Goal: Task Accomplishment & Management: Manage account settings

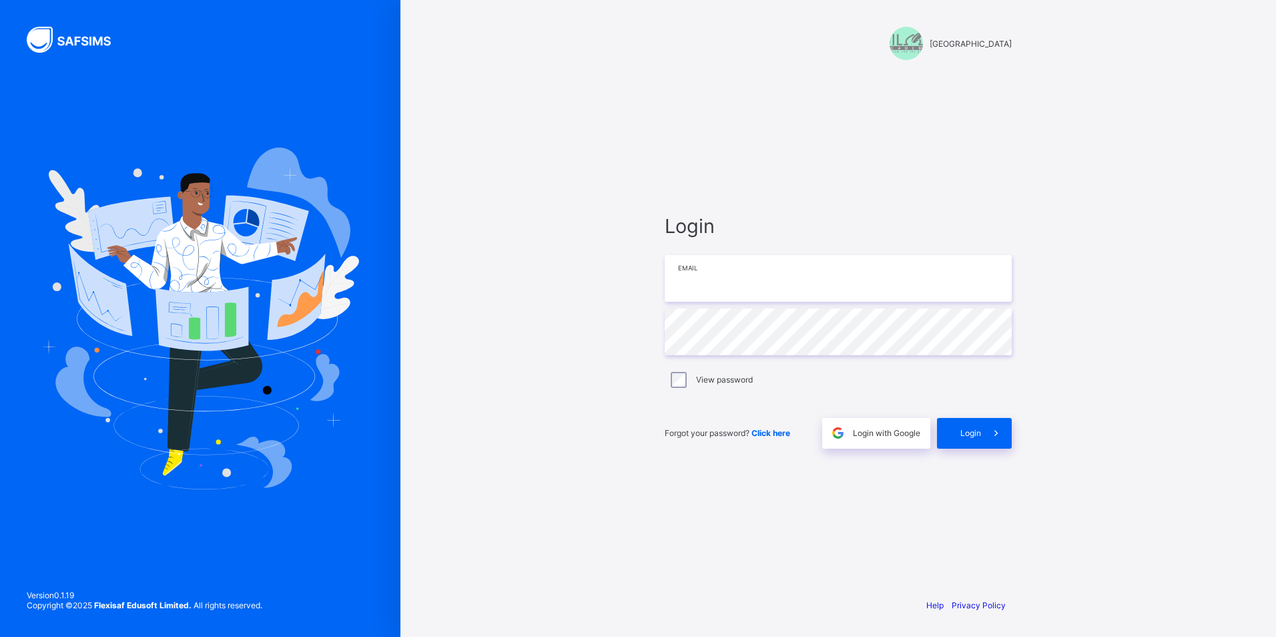
drag, startPoint x: 0, startPoint y: 0, endPoint x: 762, endPoint y: 283, distance: 812.4
click at [762, 283] on input "email" at bounding box center [838, 278] width 347 height 47
type input "**********"
click at [956, 438] on div "Login" at bounding box center [974, 433] width 75 height 31
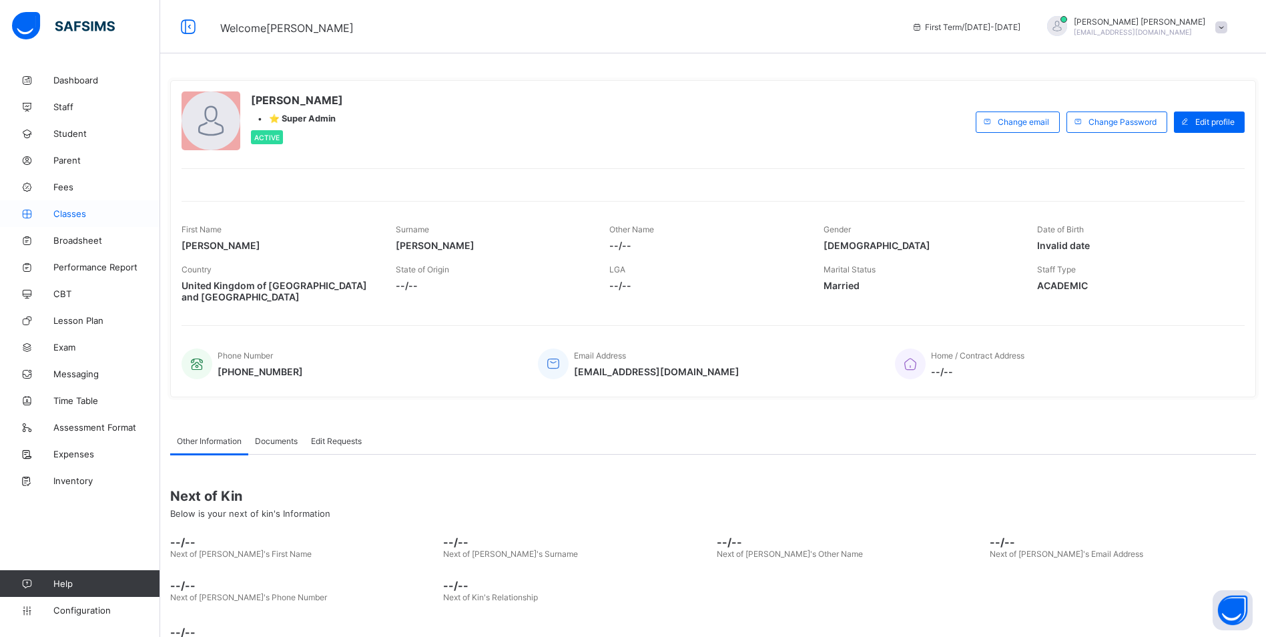
click at [84, 215] on span "Classes" at bounding box center [106, 213] width 107 height 11
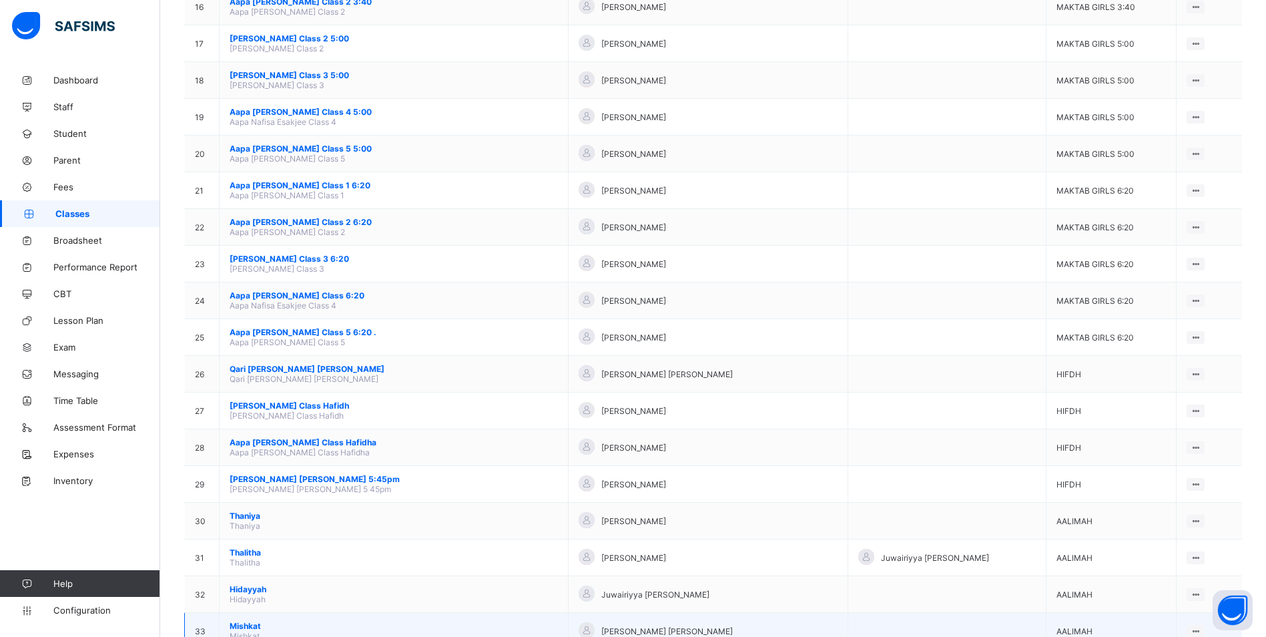
scroll to position [838, 0]
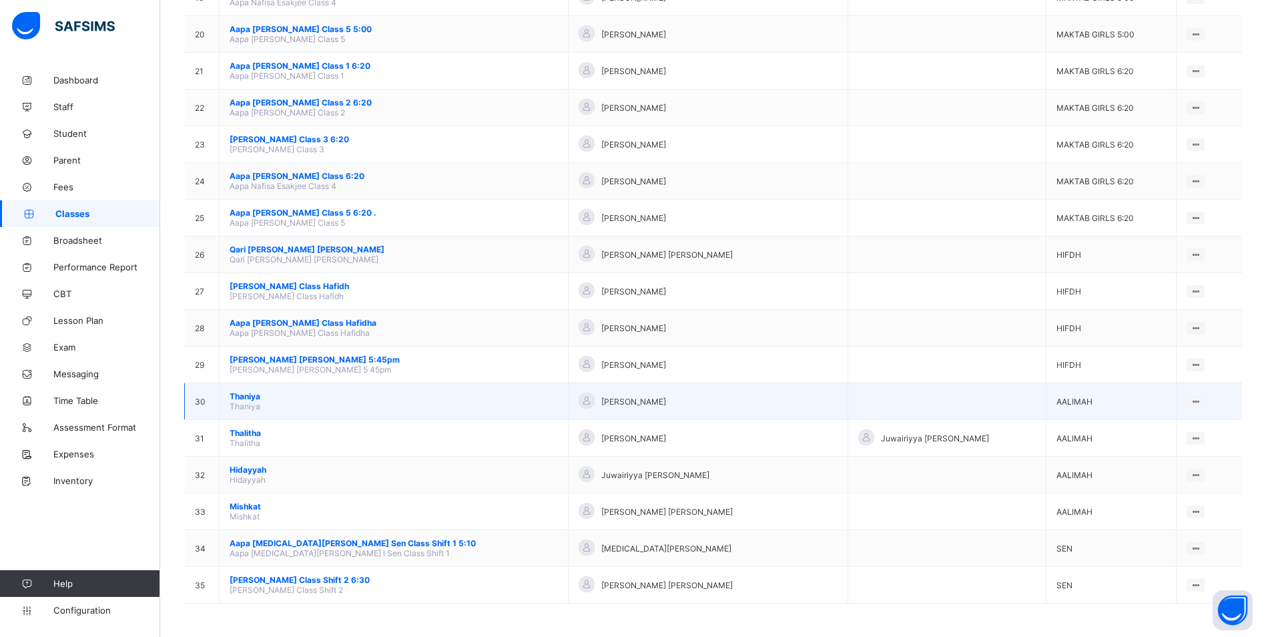
click at [242, 393] on span "Thaniya" at bounding box center [394, 396] width 328 height 10
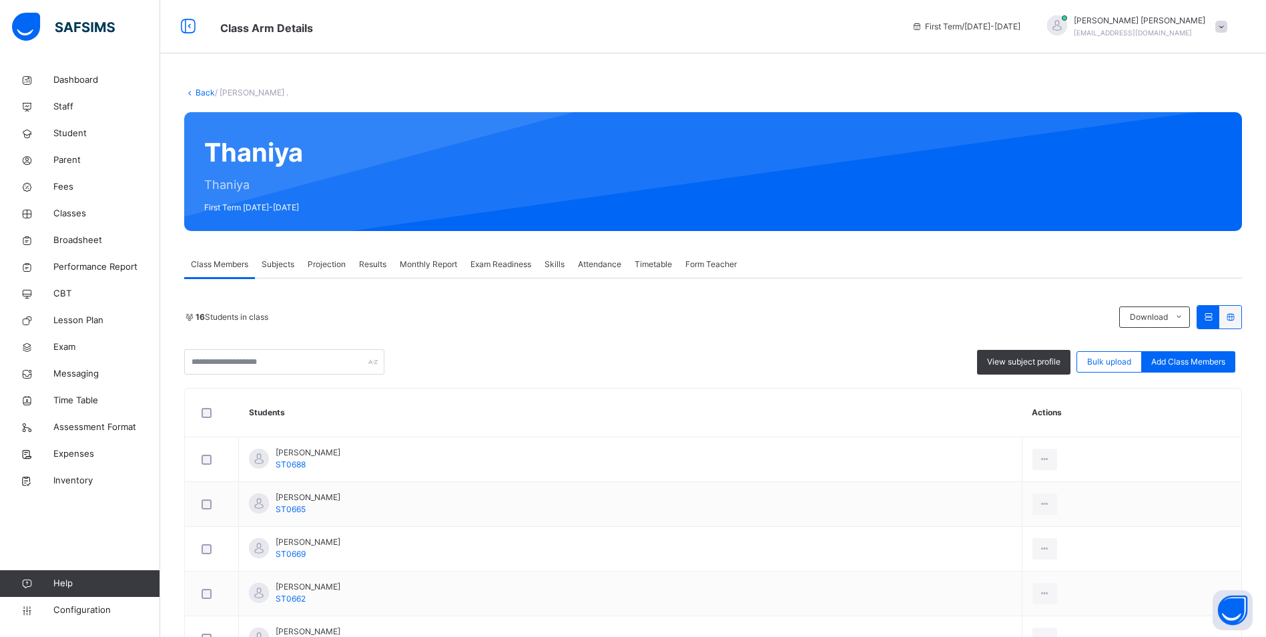
click at [588, 263] on span "Attendance" at bounding box center [599, 264] width 43 height 12
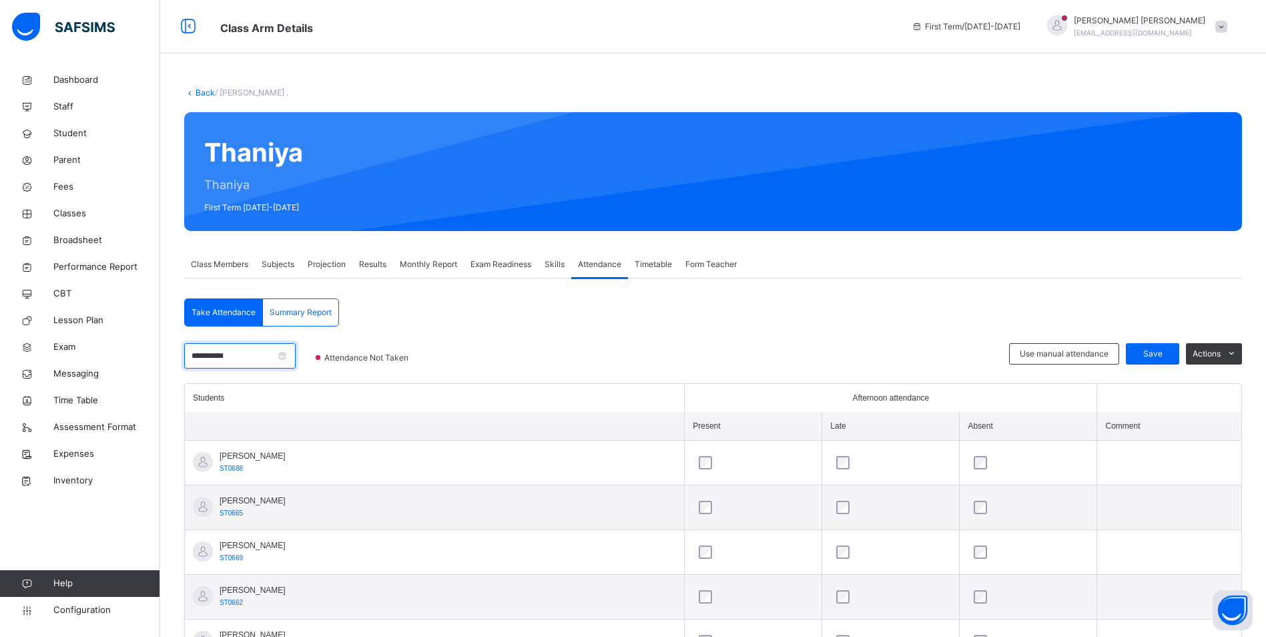
click at [260, 351] on input "**********" at bounding box center [239, 355] width 111 height 25
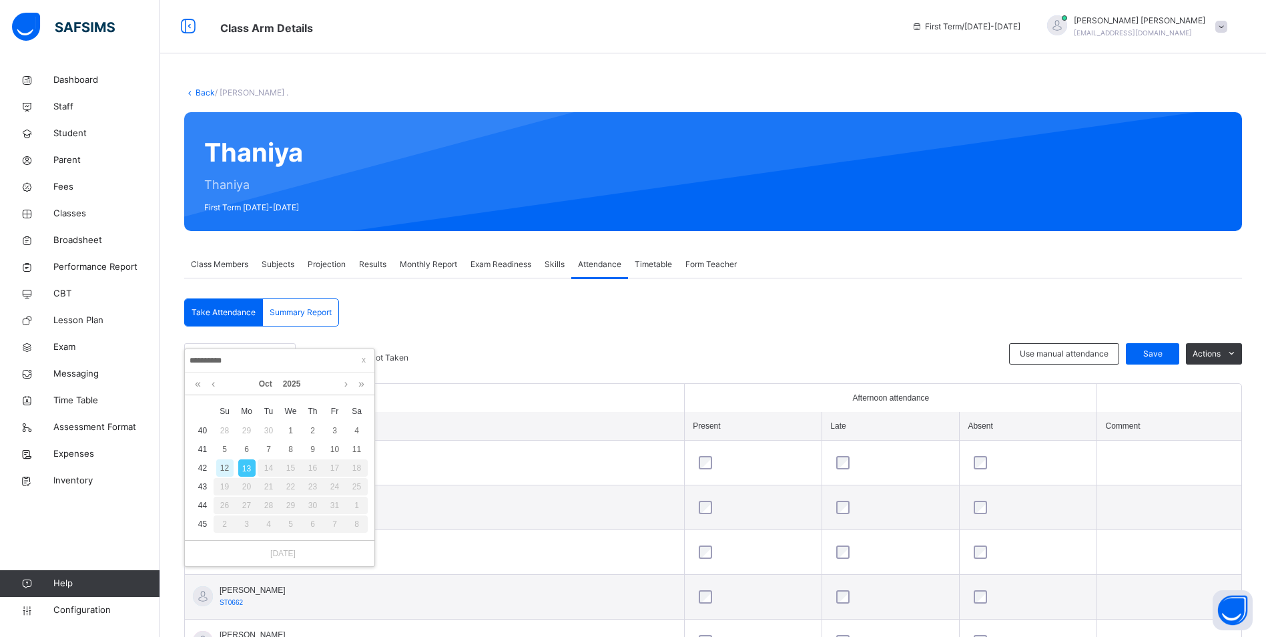
click at [332, 412] on span "Fr" at bounding box center [335, 411] width 22 height 12
click at [334, 448] on div "10" at bounding box center [334, 448] width 17 height 17
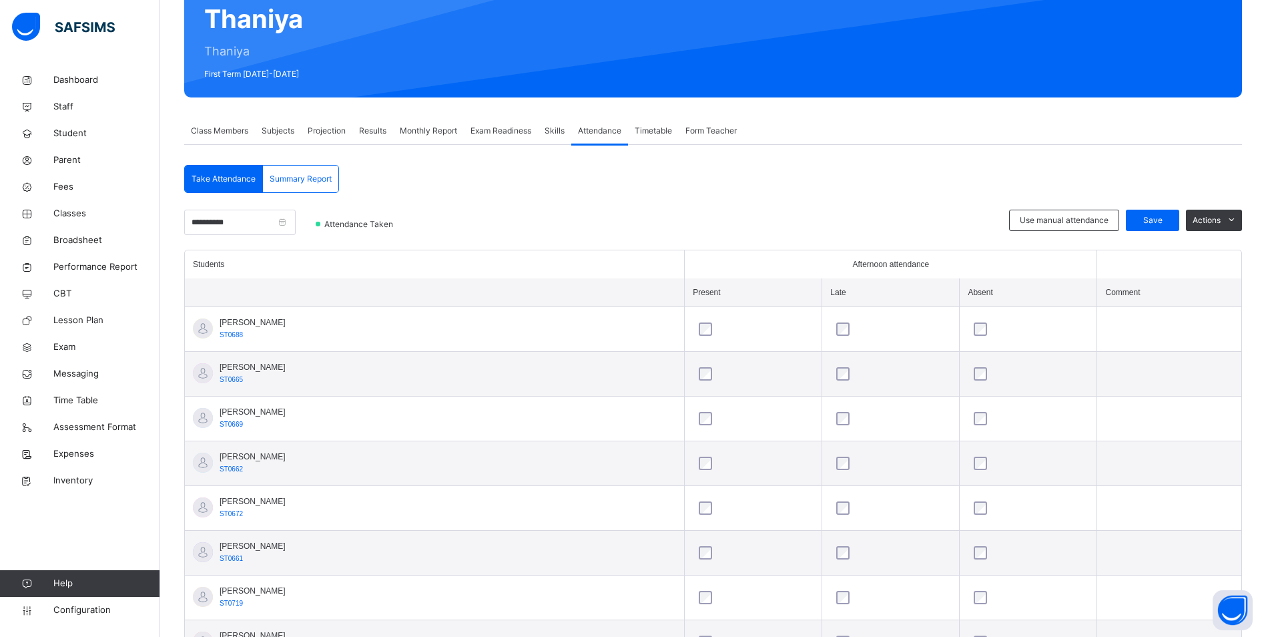
scroll to position [67, 0]
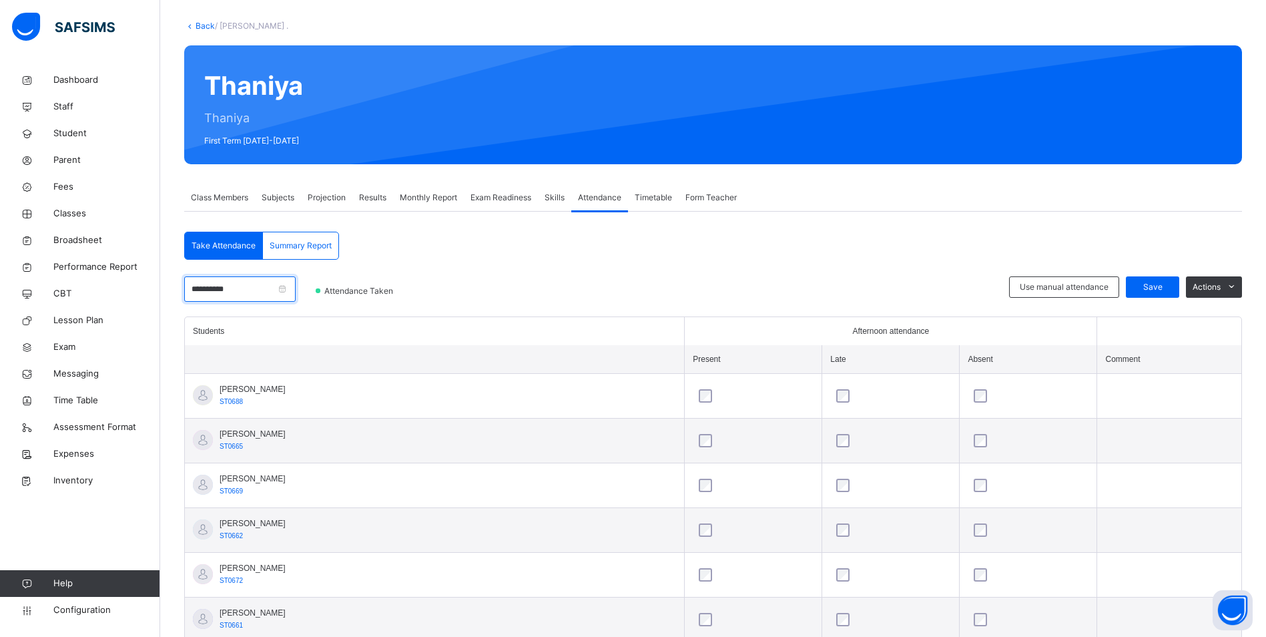
click at [250, 288] on input "**********" at bounding box center [239, 288] width 111 height 25
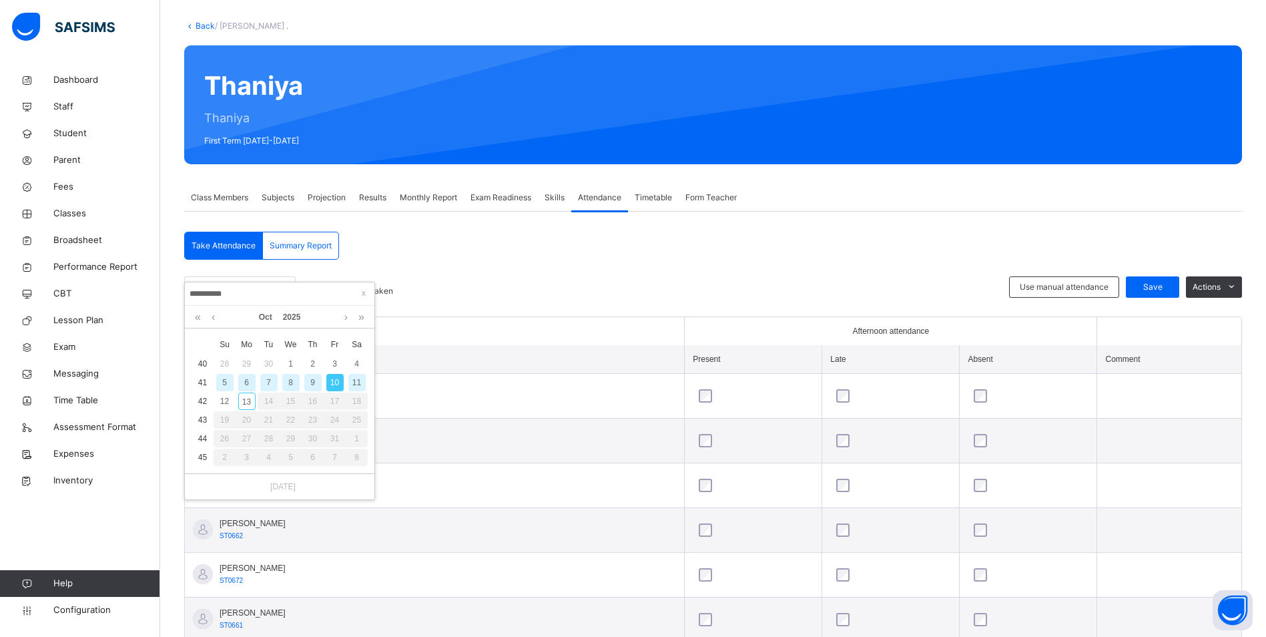
click at [312, 377] on div "9" at bounding box center [312, 382] width 17 height 17
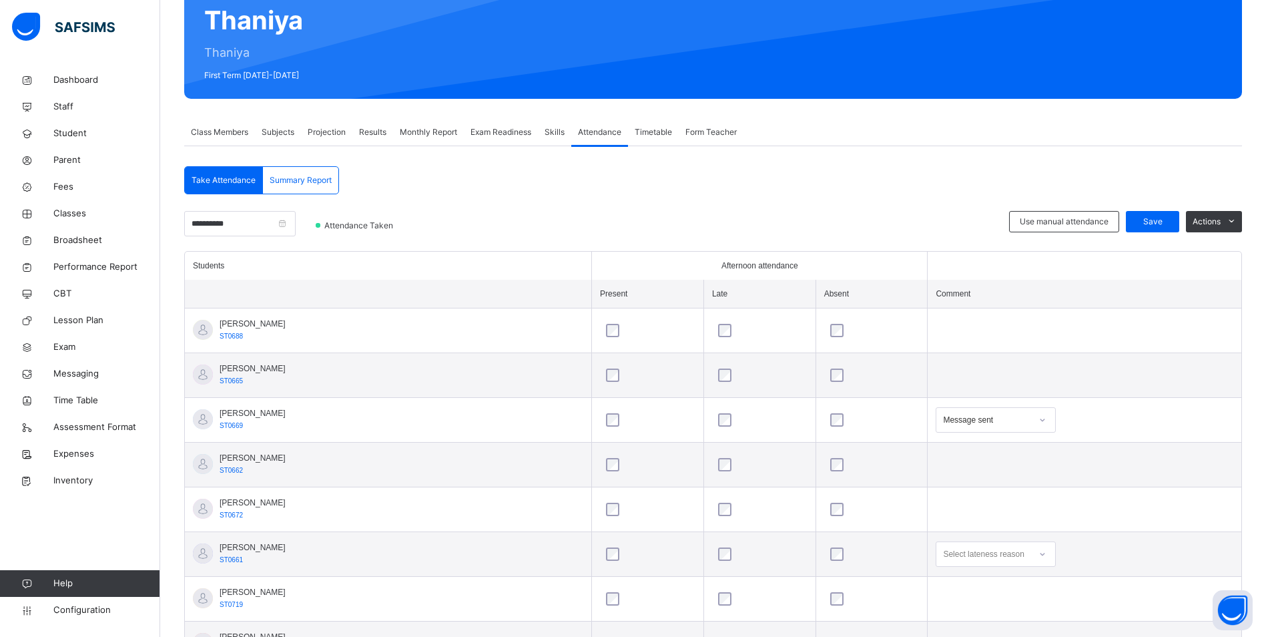
scroll to position [133, 0]
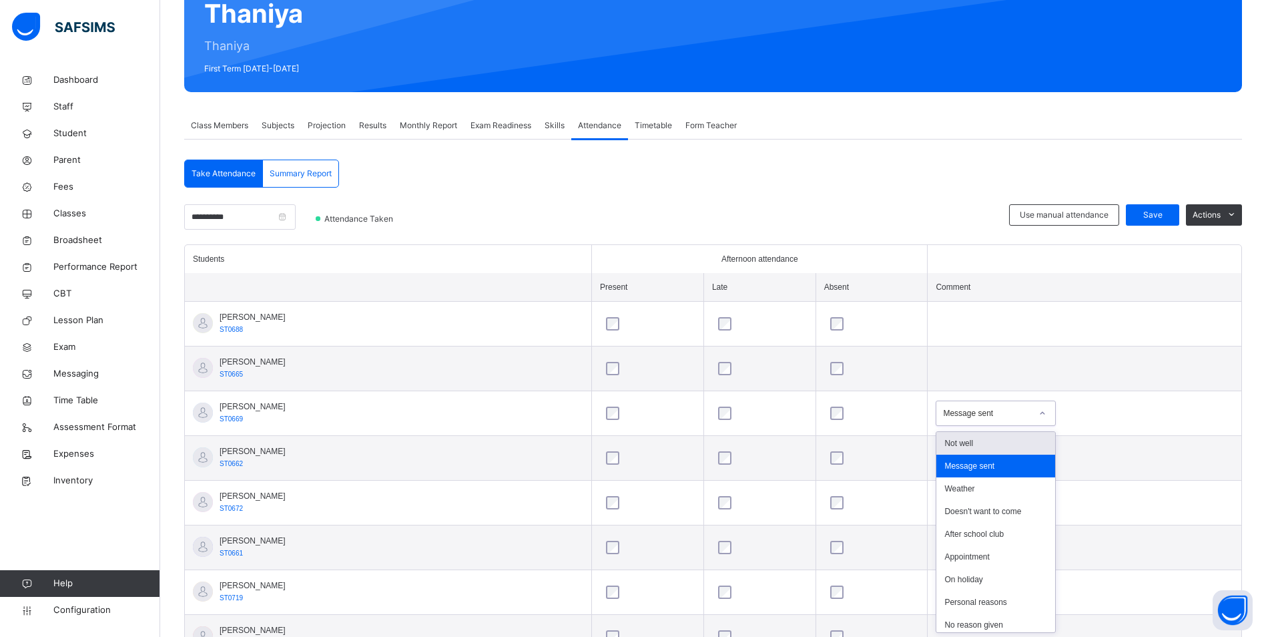
click at [1031, 417] on div at bounding box center [1042, 412] width 23 height 21
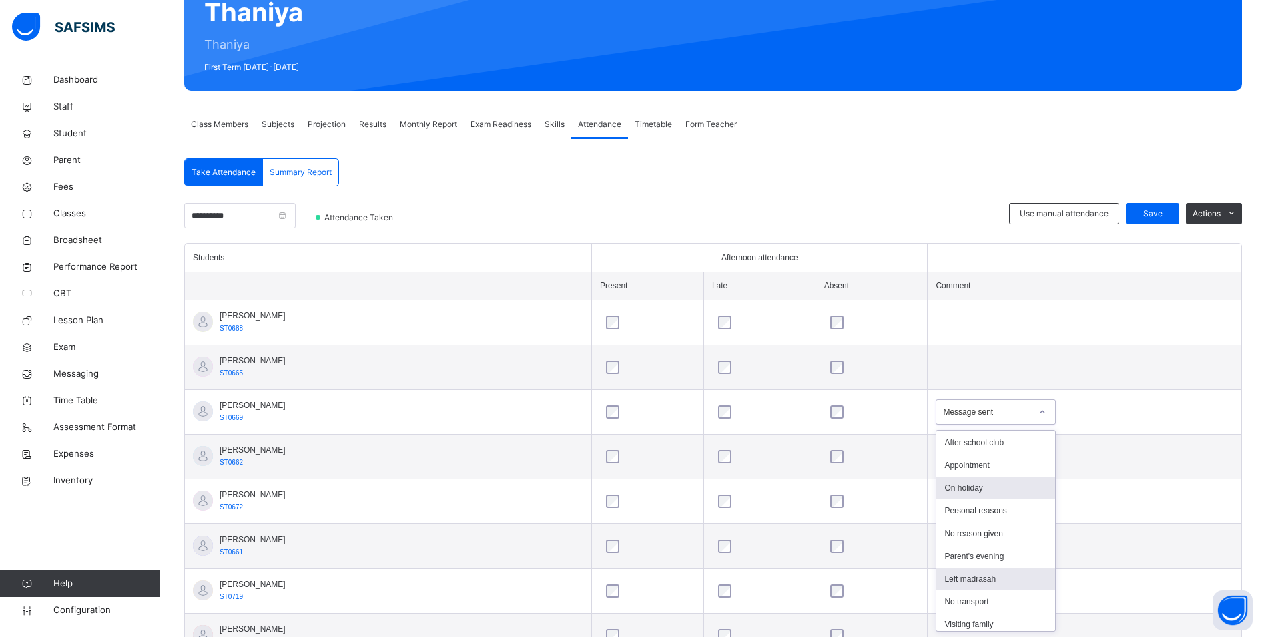
scroll to position [87, 0]
click at [964, 474] on div "Appointment" at bounding box center [995, 468] width 119 height 23
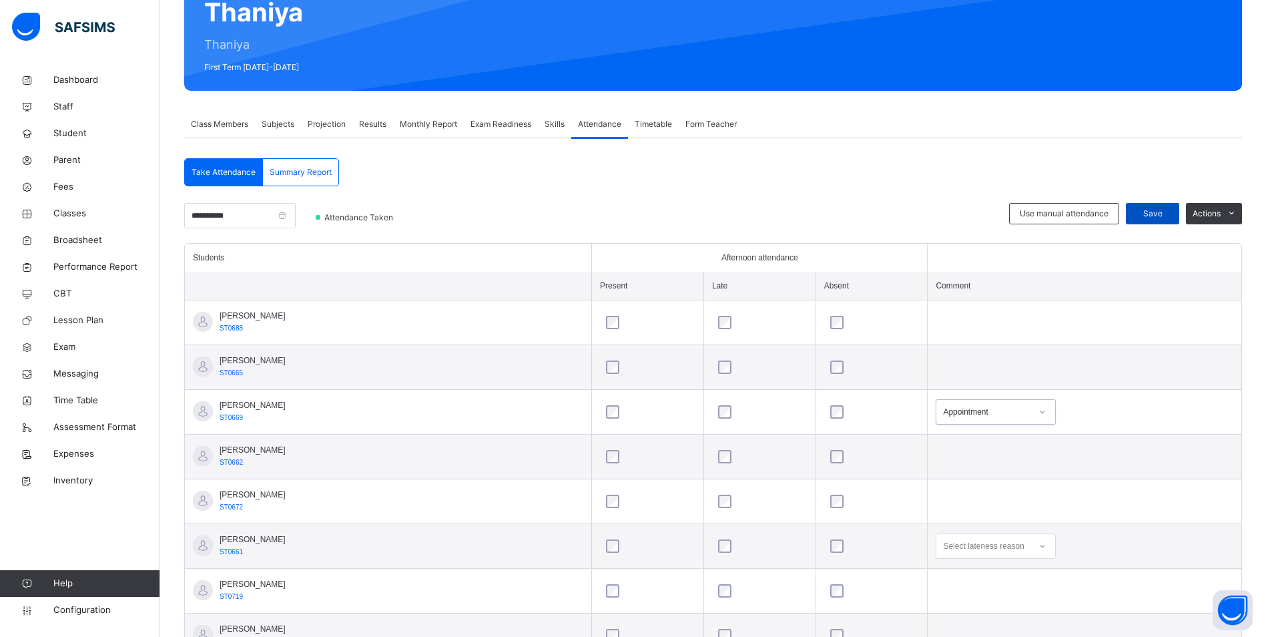
click at [1158, 215] on span "Save" at bounding box center [1152, 214] width 33 height 12
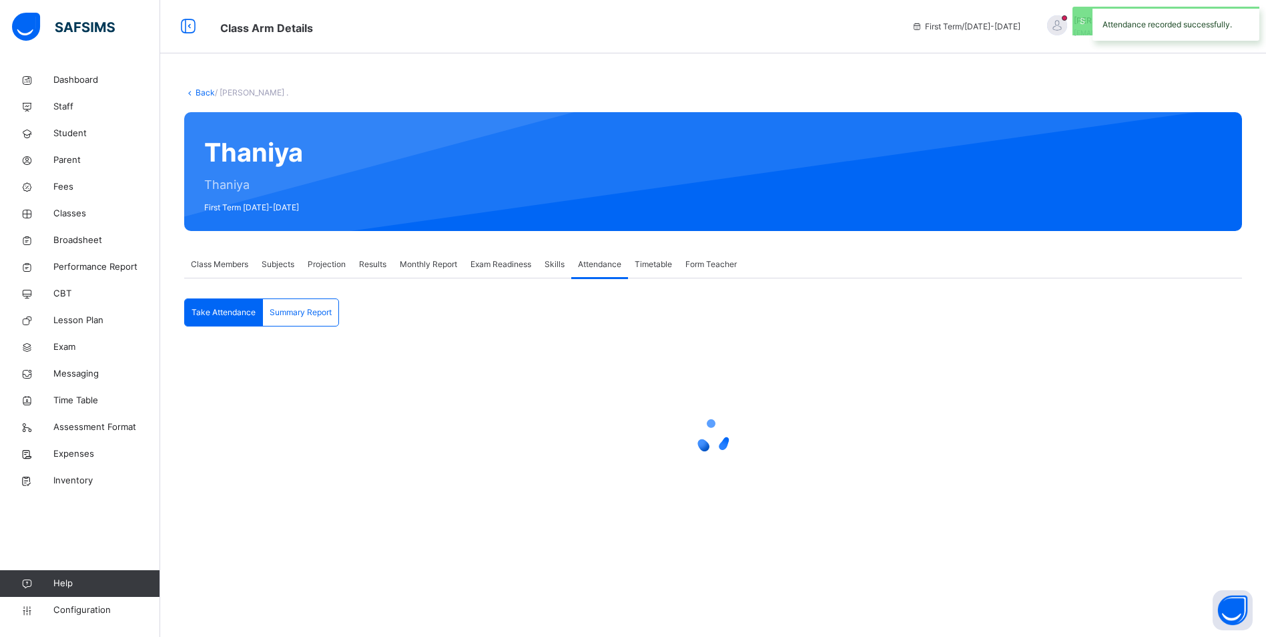
scroll to position [0, 0]
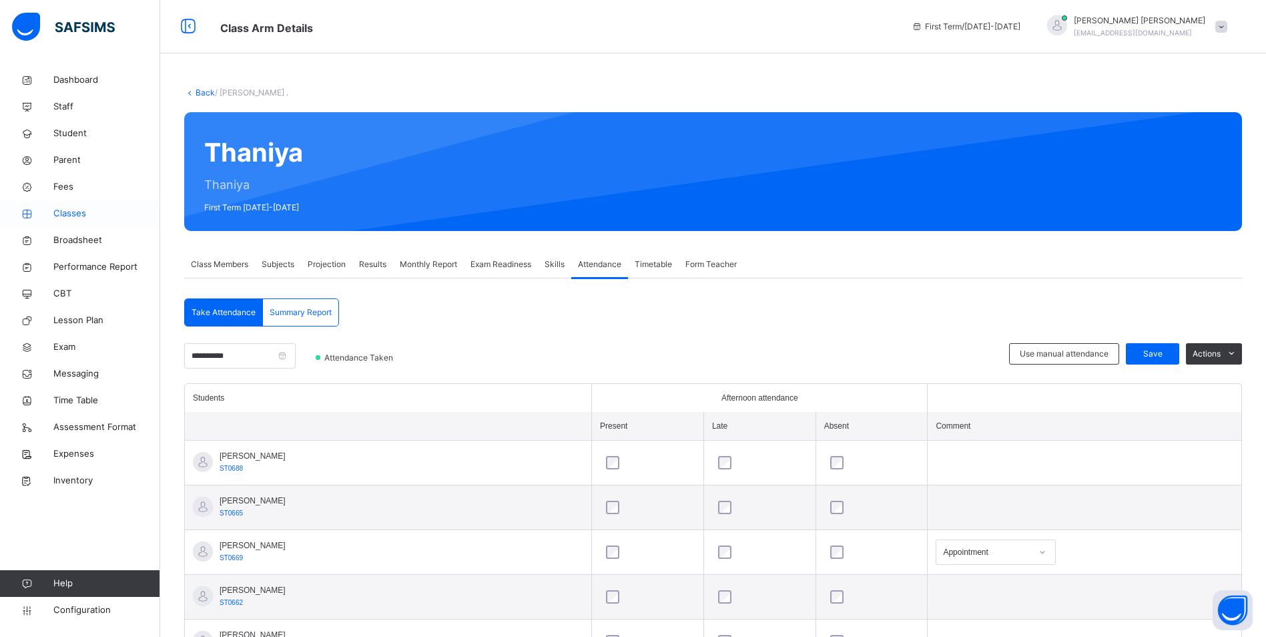
click at [55, 209] on span "Classes" at bounding box center [106, 213] width 107 height 13
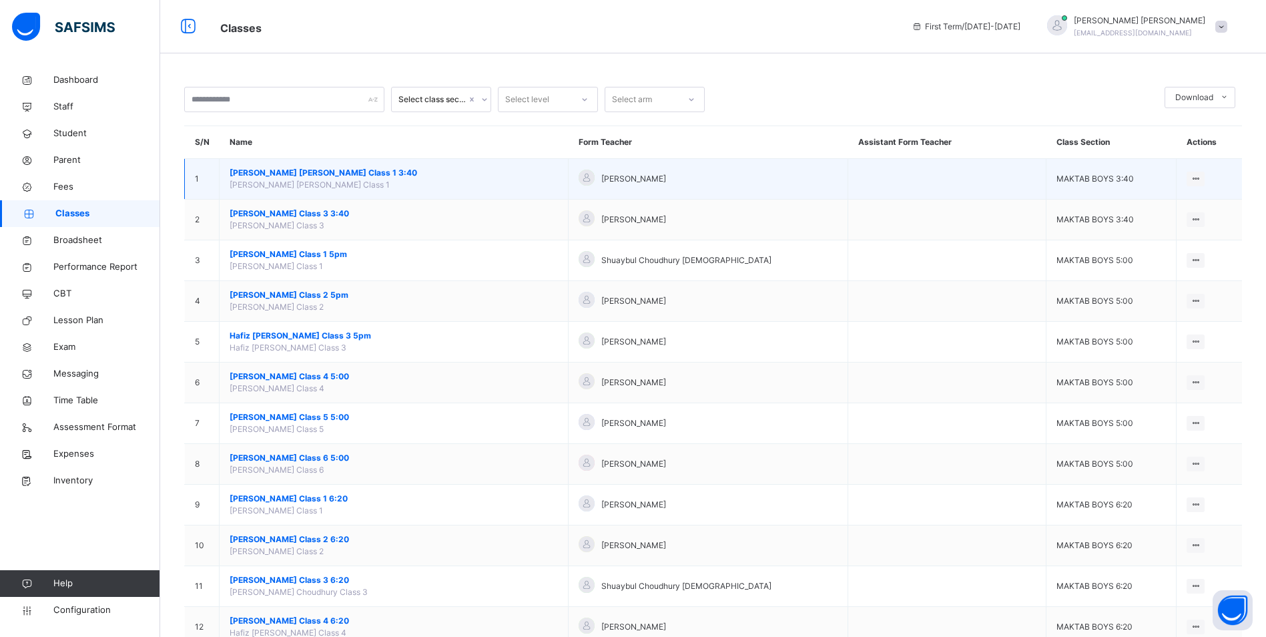
click at [308, 169] on span "[PERSON_NAME] [PERSON_NAME] Class 1 3:40" at bounding box center [394, 173] width 328 height 12
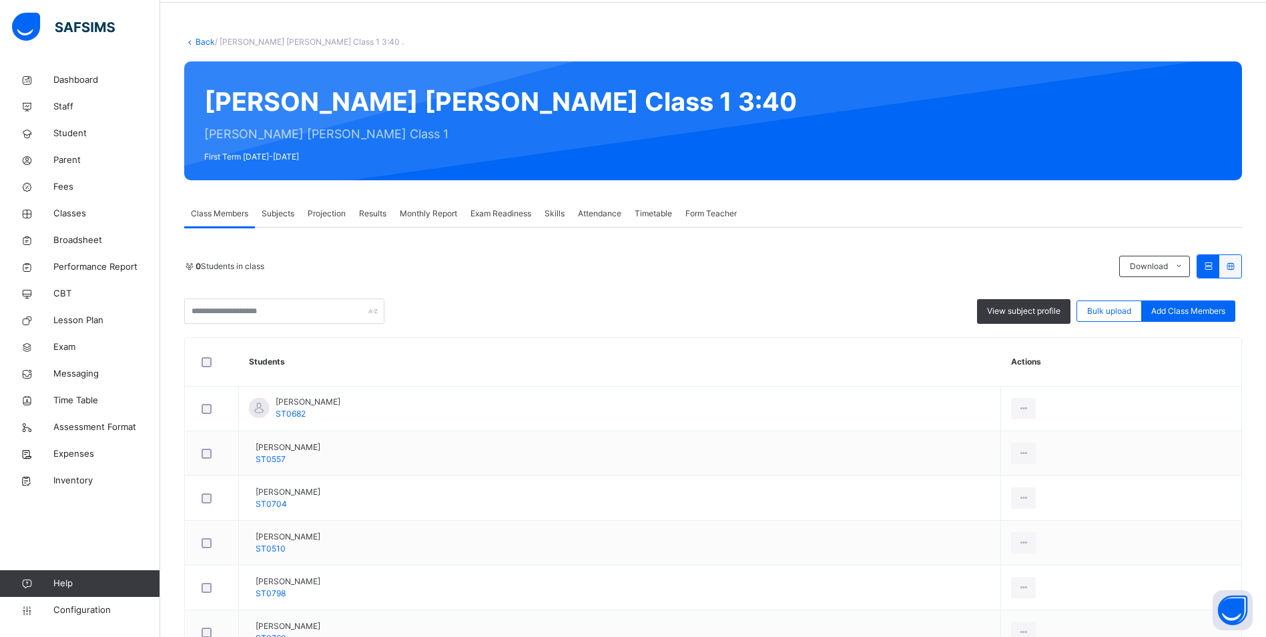
scroll to position [133, 0]
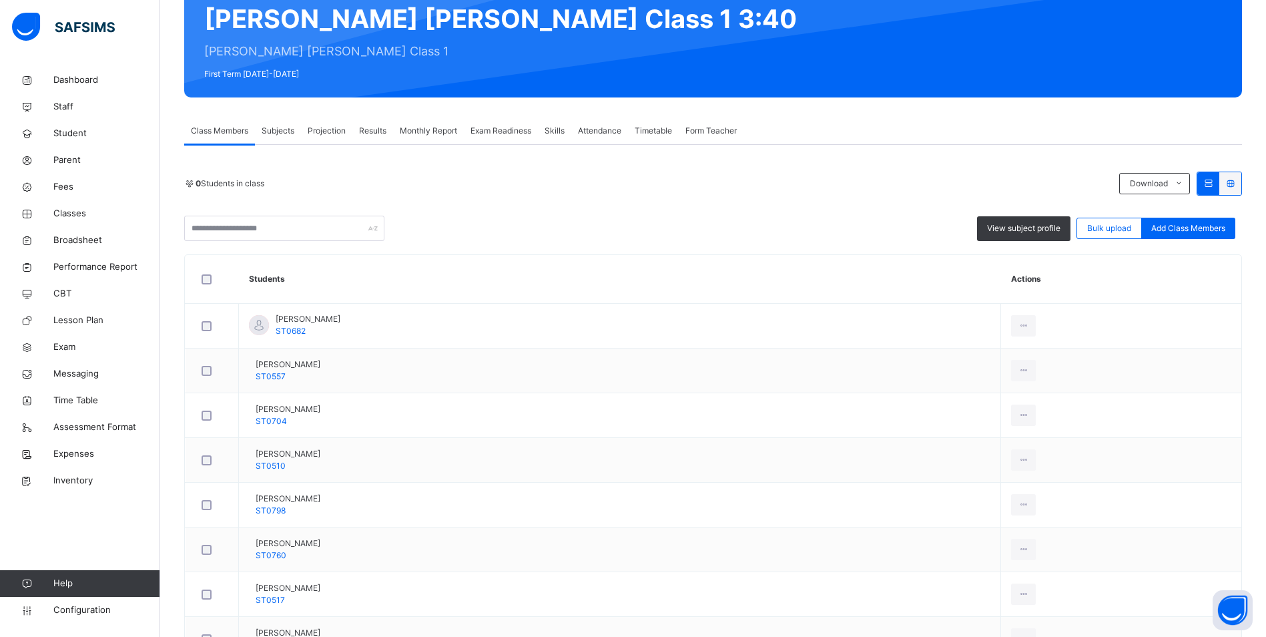
click at [612, 131] on span "Attendance" at bounding box center [599, 131] width 43 height 12
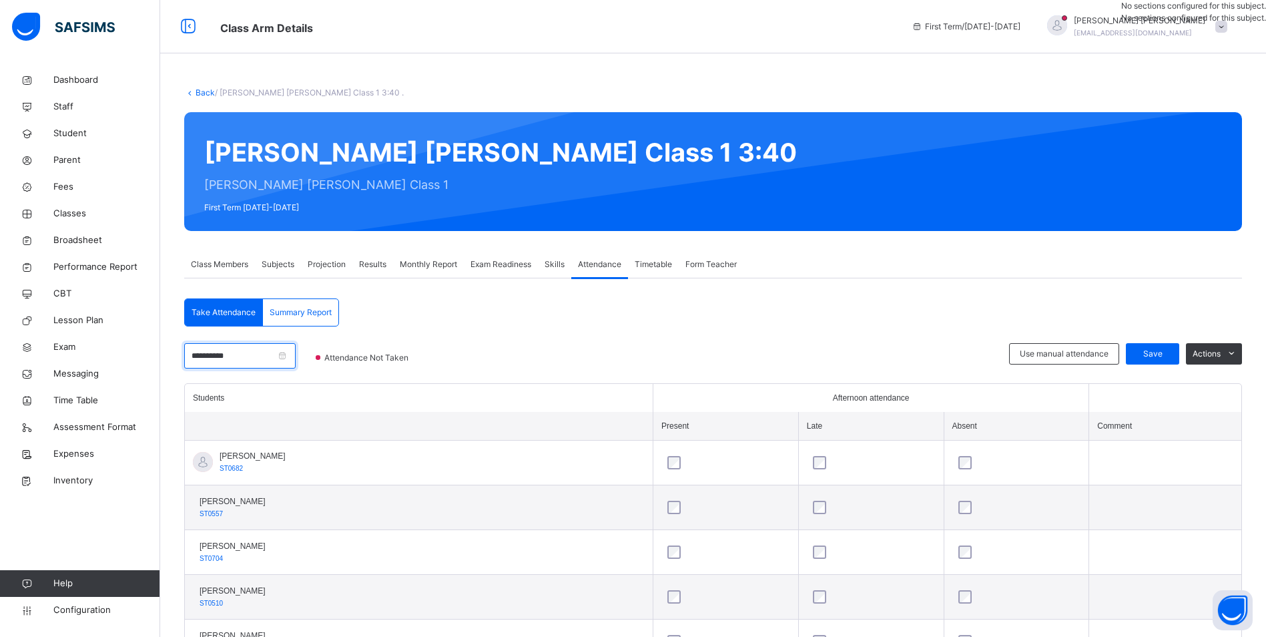
click at [258, 353] on input "**********" at bounding box center [239, 355] width 111 height 25
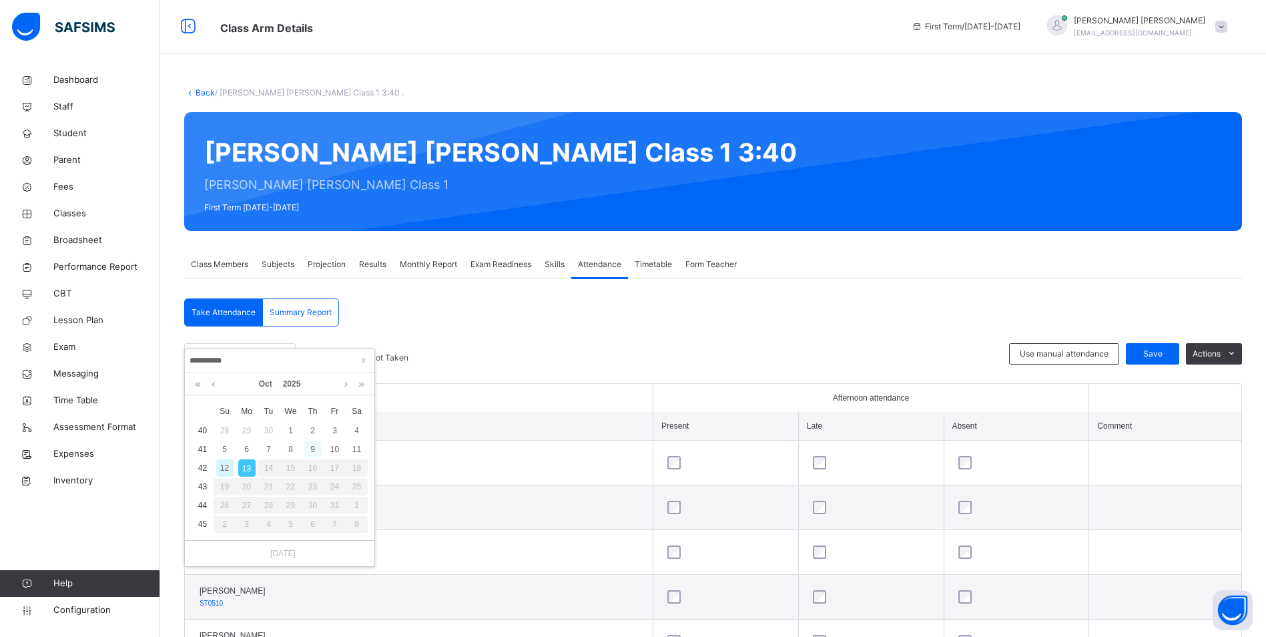
click at [307, 446] on div "9" at bounding box center [312, 448] width 17 height 17
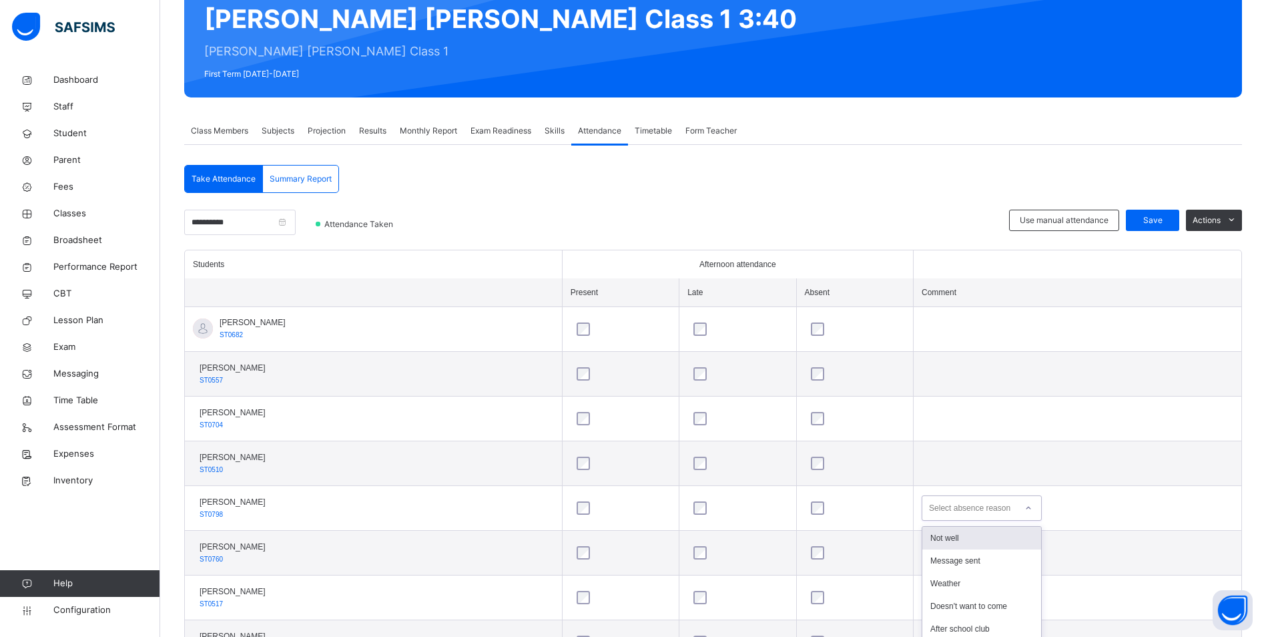
scroll to position [230, 0]
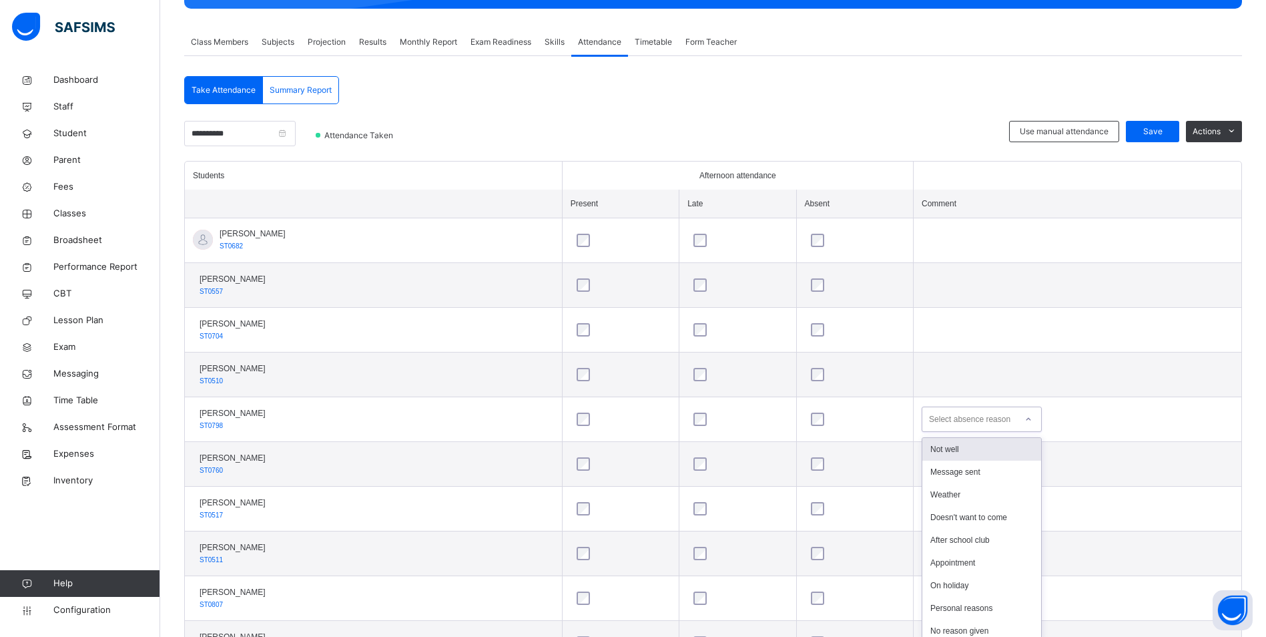
click at [1025, 432] on div "option Not well focused, 1 of 18. 18 results available. Use Up and Down to choo…" at bounding box center [982, 418] width 120 height 25
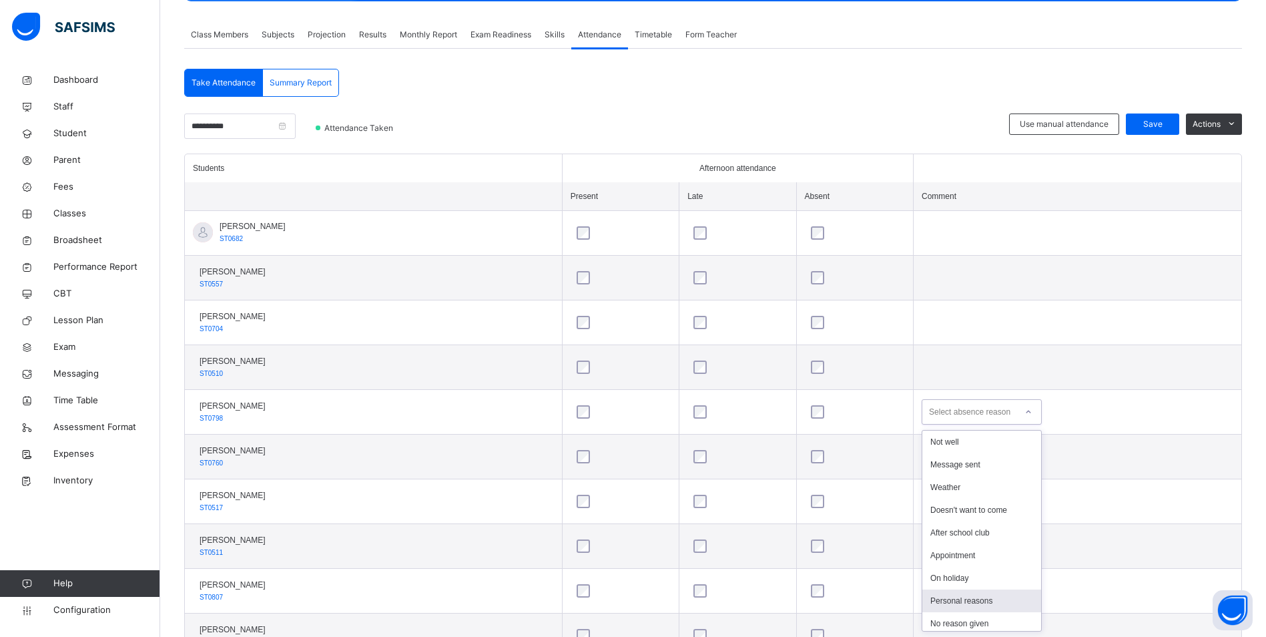
click at [973, 597] on div "Personal reasons" at bounding box center [981, 600] width 119 height 23
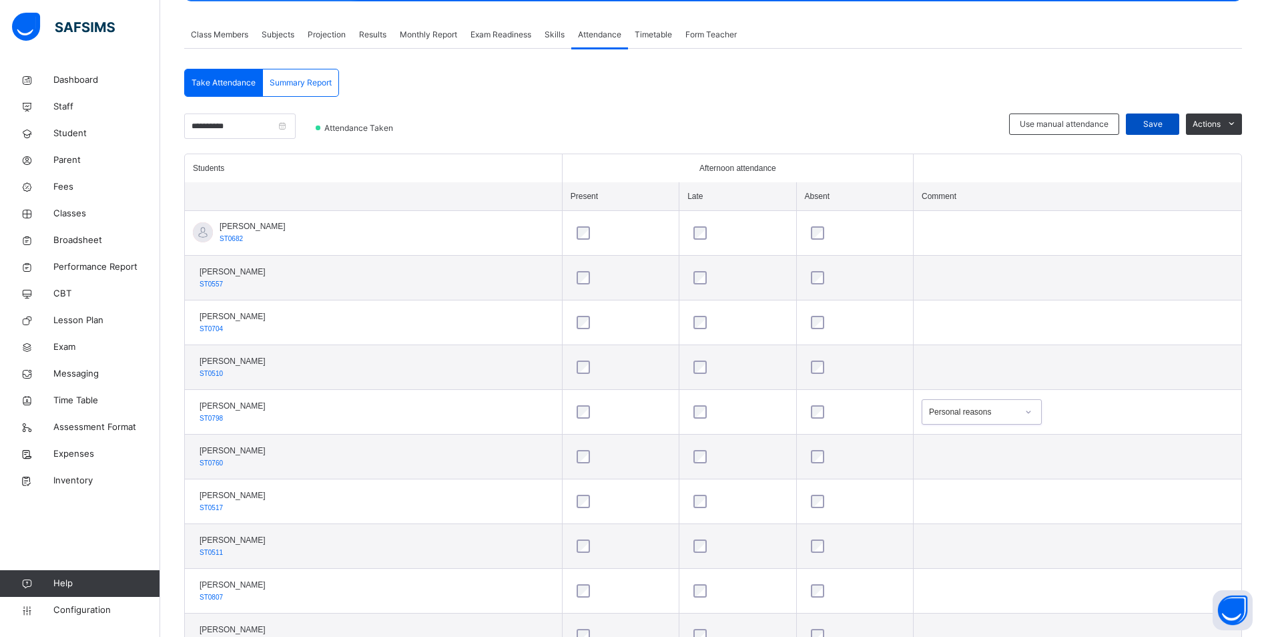
click at [1160, 127] on span "Save" at bounding box center [1152, 124] width 33 height 12
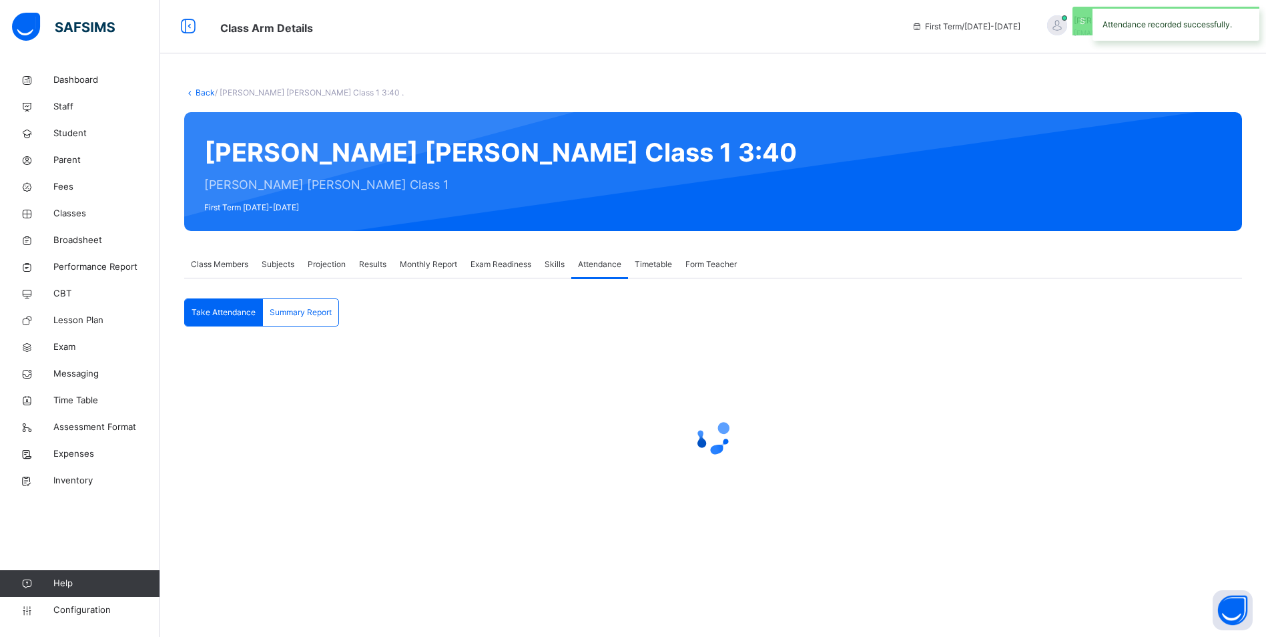
scroll to position [0, 0]
click at [55, 214] on span "Classes" at bounding box center [106, 213] width 107 height 13
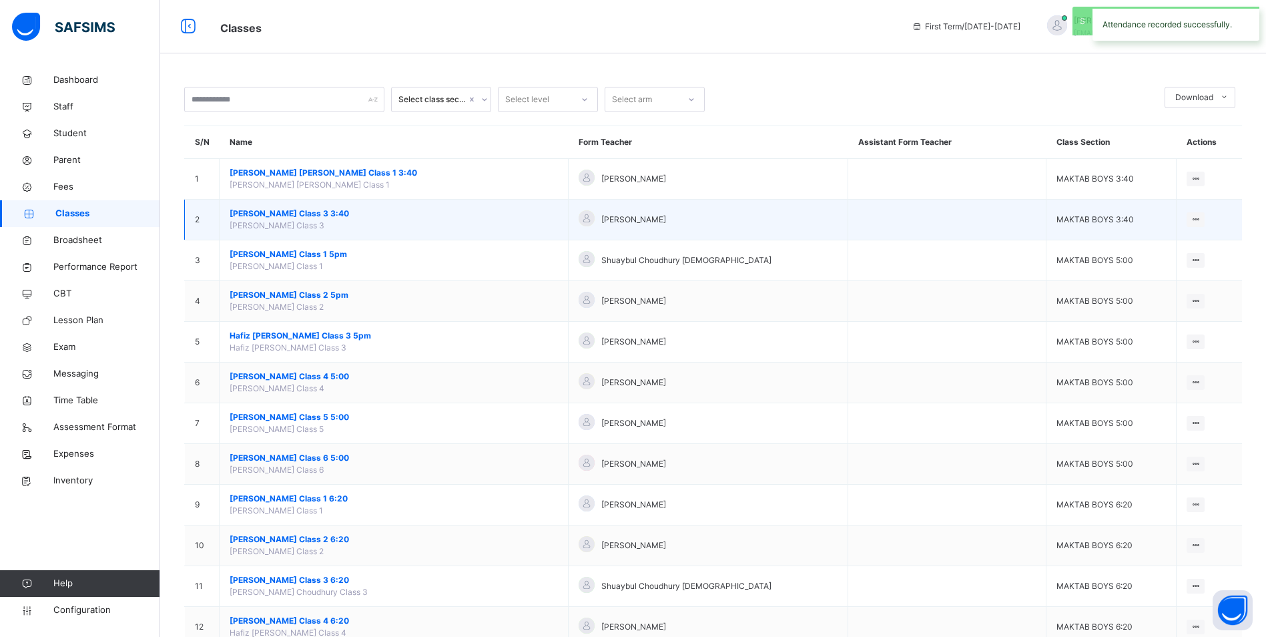
click at [336, 212] on span "[PERSON_NAME] Class 3 3:40" at bounding box center [394, 214] width 328 height 12
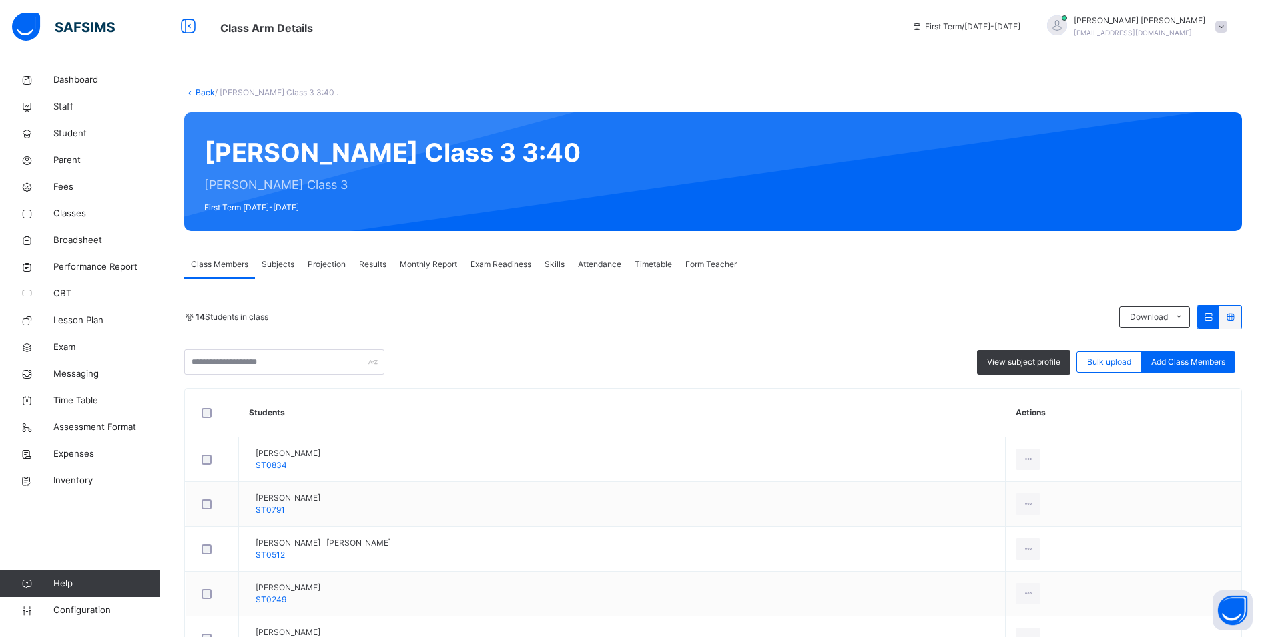
click at [607, 262] on span "Attendance" at bounding box center [599, 264] width 43 height 12
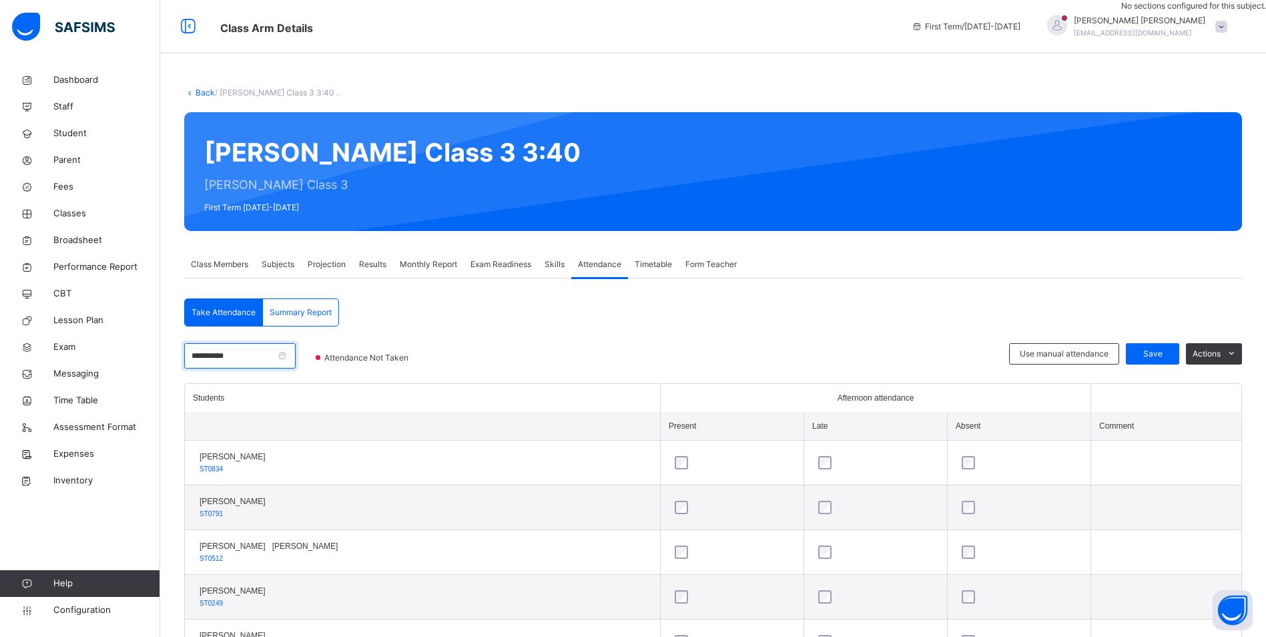
click at [272, 356] on input "**********" at bounding box center [239, 355] width 111 height 25
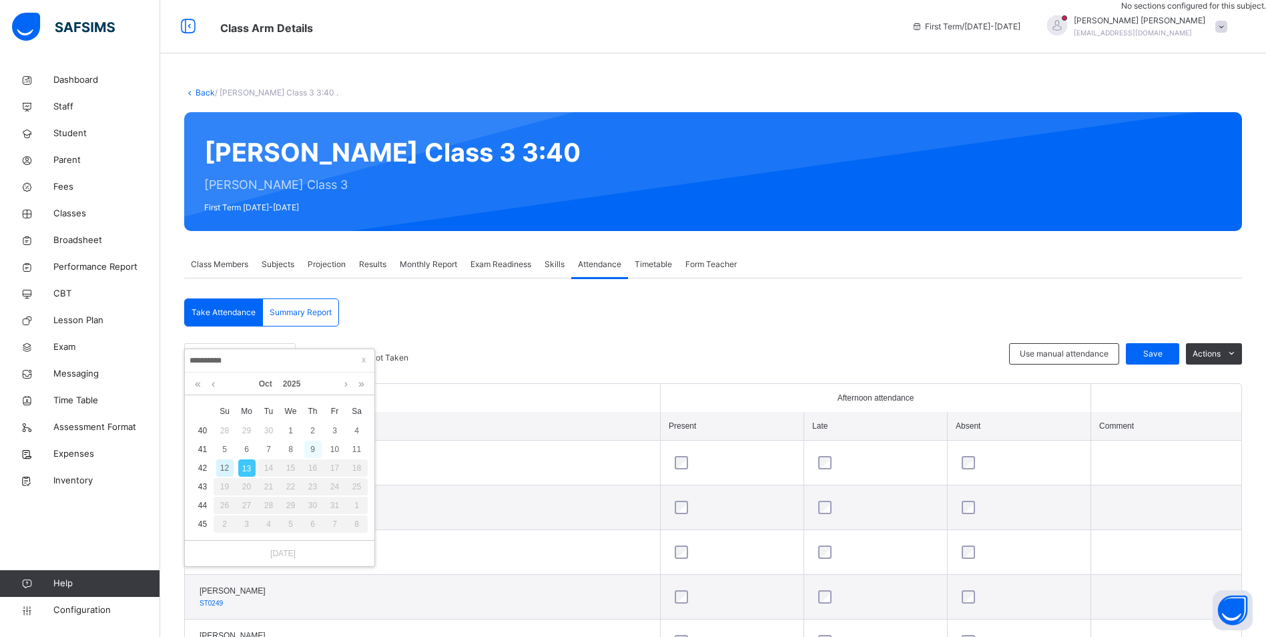
click at [317, 448] on div "9" at bounding box center [312, 448] width 17 height 17
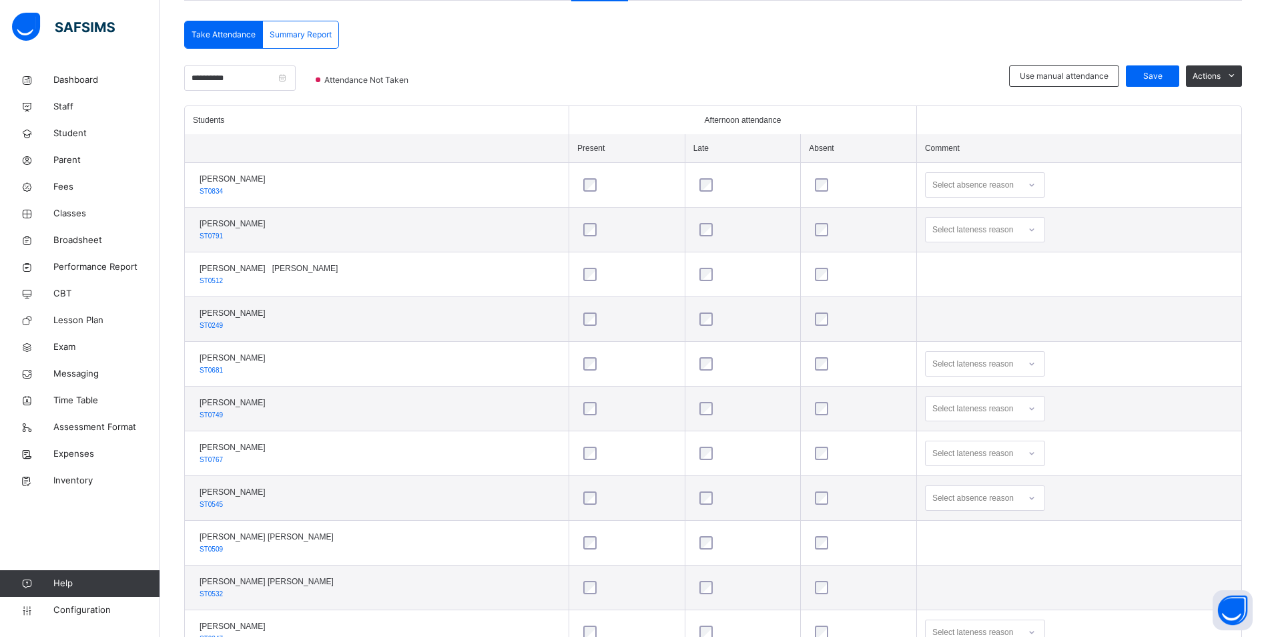
scroll to position [334, 0]
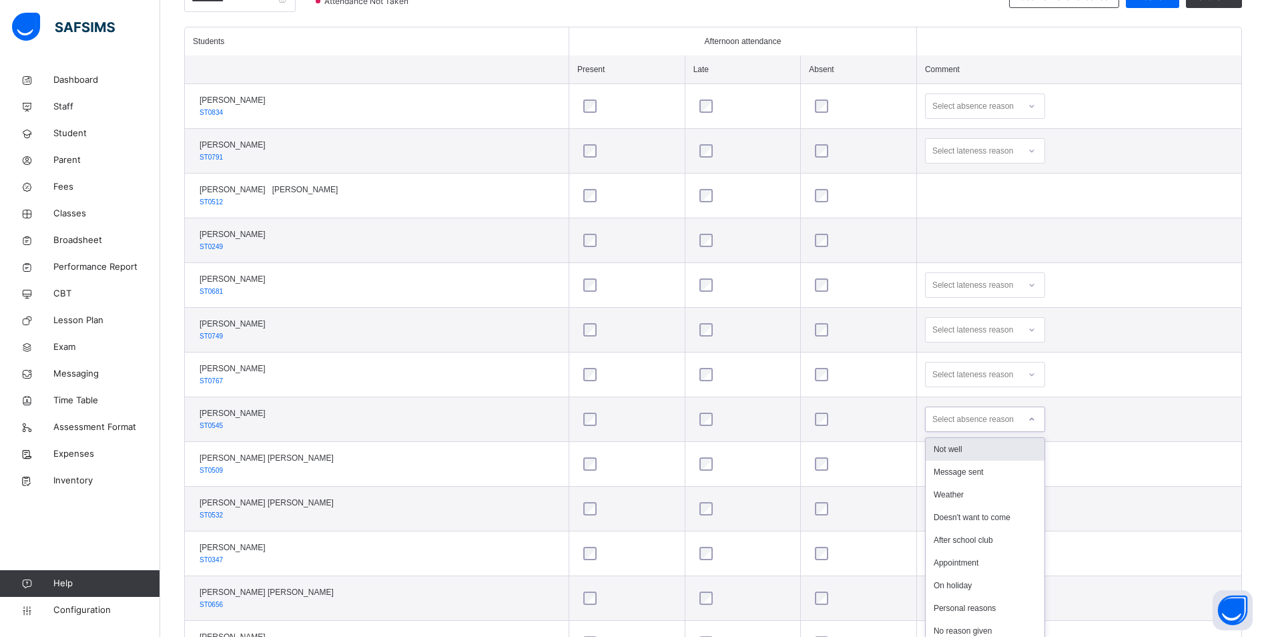
click at [1029, 432] on div "option Not well focused, 1 of 18. 18 results available. Use Up and Down to choo…" at bounding box center [985, 418] width 120 height 25
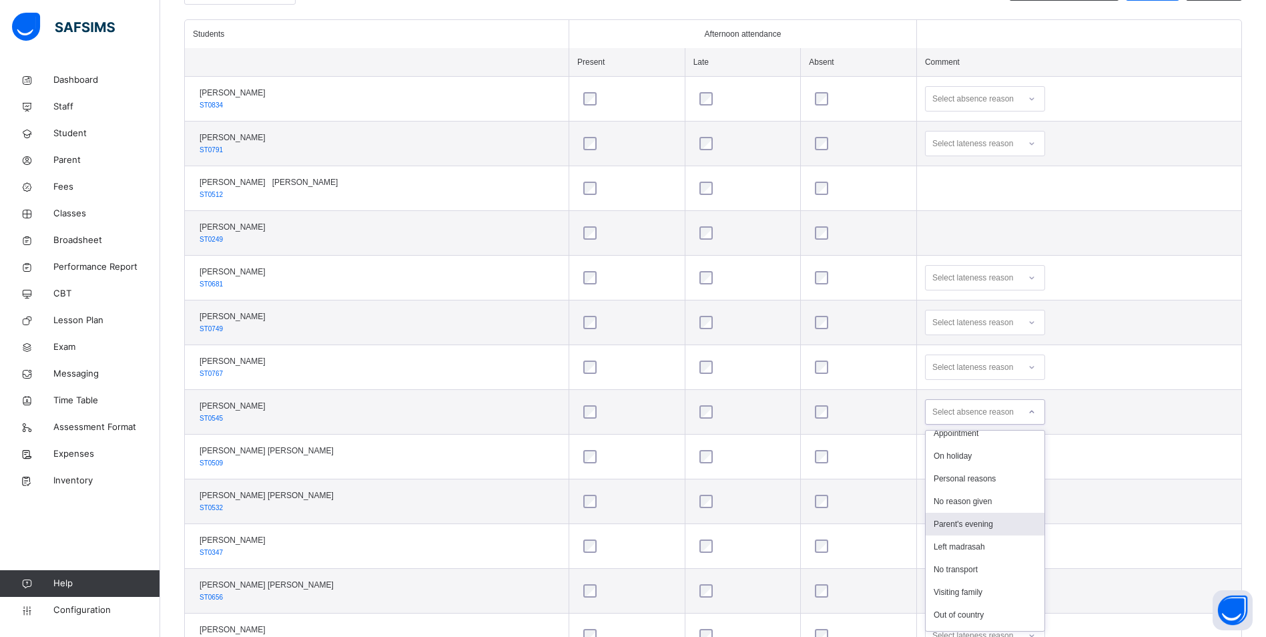
scroll to position [133, 0]
click at [981, 513] on div "Parent's evening" at bounding box center [985, 512] width 119 height 23
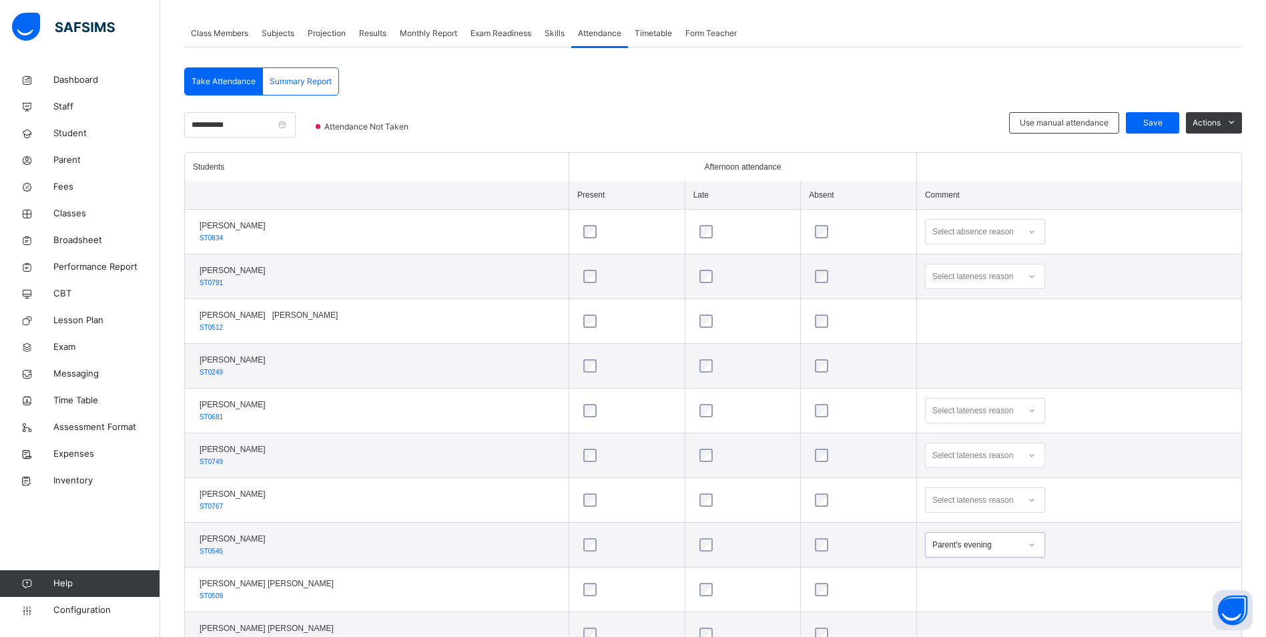
scroll to position [230, 0]
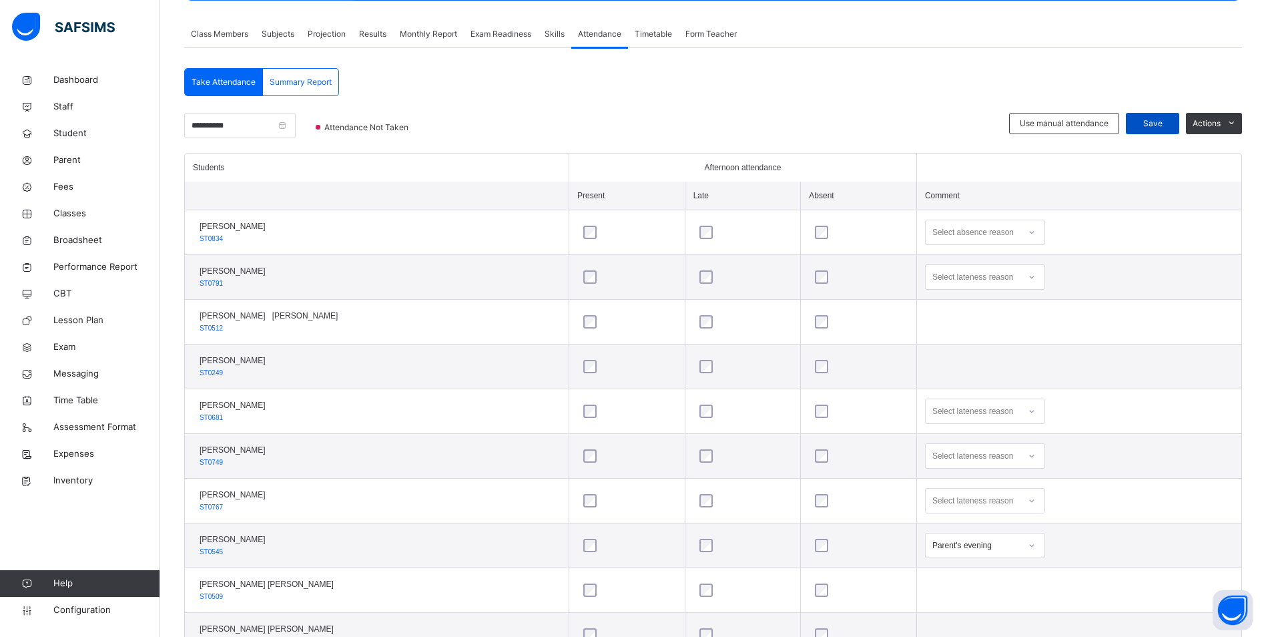
click at [1151, 127] on span "Save" at bounding box center [1152, 123] width 33 height 12
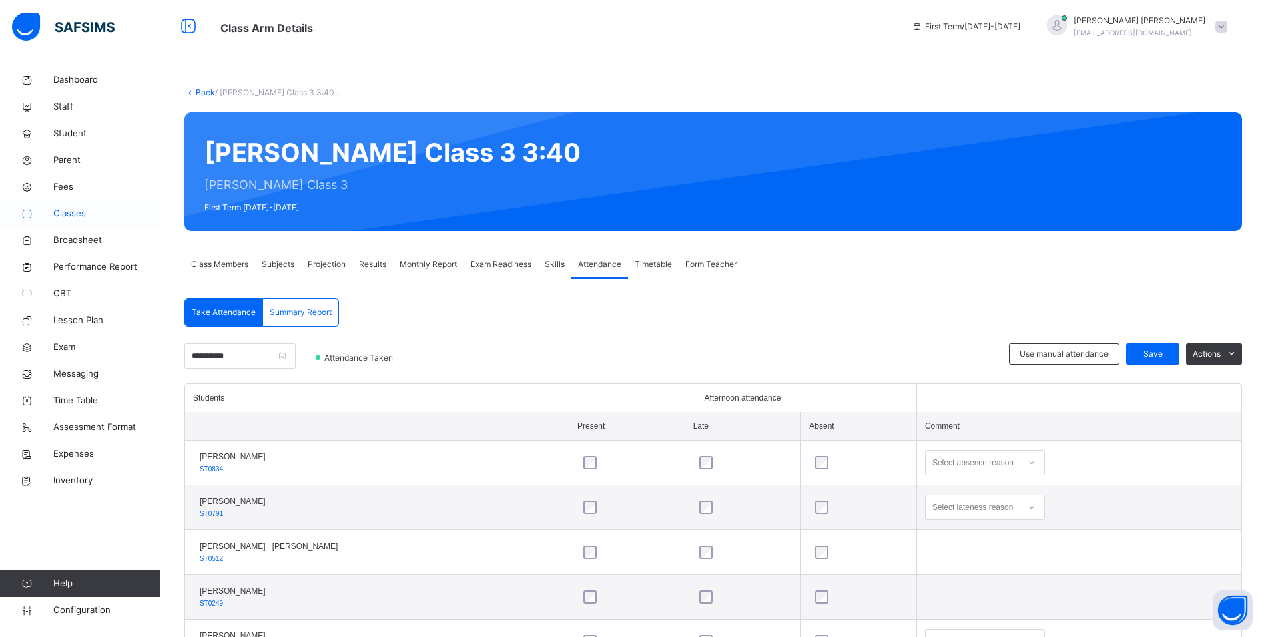
click at [71, 216] on span "Classes" at bounding box center [106, 213] width 107 height 13
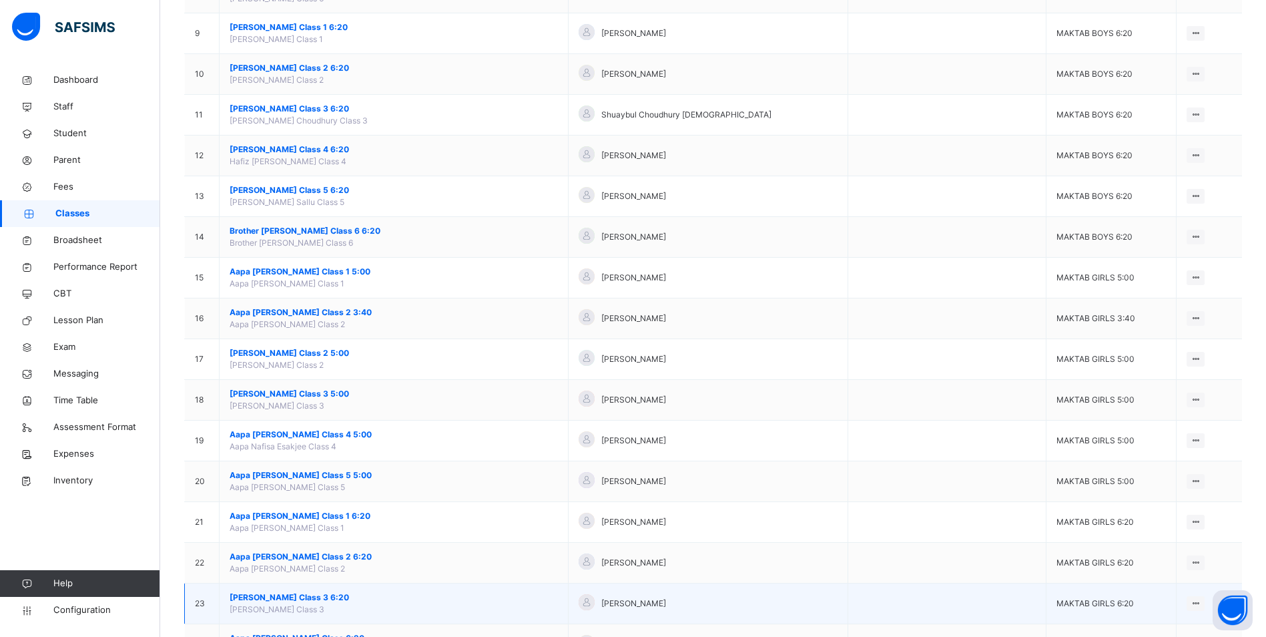
scroll to position [467, 0]
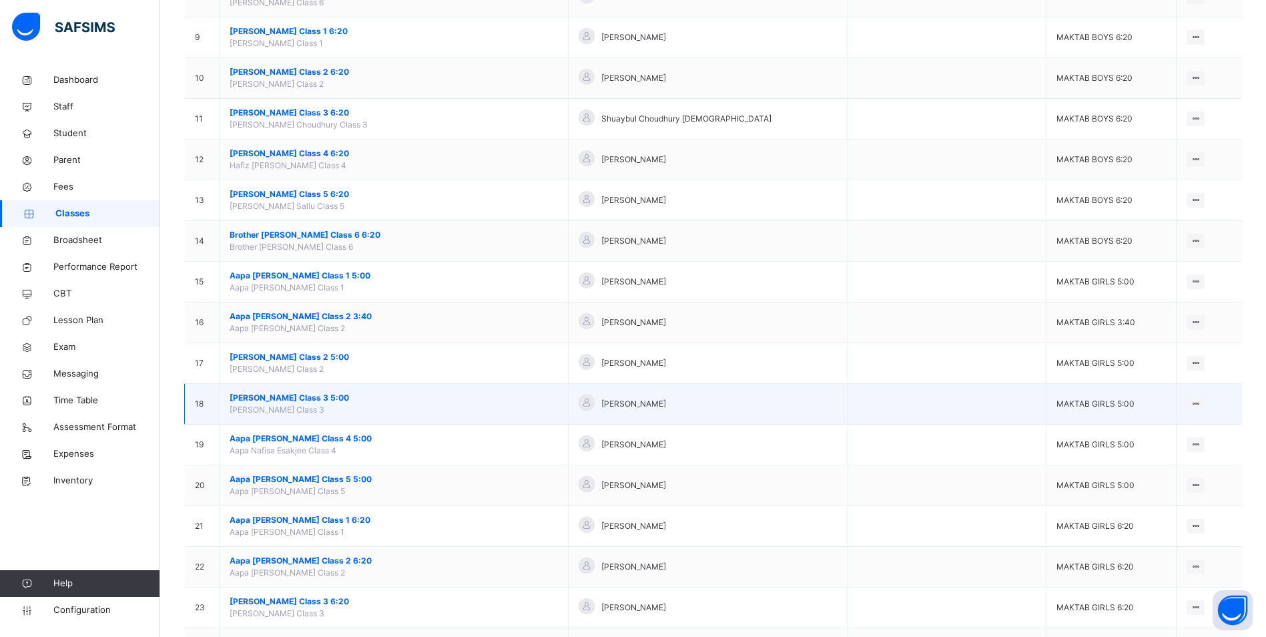
click at [300, 396] on span "[PERSON_NAME] Class 3 5:00" at bounding box center [394, 398] width 328 height 12
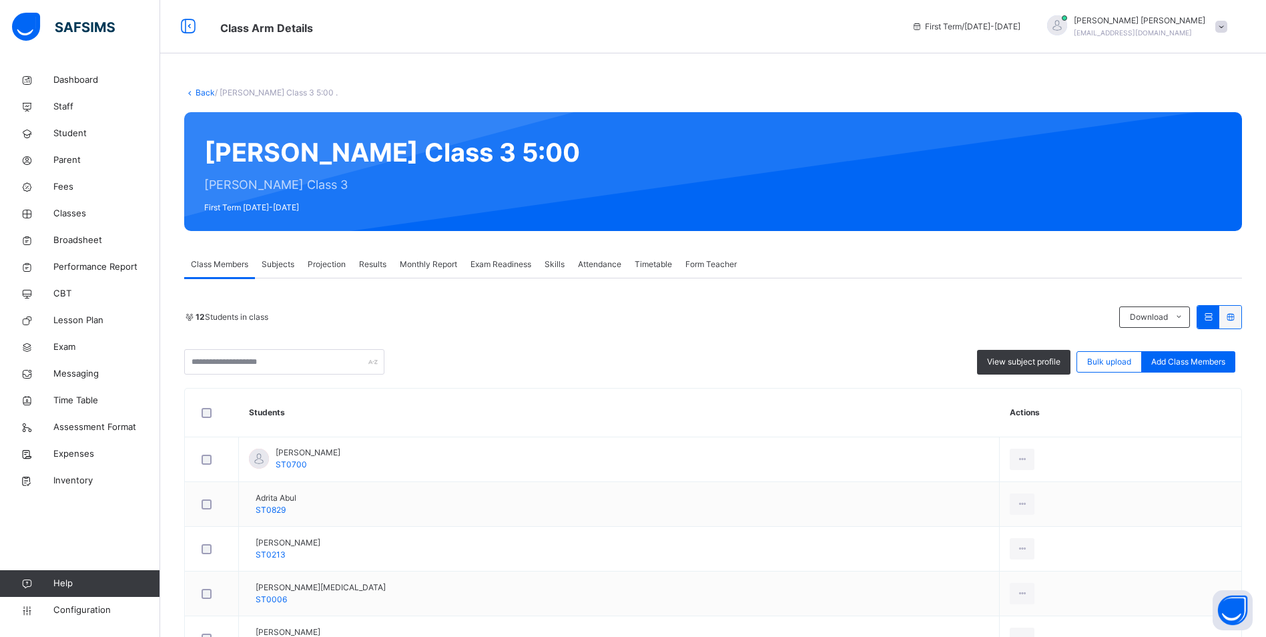
click at [602, 261] on span "Attendance" at bounding box center [599, 264] width 43 height 12
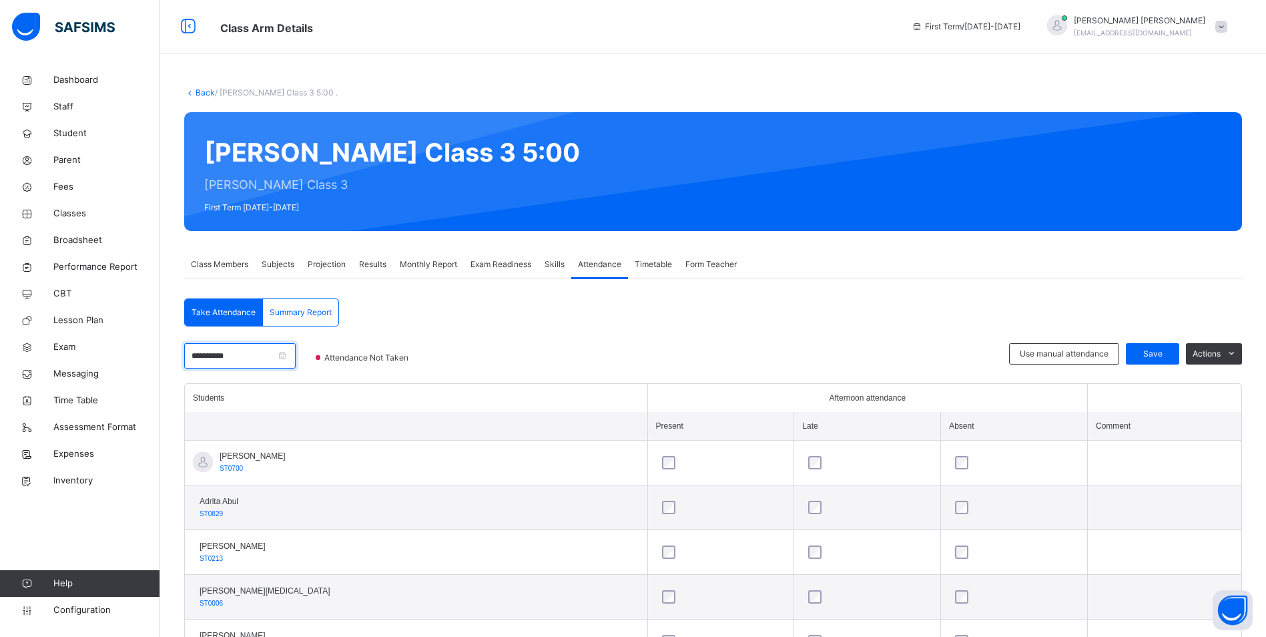
click at [263, 360] on input "**********" at bounding box center [239, 355] width 111 height 25
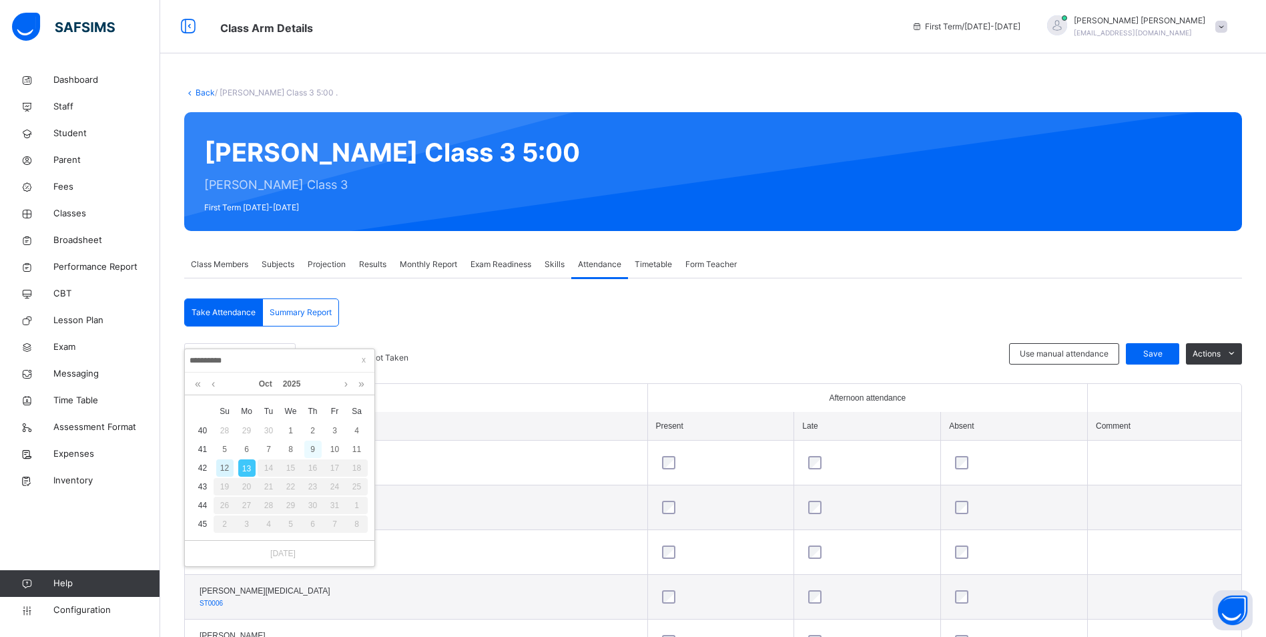
click at [316, 449] on div "9" at bounding box center [312, 448] width 17 height 17
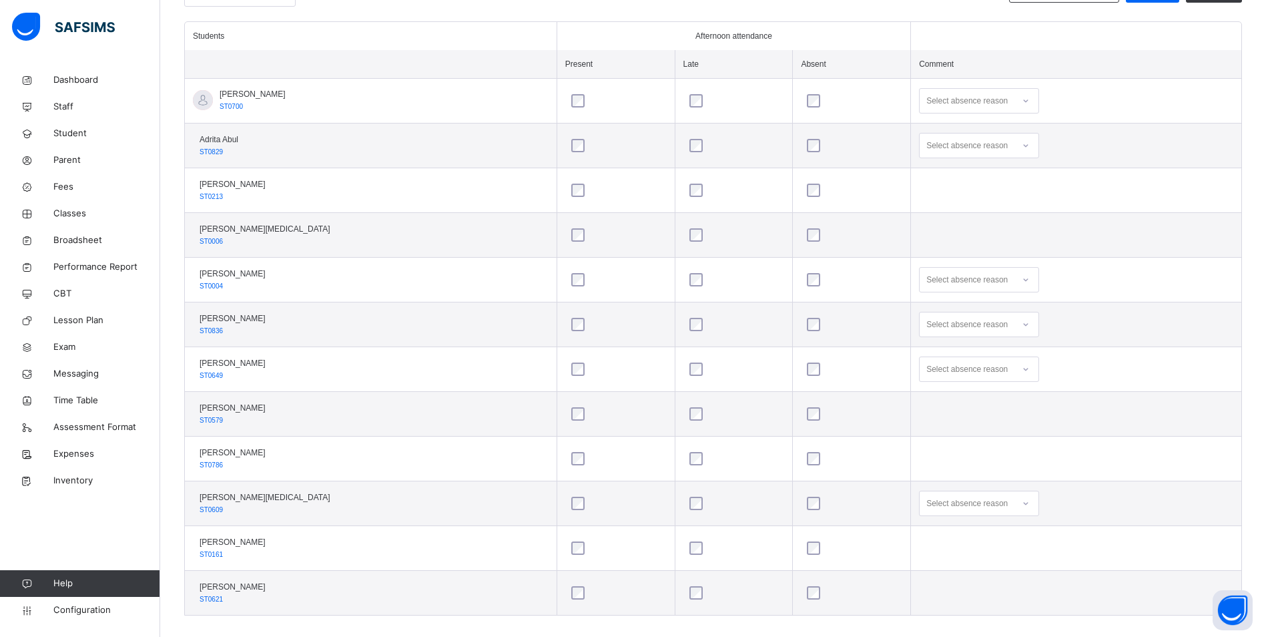
scroll to position [377, 0]
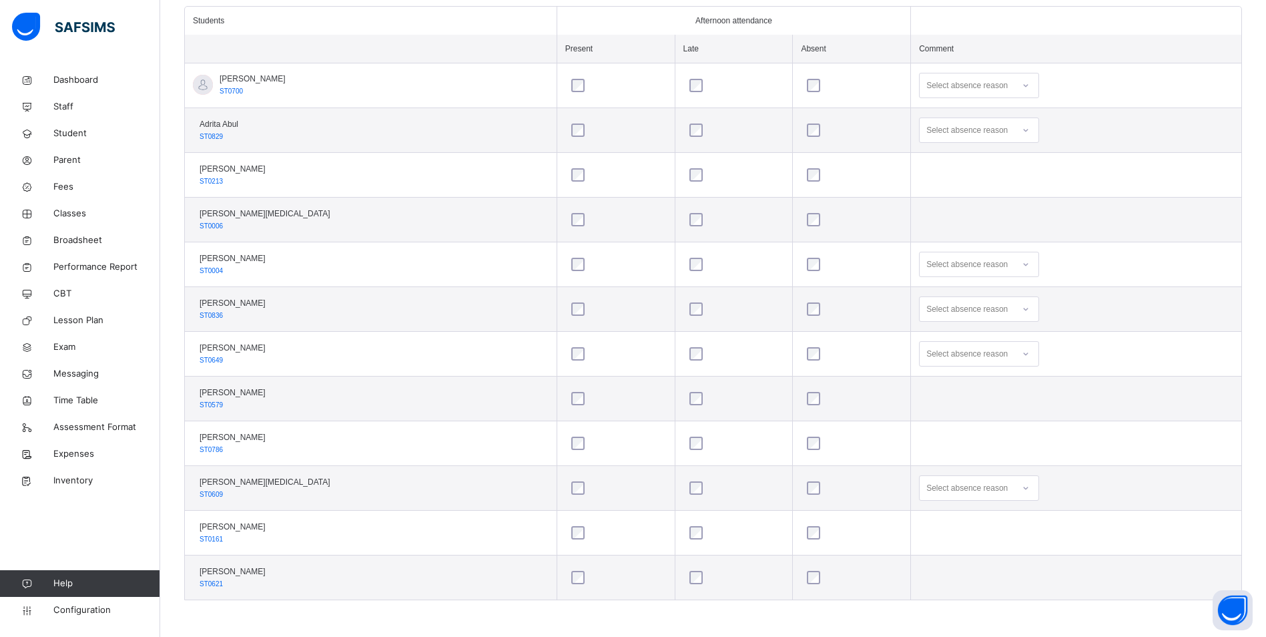
click at [1022, 352] on icon at bounding box center [1026, 353] width 8 height 13
click at [944, 505] on div "School work" at bounding box center [979, 516] width 119 height 23
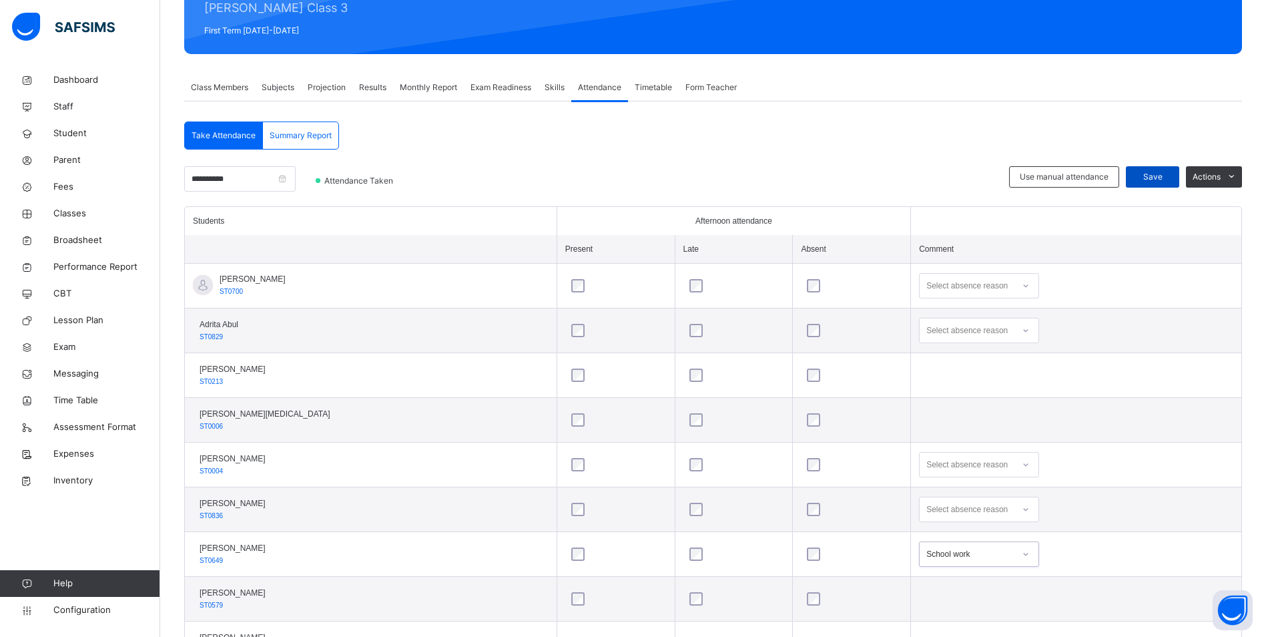
click at [1169, 175] on span "Save" at bounding box center [1152, 177] width 33 height 12
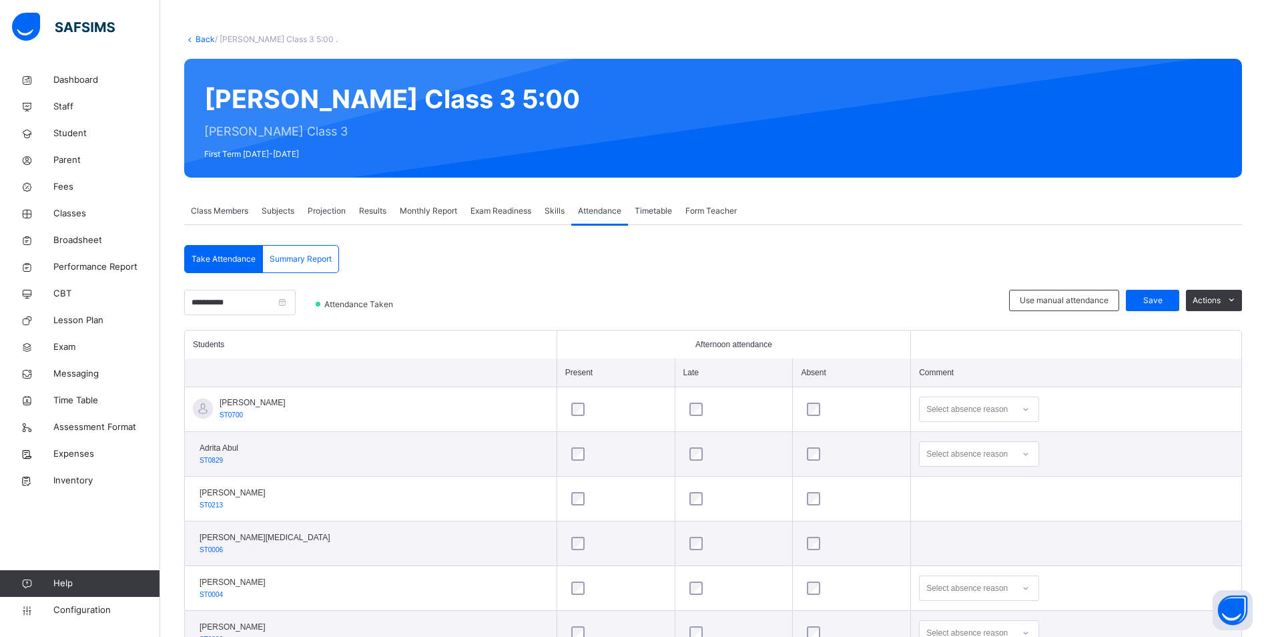
scroll to position [133, 0]
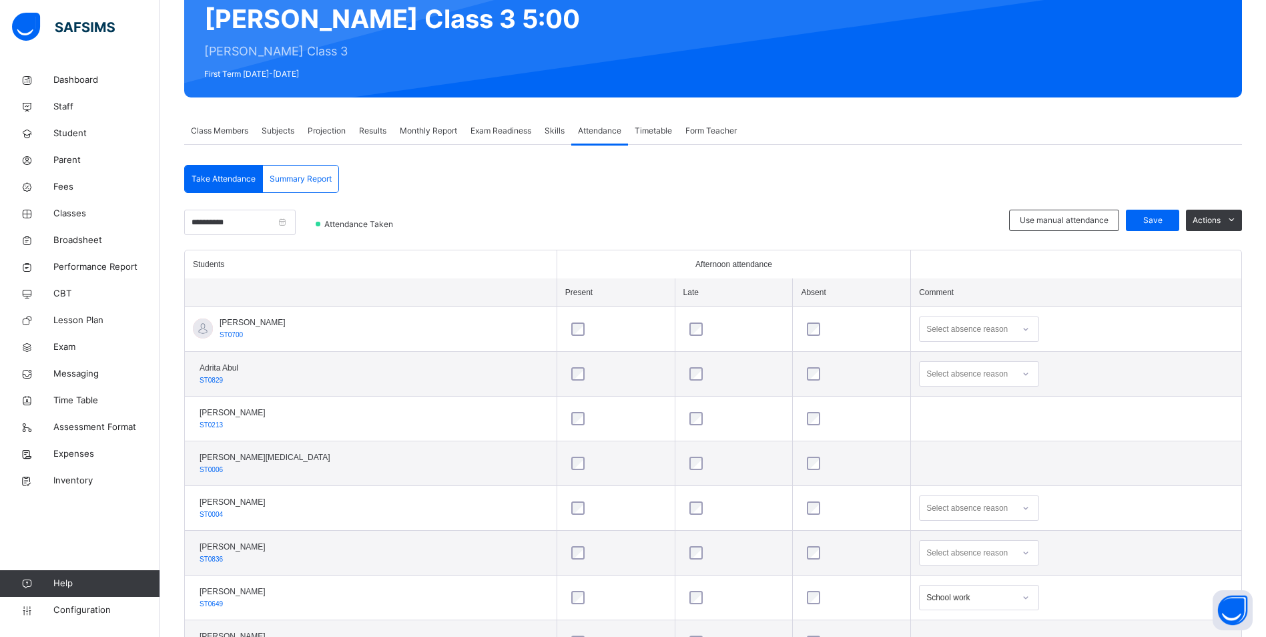
drag, startPoint x: 62, startPoint y: 214, endPoint x: 599, endPoint y: 461, distance: 591.3
click at [62, 214] on span "Classes" at bounding box center [106, 213] width 107 height 13
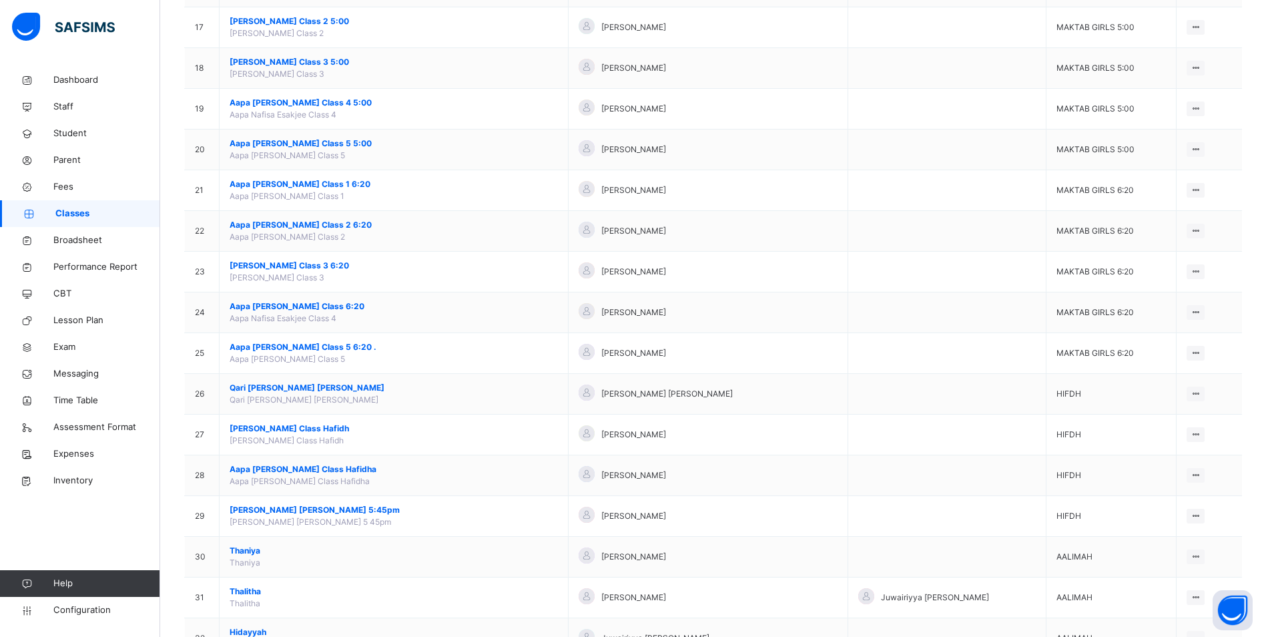
scroll to position [868, 0]
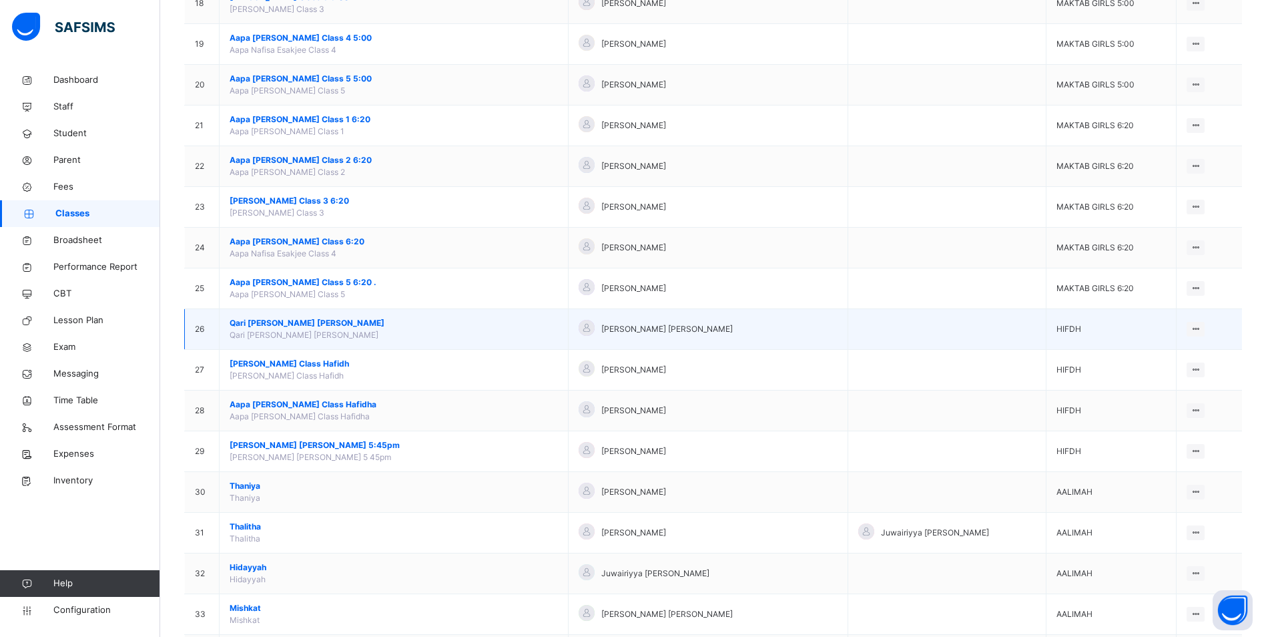
click at [318, 322] on span "Qari [PERSON_NAME] [PERSON_NAME]" at bounding box center [394, 323] width 328 height 12
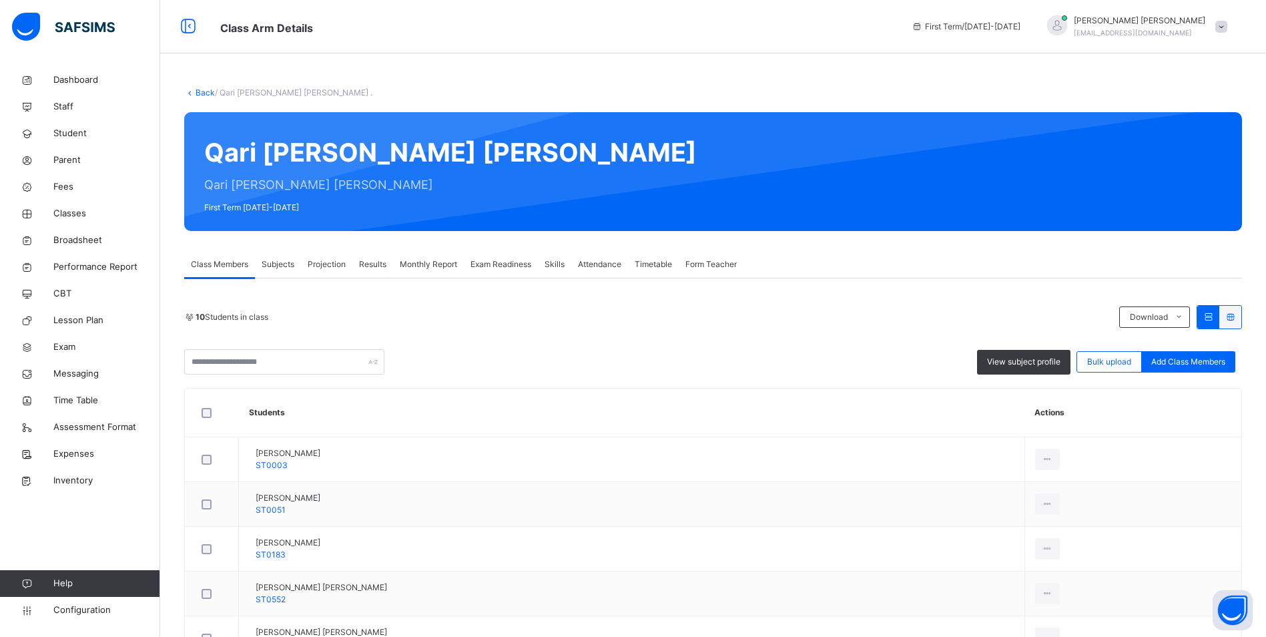
click at [598, 260] on span "Attendance" at bounding box center [599, 264] width 43 height 12
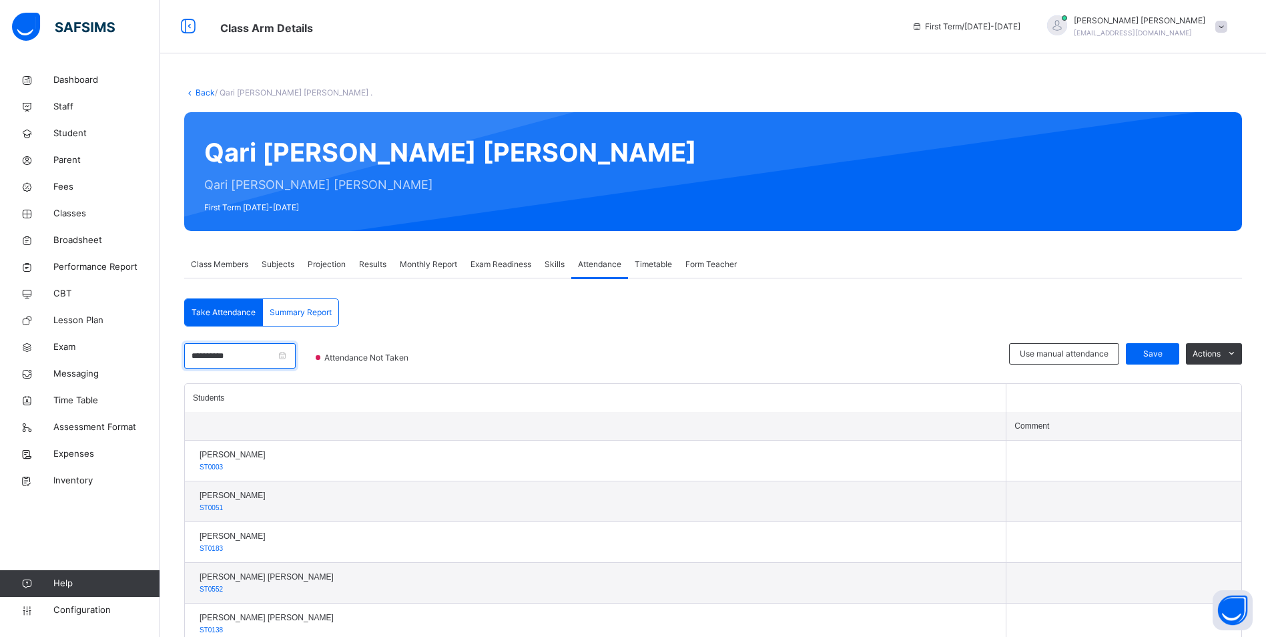
click at [256, 355] on input "**********" at bounding box center [239, 355] width 111 height 25
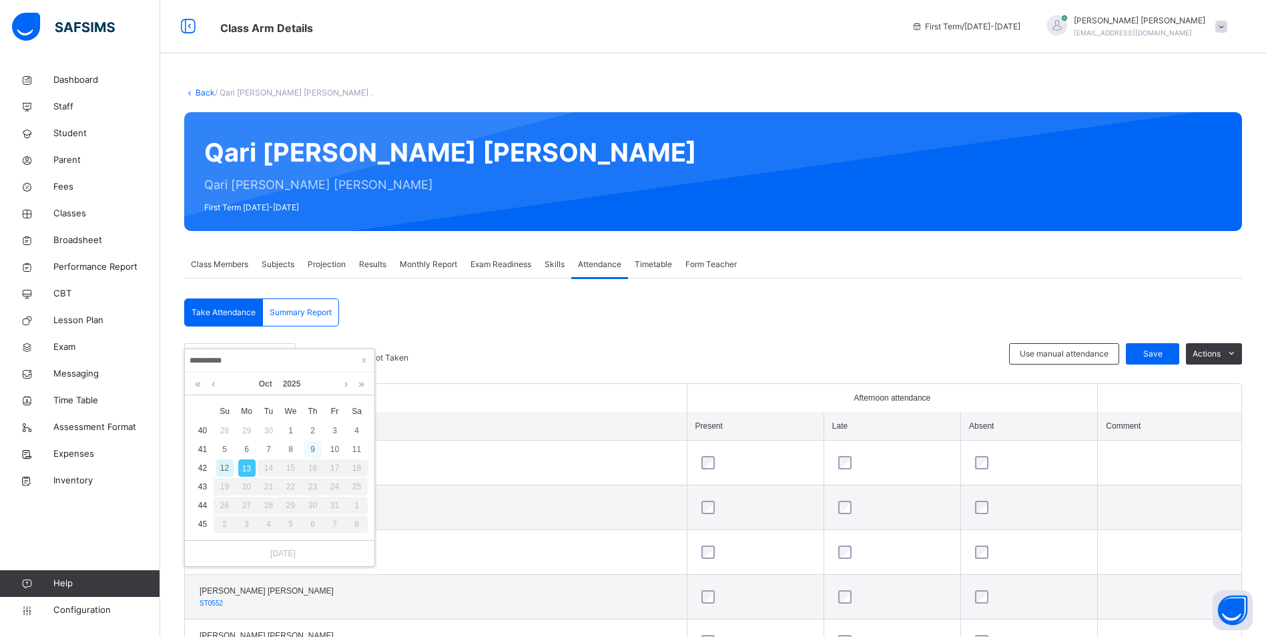
click at [315, 448] on div "9" at bounding box center [312, 448] width 17 height 17
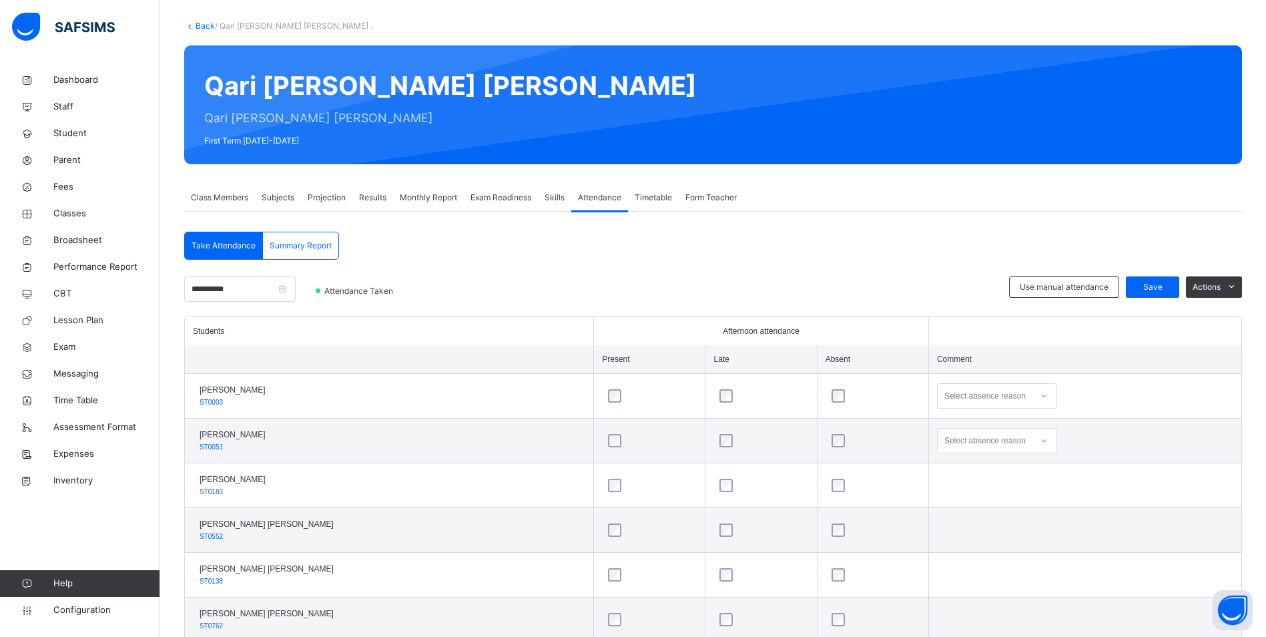
scroll to position [133, 0]
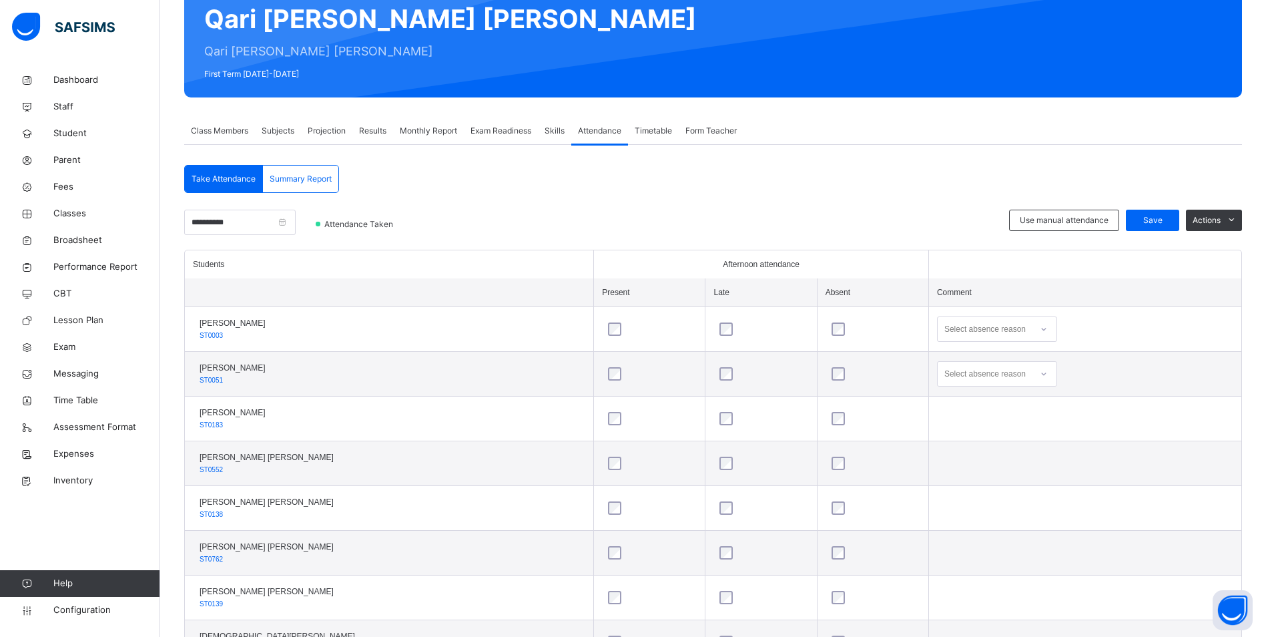
click at [1041, 374] on icon at bounding box center [1043, 373] width 5 height 3
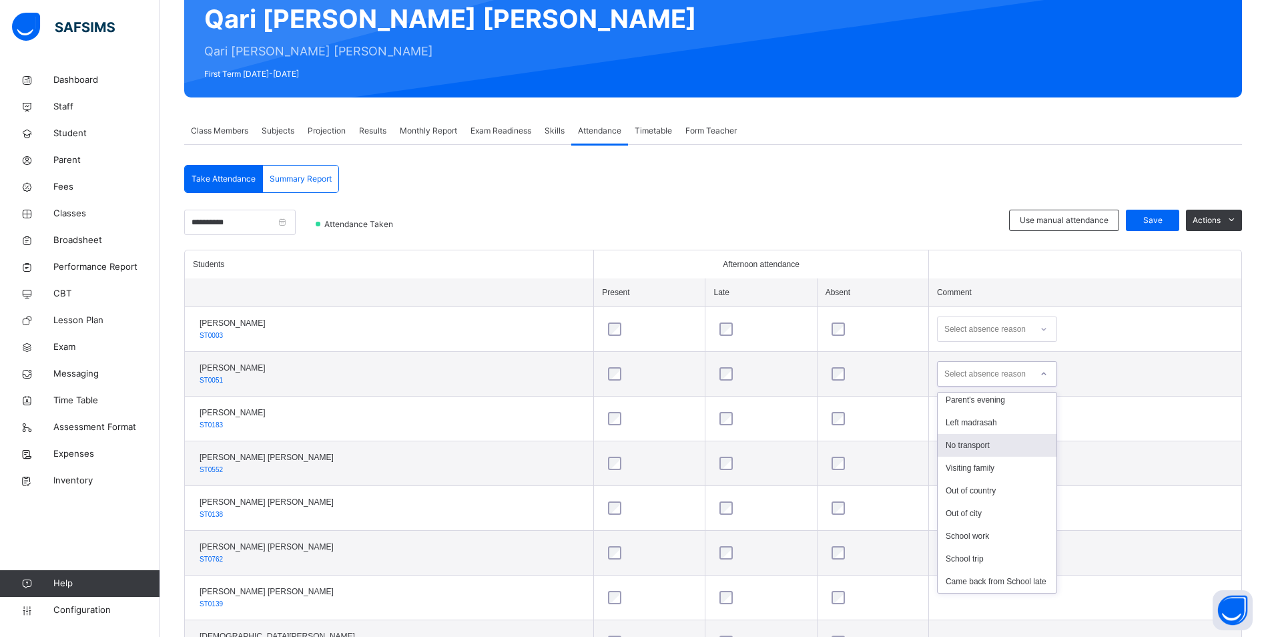
scroll to position [154, 0]
click at [971, 457] on div "Parent's evening" at bounding box center [997, 454] width 119 height 23
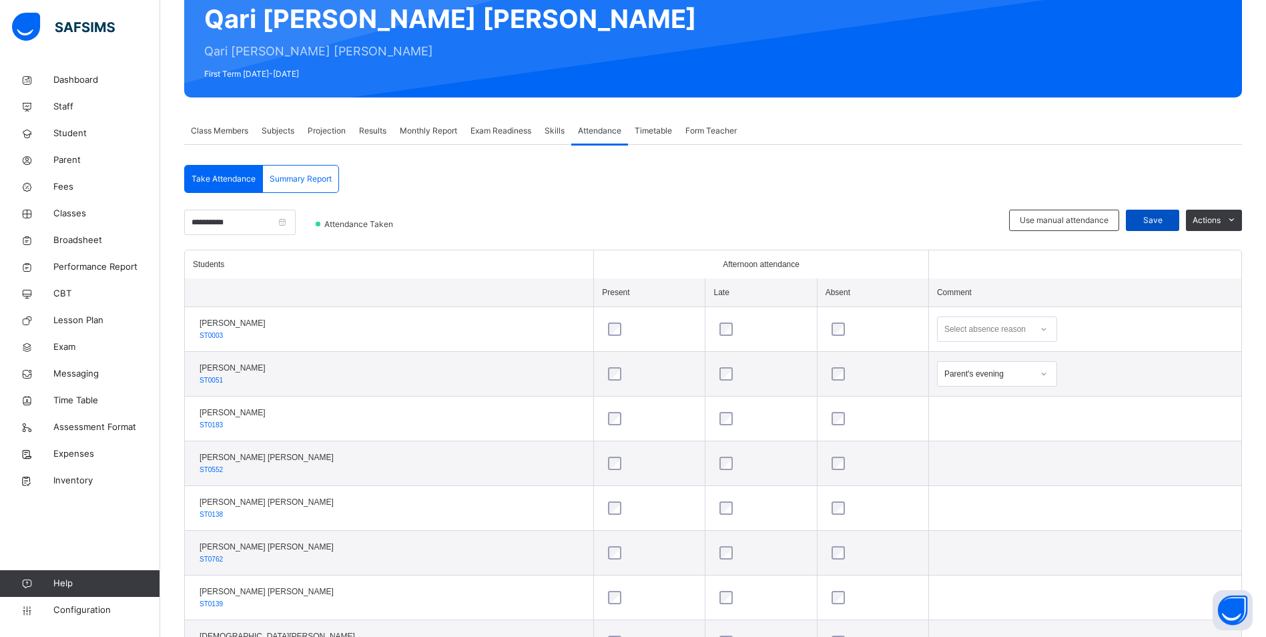
click at [1169, 220] on span "Save" at bounding box center [1152, 220] width 33 height 12
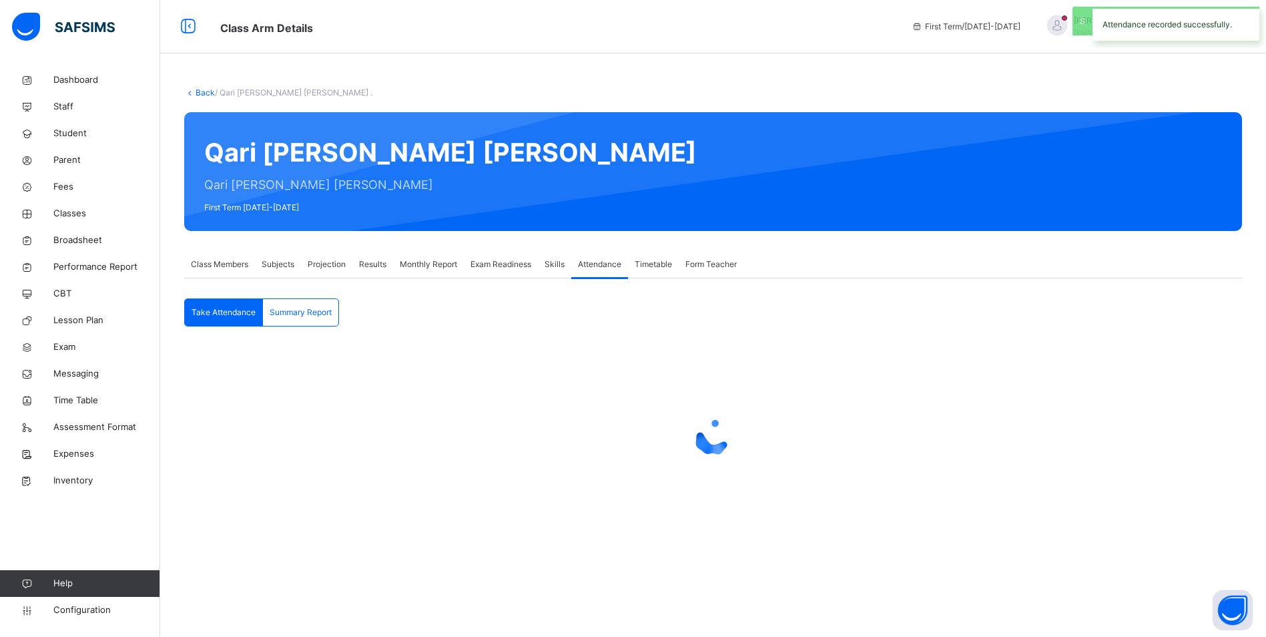
scroll to position [0, 0]
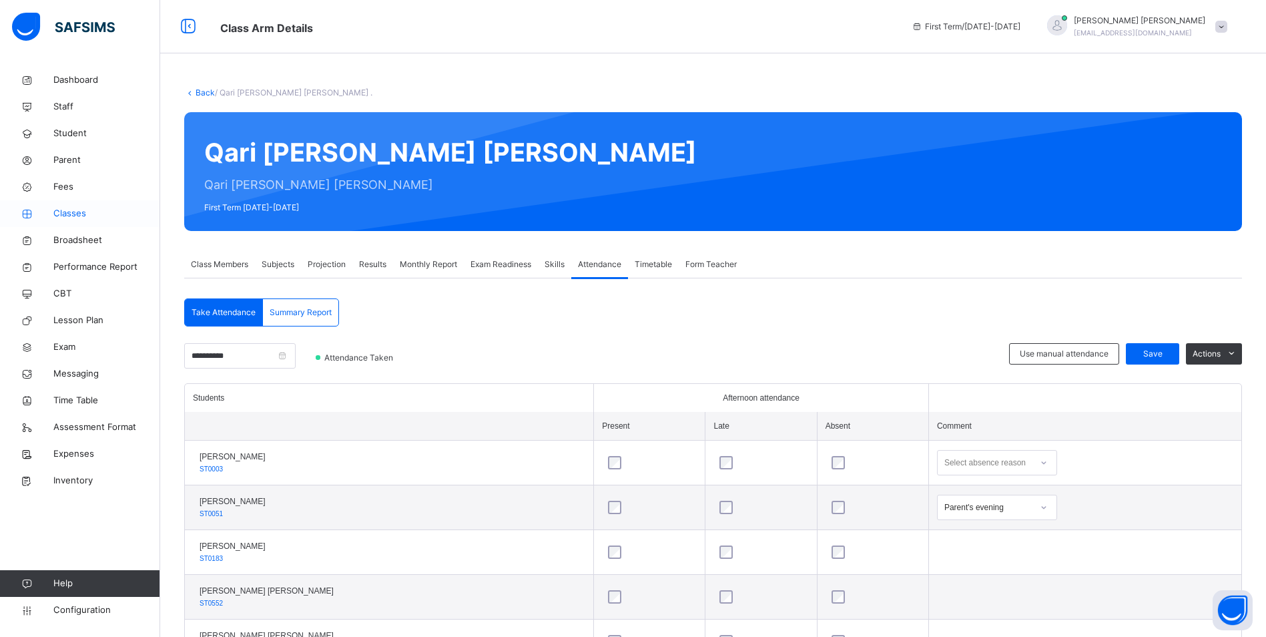
click at [65, 209] on span "Classes" at bounding box center [106, 213] width 107 height 13
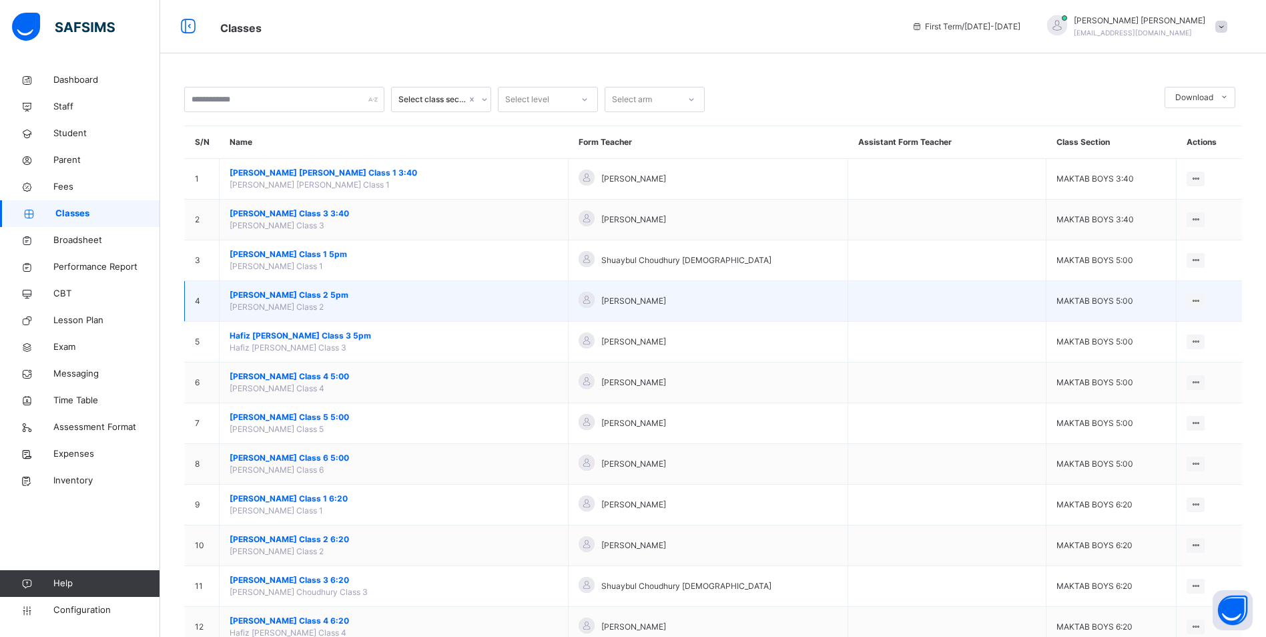
click at [342, 298] on span "[PERSON_NAME] Class 2 5pm" at bounding box center [394, 295] width 328 height 12
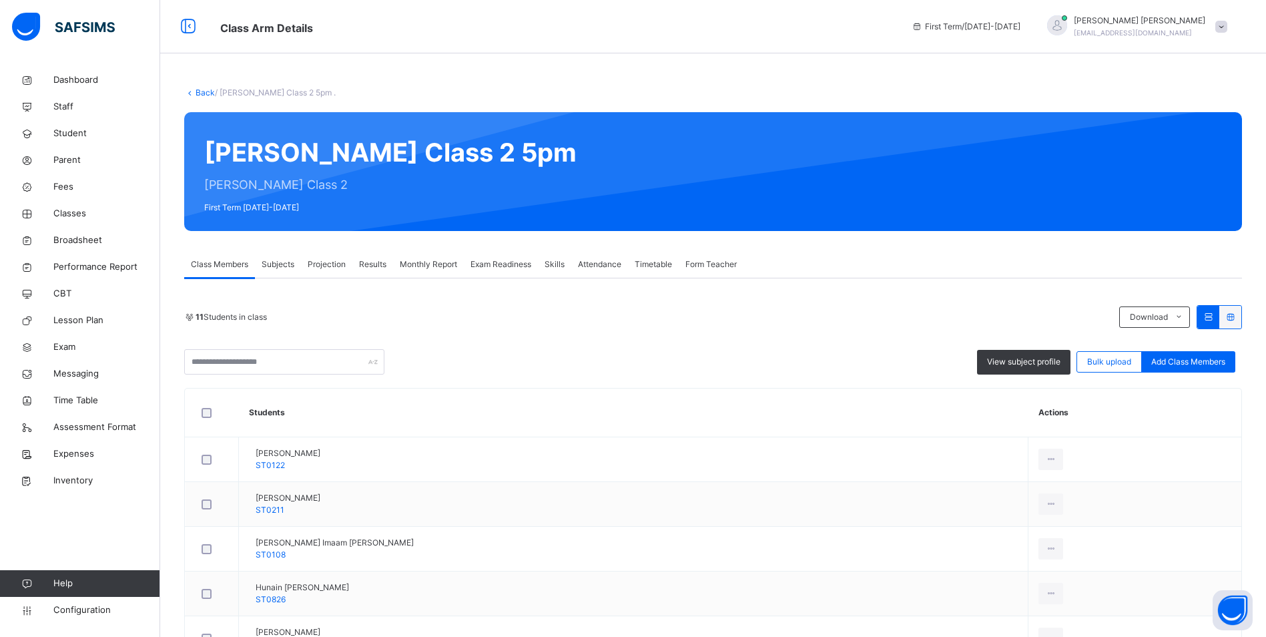
click at [611, 265] on span "Attendance" at bounding box center [599, 264] width 43 height 12
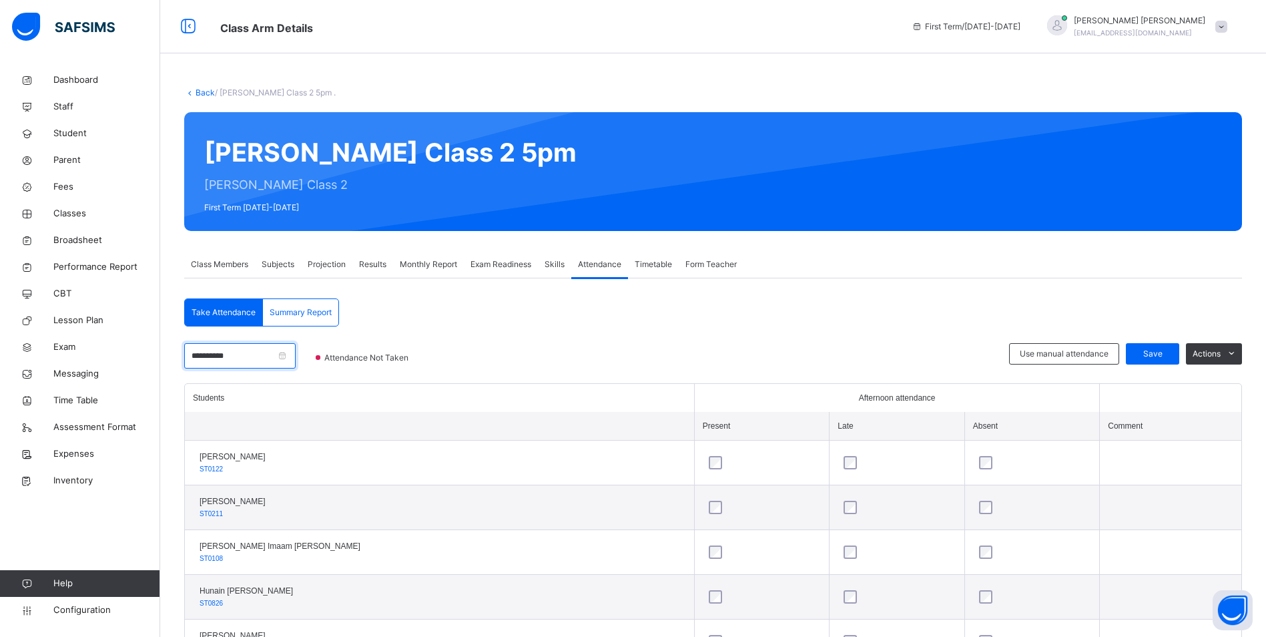
click at [244, 352] on input "**********" at bounding box center [239, 355] width 111 height 25
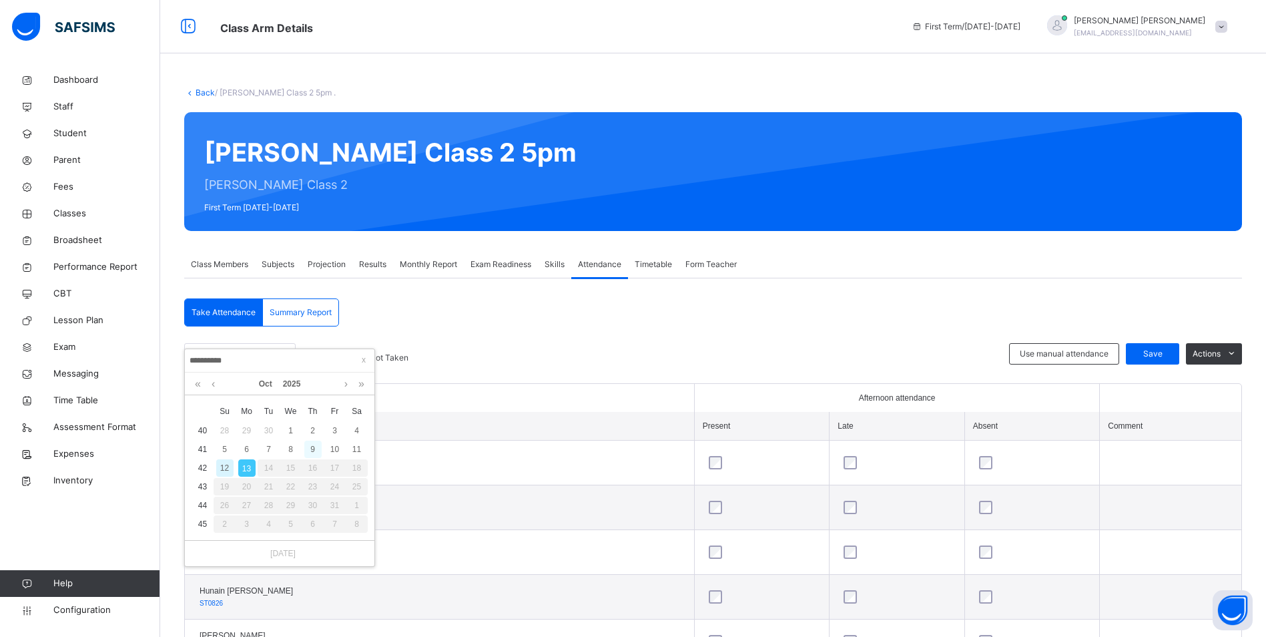
click at [315, 447] on div "9" at bounding box center [312, 448] width 17 height 17
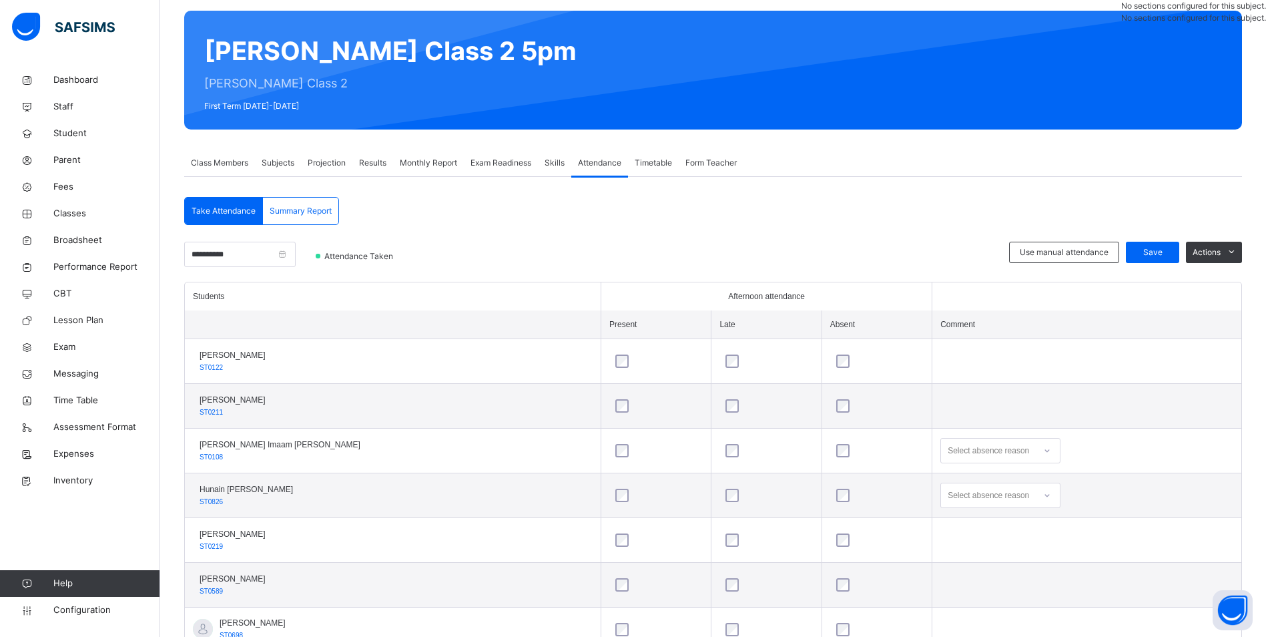
scroll to position [133, 0]
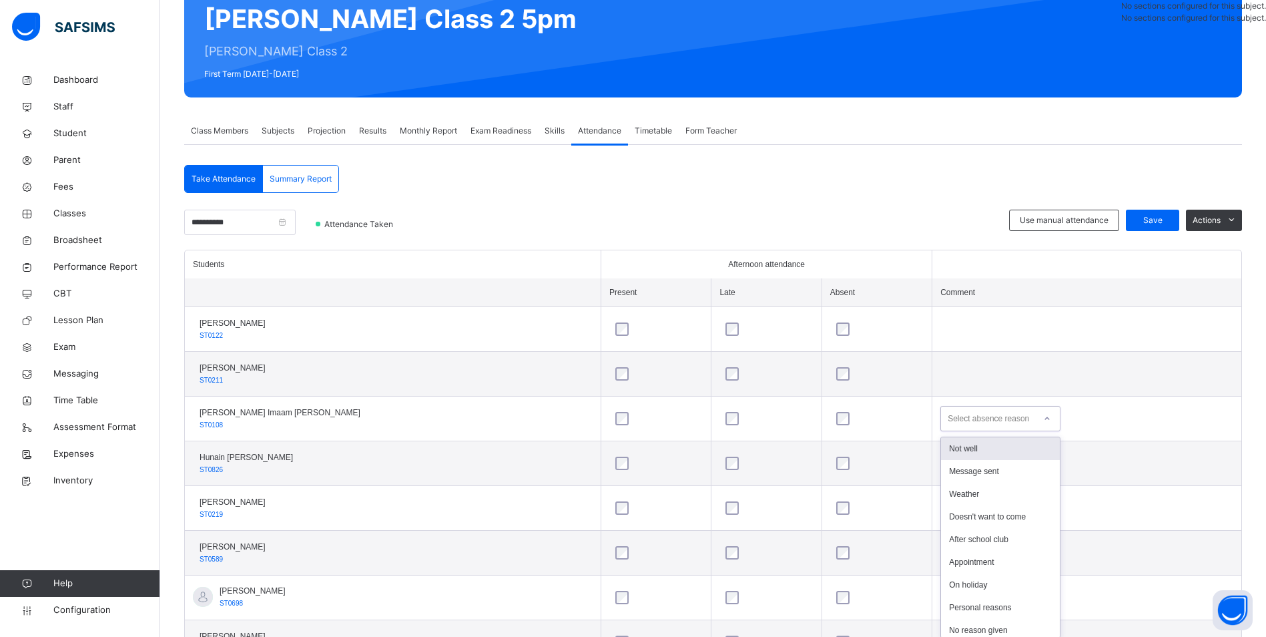
click at [1043, 419] on icon at bounding box center [1047, 418] width 8 height 13
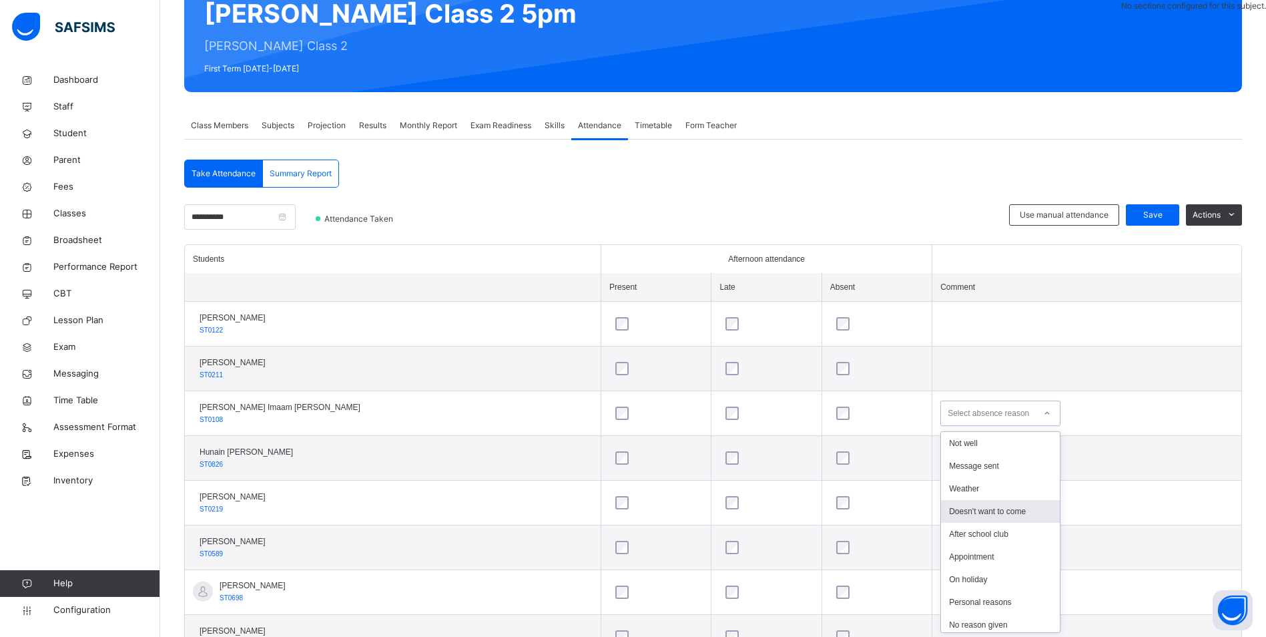
scroll to position [140, 0]
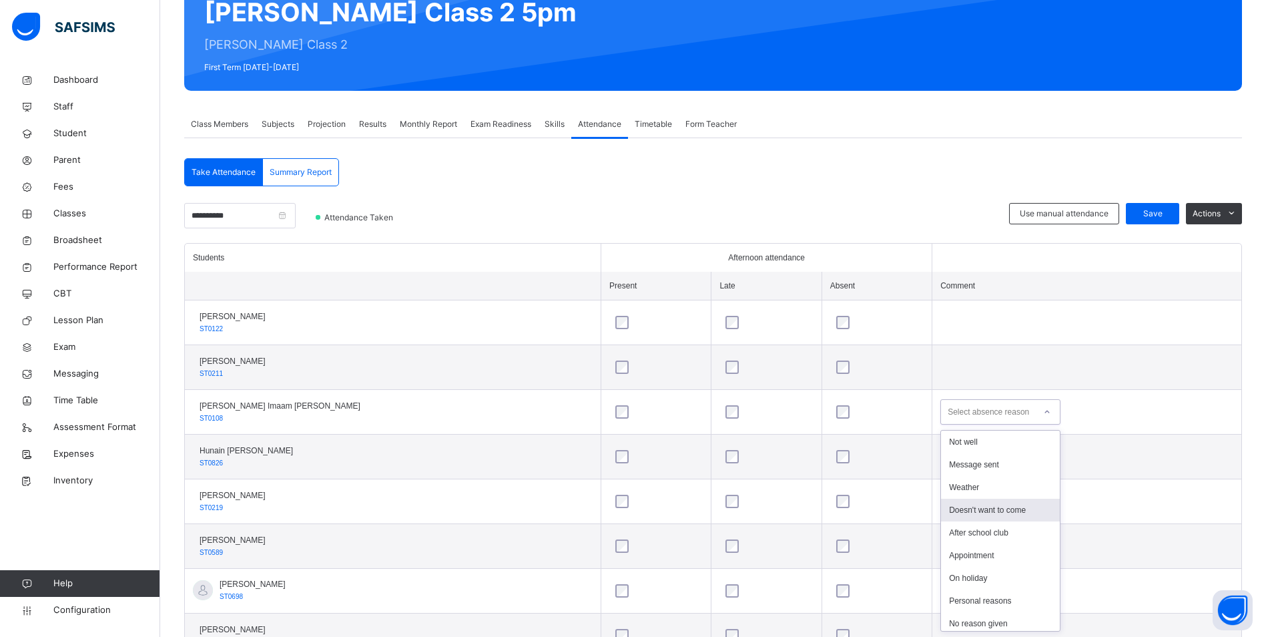
click at [978, 512] on div "Doesn't want to come" at bounding box center [1000, 510] width 119 height 23
click at [1163, 208] on span "Save" at bounding box center [1152, 214] width 33 height 12
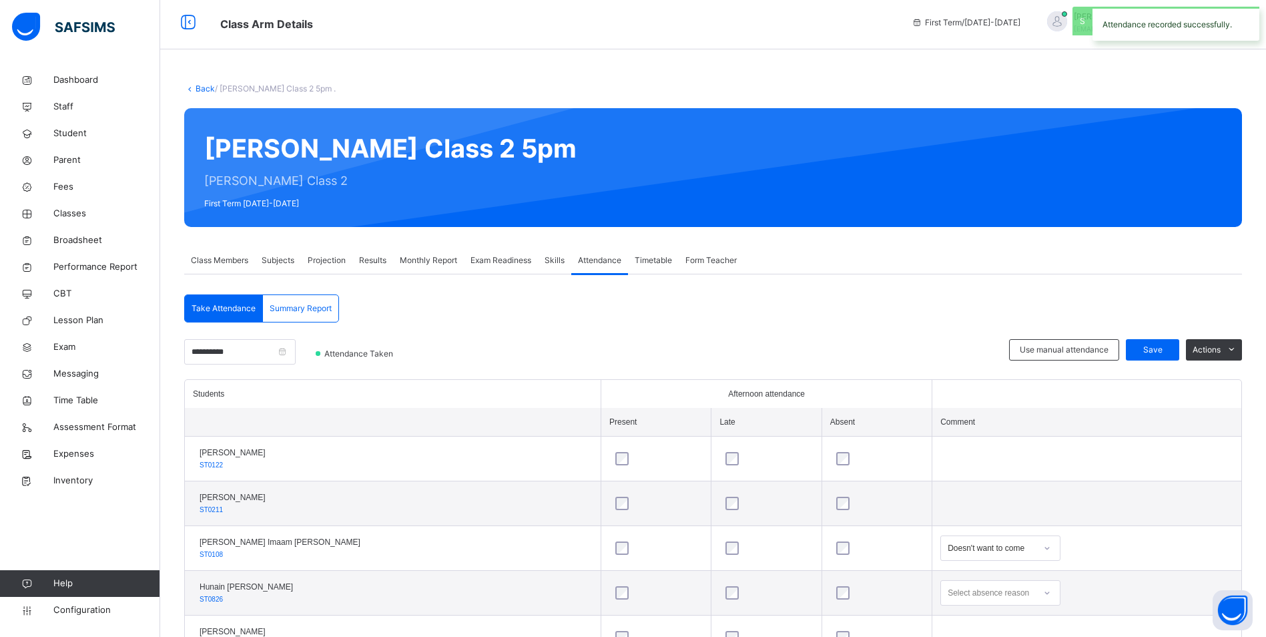
scroll to position [0, 0]
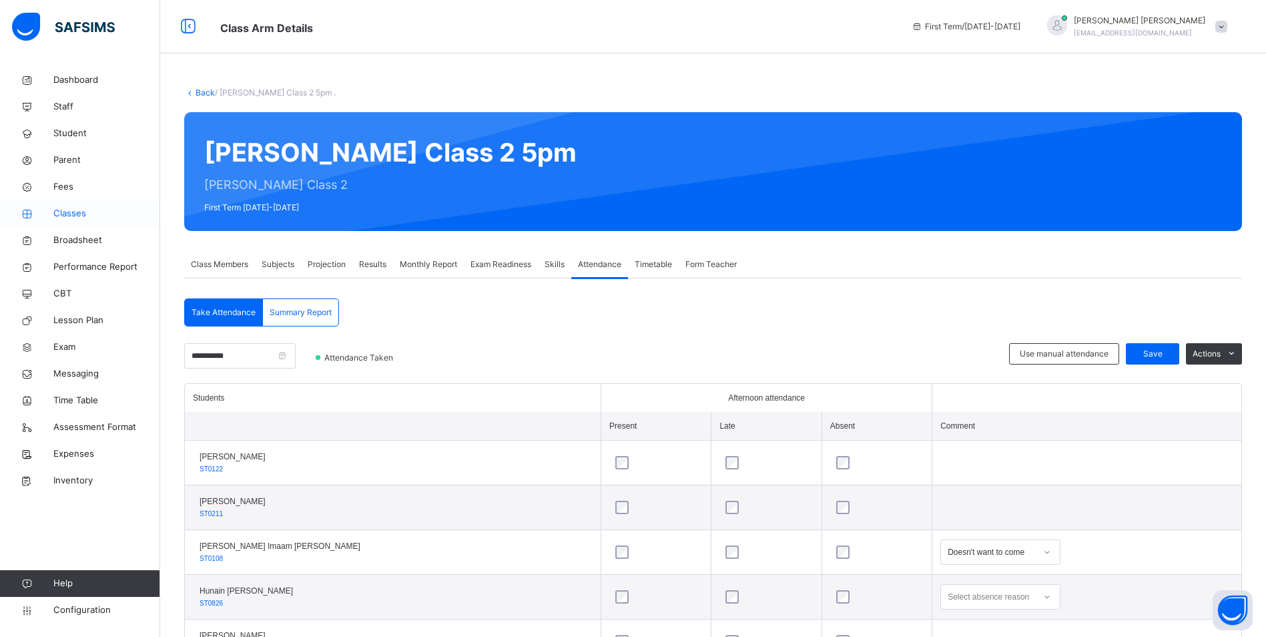
click at [83, 208] on span "Classes" at bounding box center [106, 213] width 107 height 13
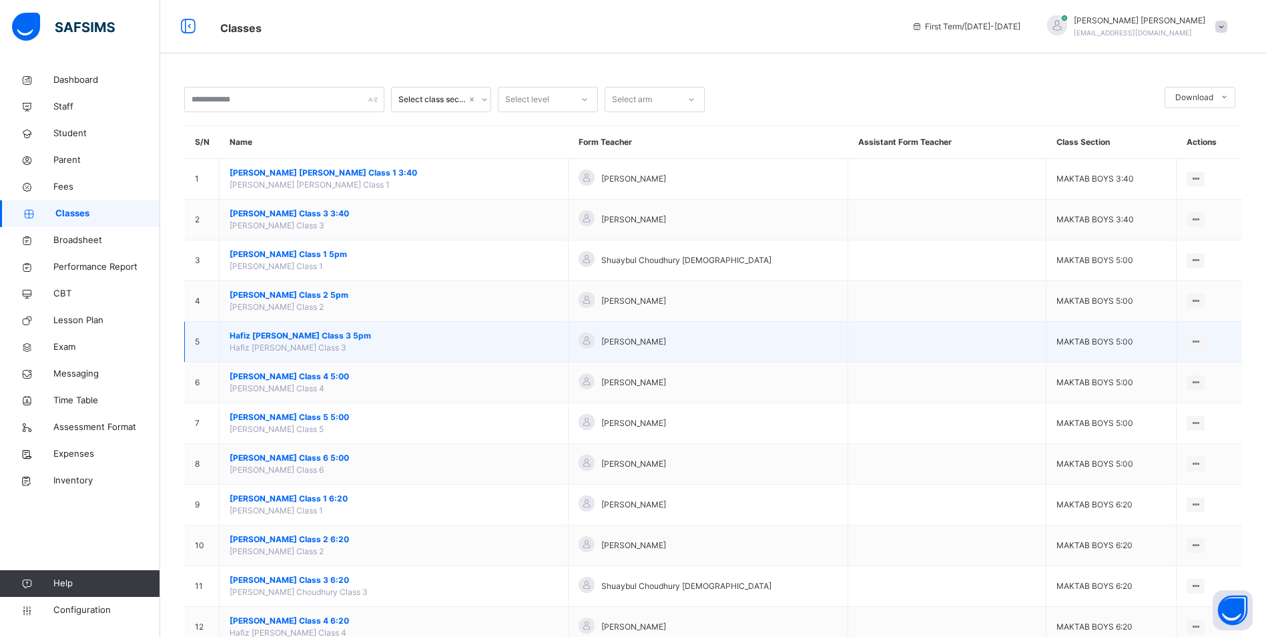
click at [347, 333] on span "Hafiz [PERSON_NAME] Class 3 5pm" at bounding box center [394, 336] width 328 height 12
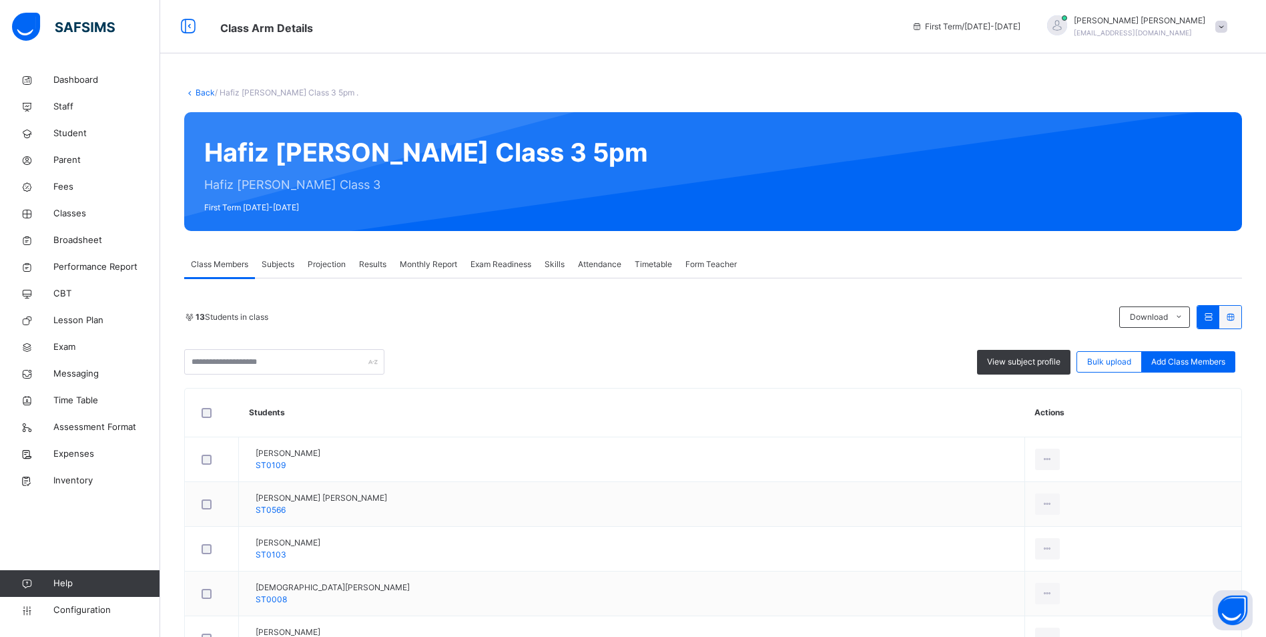
click at [606, 263] on span "Attendance" at bounding box center [599, 264] width 43 height 12
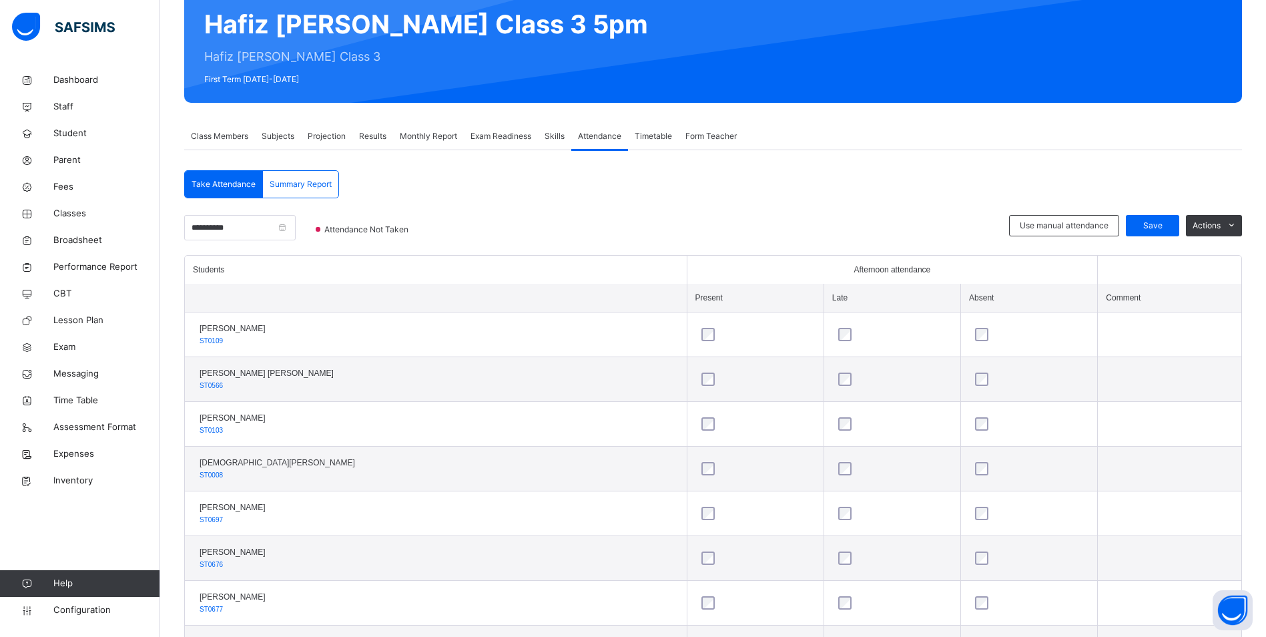
scroll to position [133, 0]
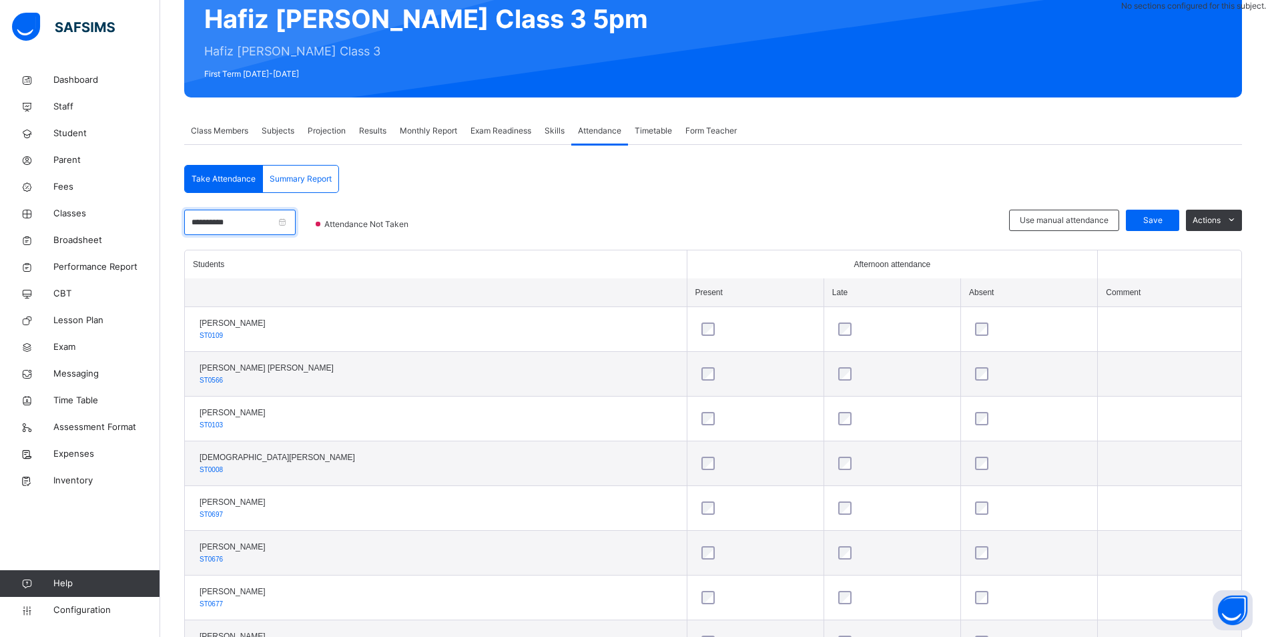
click at [248, 222] on input "**********" at bounding box center [239, 222] width 111 height 25
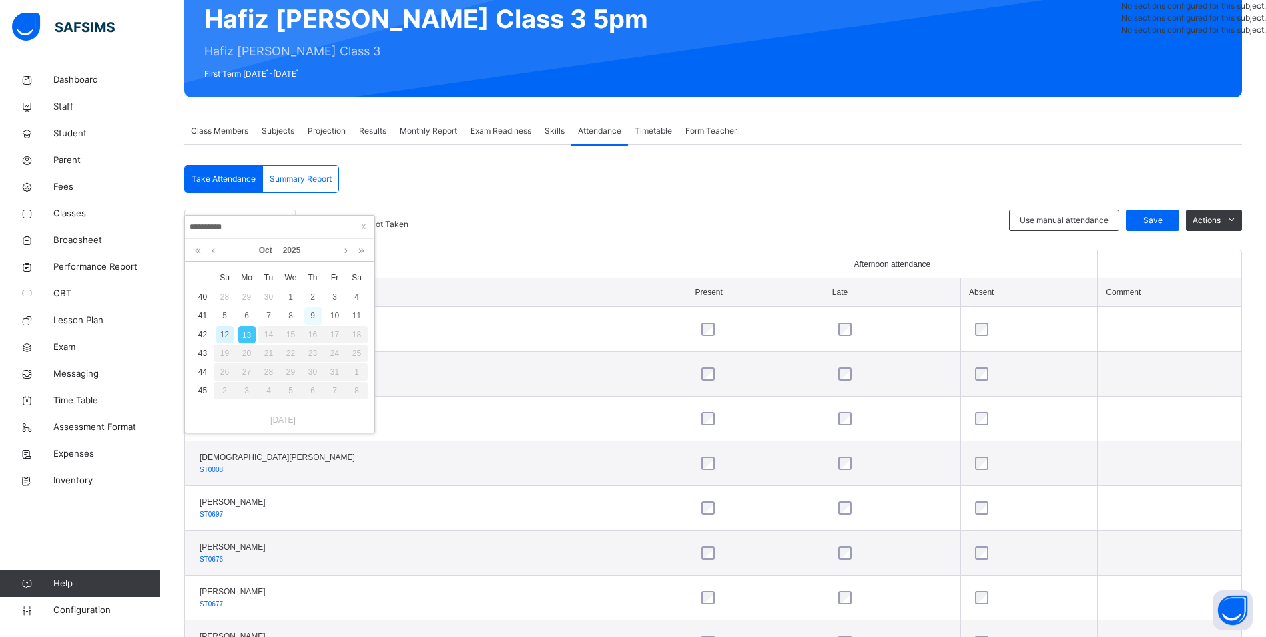
click at [311, 318] on div "9" at bounding box center [312, 315] width 17 height 17
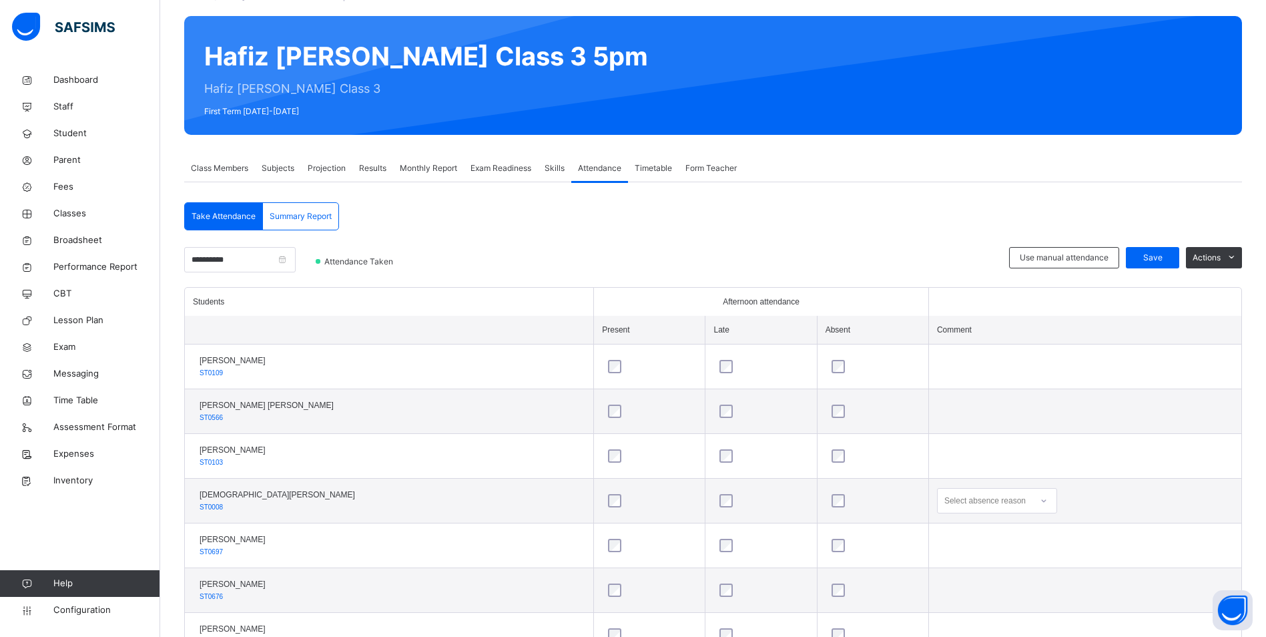
scroll to position [267, 0]
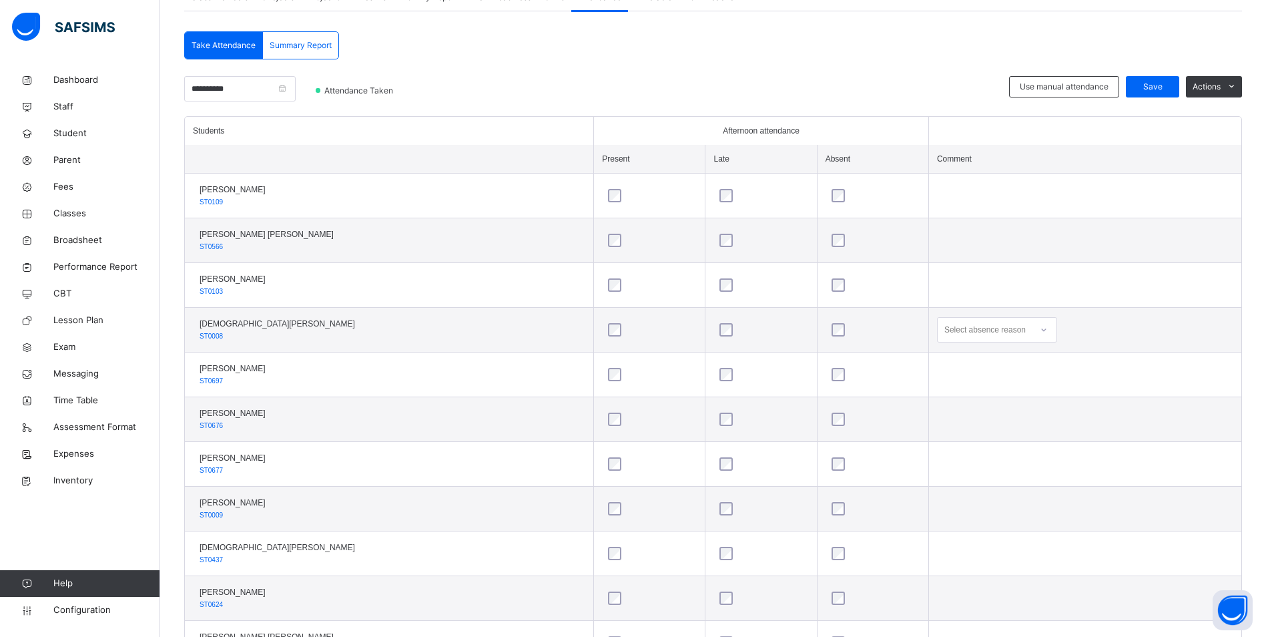
click at [1040, 328] on icon at bounding box center [1044, 329] width 8 height 13
click at [964, 368] on div "Not well" at bounding box center [997, 359] width 119 height 23
click at [1159, 86] on span "Save" at bounding box center [1152, 87] width 33 height 12
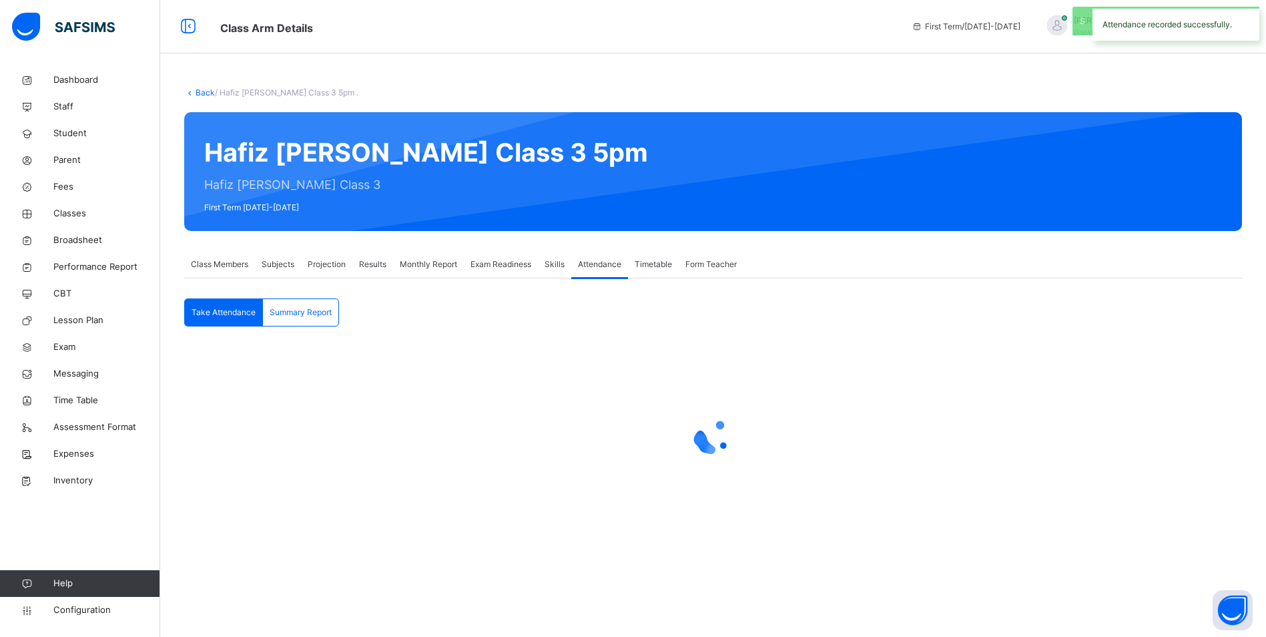
scroll to position [0, 0]
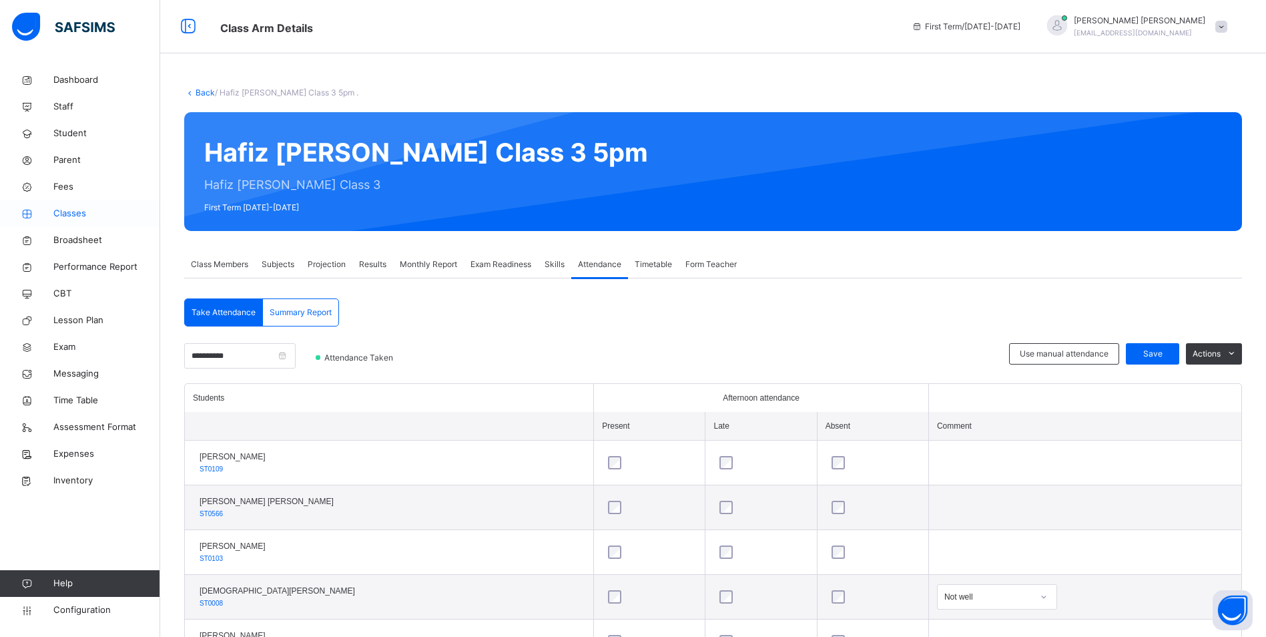
click at [77, 212] on span "Classes" at bounding box center [106, 213] width 107 height 13
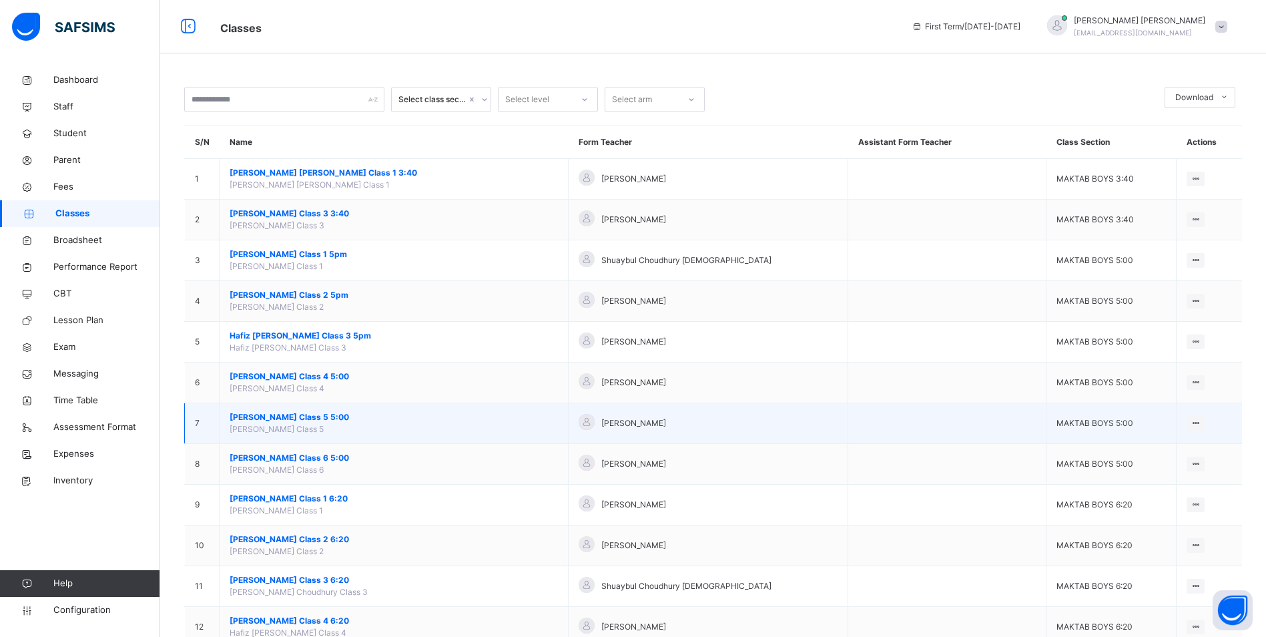
click at [326, 414] on span "[PERSON_NAME] Class 5 5:00" at bounding box center [394, 417] width 328 height 12
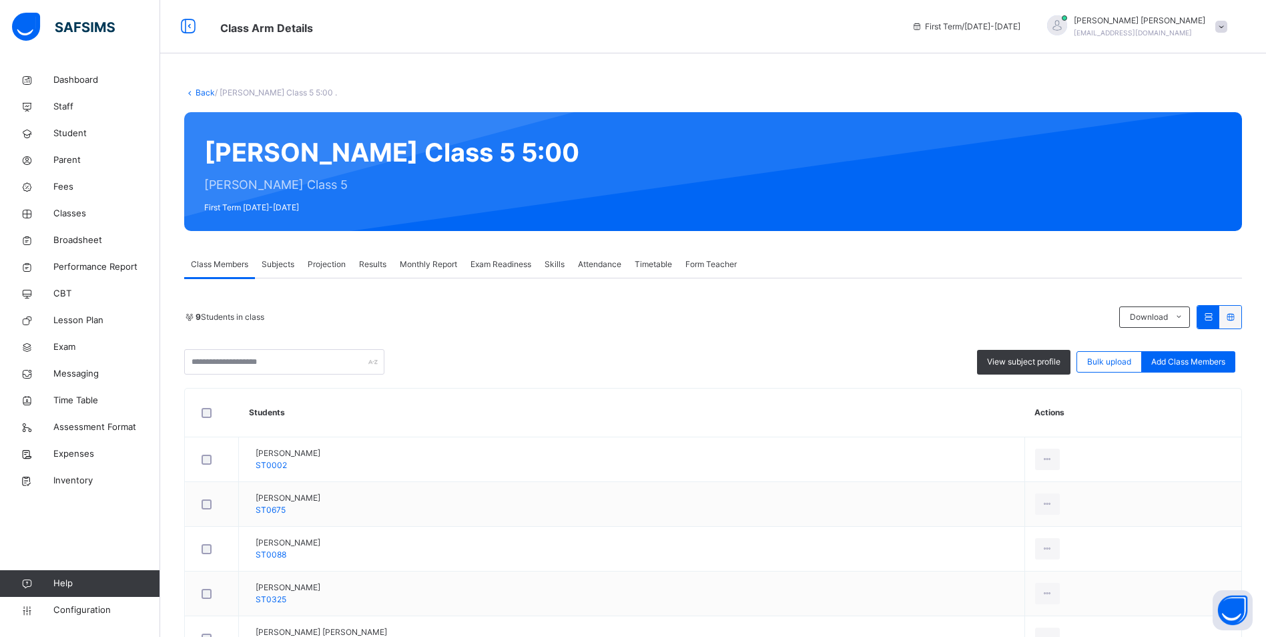
click at [605, 262] on span "Attendance" at bounding box center [599, 264] width 43 height 12
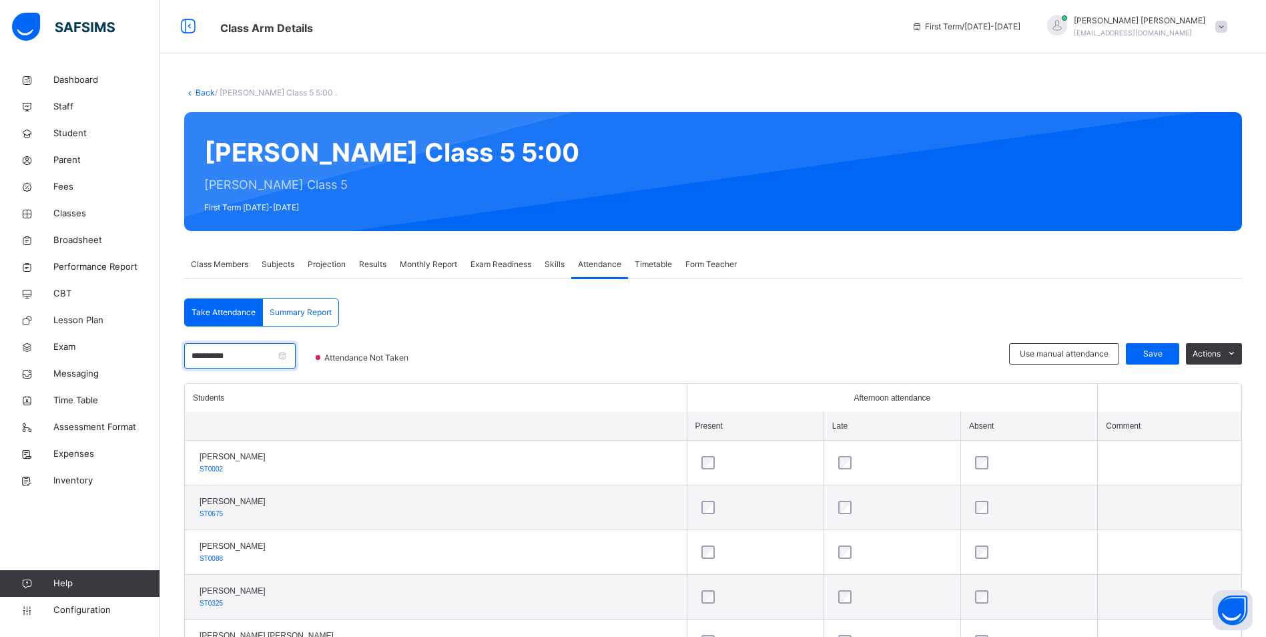
click at [254, 354] on input "**********" at bounding box center [239, 355] width 111 height 25
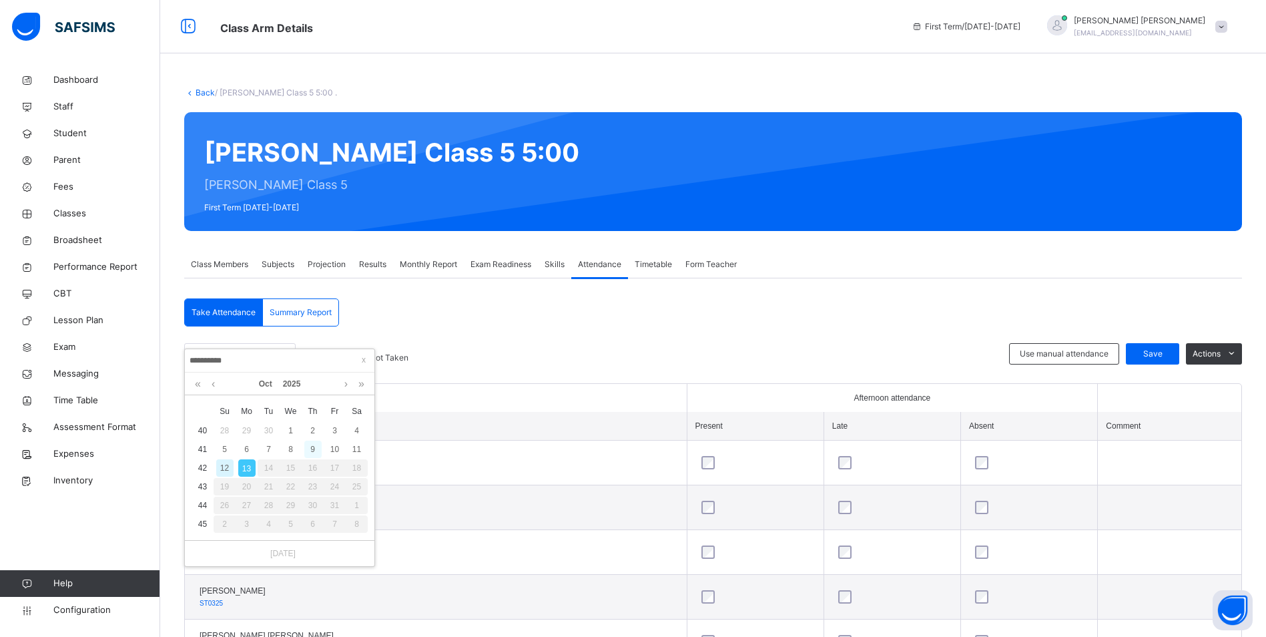
click at [312, 450] on div "9" at bounding box center [312, 448] width 17 height 17
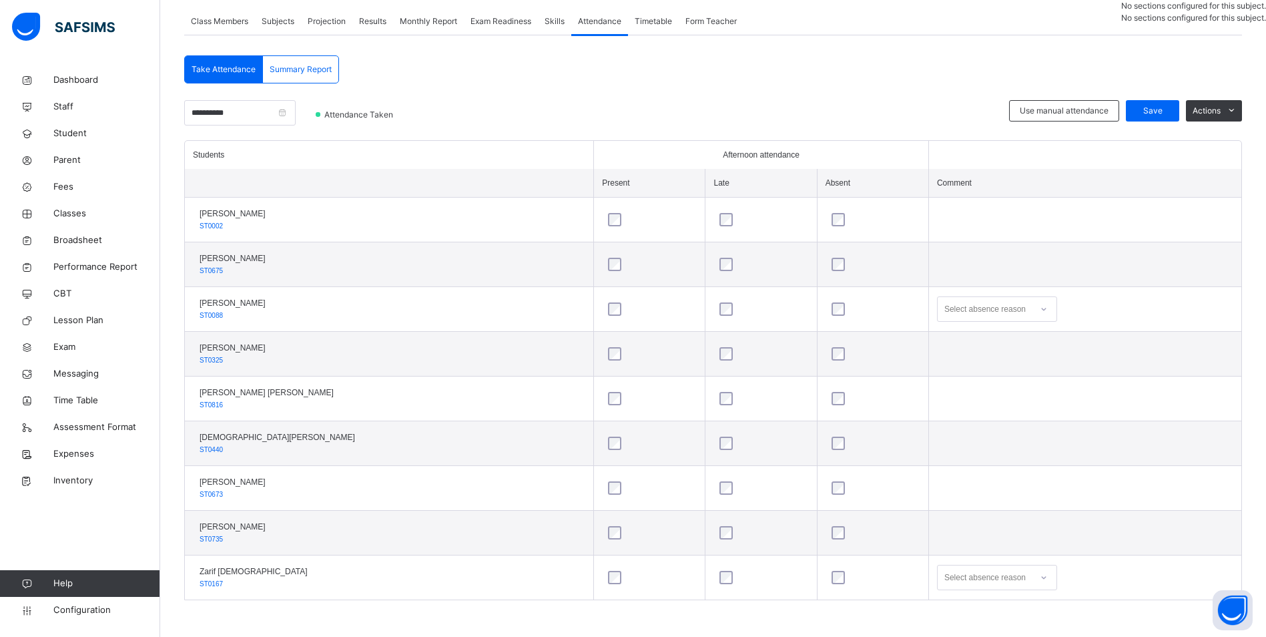
scroll to position [403, 0]
click at [1024, 577] on div "Select absence reason" at bounding box center [997, 577] width 120 height 25
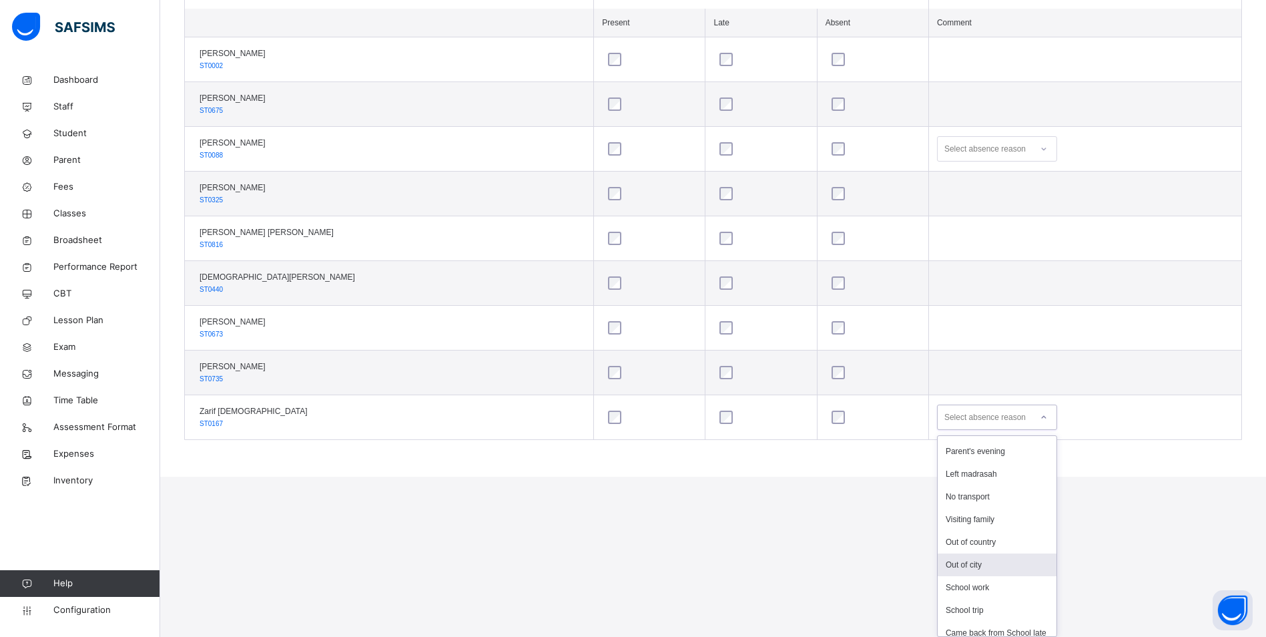
scroll to position [220, 0]
click at [958, 591] on div "School trip" at bounding box center [997, 602] width 119 height 23
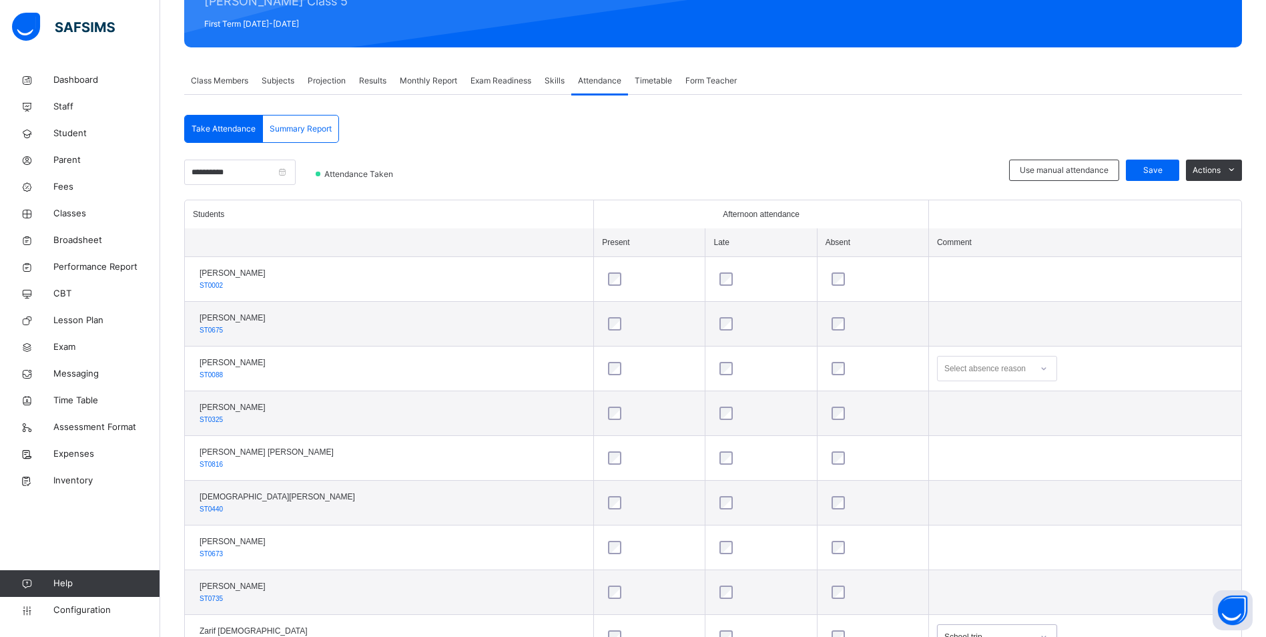
scroll to position [109, 0]
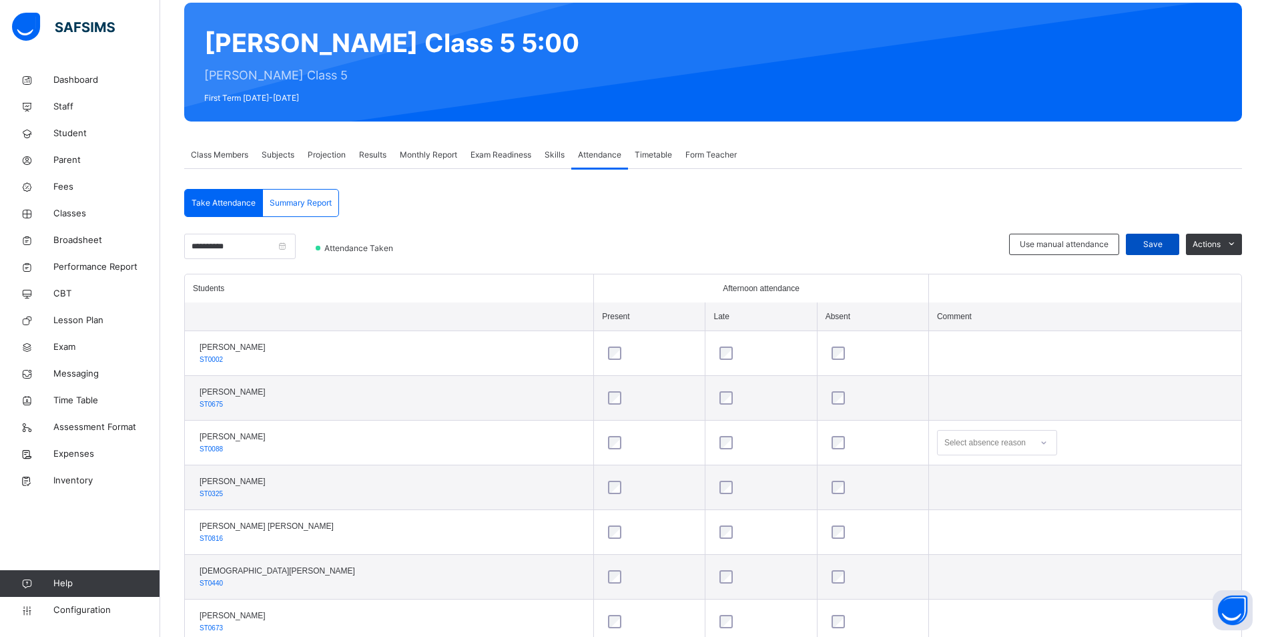
click at [1157, 242] on span "Save" at bounding box center [1152, 244] width 33 height 12
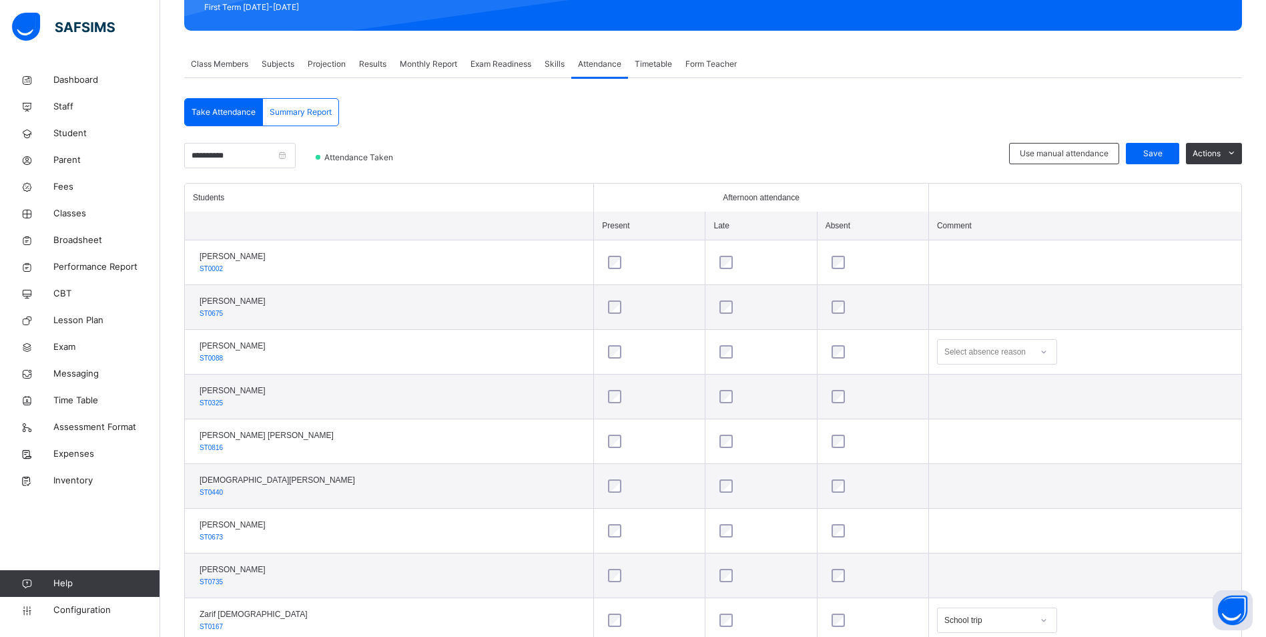
scroll to position [176, 0]
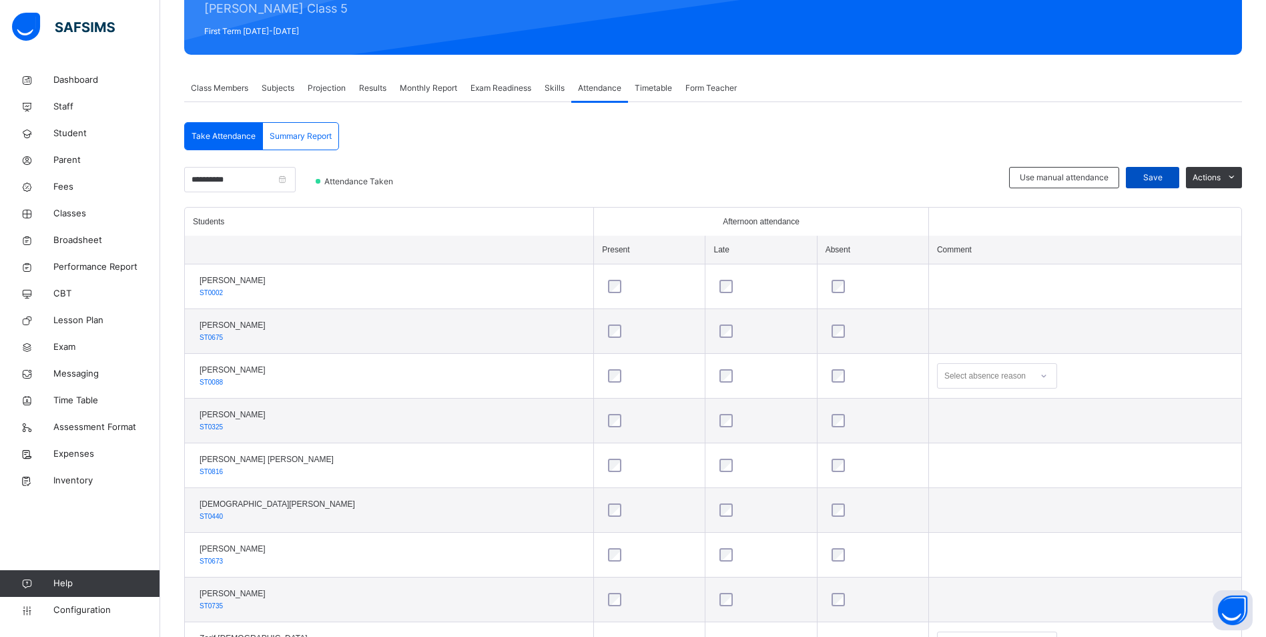
click at [1168, 169] on div "Save" at bounding box center [1152, 177] width 53 height 21
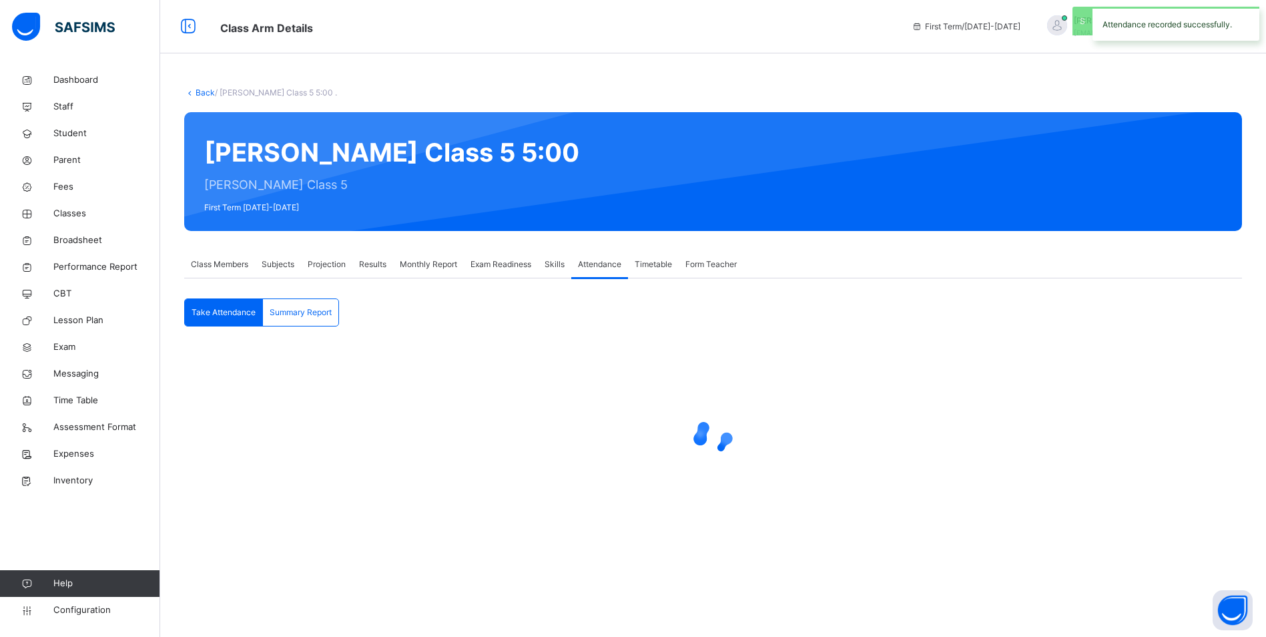
scroll to position [0, 0]
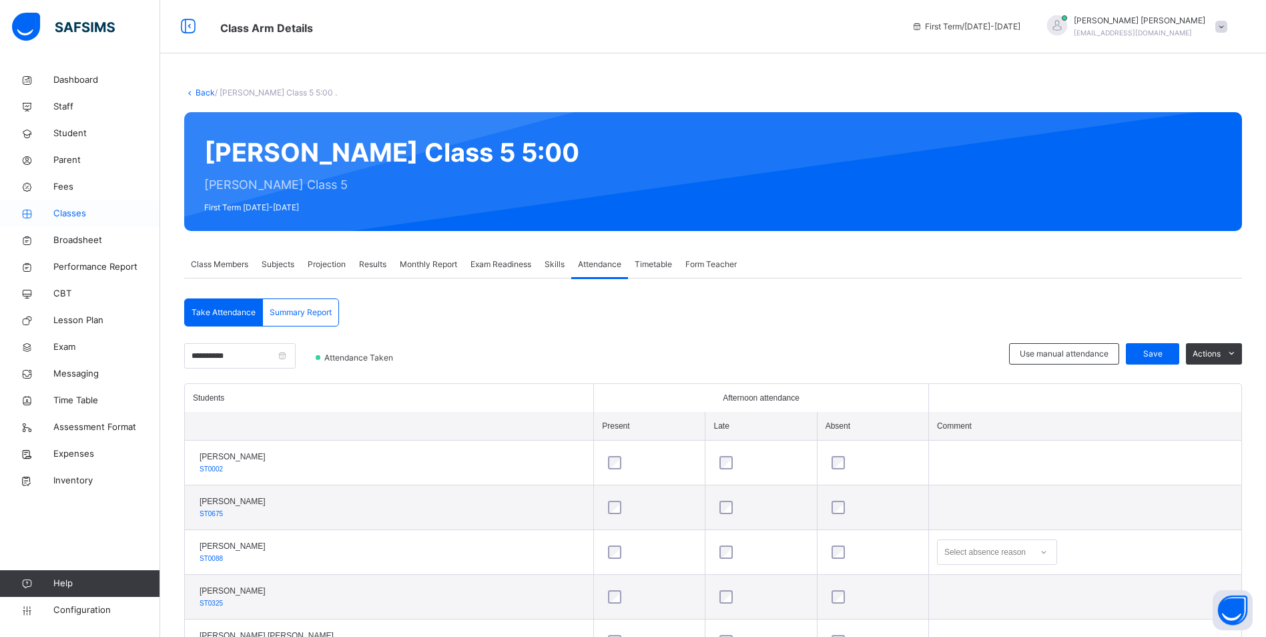
click at [78, 217] on span "Classes" at bounding box center [106, 213] width 107 height 13
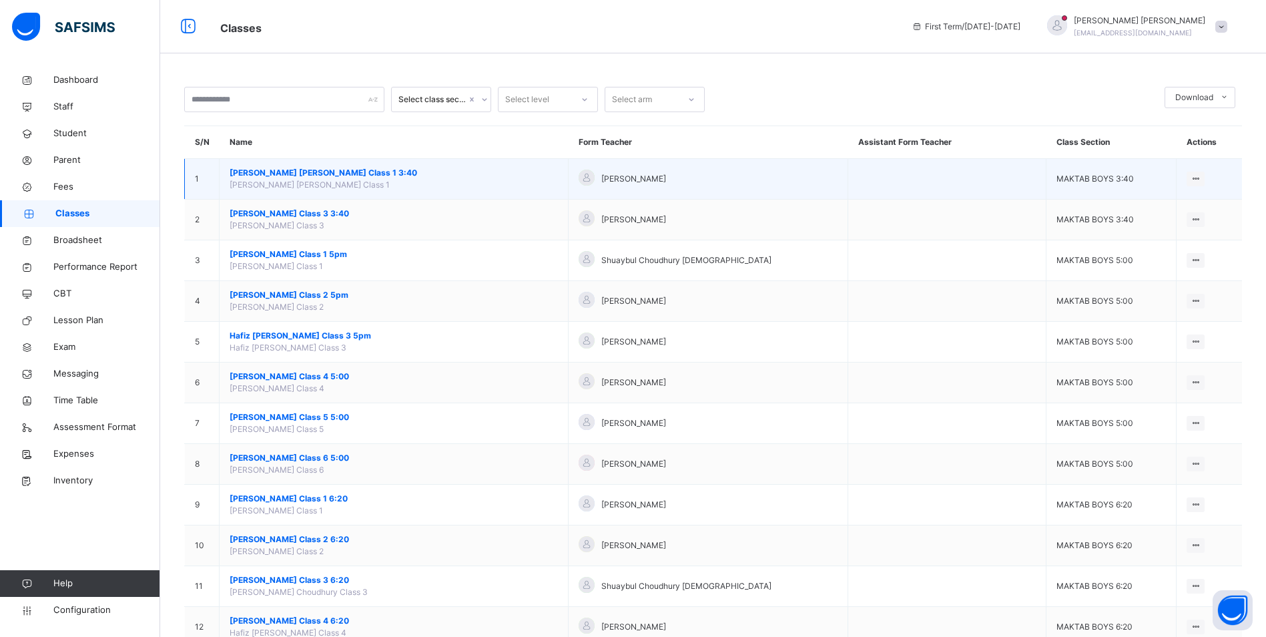
click at [354, 174] on span "[PERSON_NAME] [PERSON_NAME] Class 1 3:40" at bounding box center [394, 173] width 328 height 12
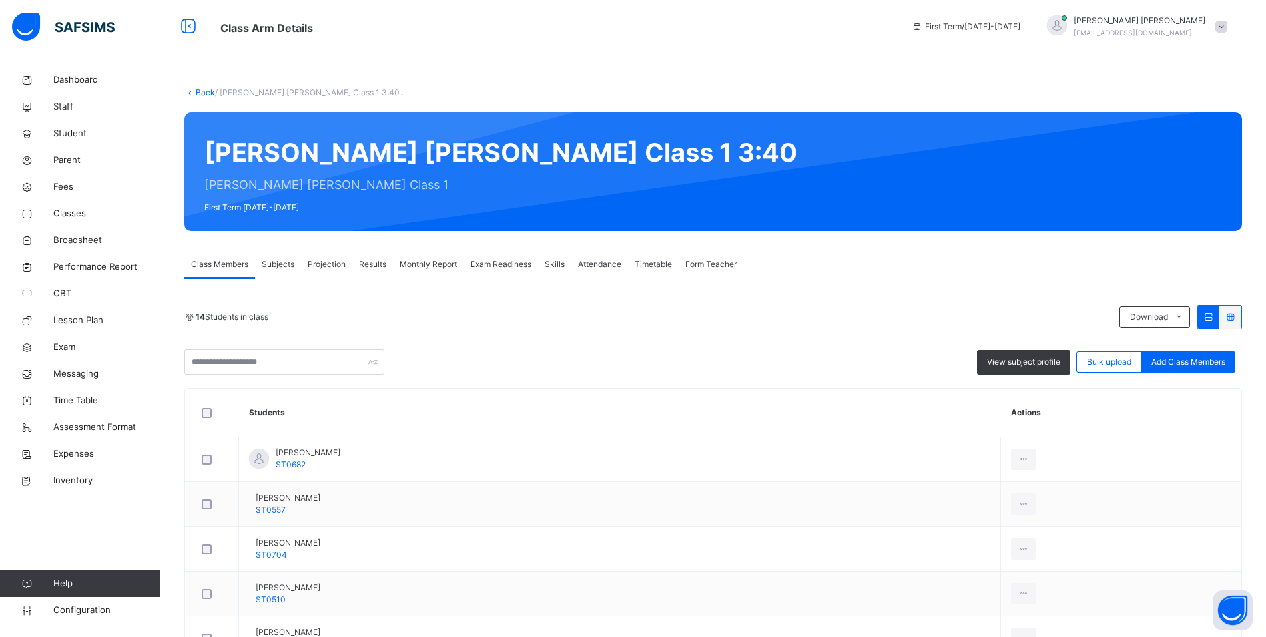
click at [613, 262] on span "Attendance" at bounding box center [599, 264] width 43 height 12
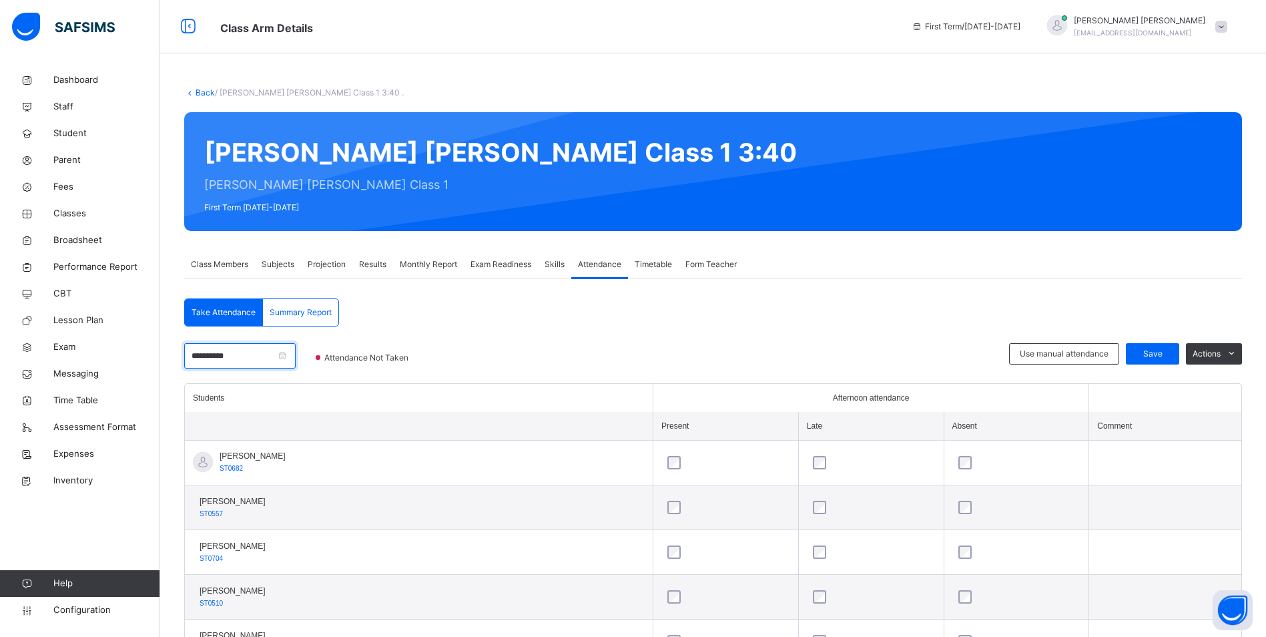
click at [275, 359] on input "**********" at bounding box center [239, 355] width 111 height 25
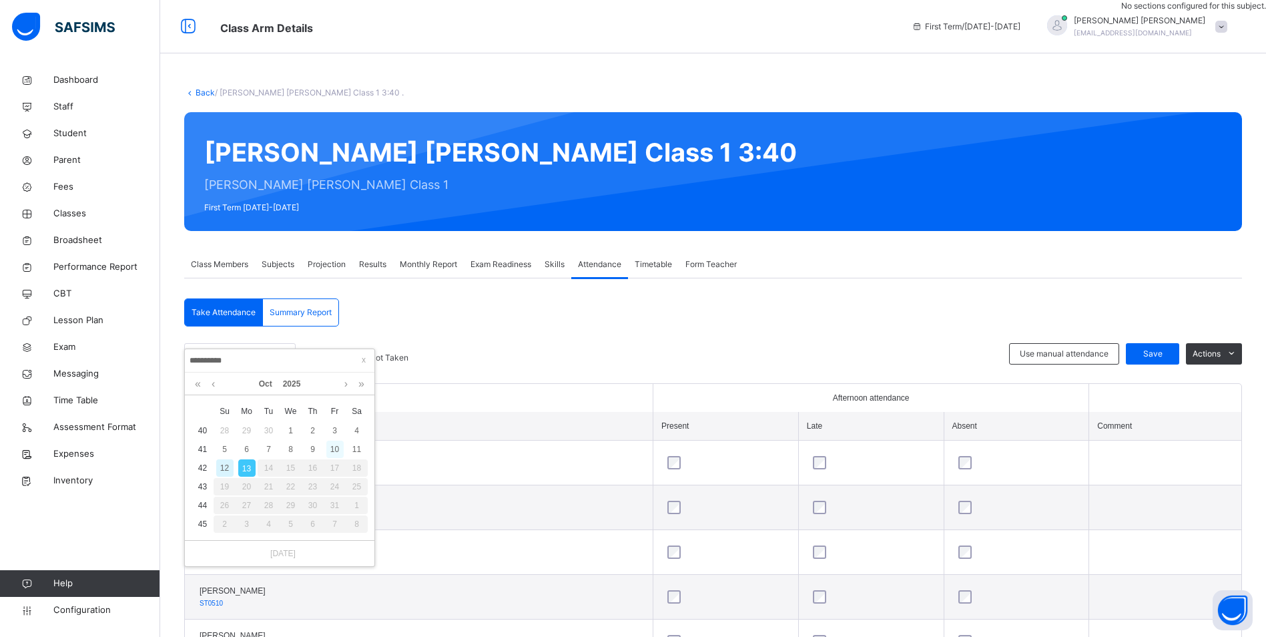
click at [336, 448] on div "10" at bounding box center [334, 448] width 17 height 17
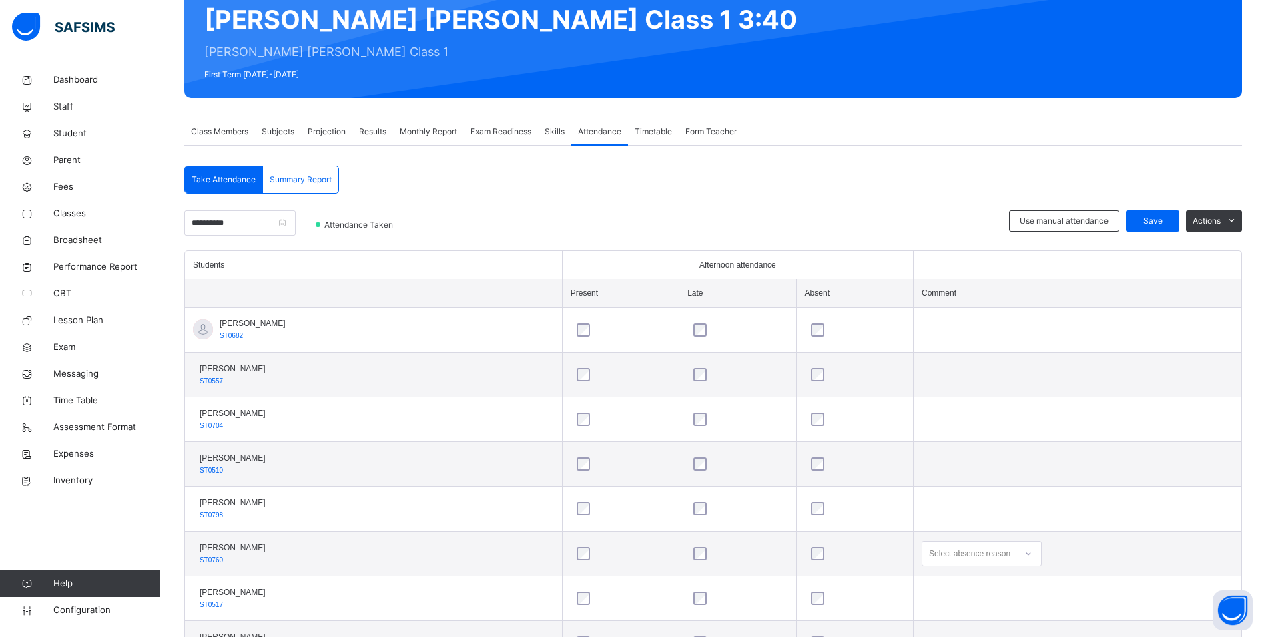
scroll to position [133, 0]
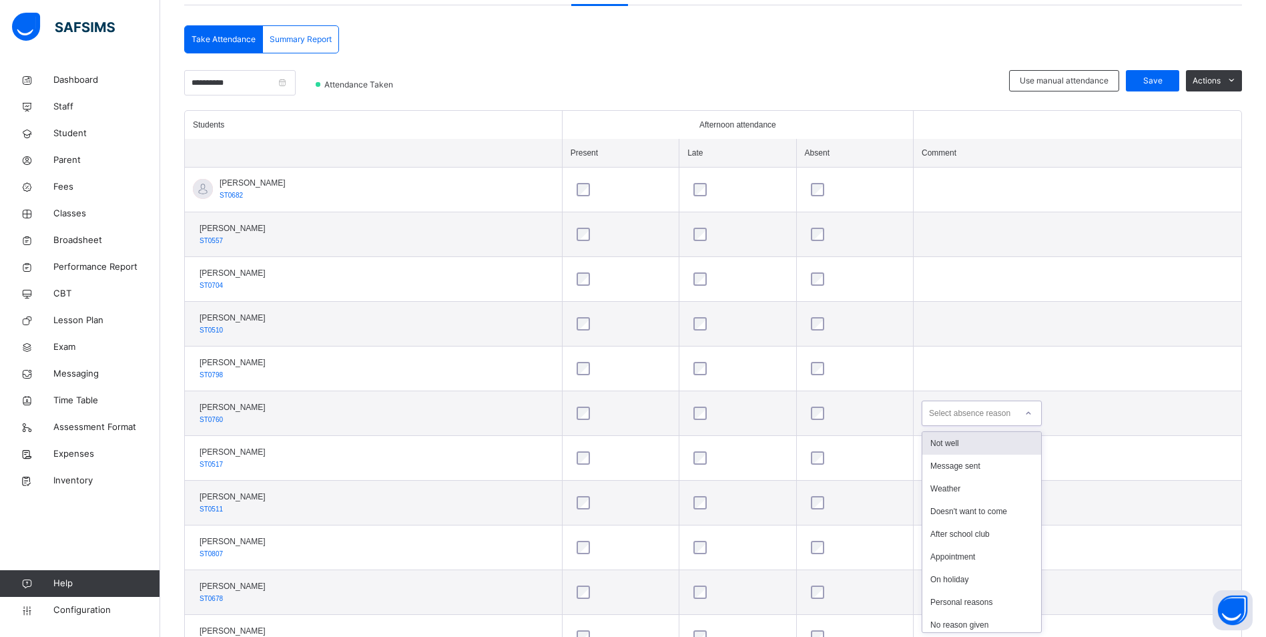
click at [1026, 418] on div at bounding box center [1028, 412] width 23 height 21
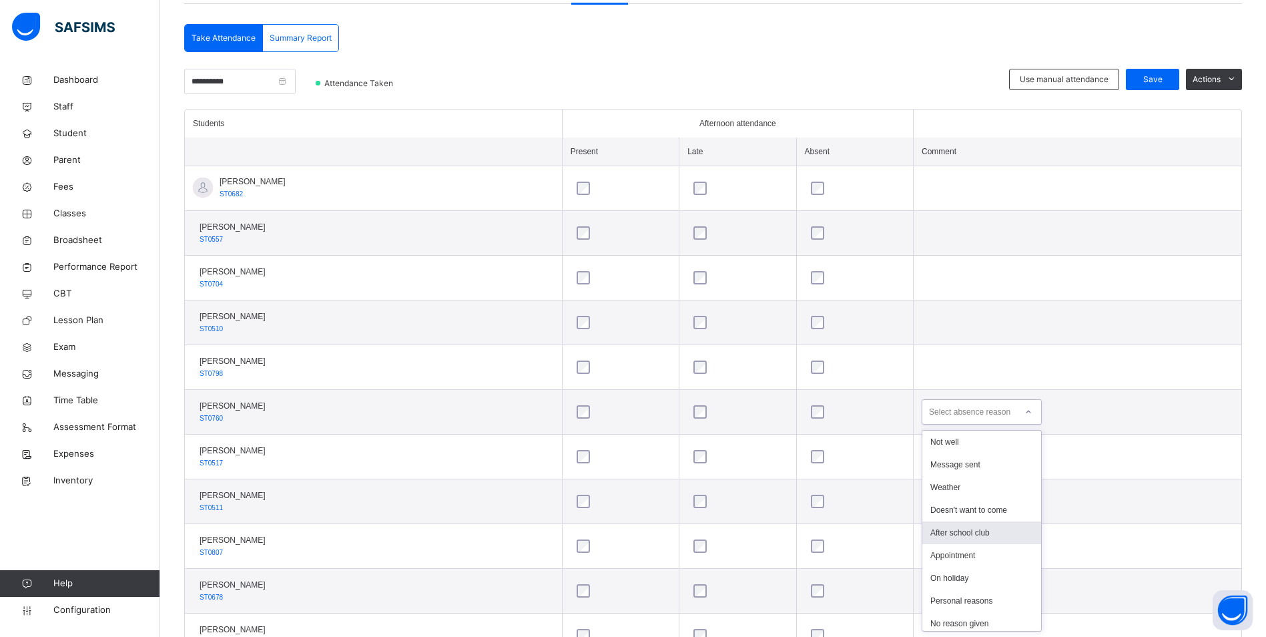
scroll to position [67, 0]
click at [970, 553] on div "No reason given" at bounding box center [981, 556] width 119 height 23
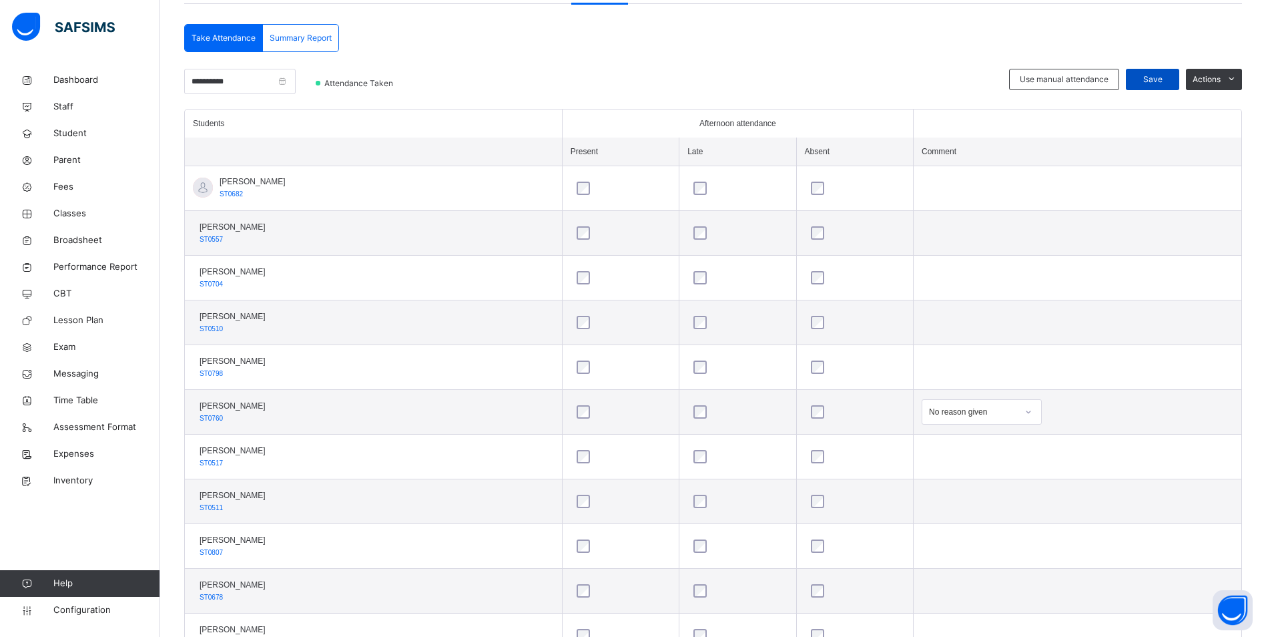
click at [1160, 81] on span "Save" at bounding box center [1152, 79] width 33 height 12
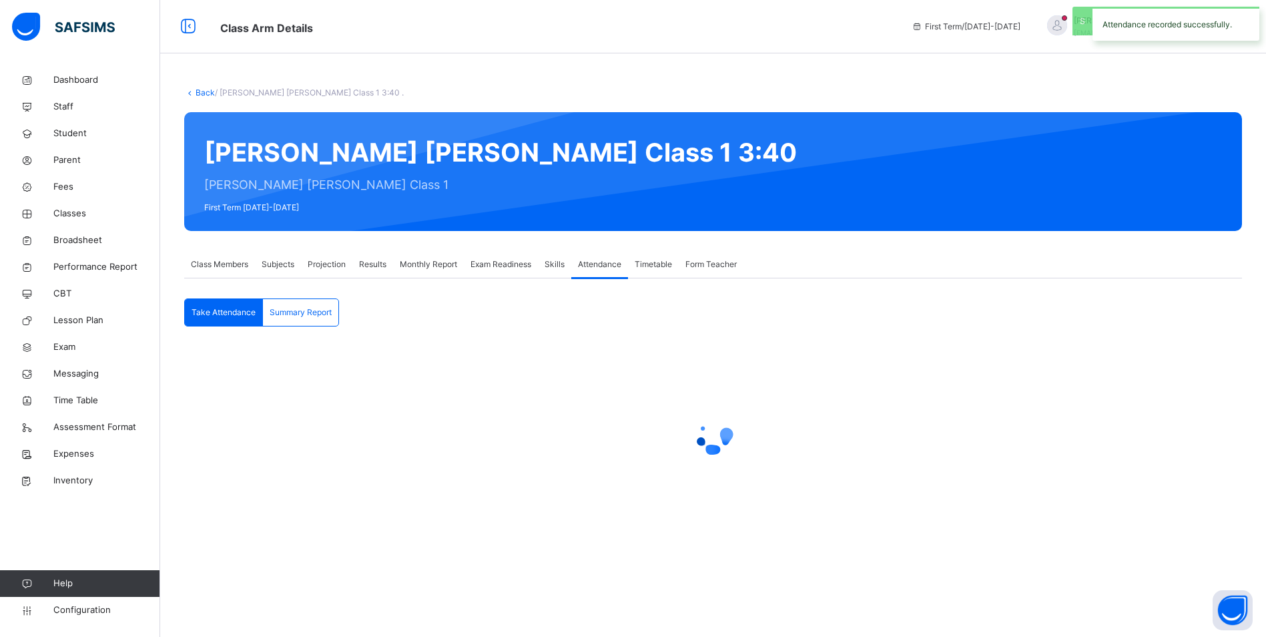
scroll to position [0, 0]
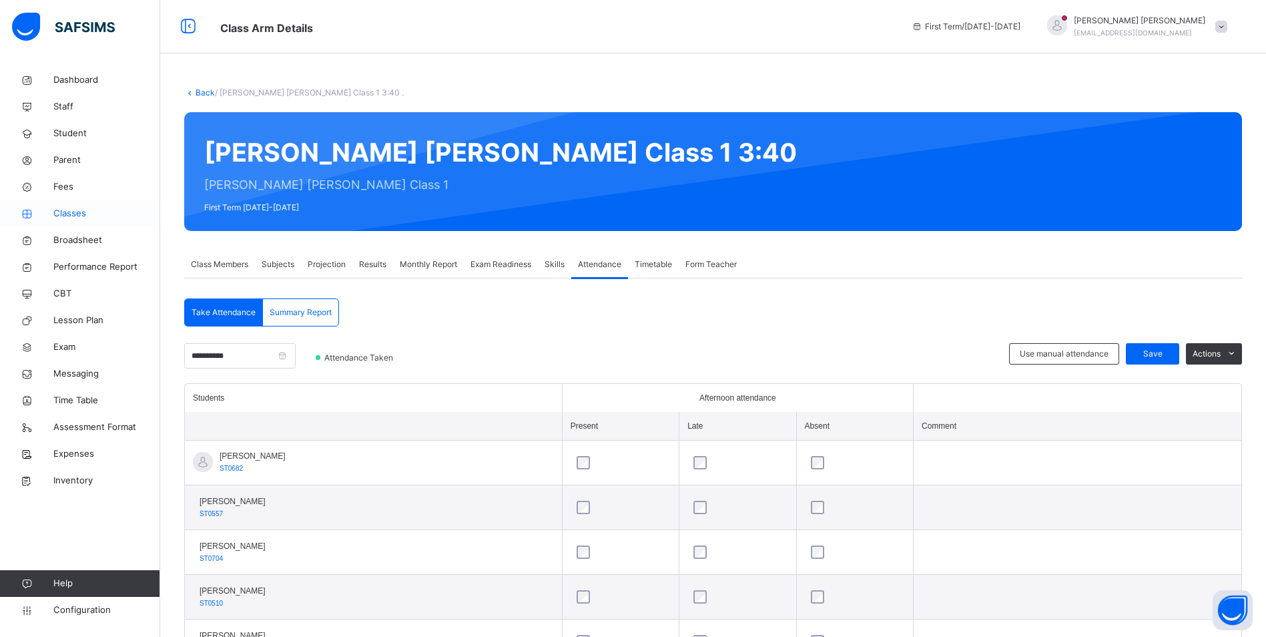
click at [75, 215] on span "Classes" at bounding box center [106, 213] width 107 height 13
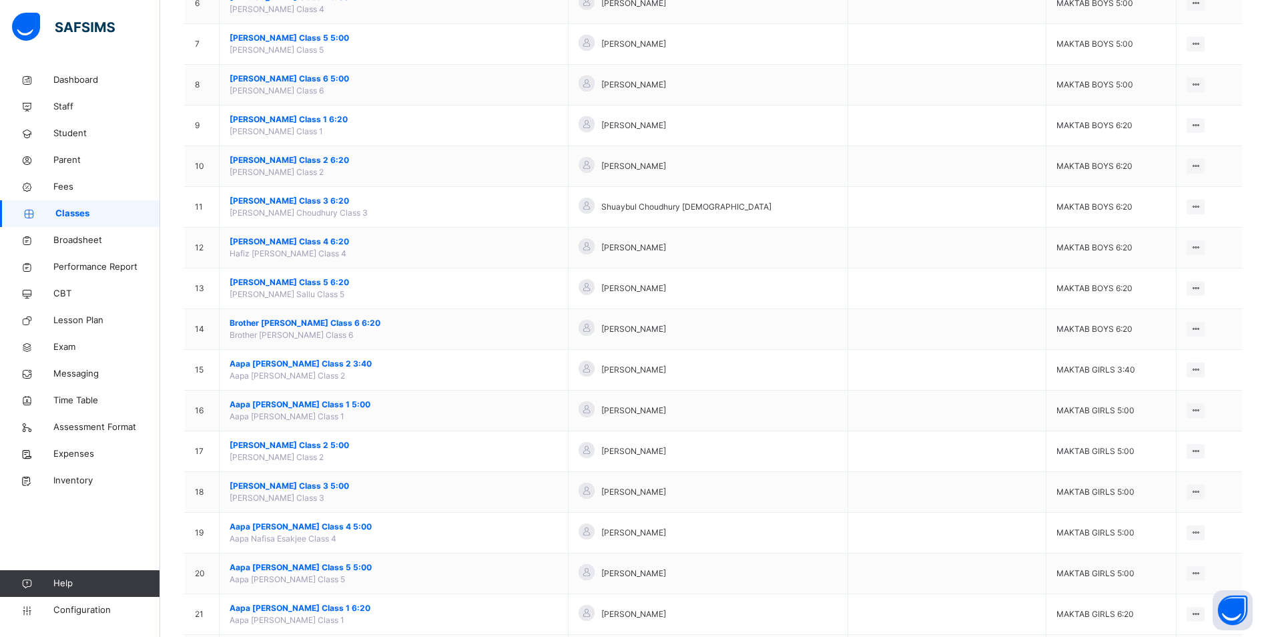
scroll to position [334, 0]
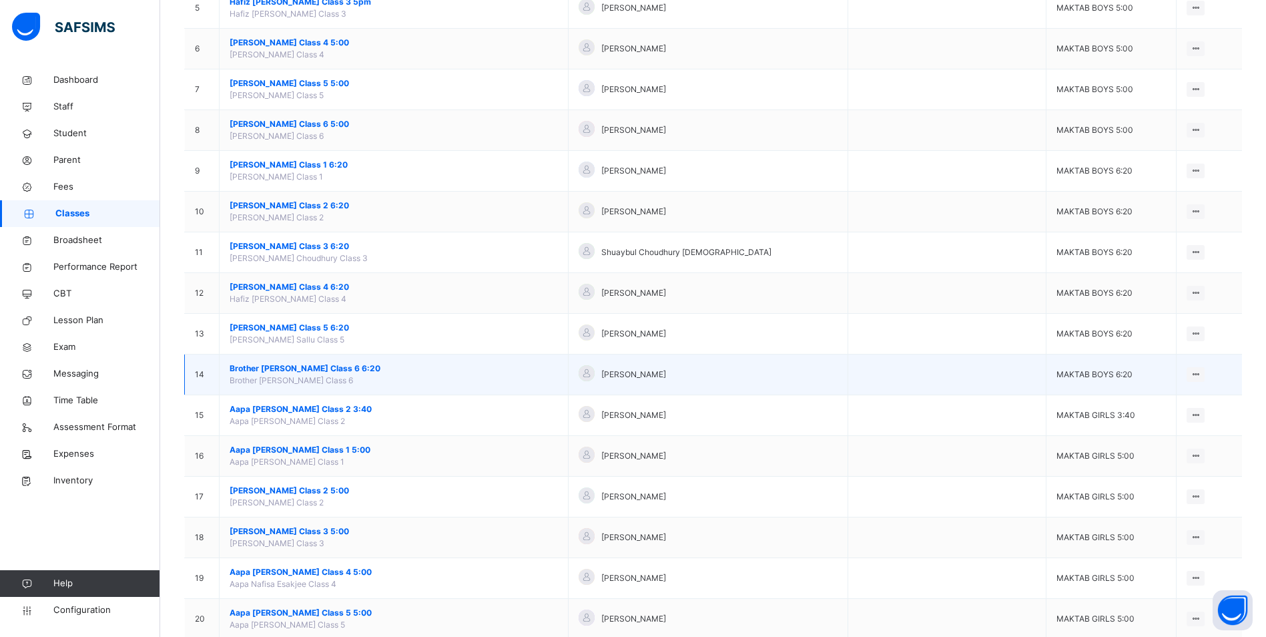
click at [350, 365] on span "Brother [PERSON_NAME] Class 6 6:20" at bounding box center [394, 368] width 328 height 12
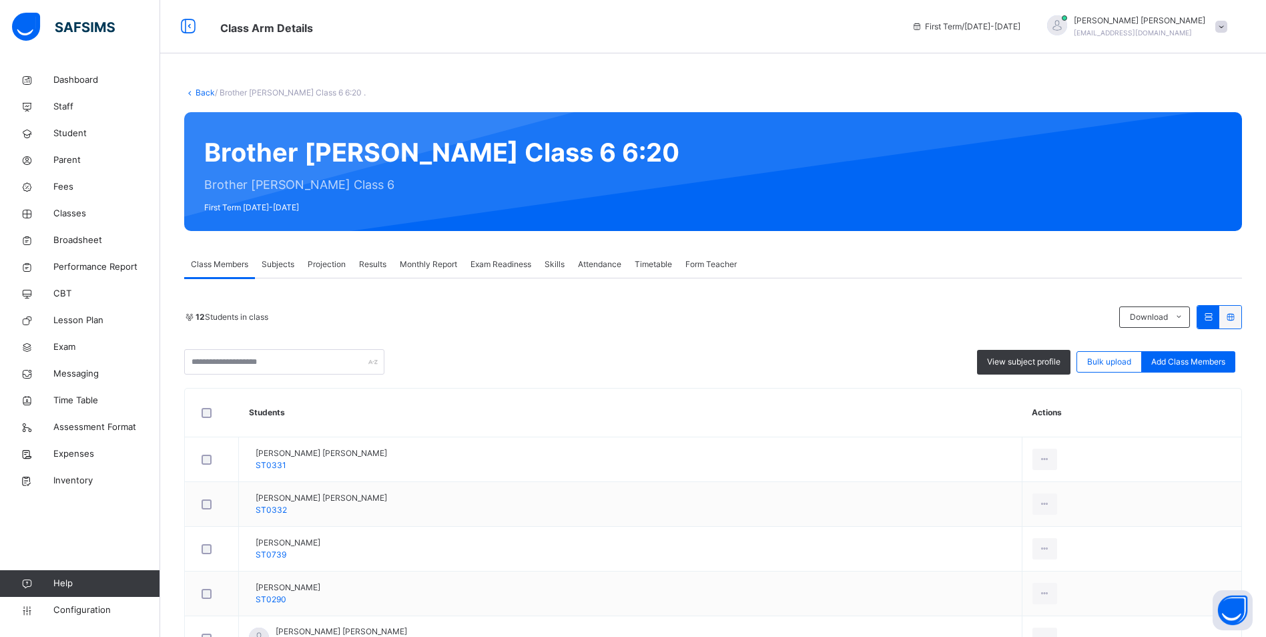
click at [586, 260] on span "Attendance" at bounding box center [599, 264] width 43 height 12
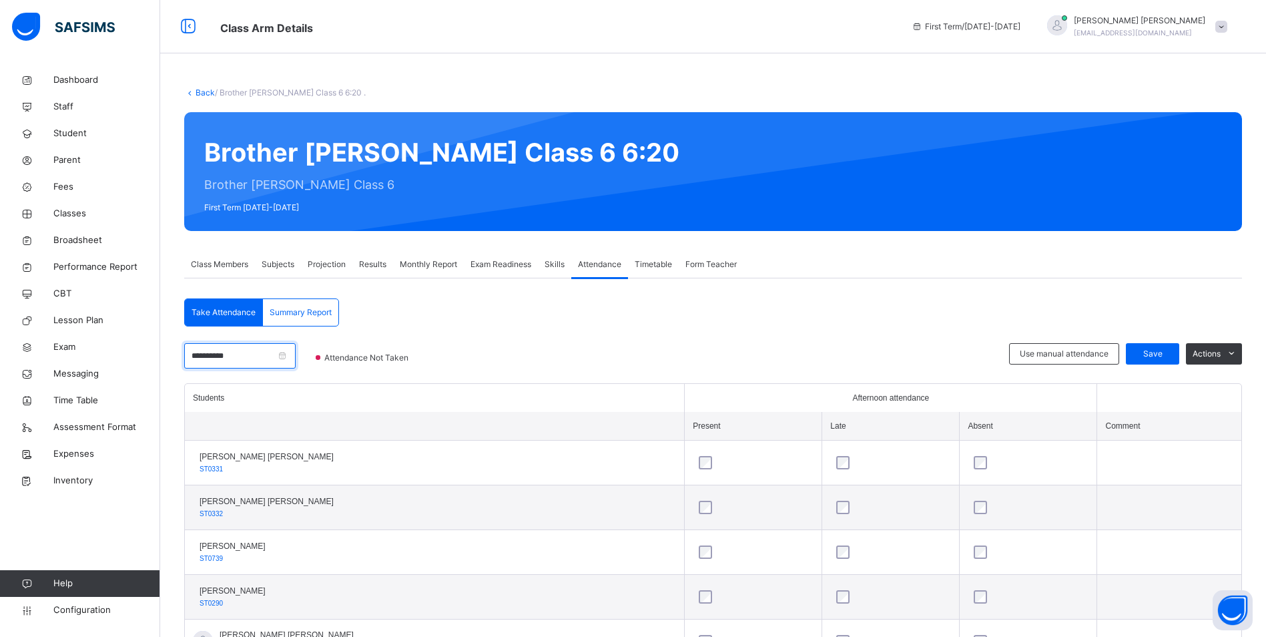
click at [241, 350] on input "**********" at bounding box center [239, 355] width 111 height 25
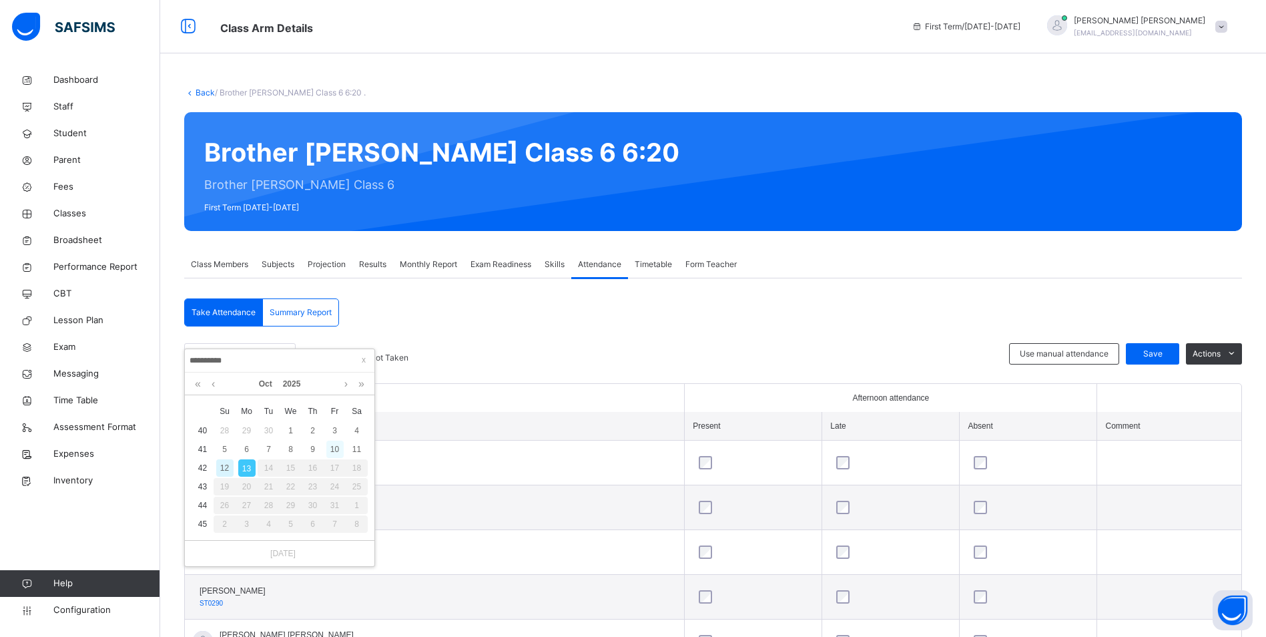
click at [338, 449] on div "10" at bounding box center [334, 448] width 17 height 17
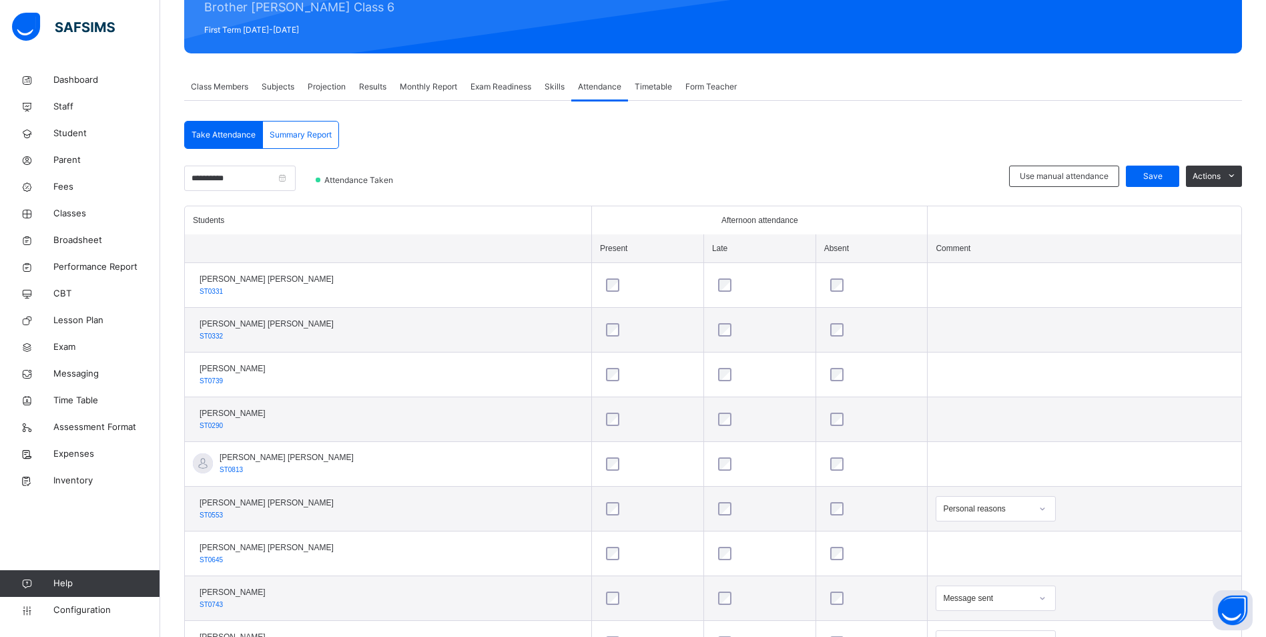
scroll to position [177, 0]
click at [77, 207] on span "Classes" at bounding box center [106, 213] width 107 height 13
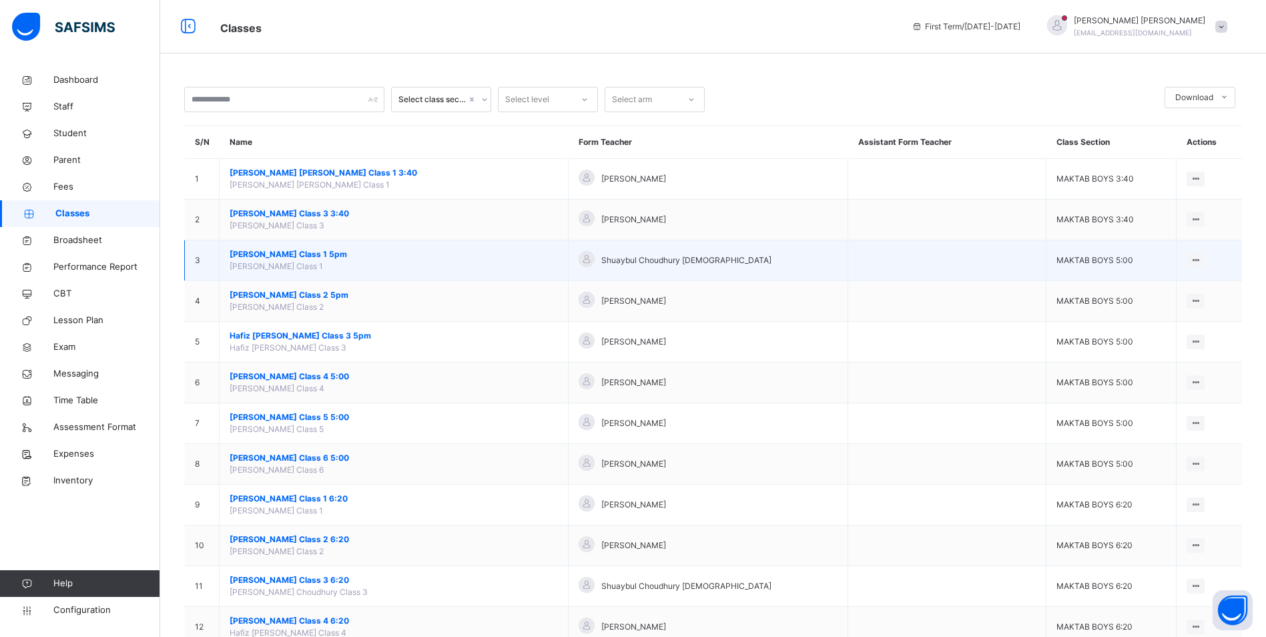
click at [337, 254] on span "[PERSON_NAME] Class 1 5pm" at bounding box center [394, 254] width 328 height 12
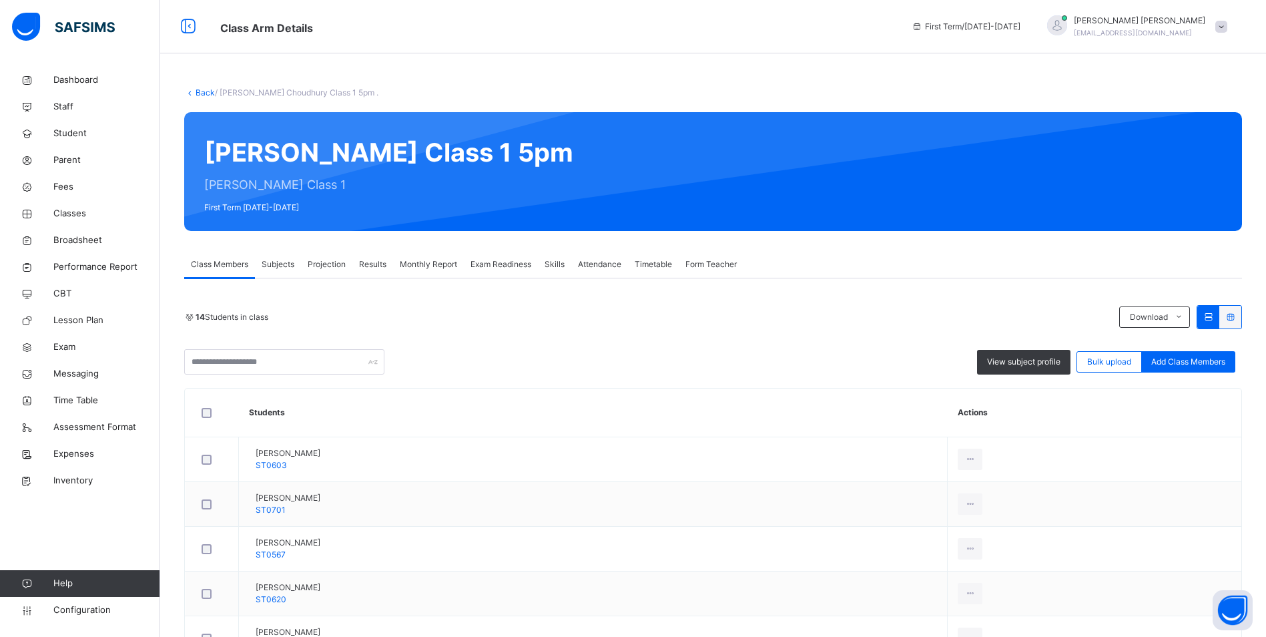
click at [599, 262] on span "Attendance" at bounding box center [599, 264] width 43 height 12
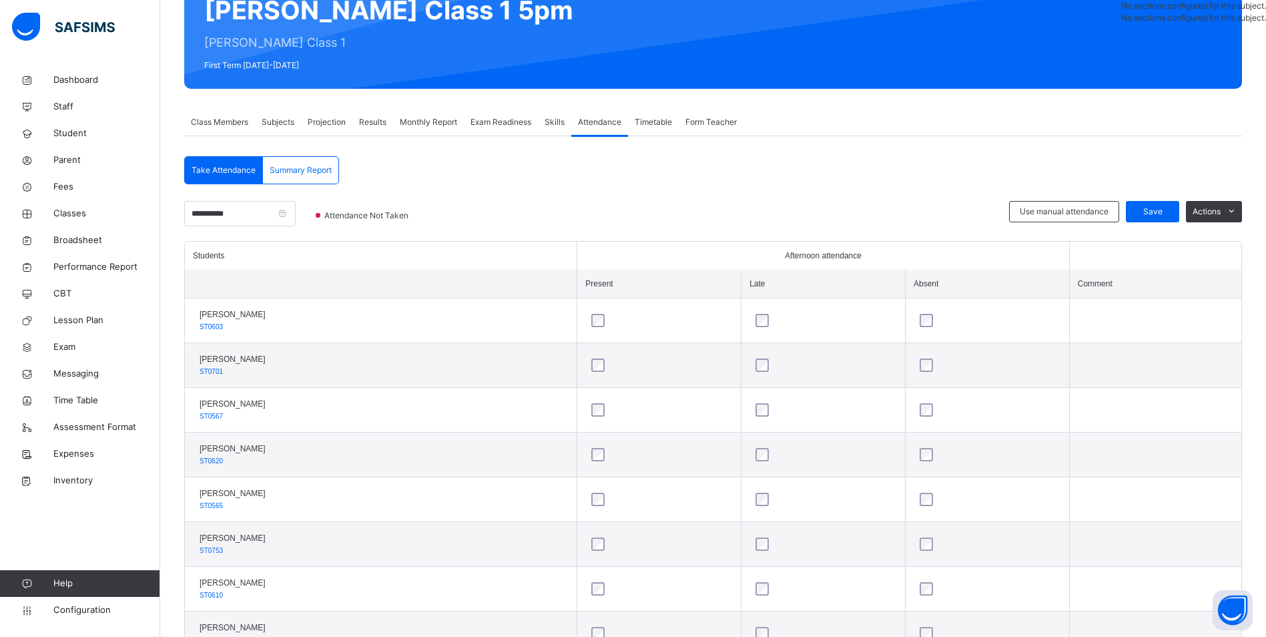
scroll to position [200, 0]
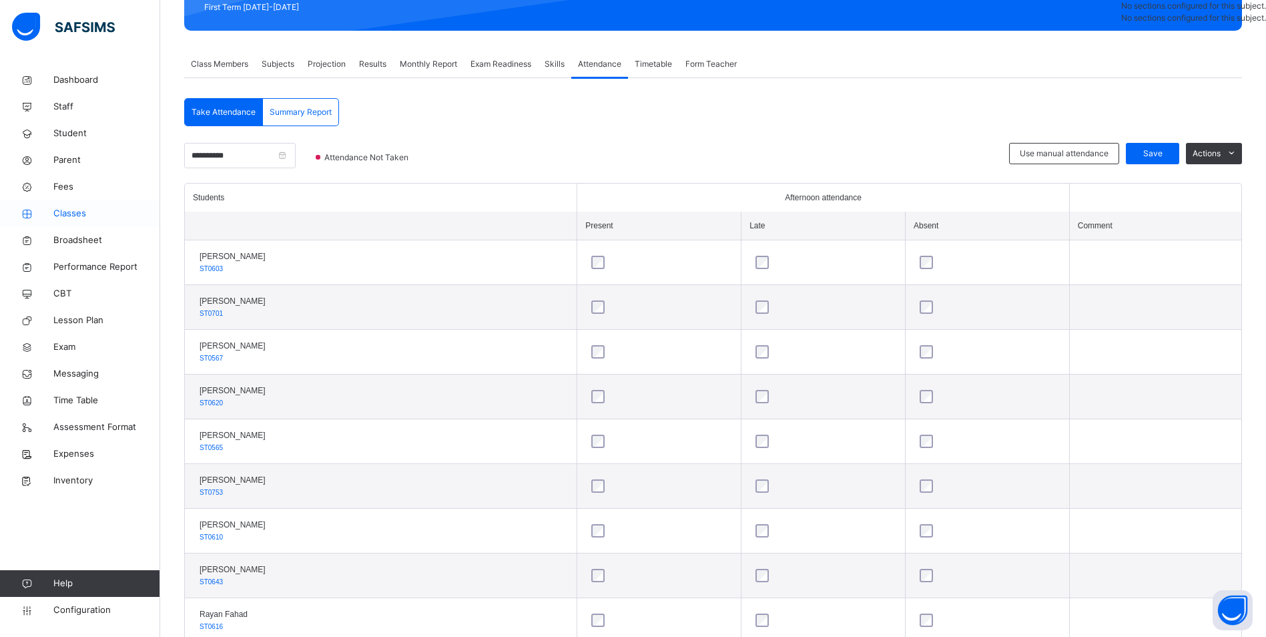
click at [67, 209] on span "Classes" at bounding box center [106, 213] width 107 height 13
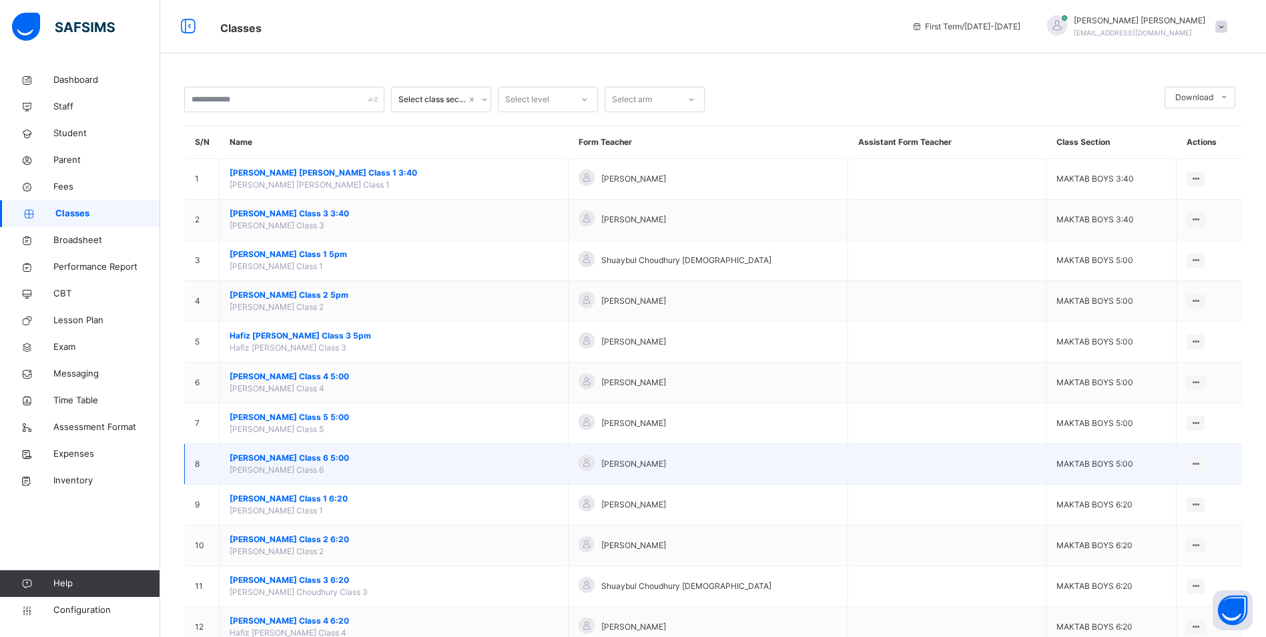
click at [337, 457] on span "[PERSON_NAME] Class 6 5:00" at bounding box center [394, 458] width 328 height 12
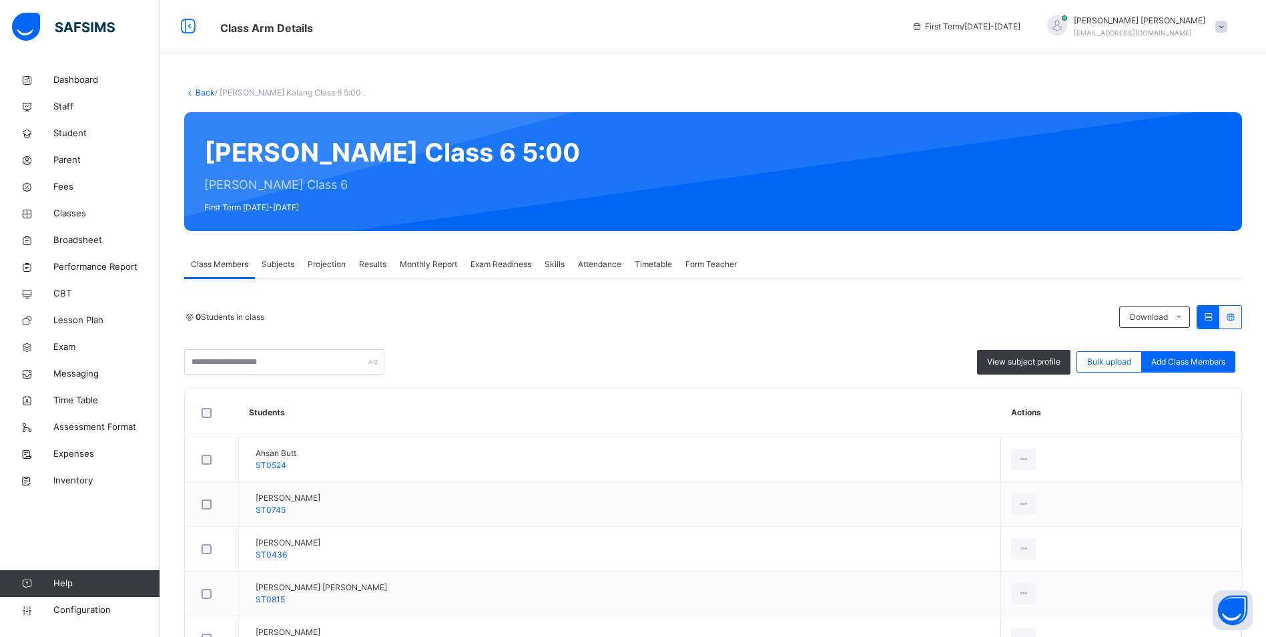
click at [613, 266] on span "Attendance" at bounding box center [599, 264] width 43 height 12
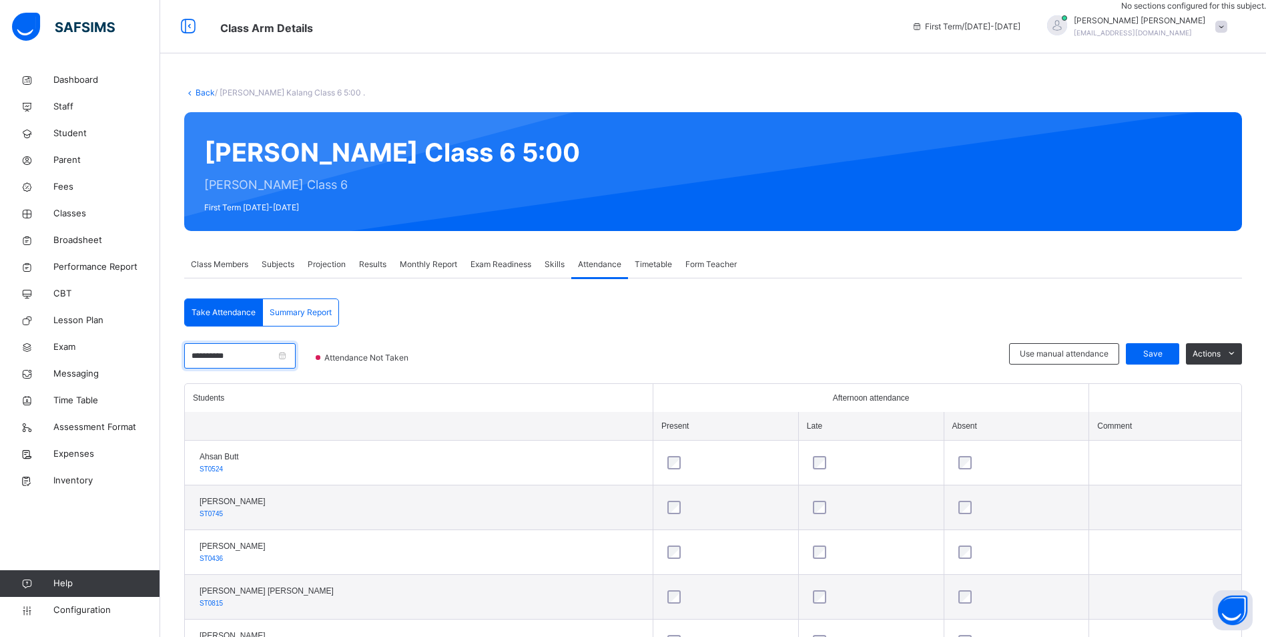
click at [258, 358] on input "**********" at bounding box center [239, 355] width 111 height 25
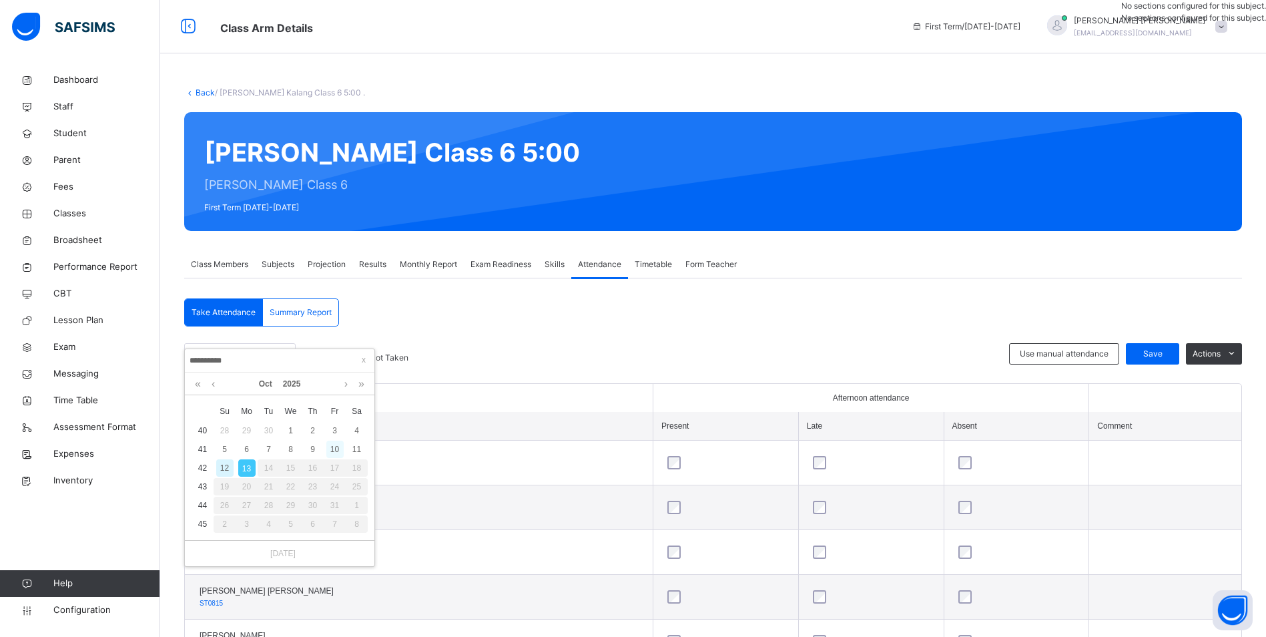
click at [340, 447] on div "10" at bounding box center [334, 448] width 17 height 17
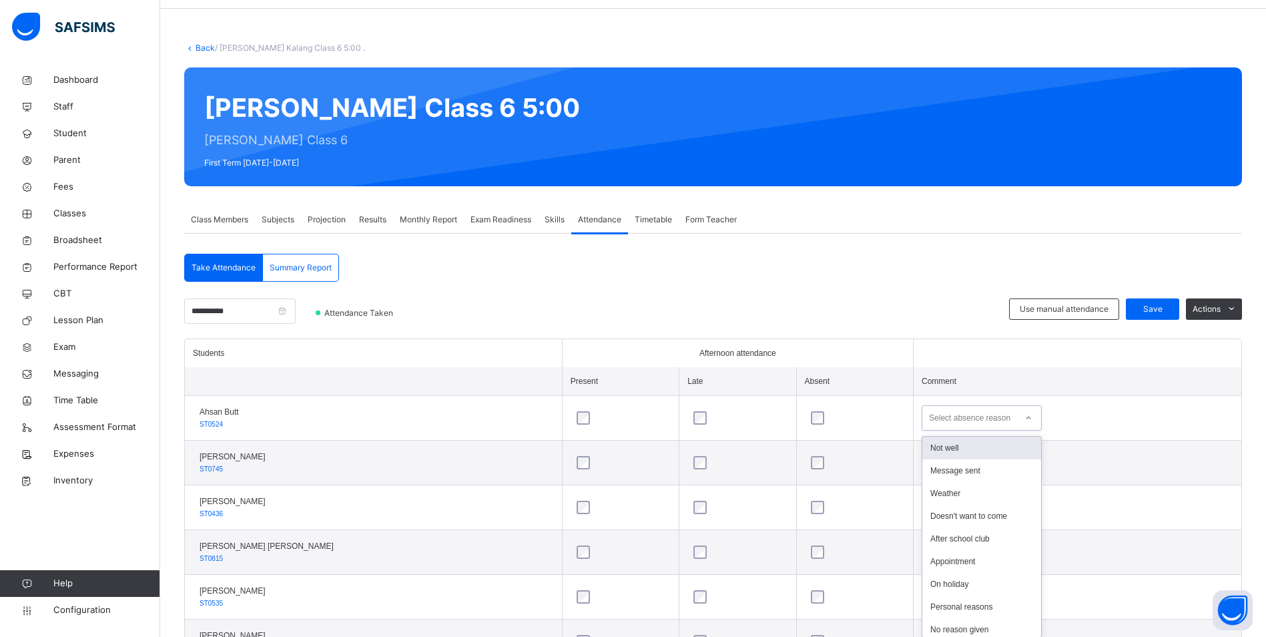
click at [1022, 430] on div "option Not well focused, 1 of 18. 18 results available. Use Up and Down to choo…" at bounding box center [982, 417] width 120 height 25
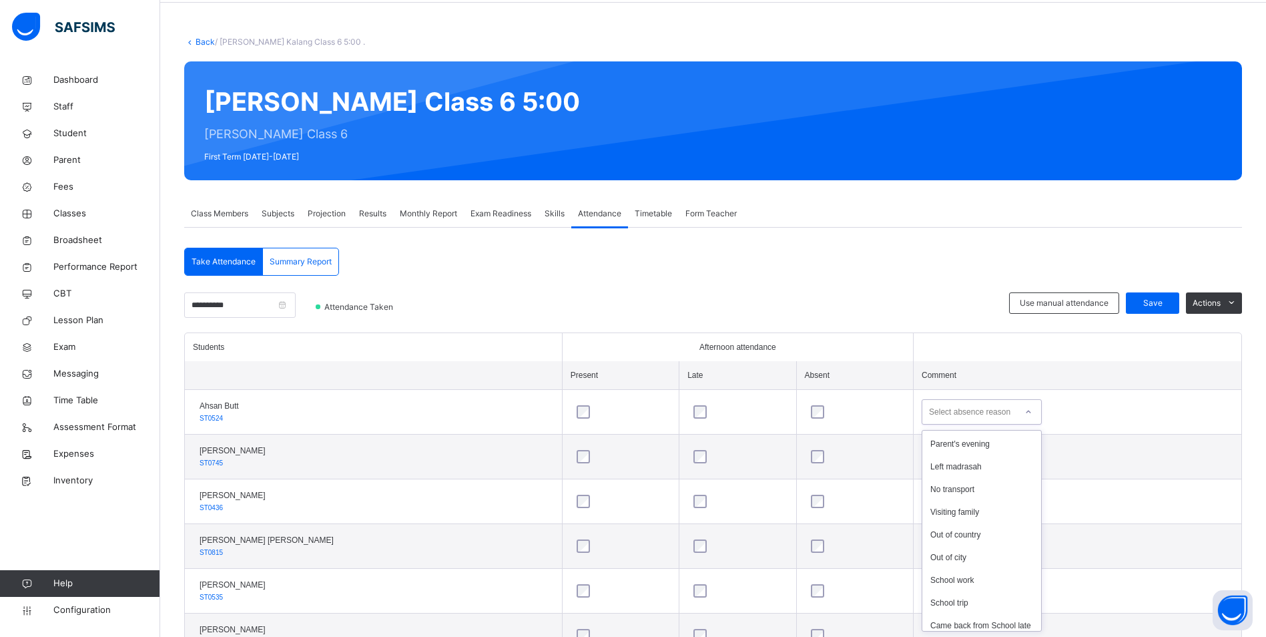
scroll to position [220, 0]
click at [973, 563] on div "School work" at bounding box center [981, 574] width 119 height 23
click at [1150, 300] on span "Save" at bounding box center [1152, 303] width 33 height 12
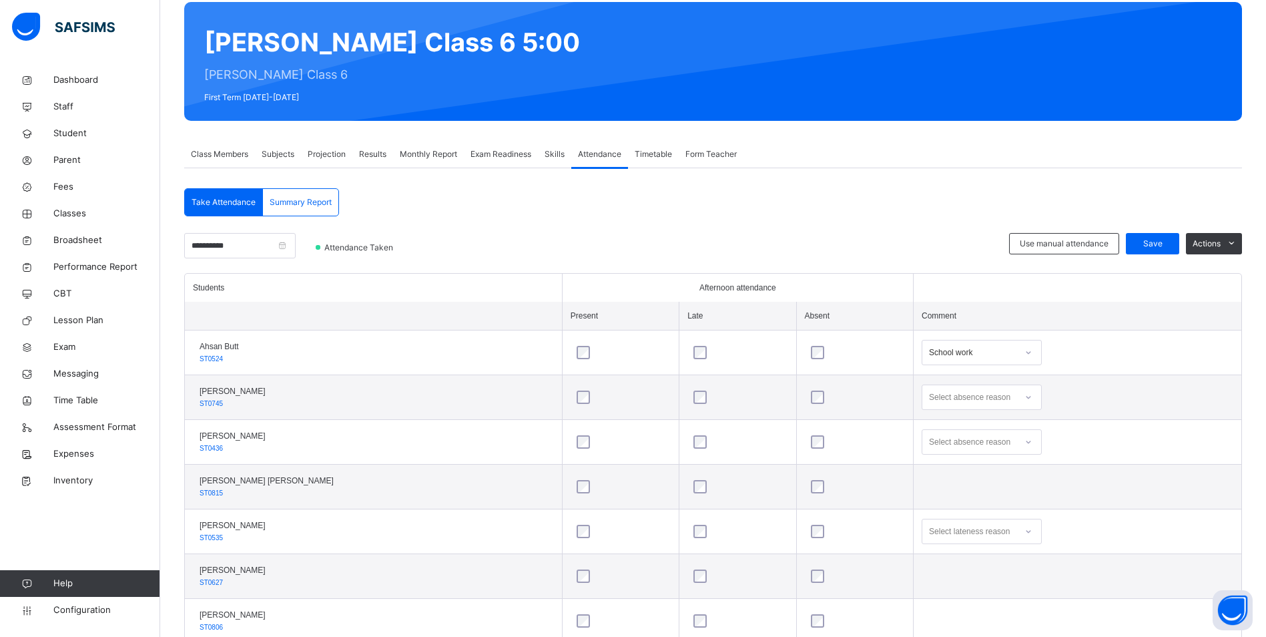
scroll to position [133, 0]
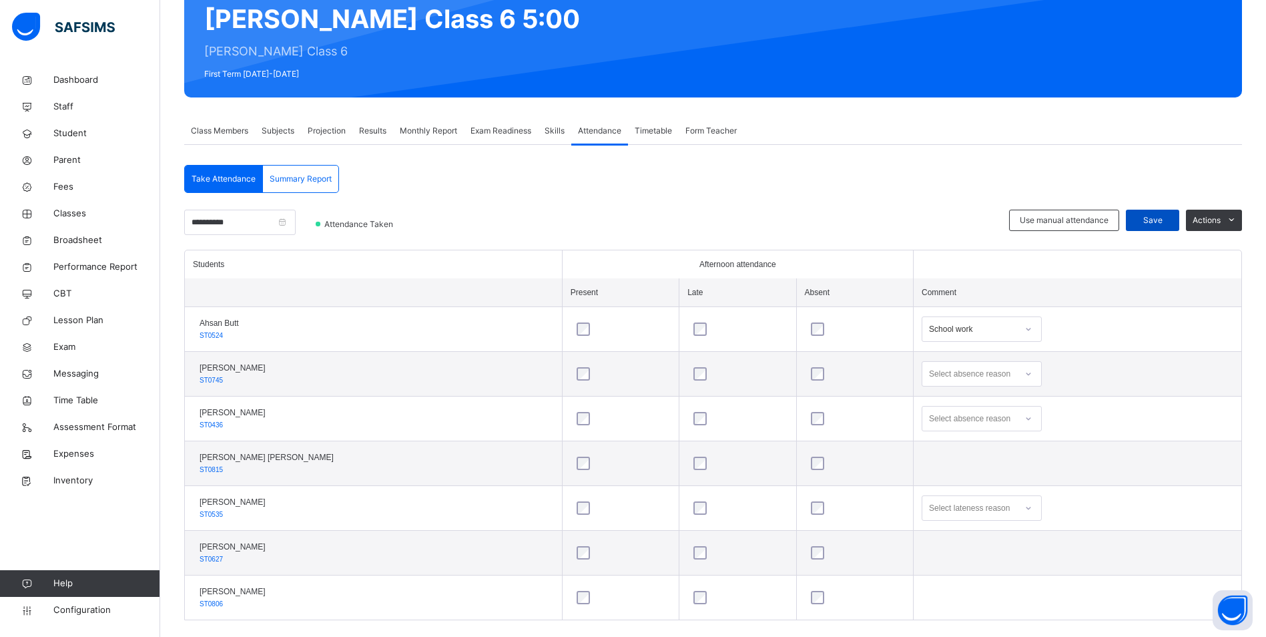
click at [1147, 216] on span "Save" at bounding box center [1152, 220] width 33 height 12
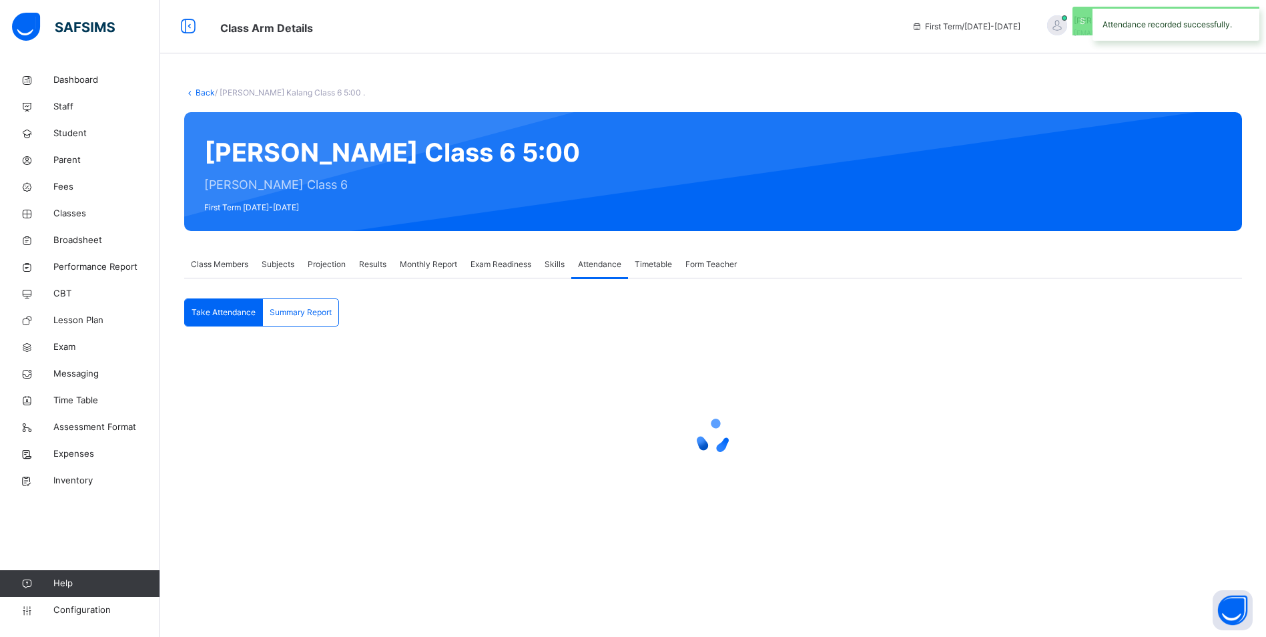
scroll to position [0, 0]
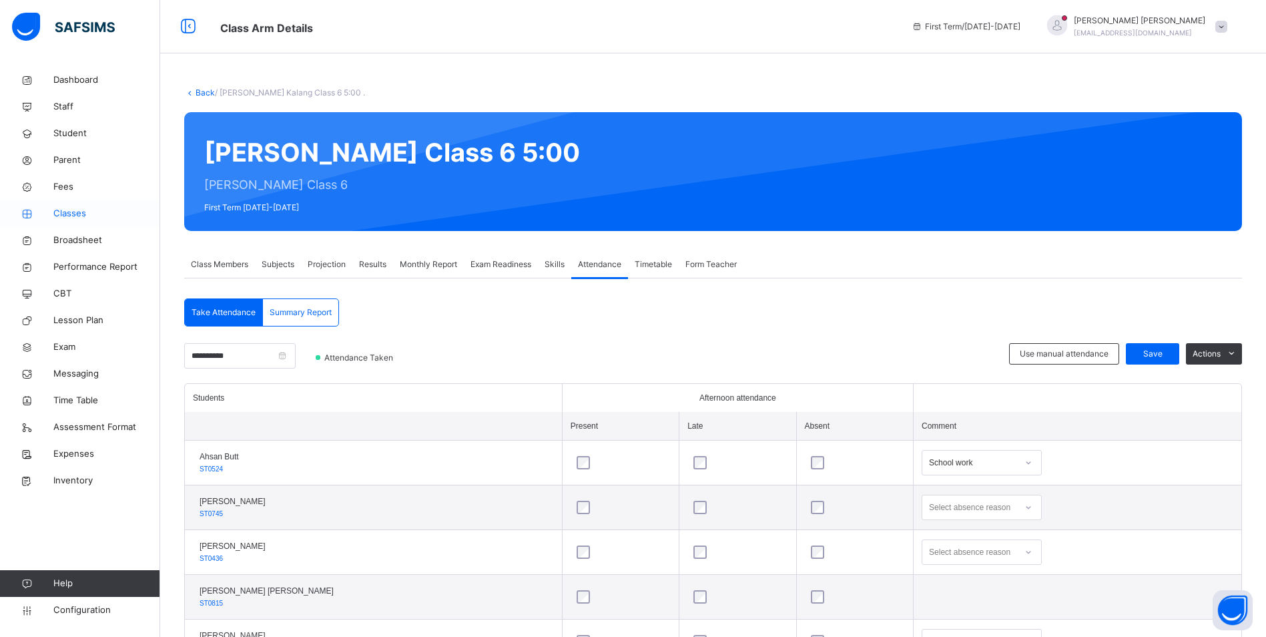
click at [82, 209] on span "Classes" at bounding box center [106, 213] width 107 height 13
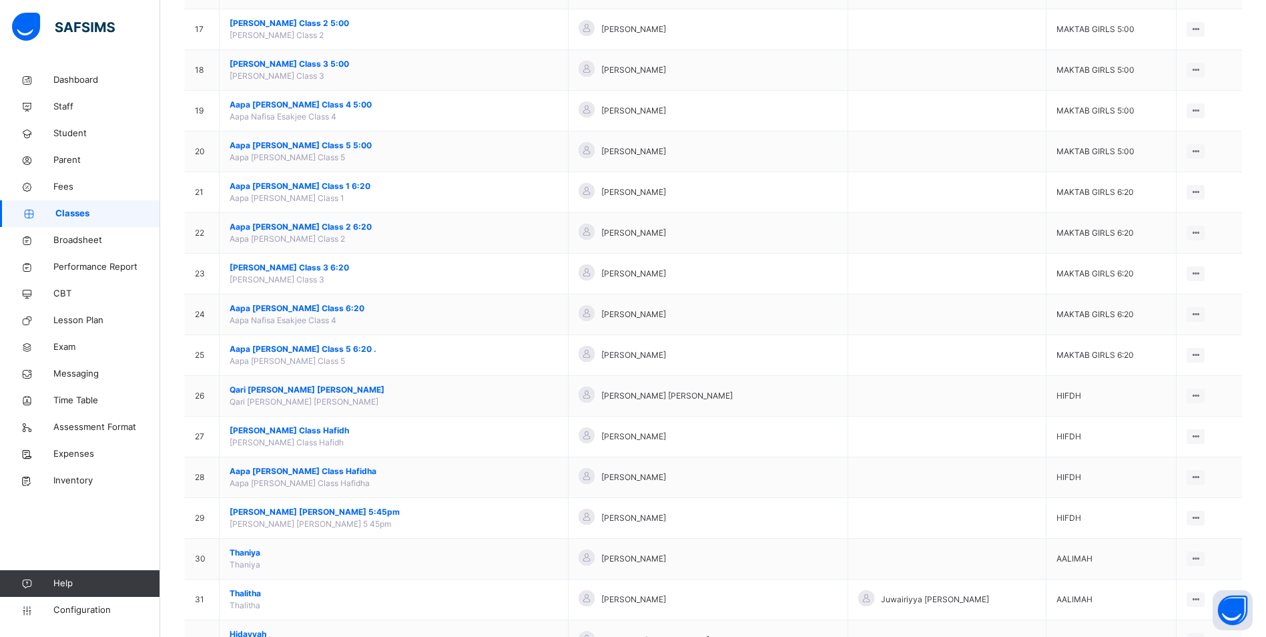
scroll to position [868, 0]
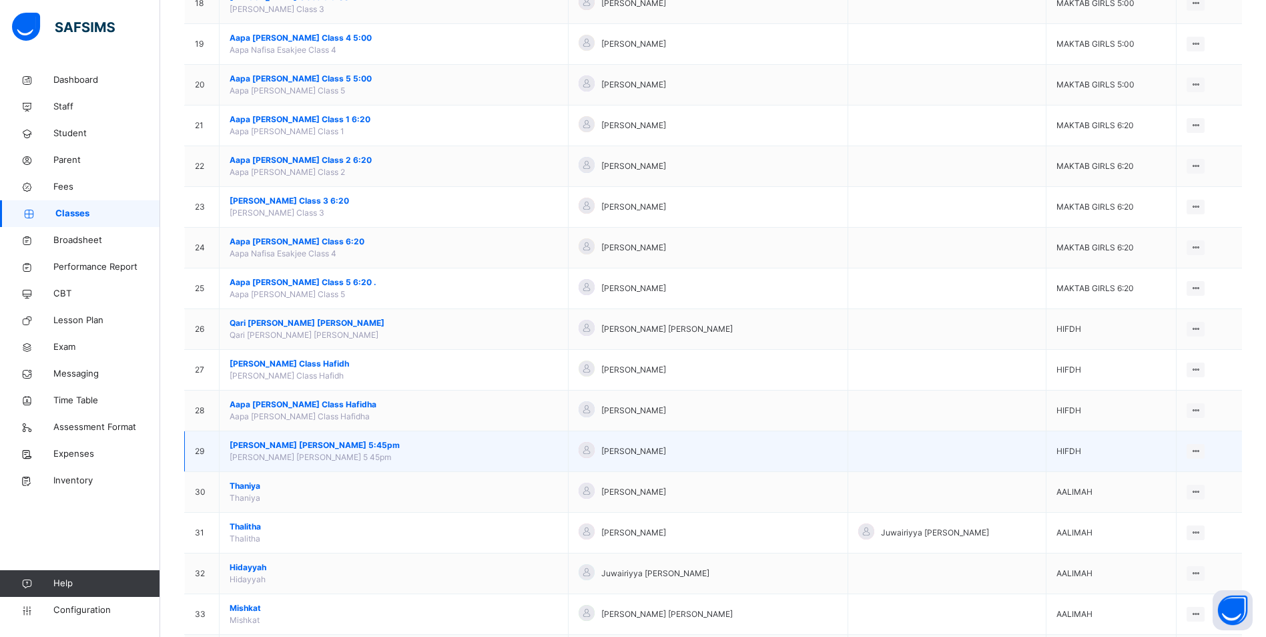
click at [296, 441] on span "[PERSON_NAME] [PERSON_NAME] 5:45pm" at bounding box center [394, 445] width 328 height 12
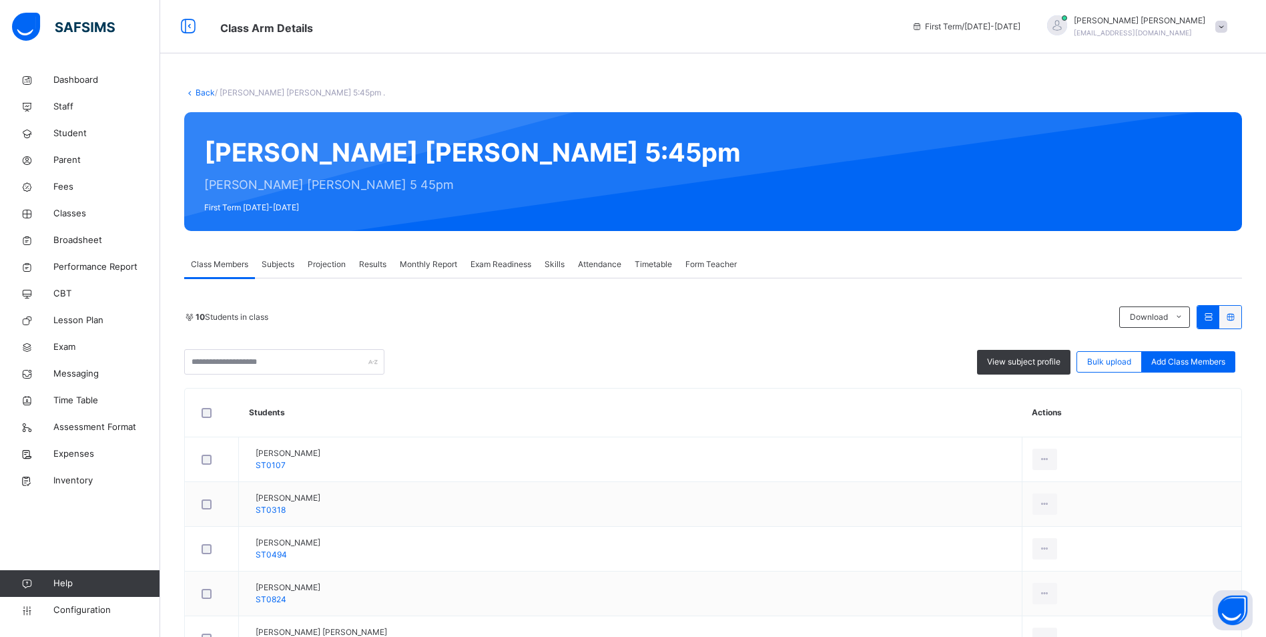
click at [617, 264] on span "Attendance" at bounding box center [599, 264] width 43 height 12
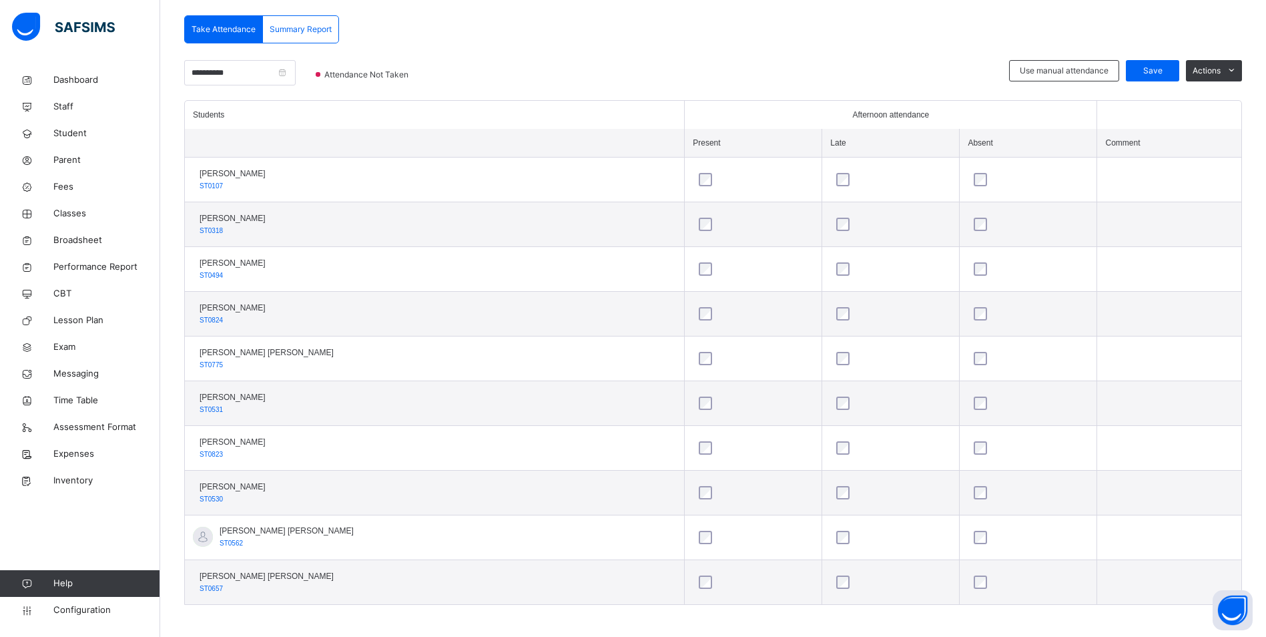
scroll to position [288, 0]
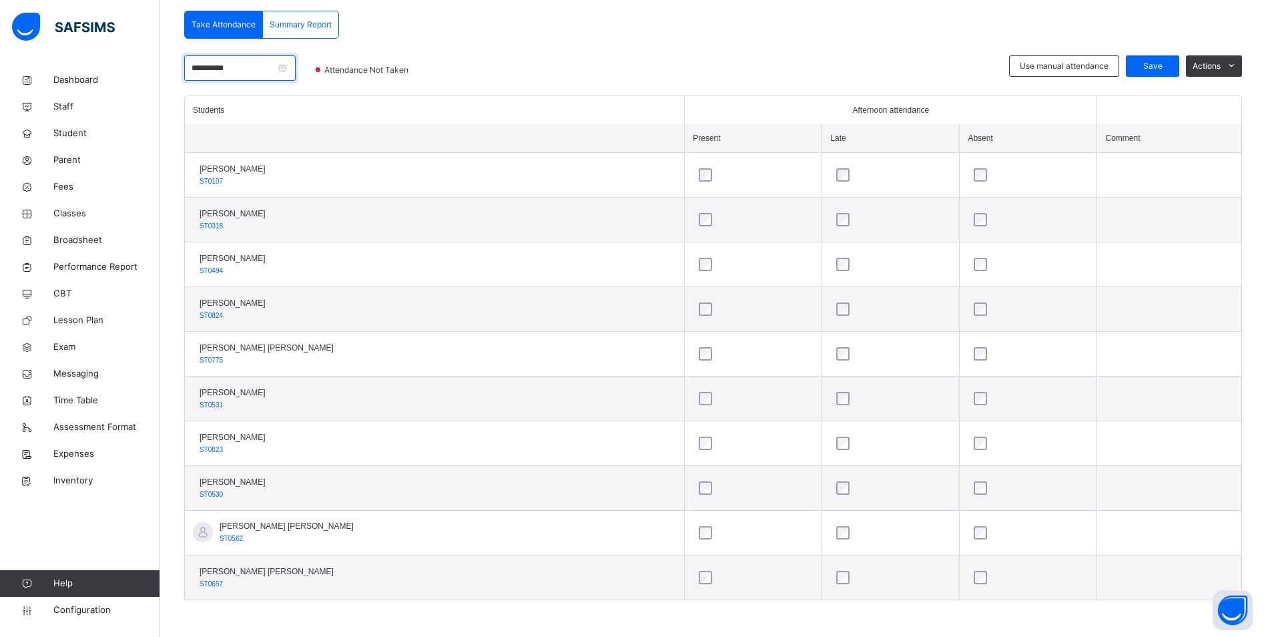
click at [262, 67] on input "**********" at bounding box center [239, 67] width 111 height 25
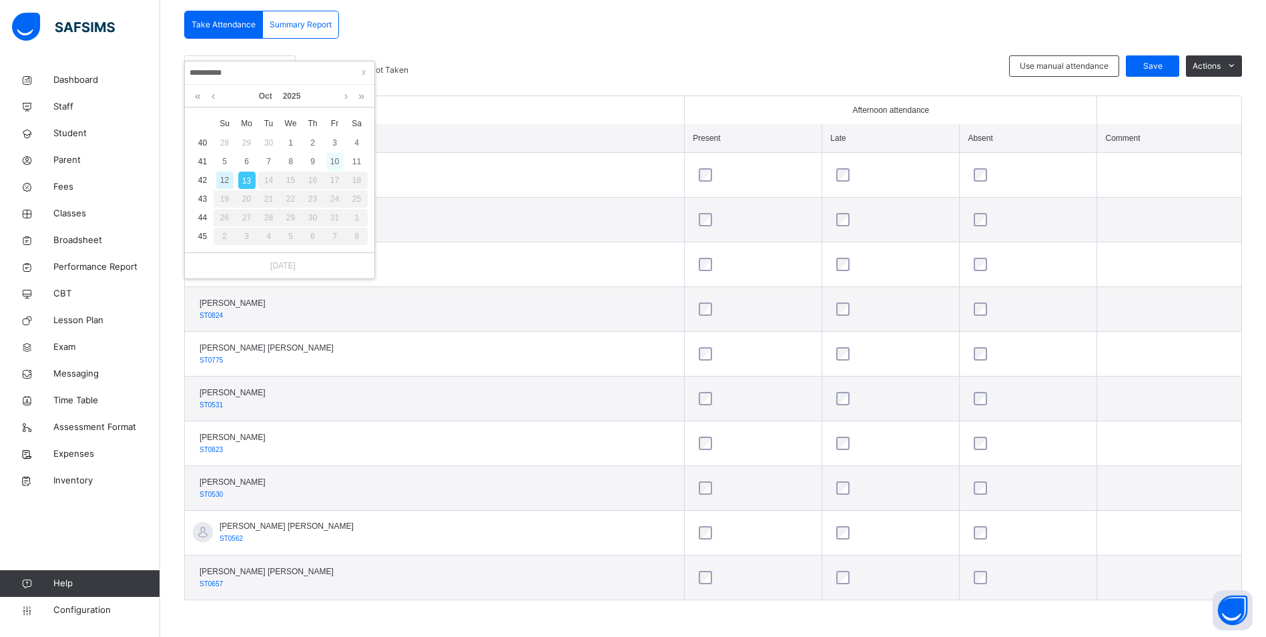
click at [333, 158] on div "10" at bounding box center [334, 161] width 17 height 17
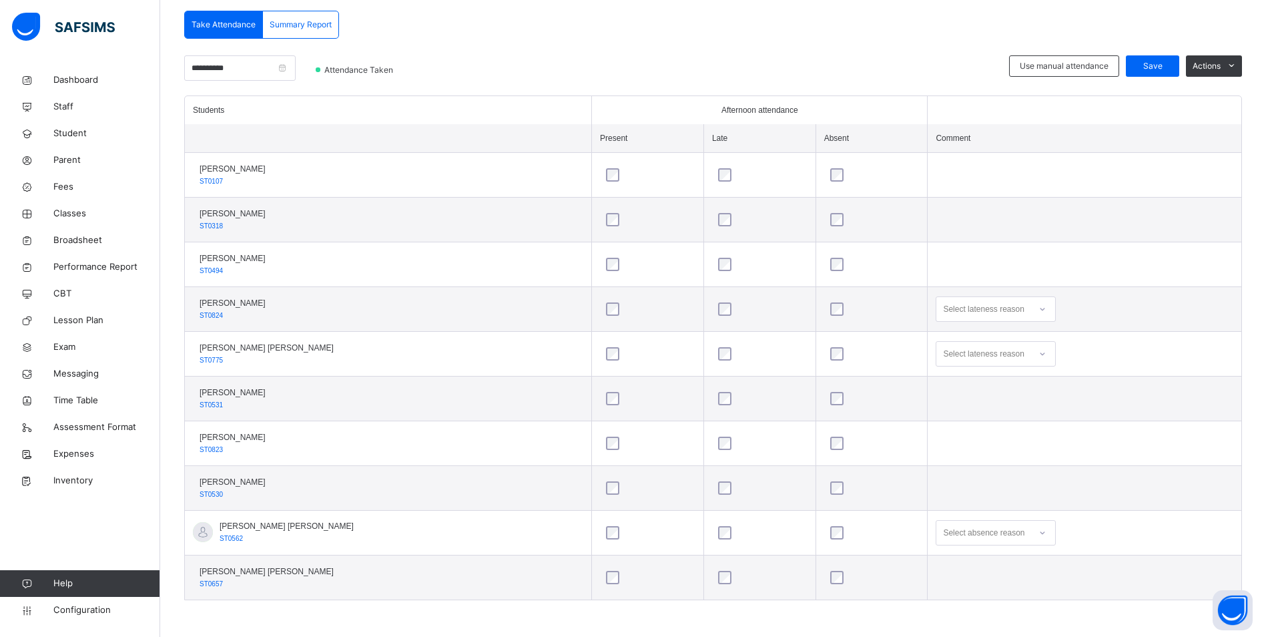
scroll to position [403, 0]
click at [1028, 533] on div "Select absence reason" at bounding box center [996, 532] width 120 height 25
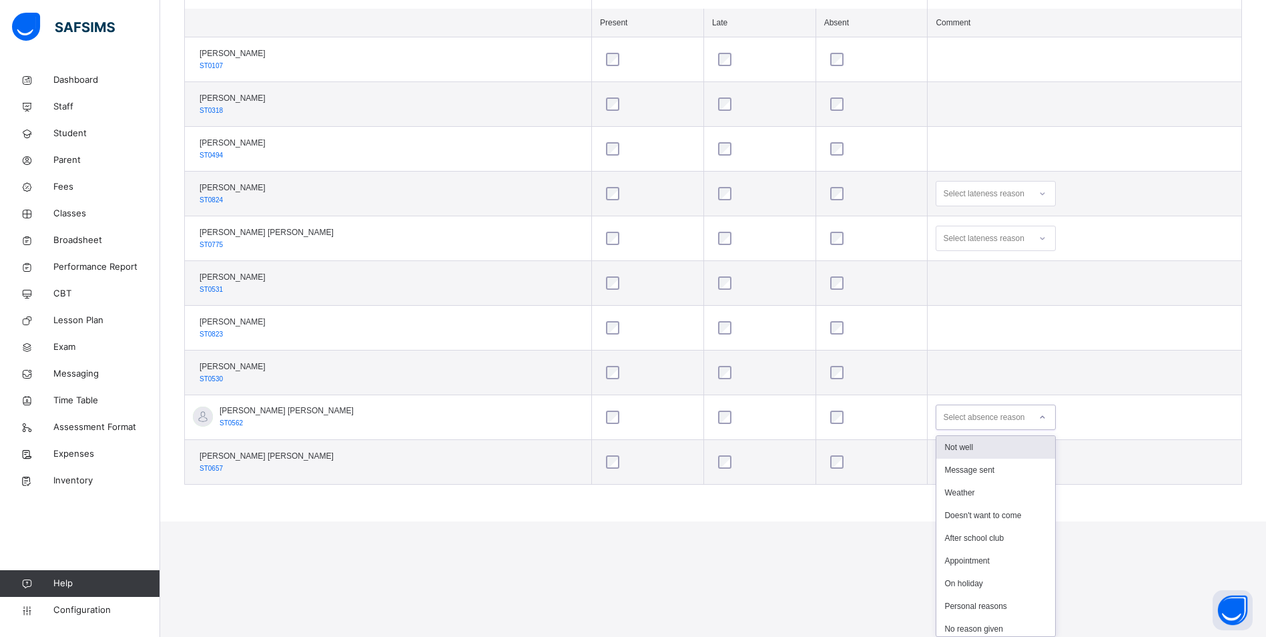
click at [980, 450] on div "Not well" at bounding box center [995, 447] width 119 height 23
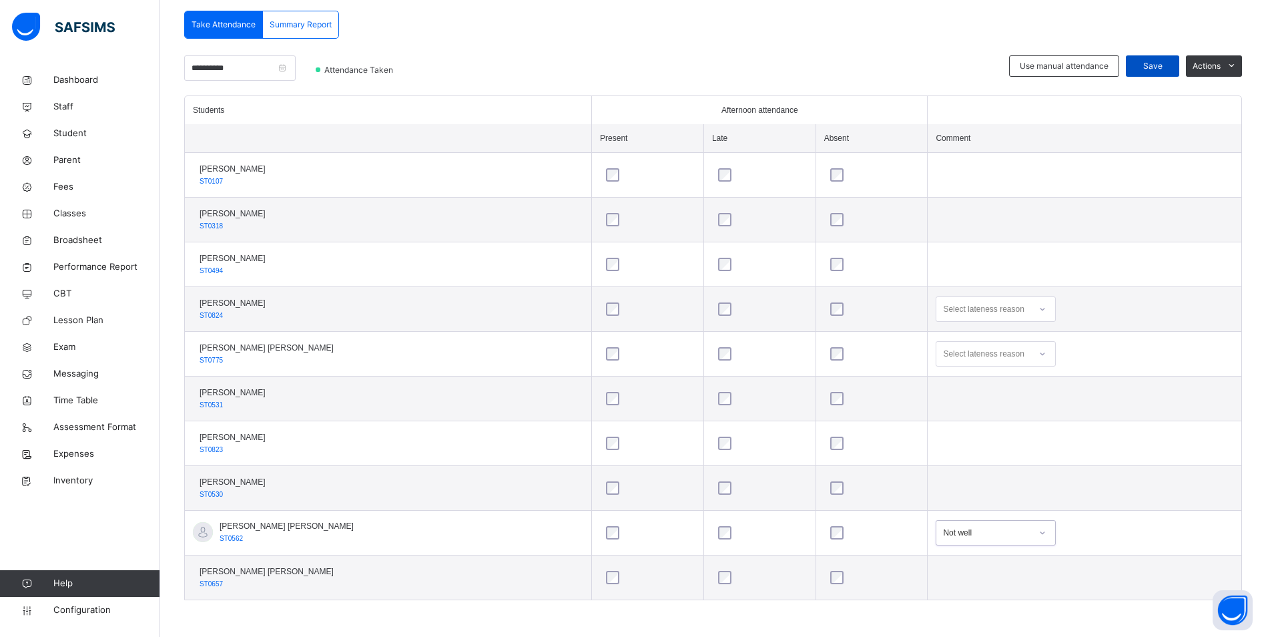
click at [1159, 63] on span "Save" at bounding box center [1152, 66] width 33 height 12
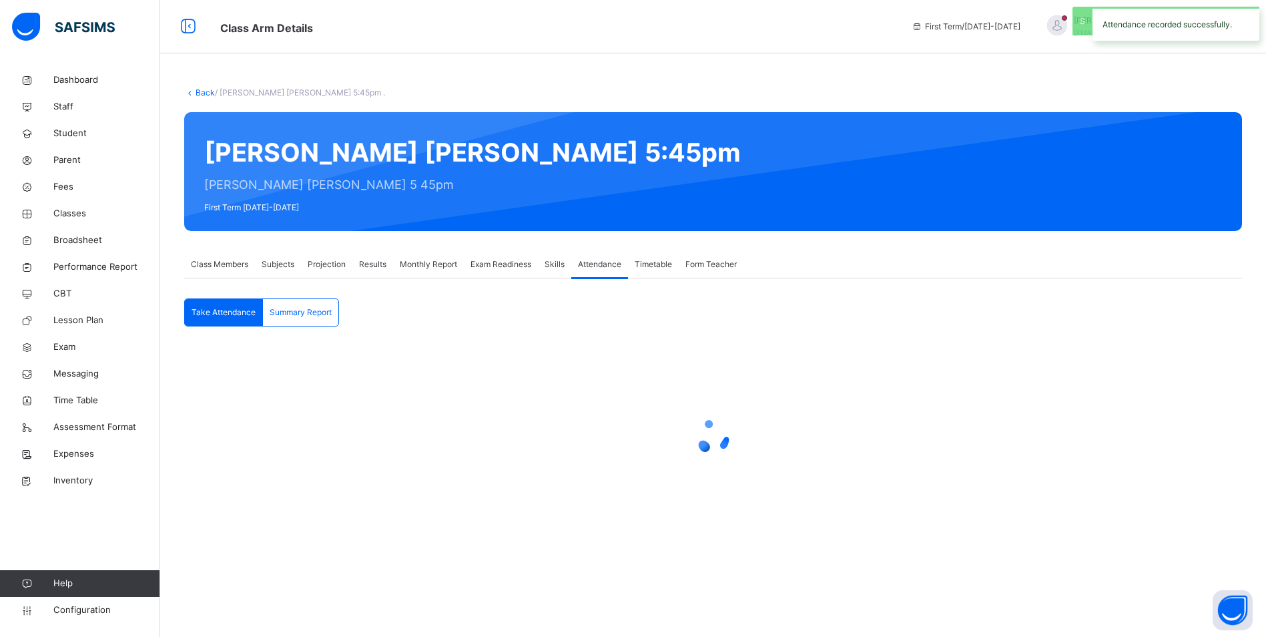
scroll to position [0, 0]
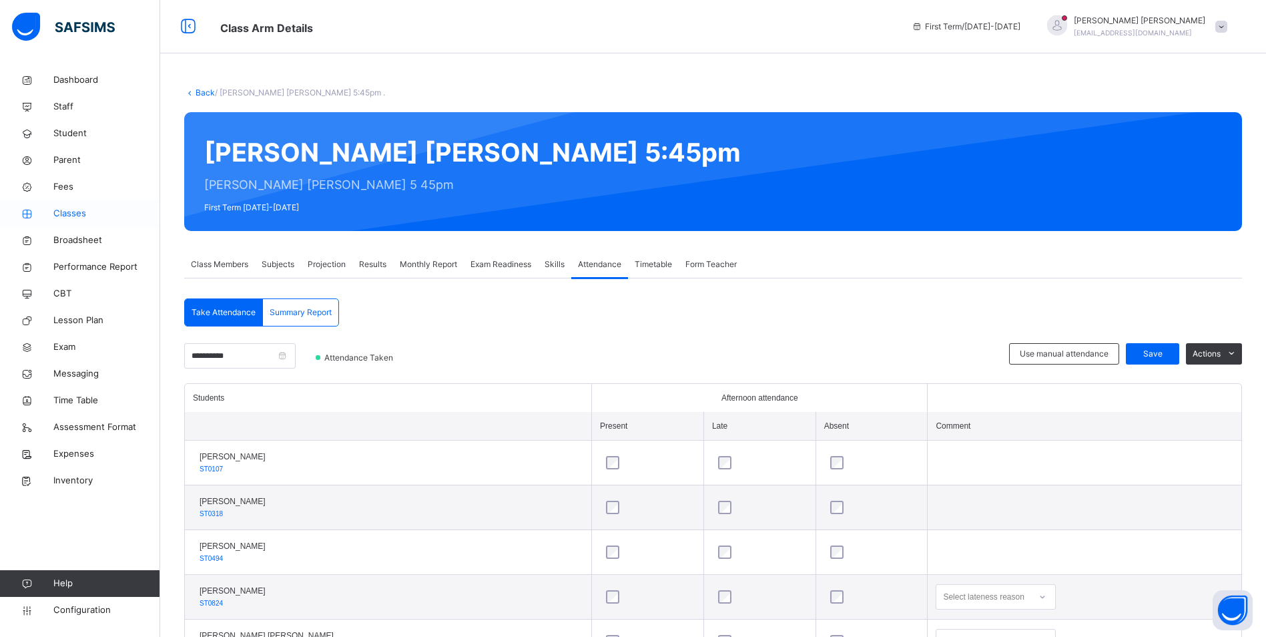
click at [79, 212] on span "Classes" at bounding box center [106, 213] width 107 height 13
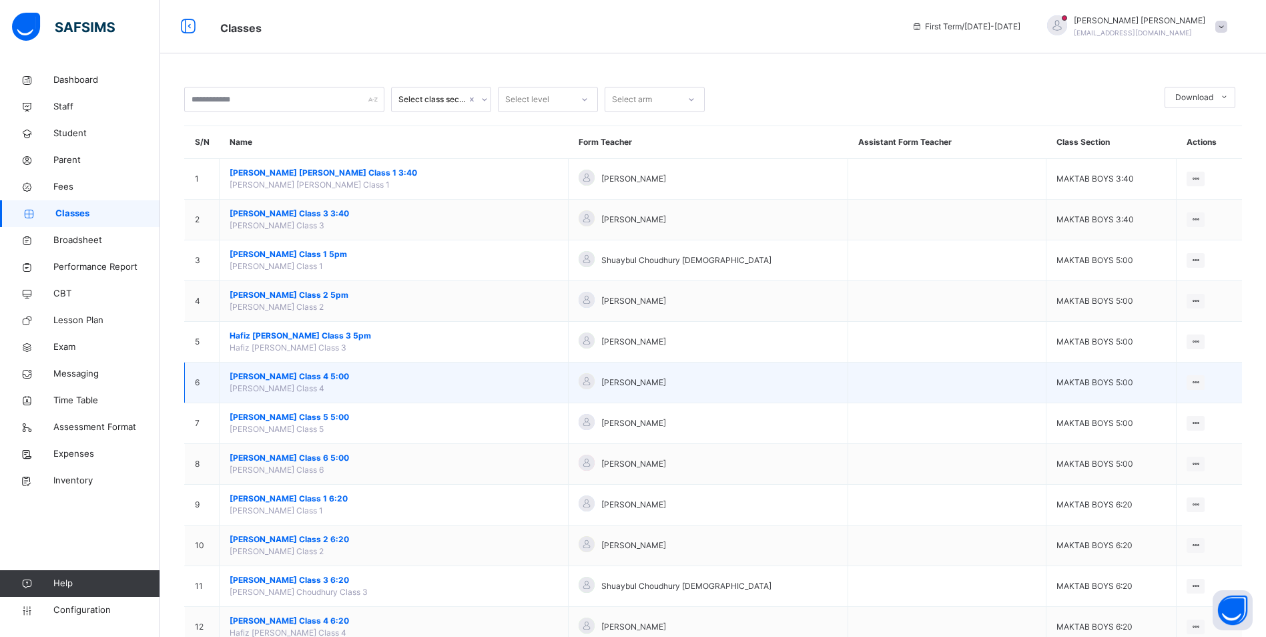
click at [320, 375] on span "[PERSON_NAME] Class 4 5:00" at bounding box center [394, 376] width 328 height 12
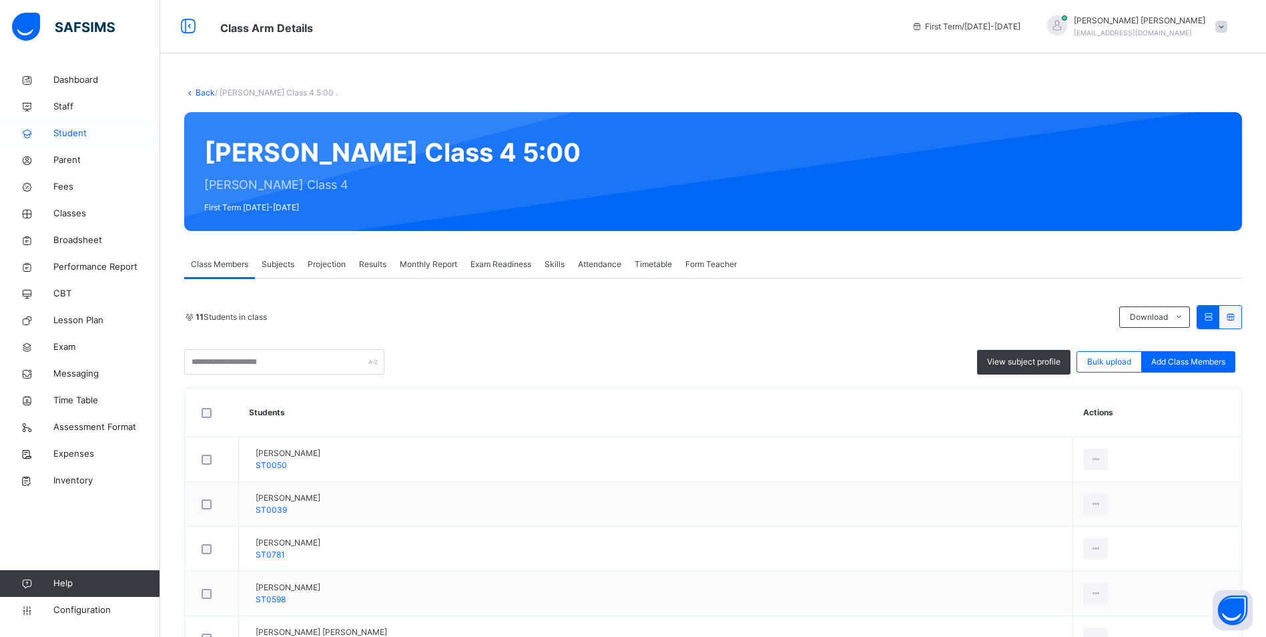
click at [79, 133] on span "Student" at bounding box center [106, 133] width 107 height 13
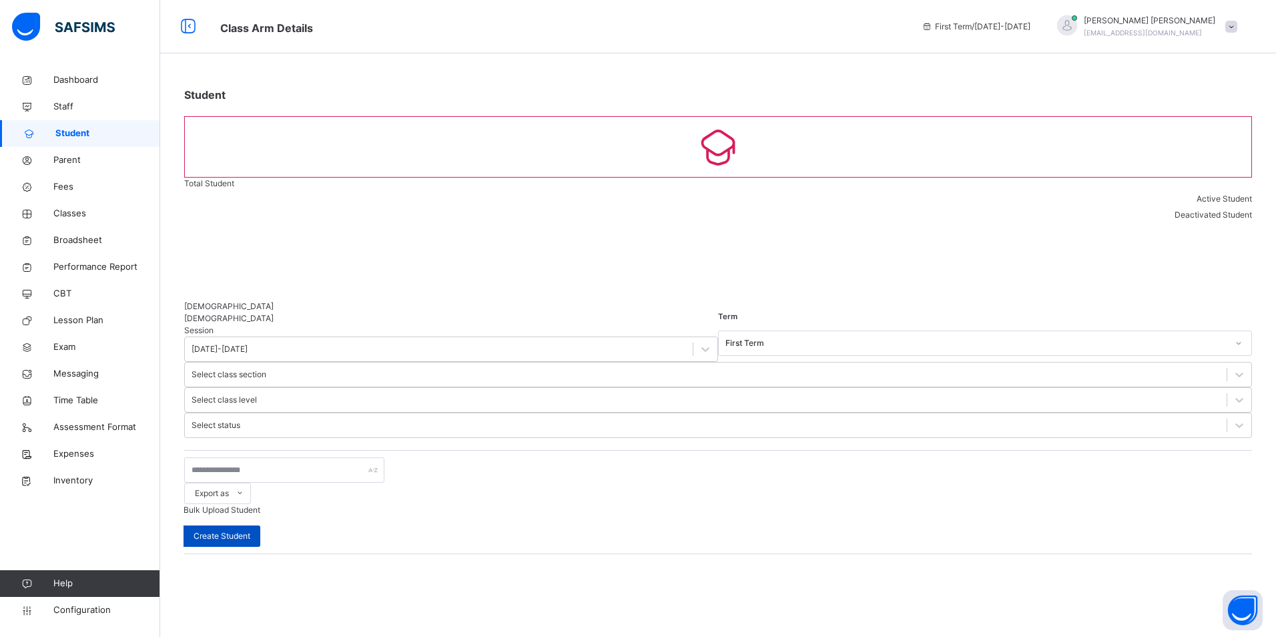
click at [250, 530] on span "Create Student" at bounding box center [222, 536] width 57 height 12
select select "**"
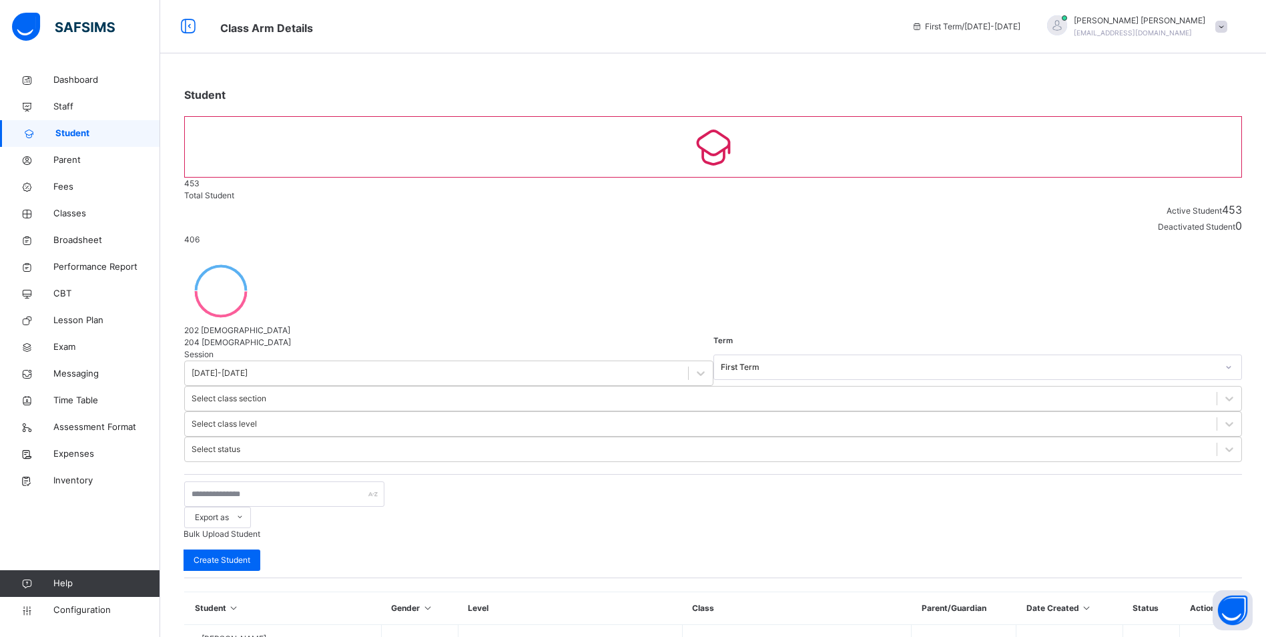
type input "******"
type input "********"
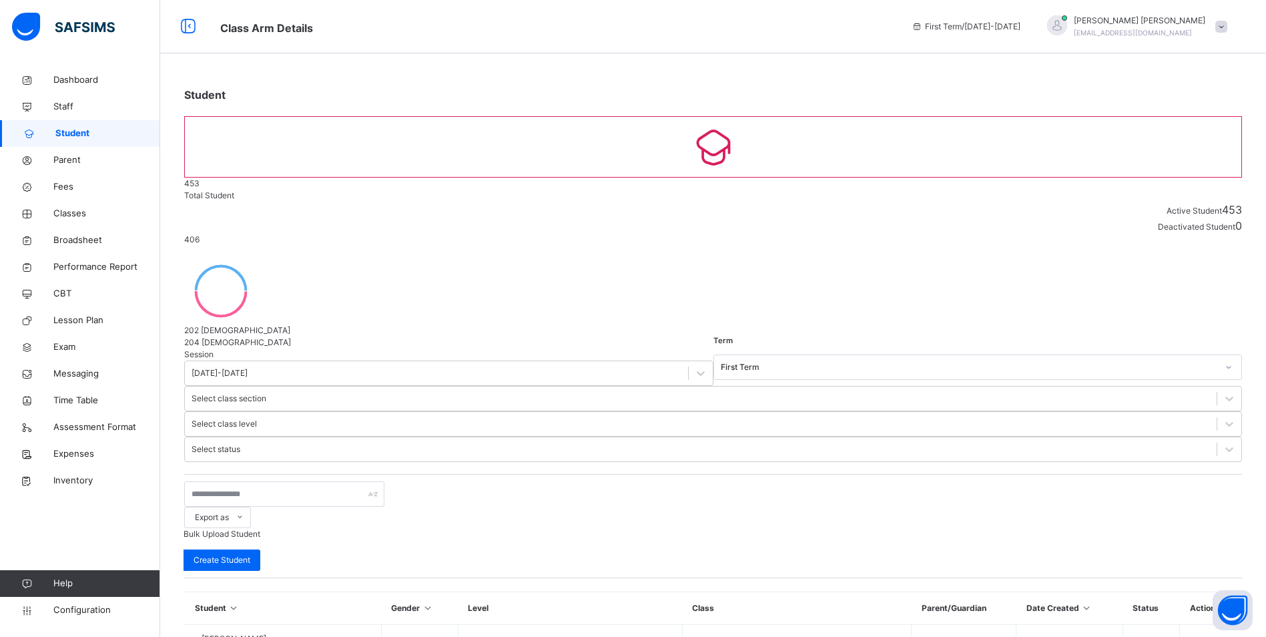
type input "*****"
type input "**********"
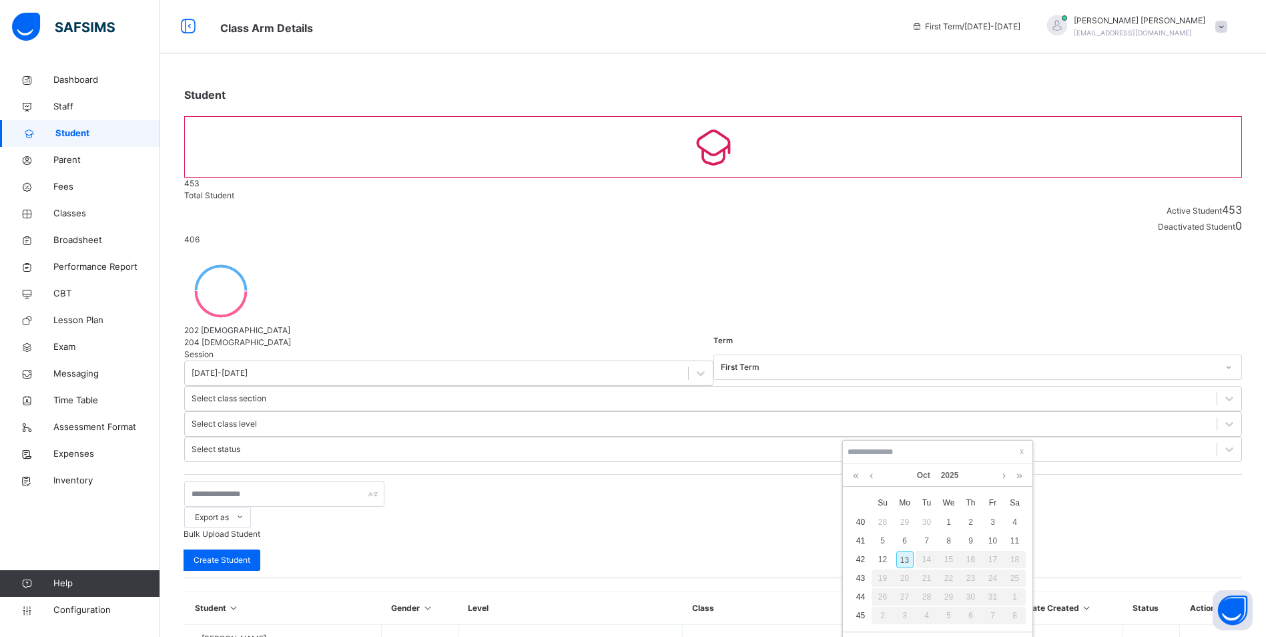
type input "**********"
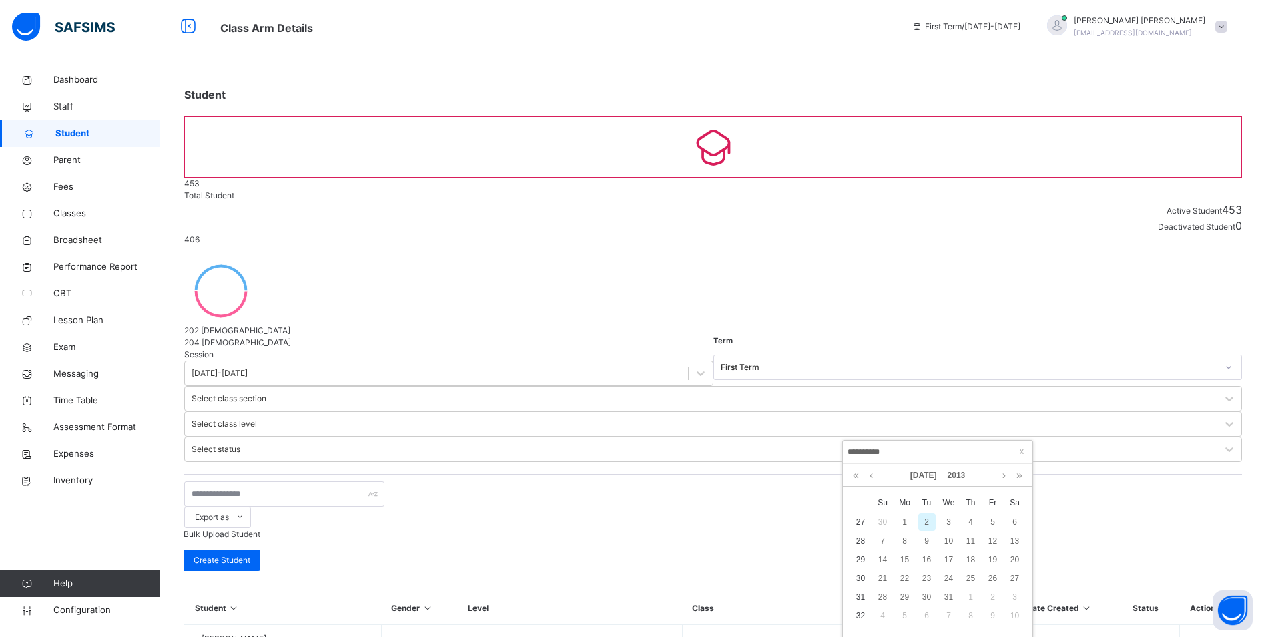
click at [1022, 452] on span at bounding box center [1021, 450] width 13 height 13
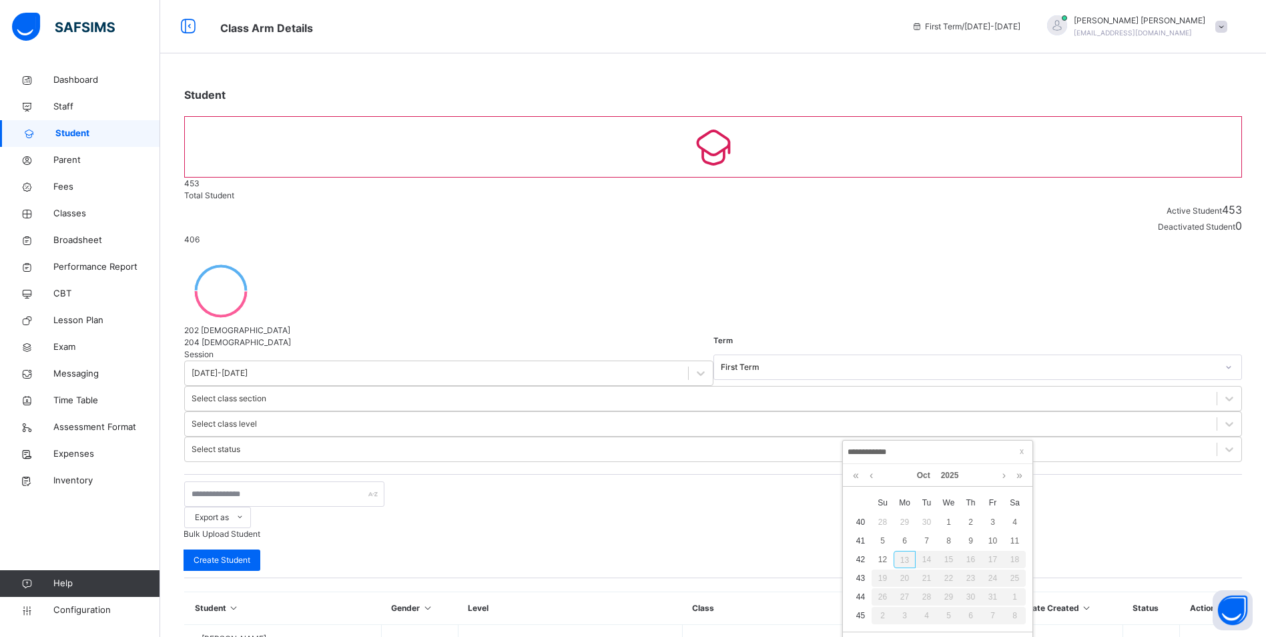
type input "**********"
click at [950, 472] on link "2025" at bounding box center [950, 475] width 29 height 23
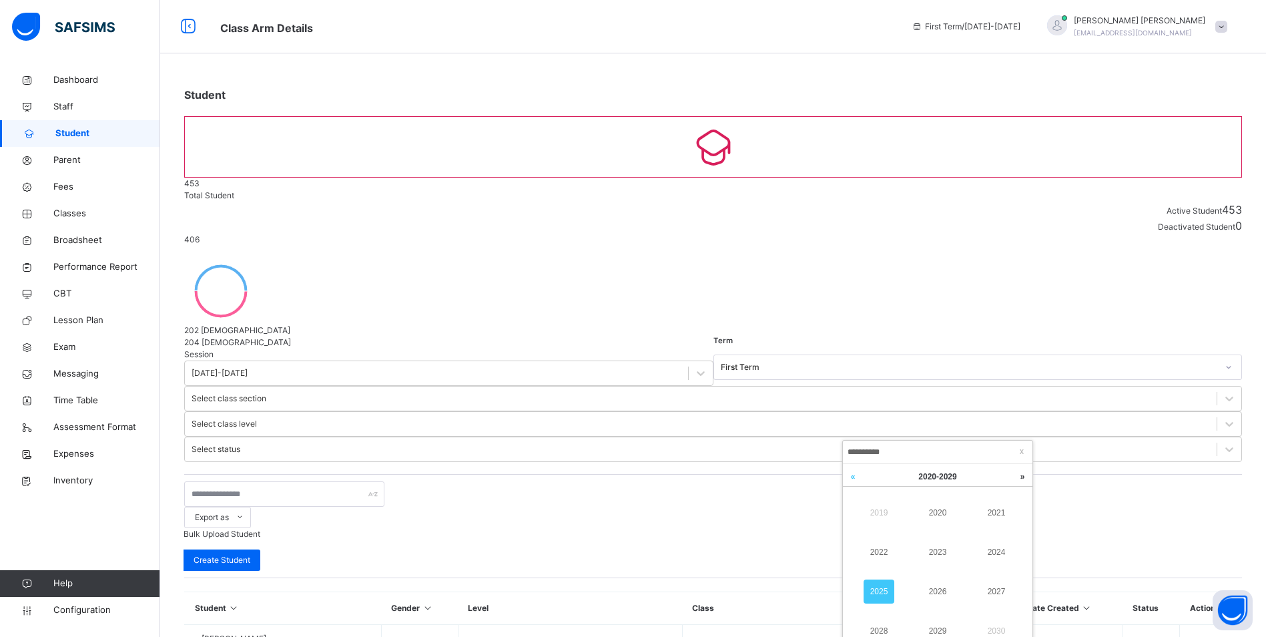
click at [856, 478] on link at bounding box center [853, 476] width 20 height 25
click at [1022, 477] on link at bounding box center [1022, 476] width 20 height 25
click at [938, 551] on link "2013" at bounding box center [937, 552] width 31 height 24
click at [871, 475] on link at bounding box center [871, 475] width 10 height 23
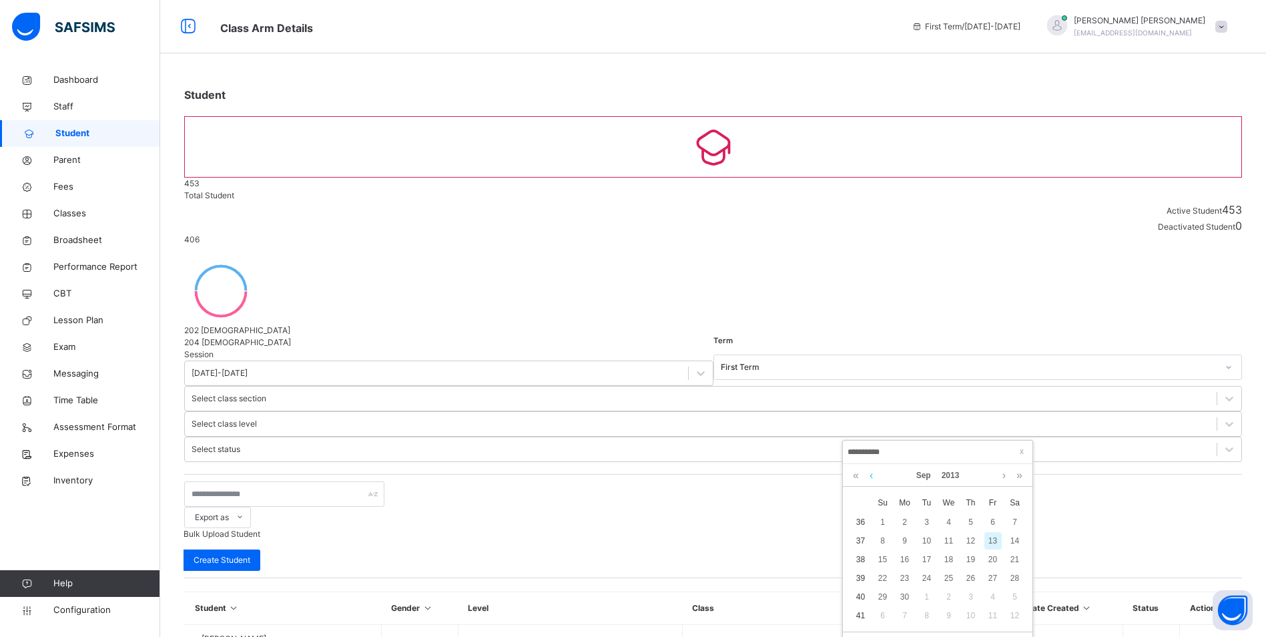
click at [871, 475] on link at bounding box center [871, 475] width 10 height 23
click at [925, 519] on div "2" at bounding box center [926, 521] width 17 height 17
type input "**********"
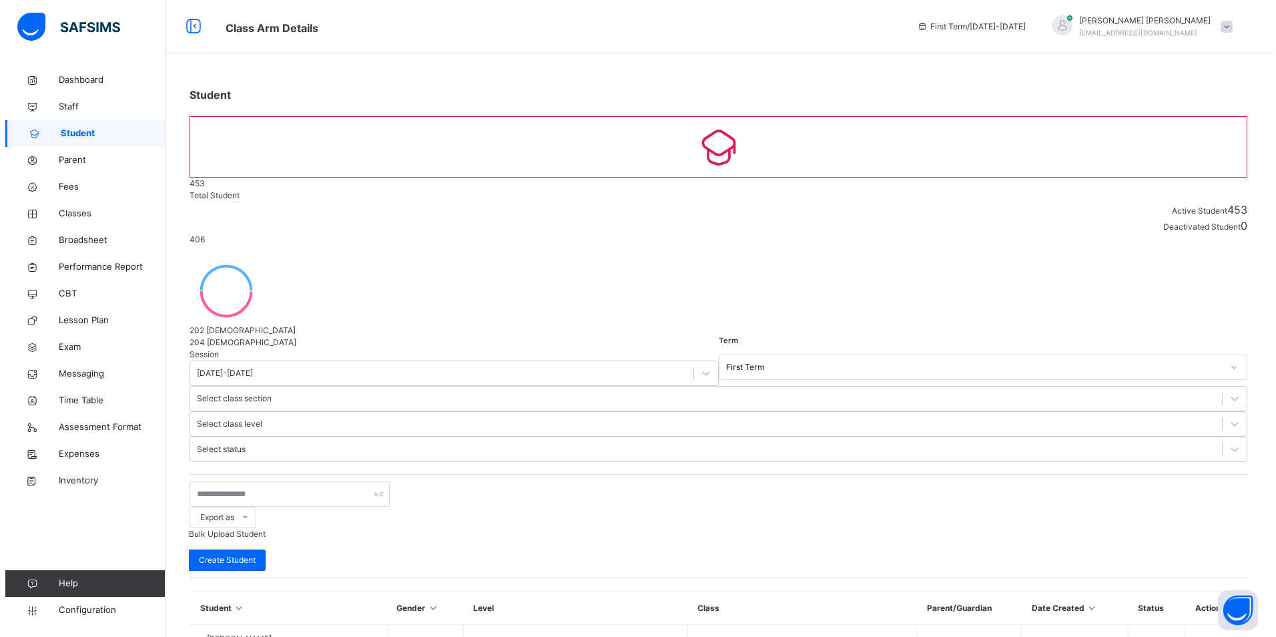
scroll to position [386, 0]
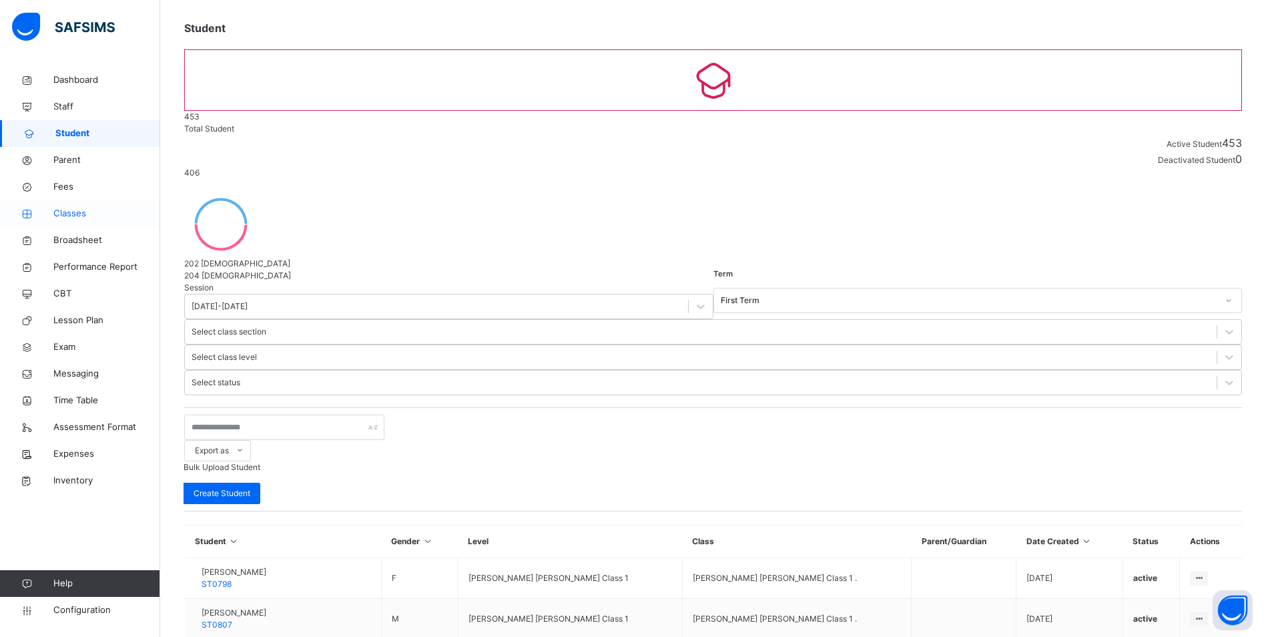
click at [81, 212] on span "Classes" at bounding box center [106, 213] width 107 height 13
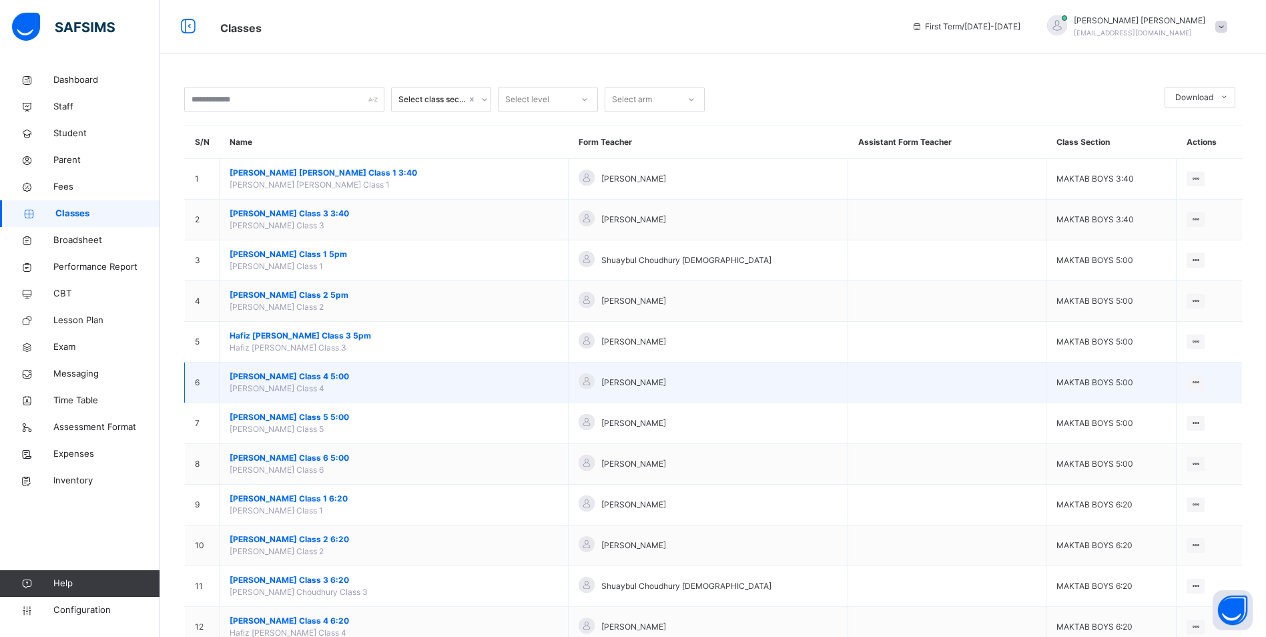
click at [348, 372] on span "[PERSON_NAME] Class 4 5:00" at bounding box center [394, 376] width 328 height 12
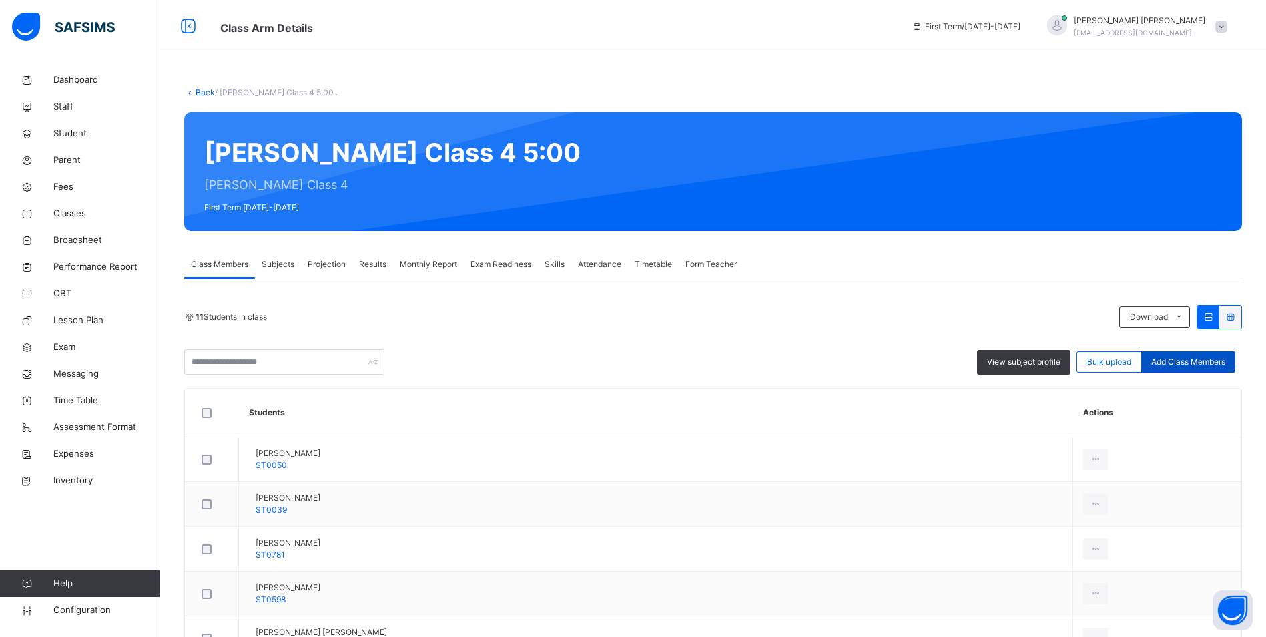
click at [1199, 359] on span "Add Class Members" at bounding box center [1188, 362] width 74 height 12
type input "*"
type input "******"
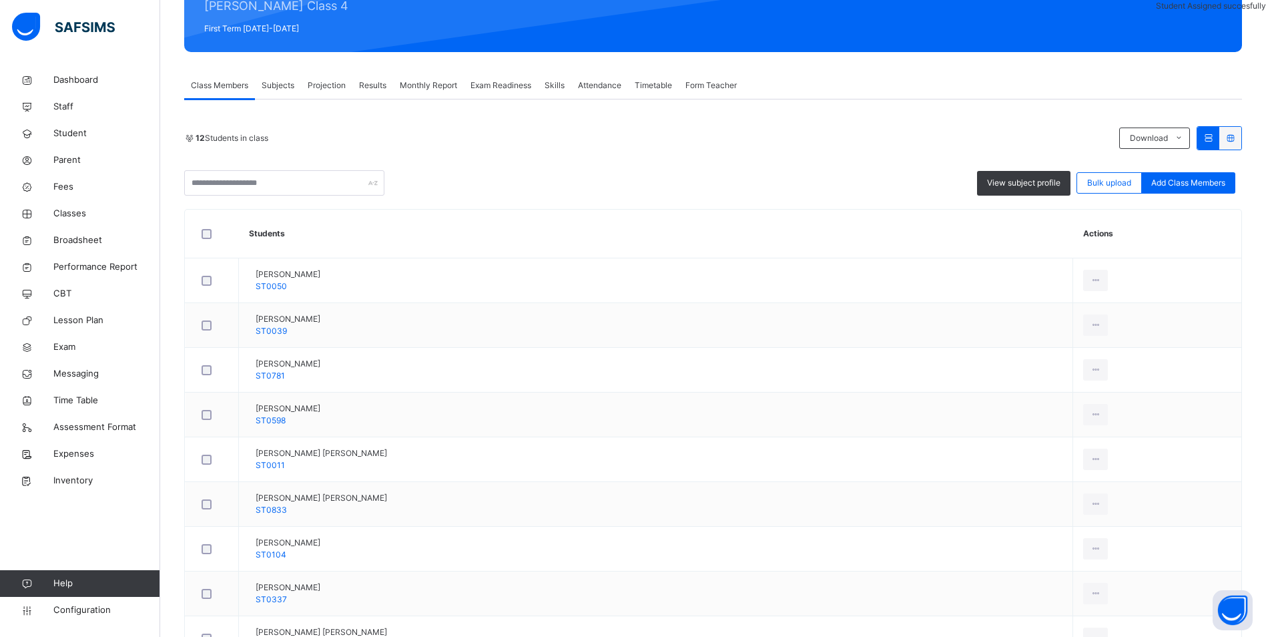
scroll to position [200, 0]
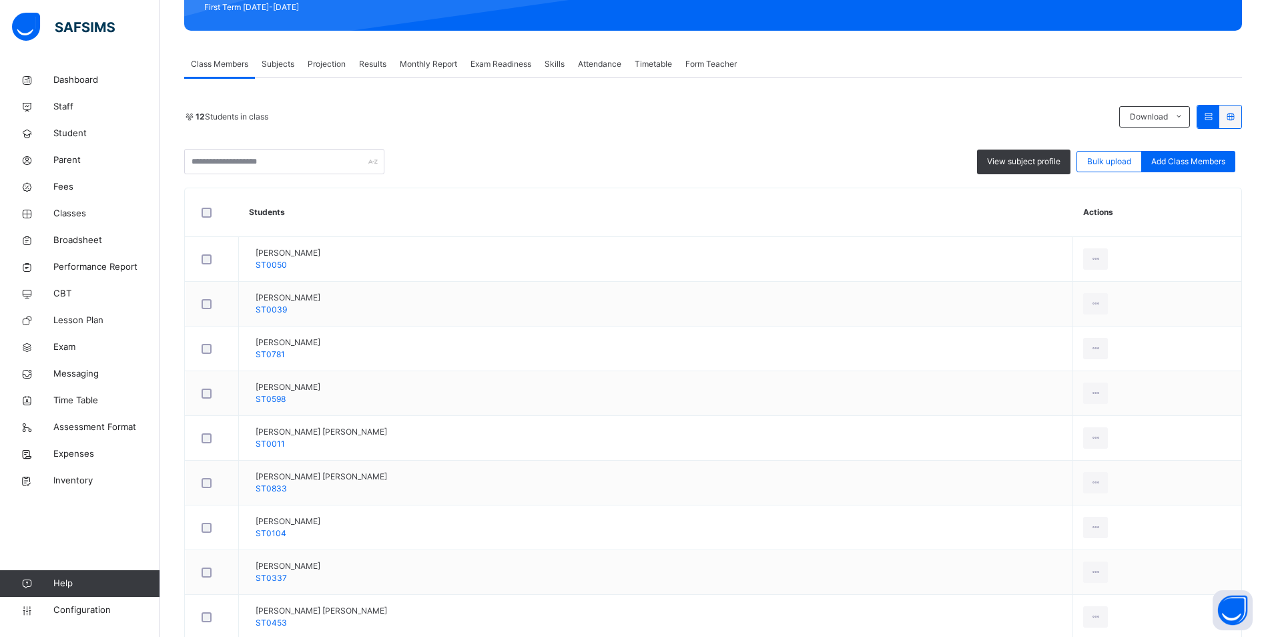
click at [619, 61] on span "Attendance" at bounding box center [599, 64] width 43 height 12
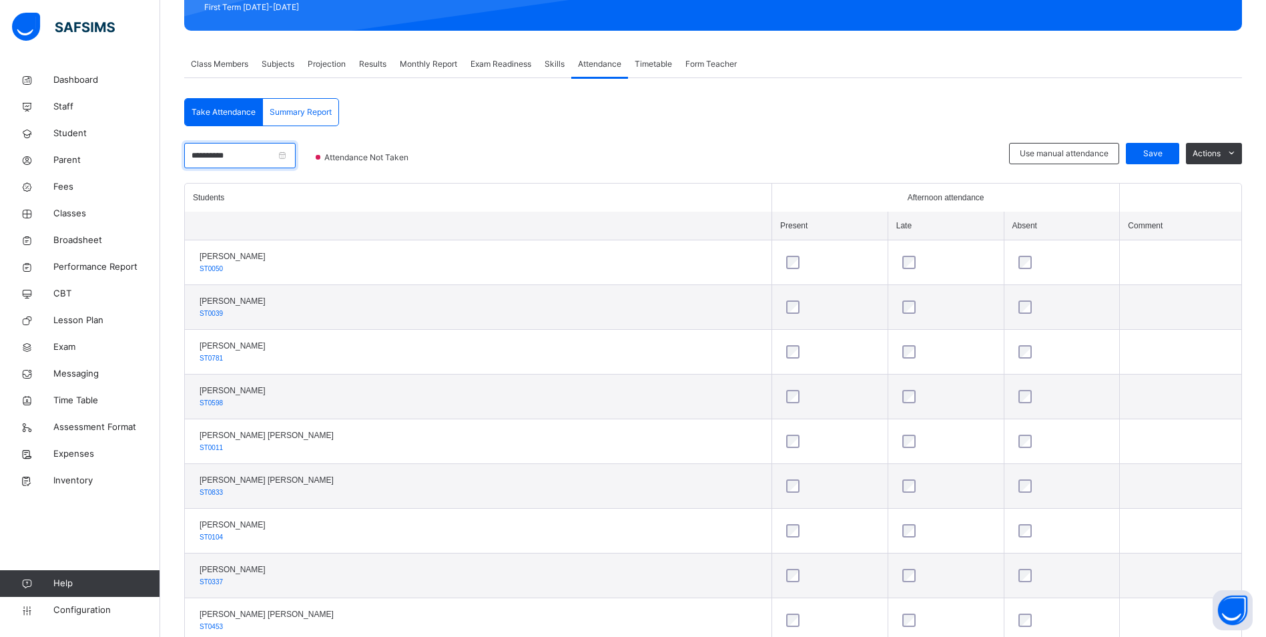
click at [252, 154] on input "**********" at bounding box center [239, 155] width 111 height 25
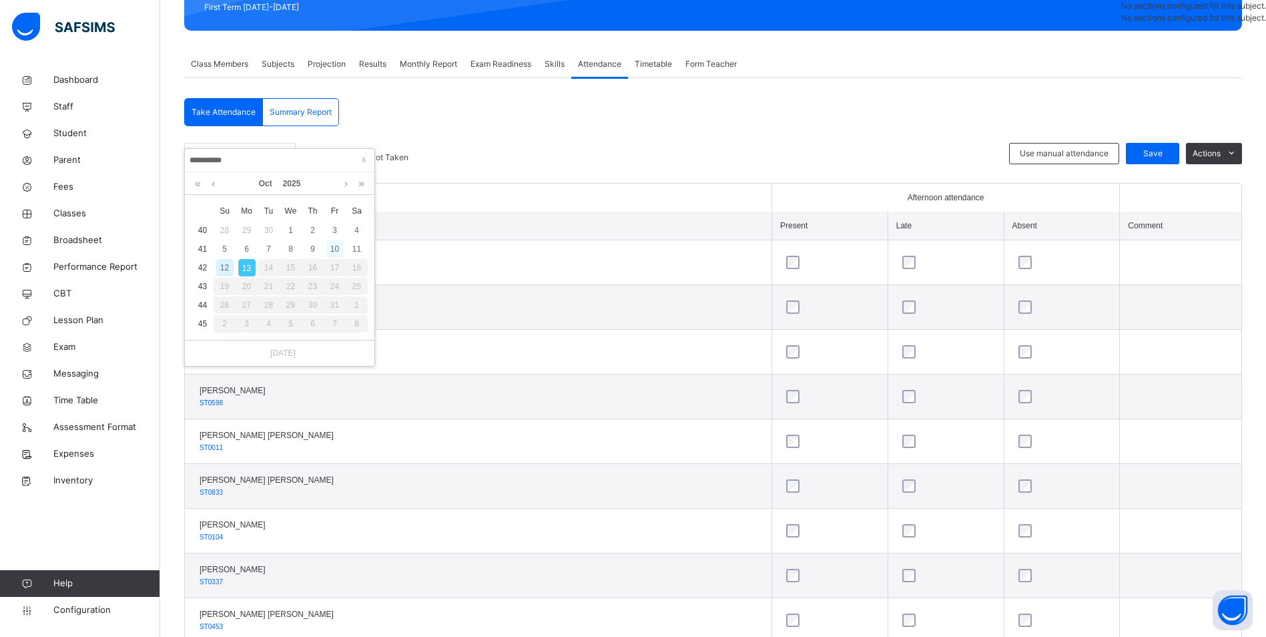
click at [332, 248] on div "10" at bounding box center [334, 248] width 17 height 17
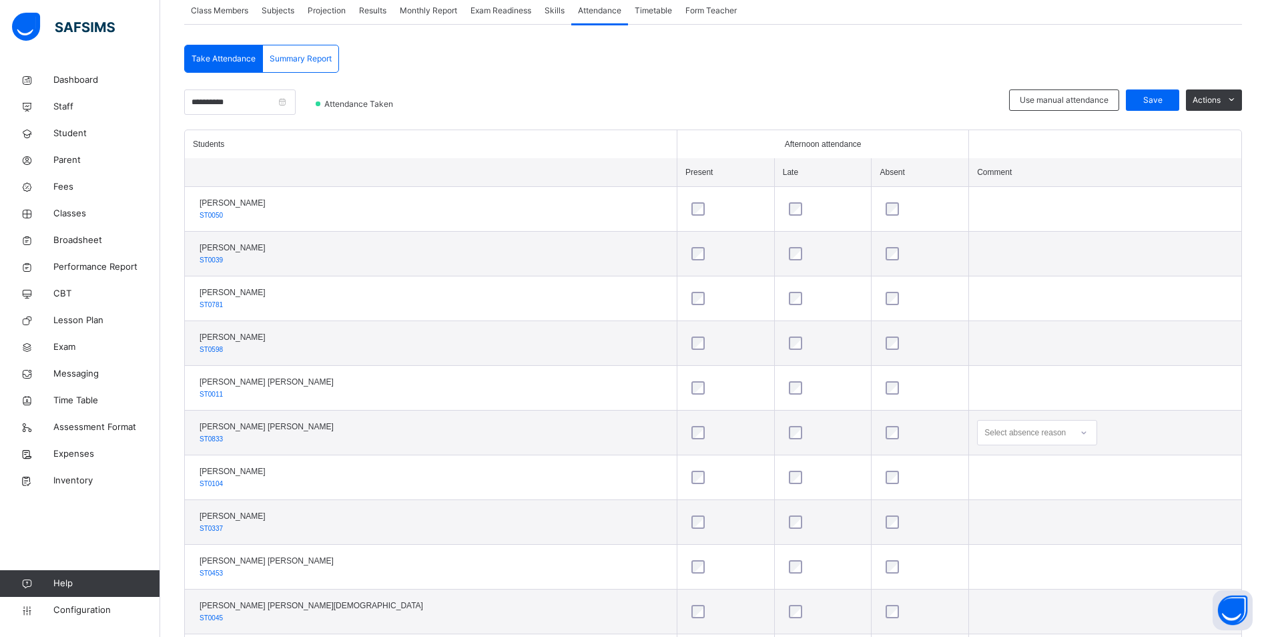
scroll to position [267, 0]
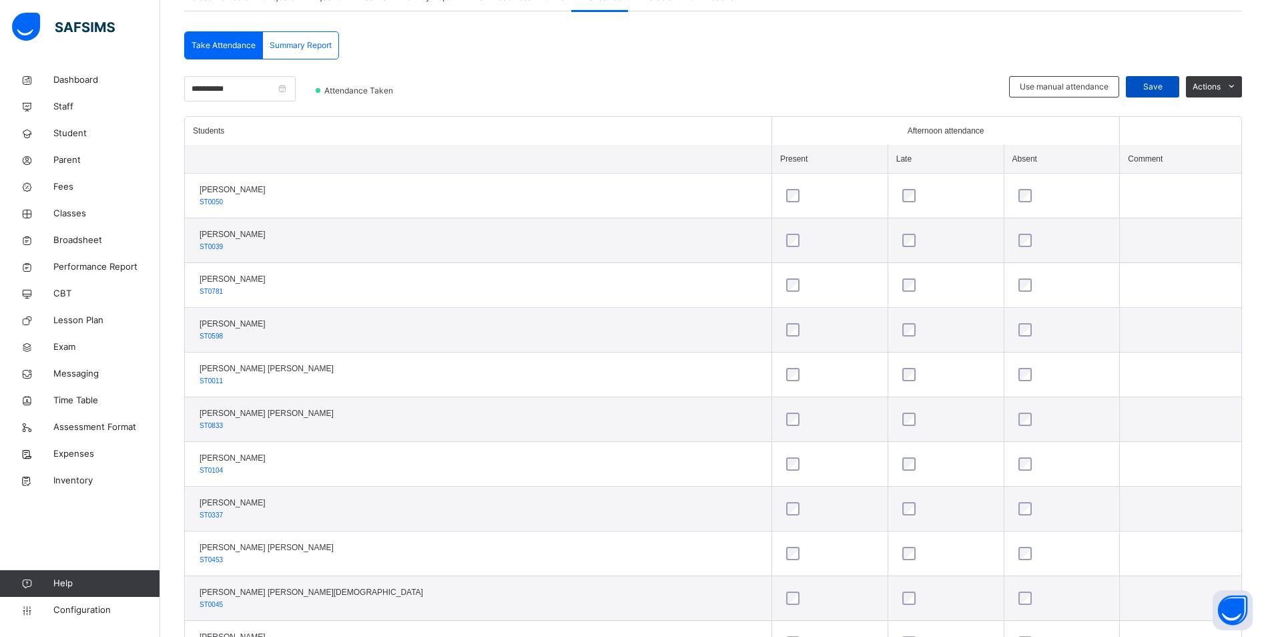
click at [1179, 87] on div "Save" at bounding box center [1152, 86] width 53 height 21
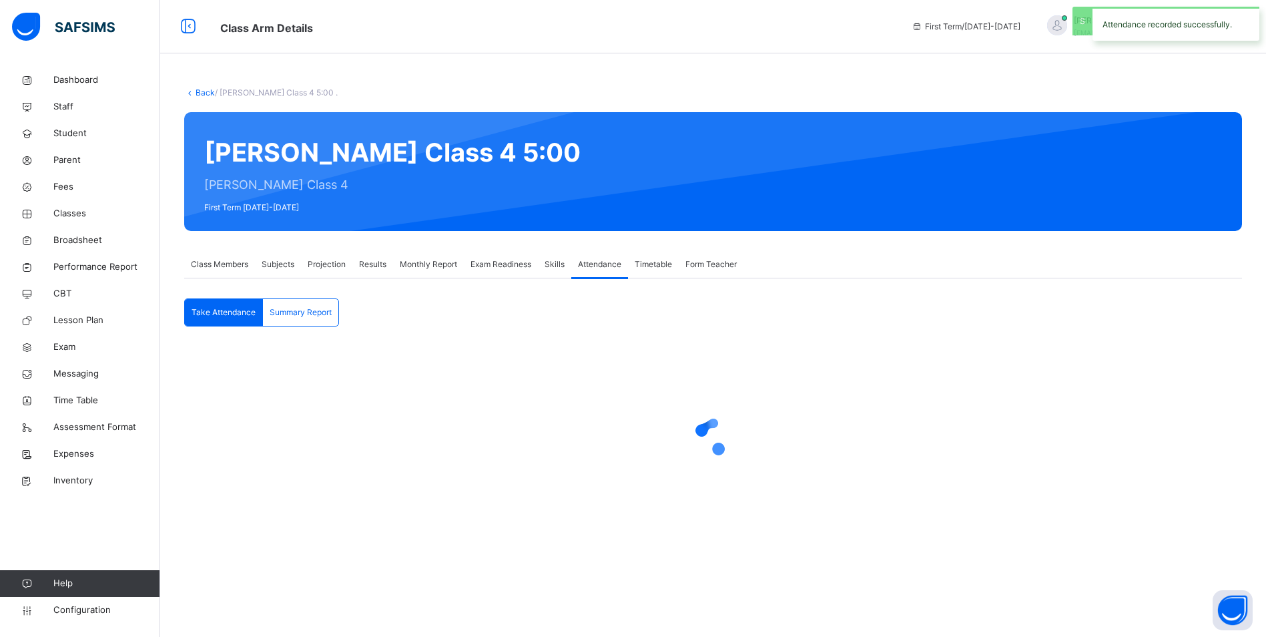
scroll to position [0, 0]
click at [69, 206] on link "Classes" at bounding box center [80, 213] width 160 height 27
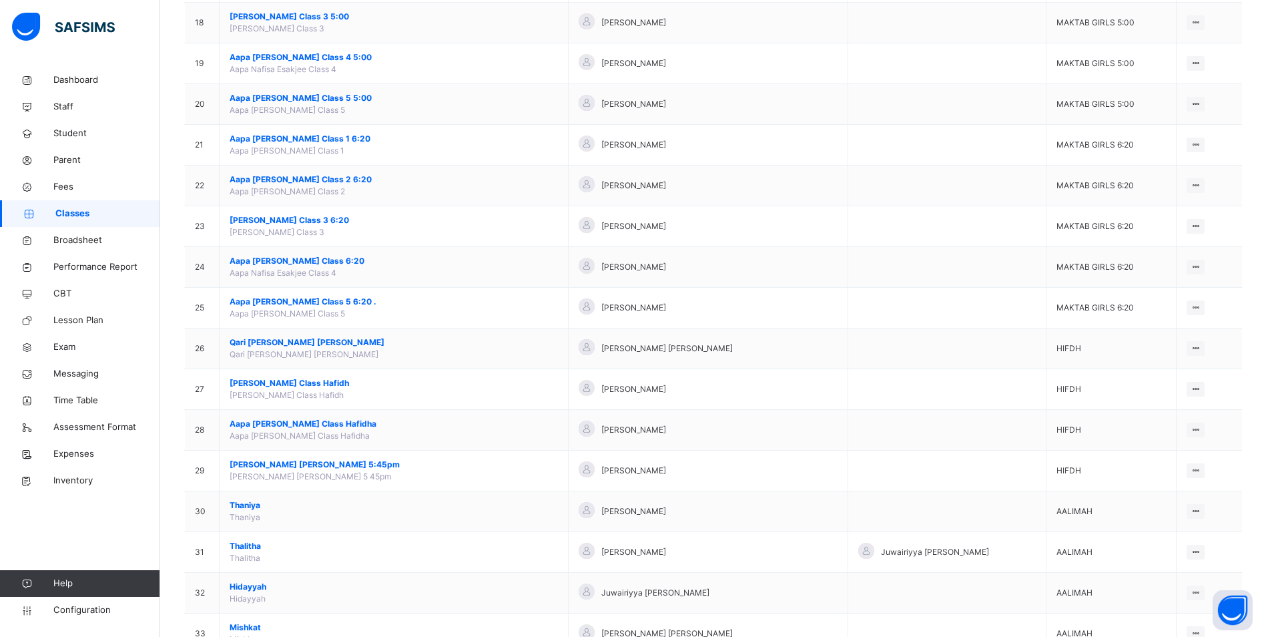
scroll to position [868, 0]
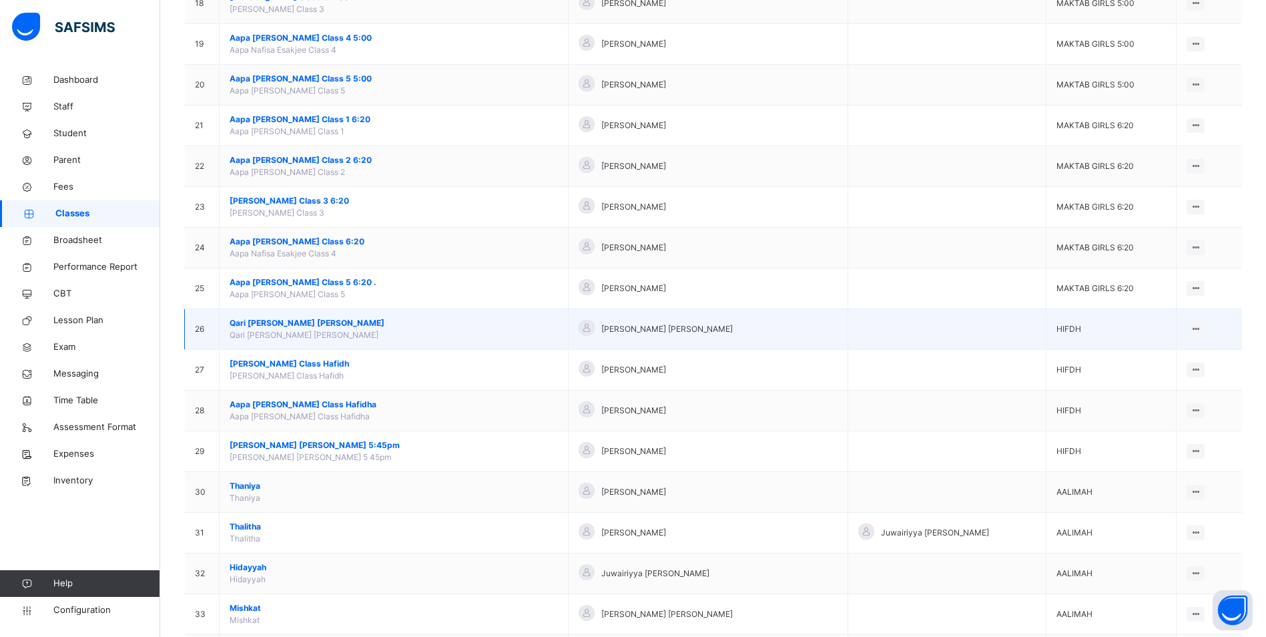
click at [332, 324] on span "Qari [PERSON_NAME] [PERSON_NAME]" at bounding box center [394, 323] width 328 height 12
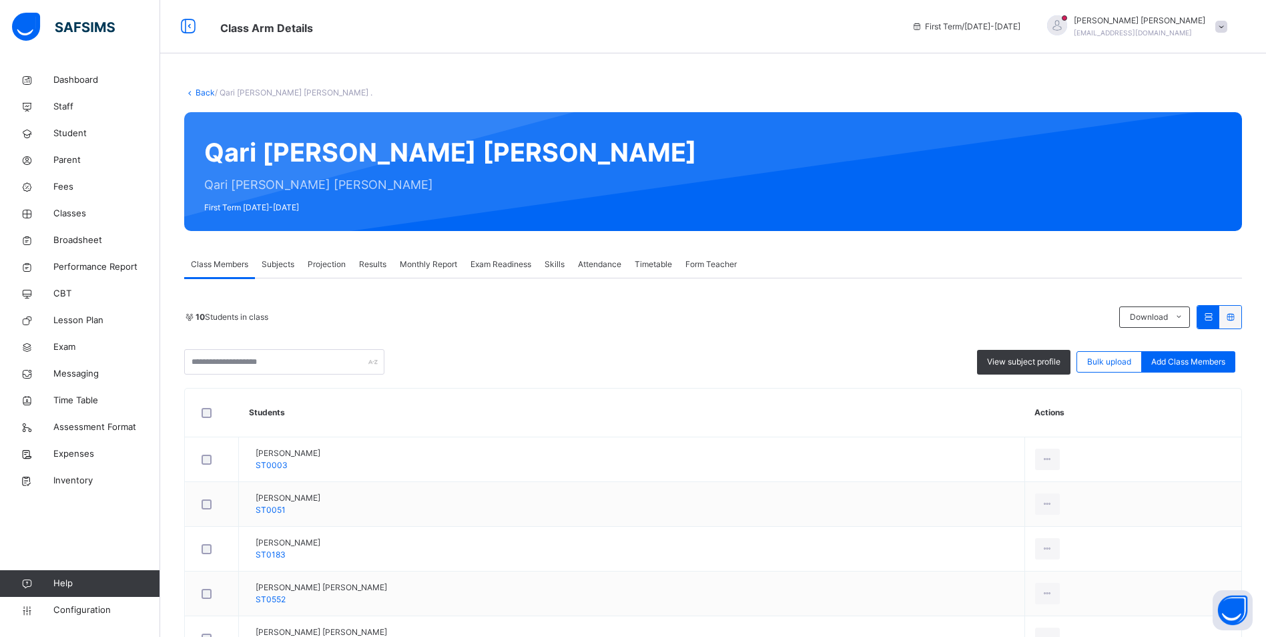
click at [593, 258] on span "Attendance" at bounding box center [599, 264] width 43 height 12
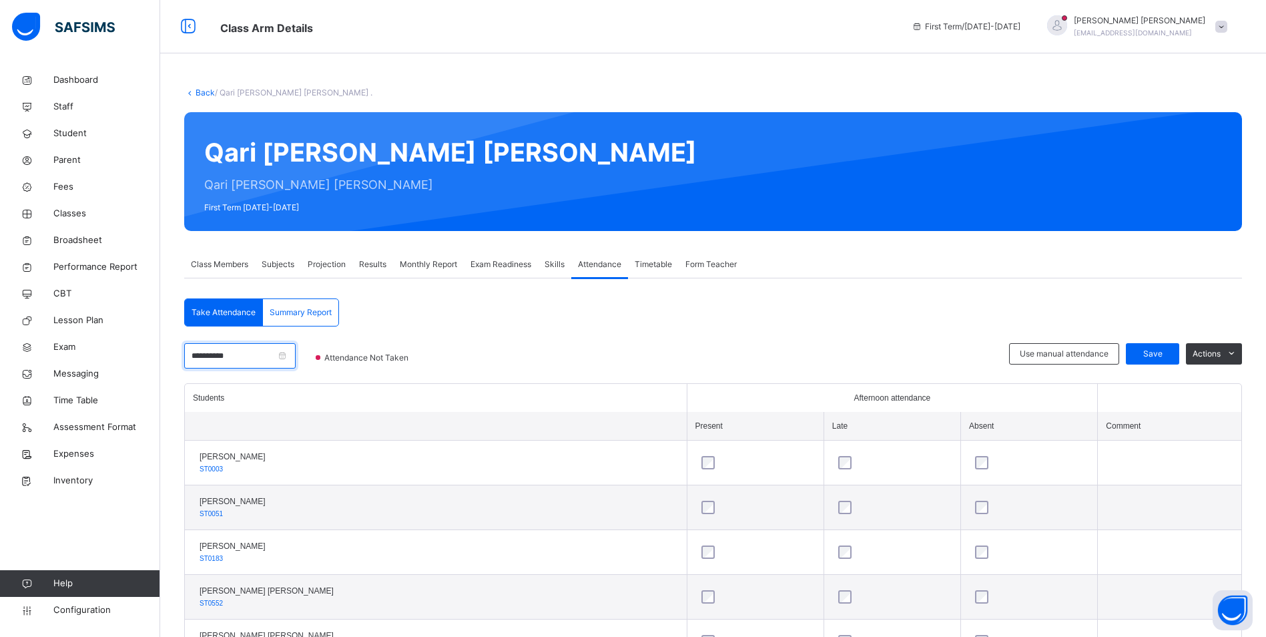
click at [267, 350] on input "**********" at bounding box center [239, 355] width 111 height 25
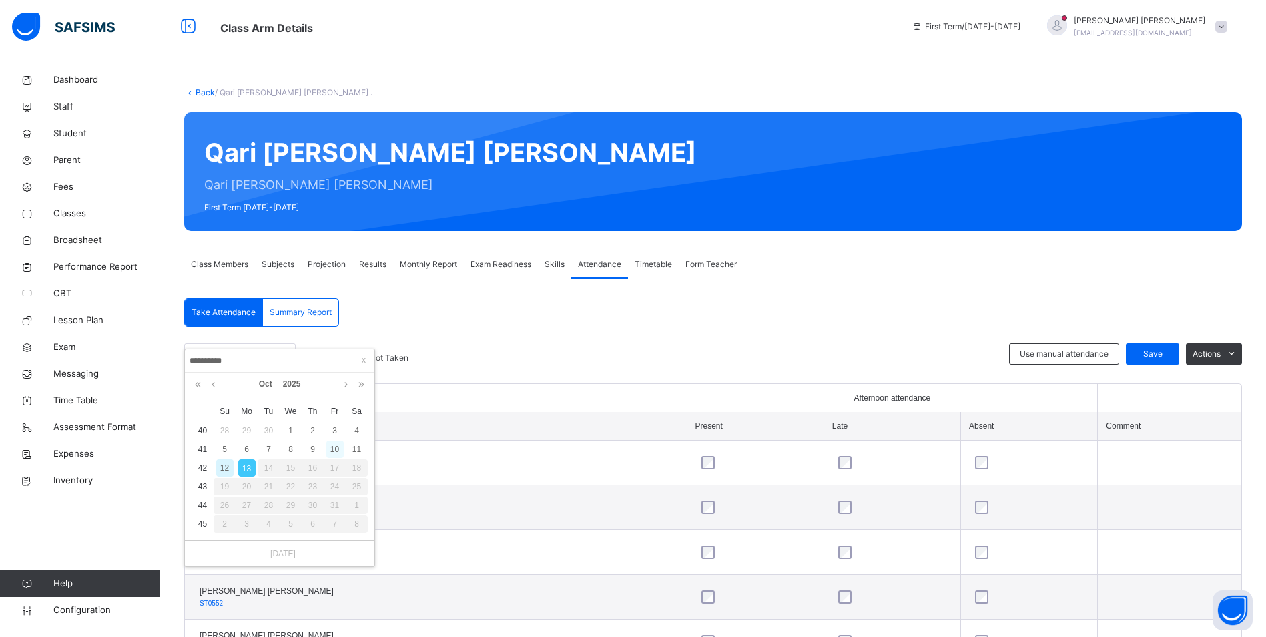
click at [336, 451] on div "10" at bounding box center [334, 448] width 17 height 17
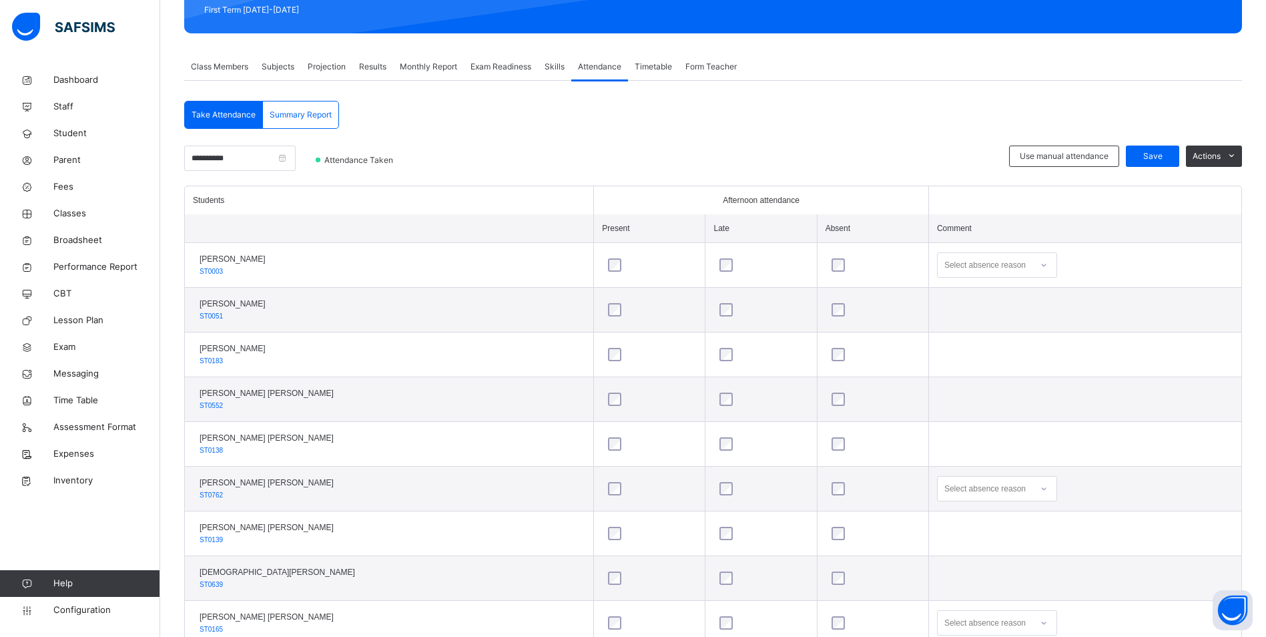
scroll to position [267, 0]
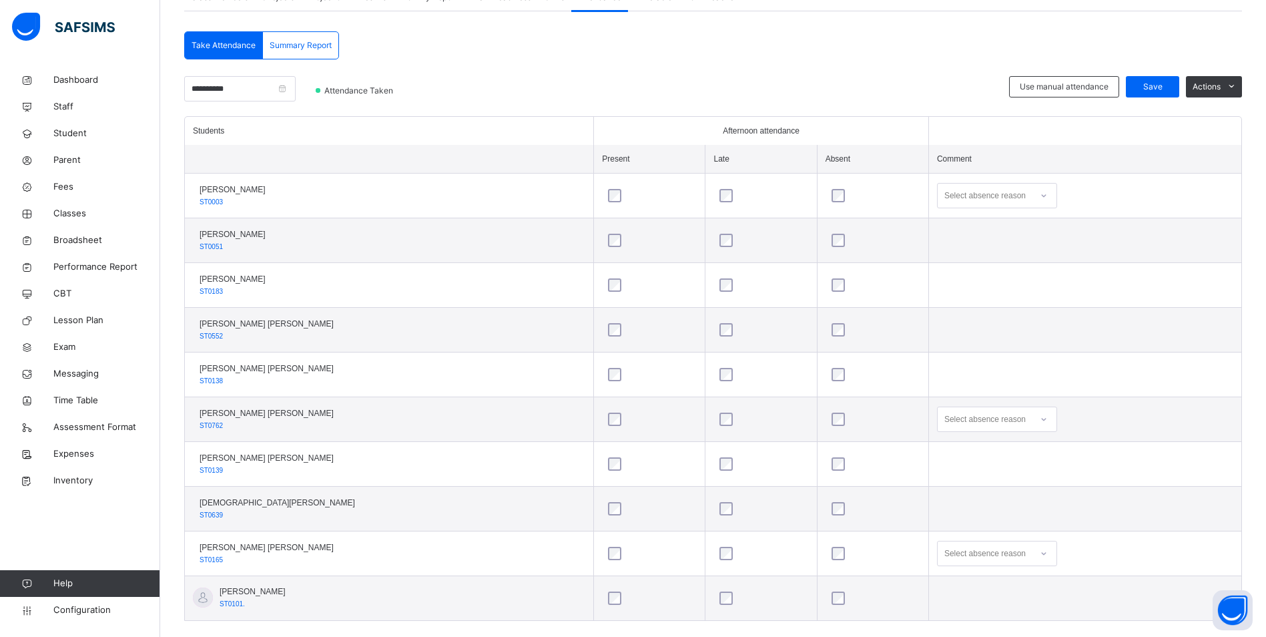
click at [1042, 420] on div at bounding box center [1043, 418] width 23 height 21
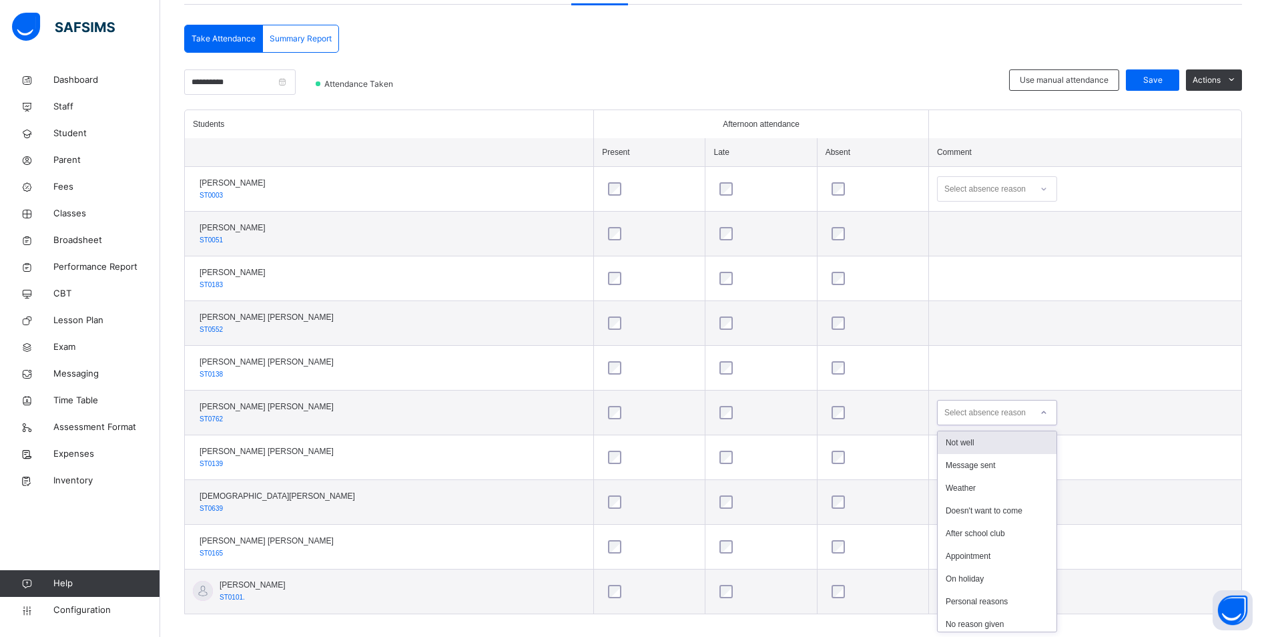
scroll to position [274, 0]
click at [993, 435] on div "Not well" at bounding box center [997, 441] width 119 height 23
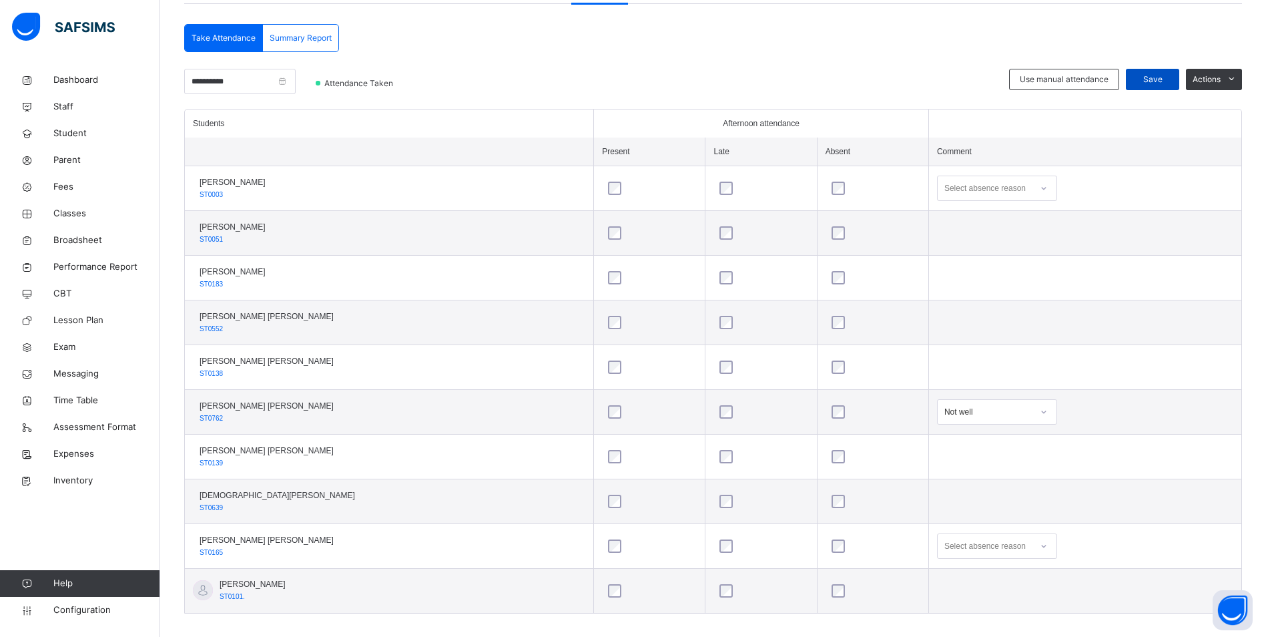
click at [1157, 81] on span "Save" at bounding box center [1152, 79] width 33 height 12
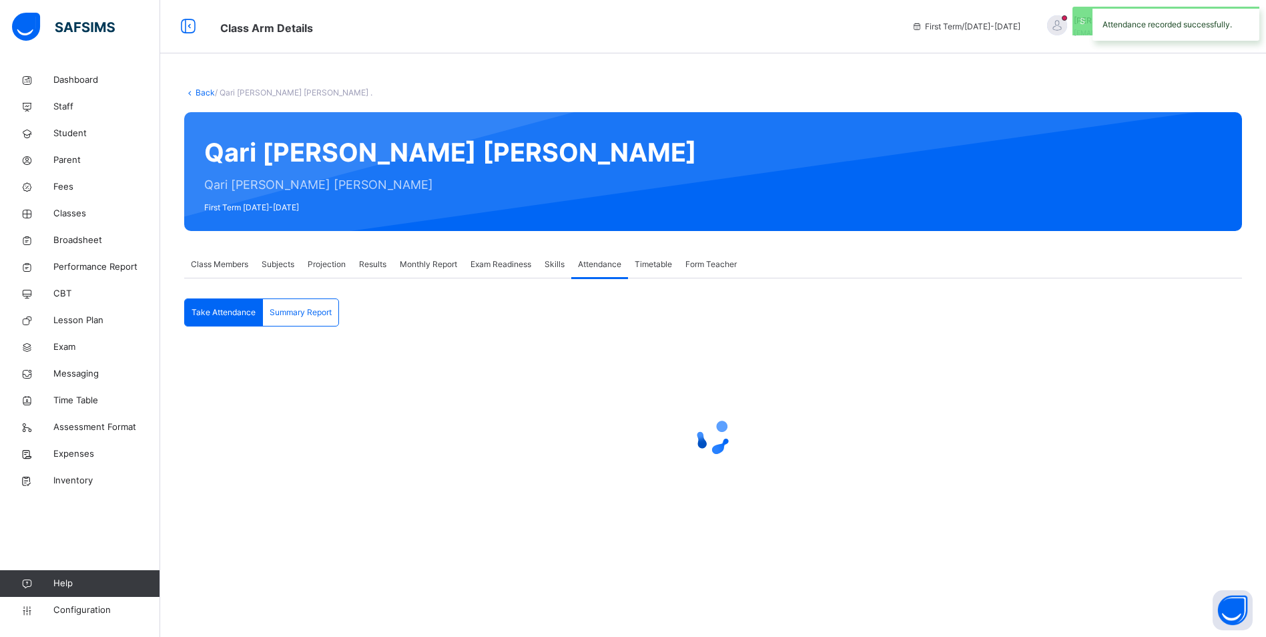
scroll to position [0, 0]
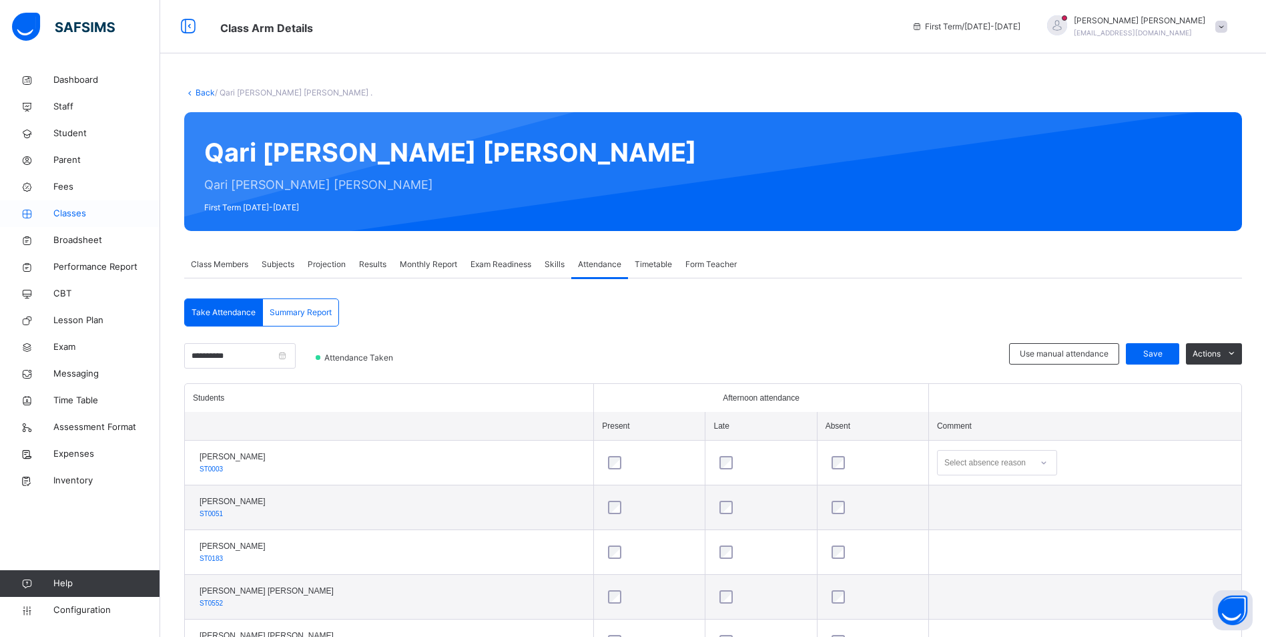
click at [77, 218] on span "Classes" at bounding box center [106, 213] width 107 height 13
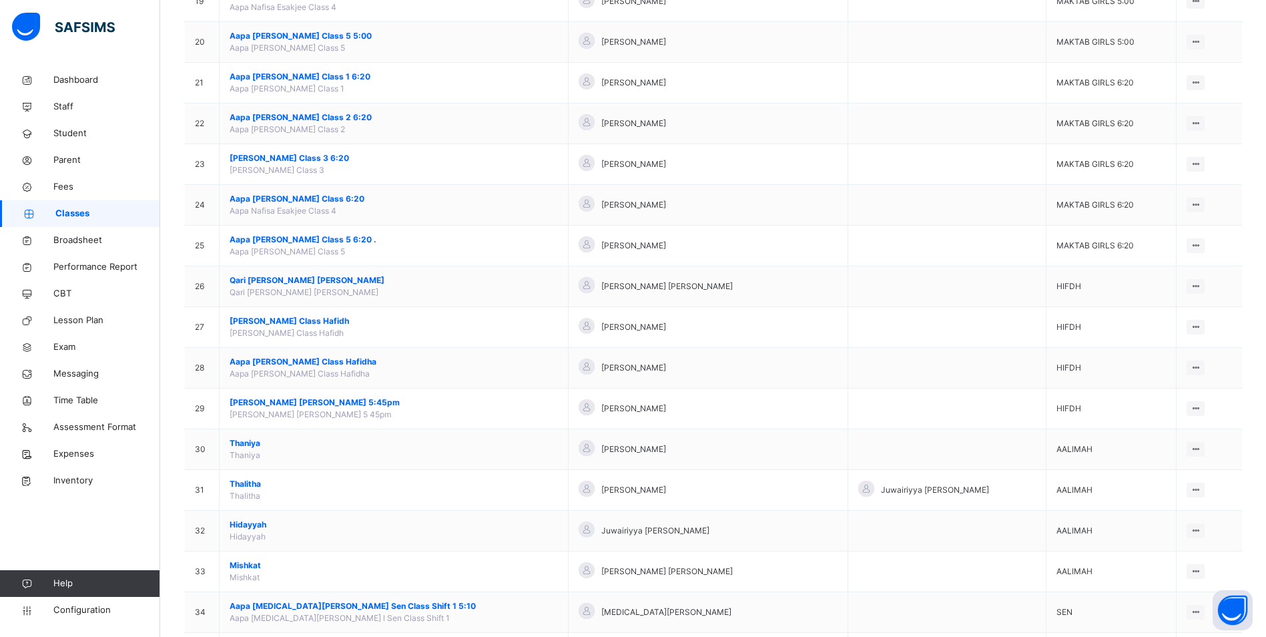
scroll to position [934, 0]
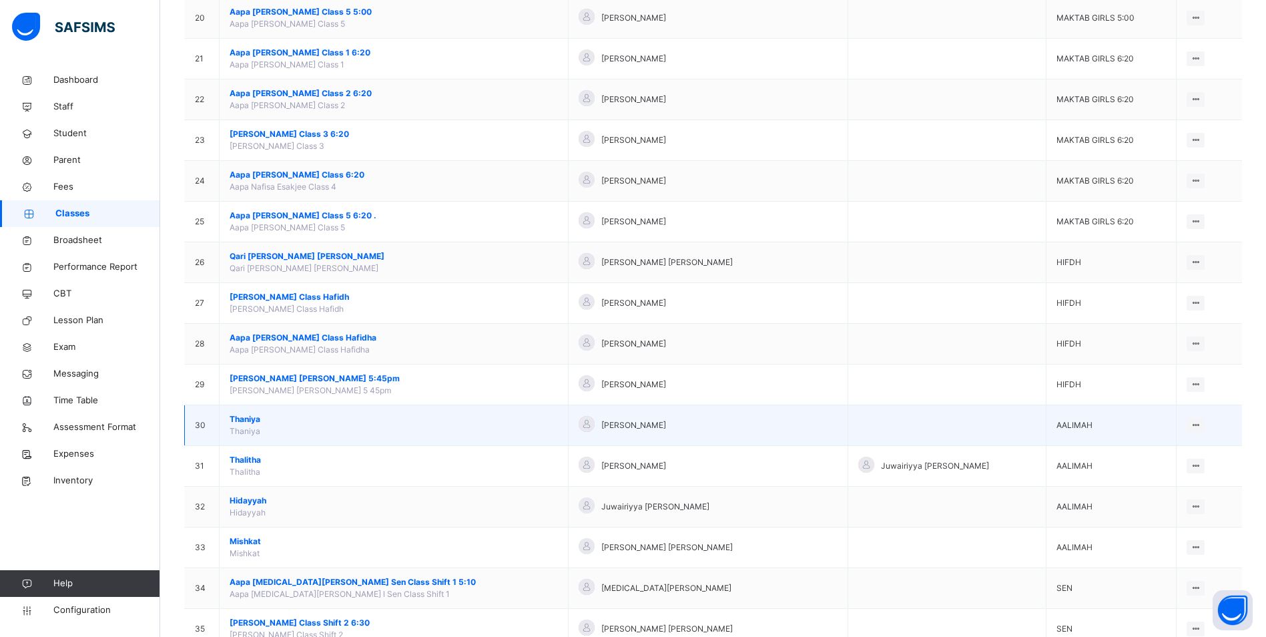
click at [252, 423] on span "Thaniya" at bounding box center [394, 419] width 328 height 12
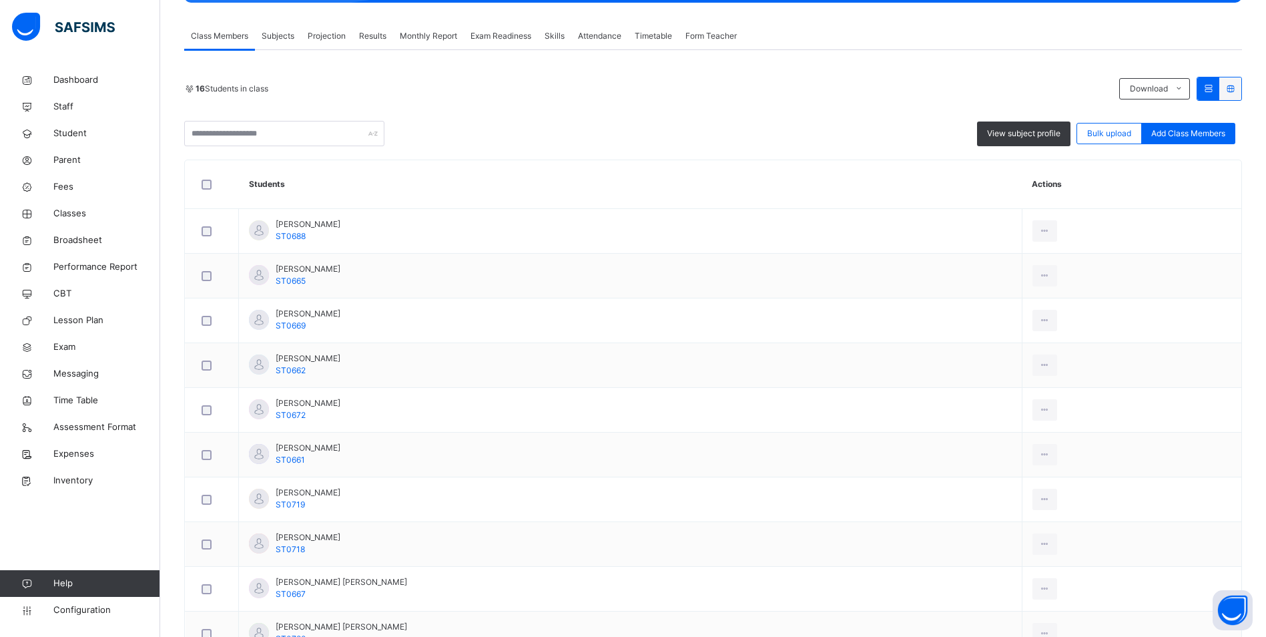
scroll to position [267, 0]
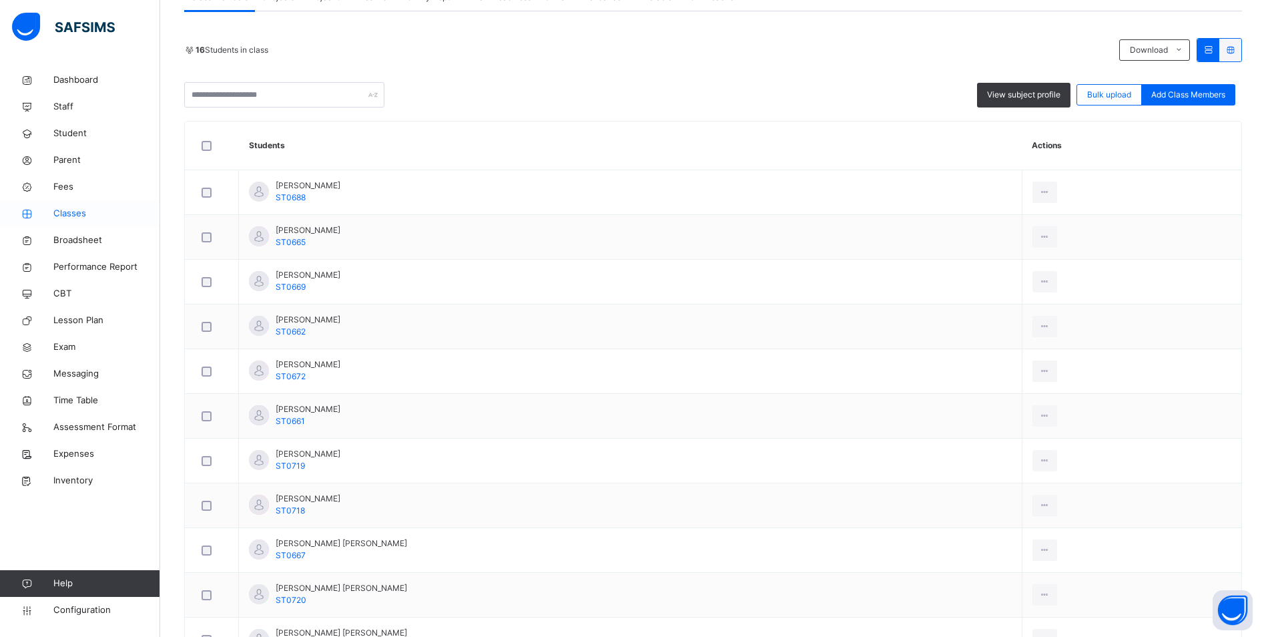
click at [67, 212] on span "Classes" at bounding box center [106, 213] width 107 height 13
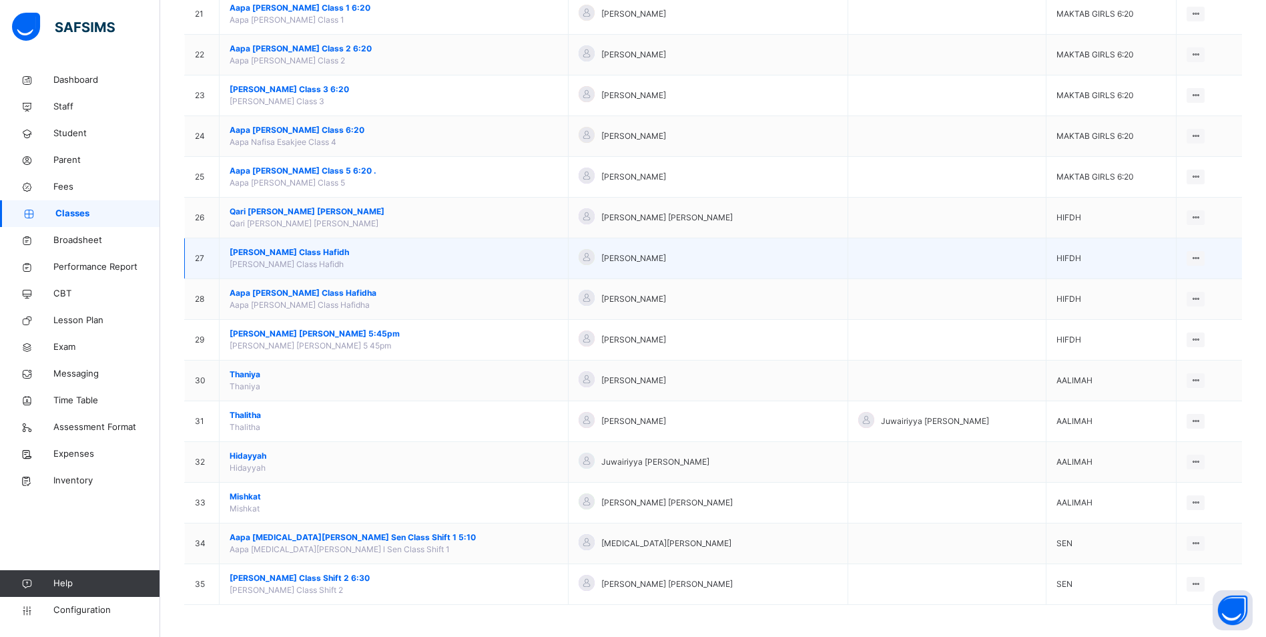
scroll to position [980, 0]
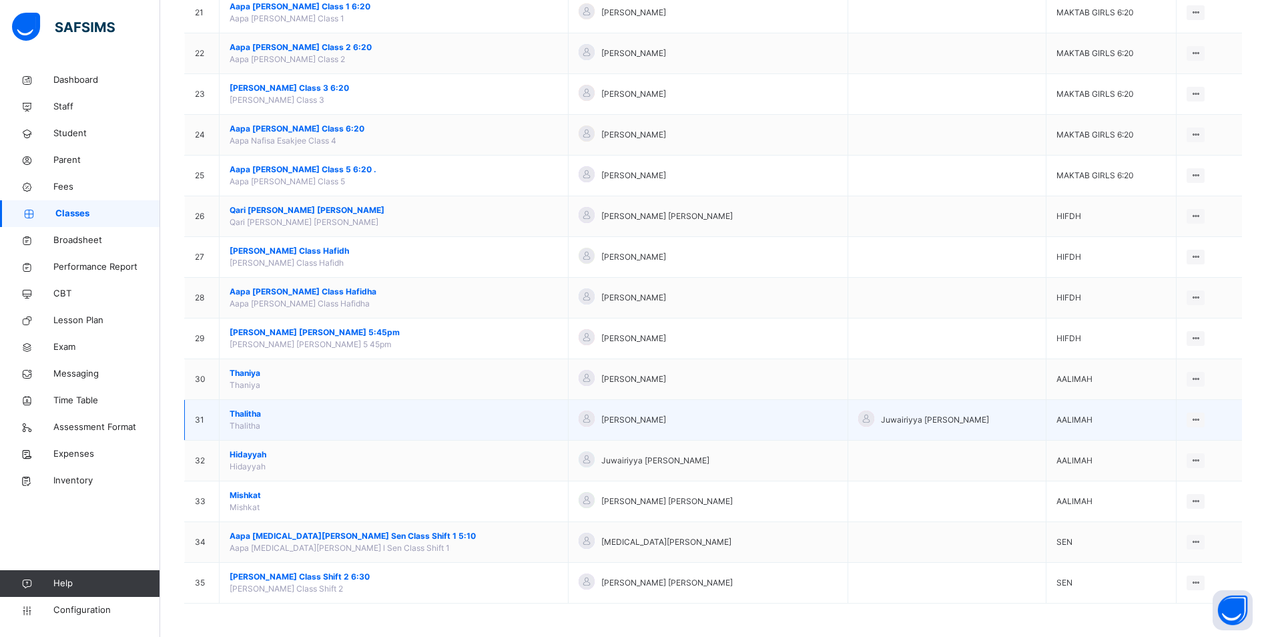
click at [254, 409] on span "Thalitha" at bounding box center [394, 414] width 328 height 12
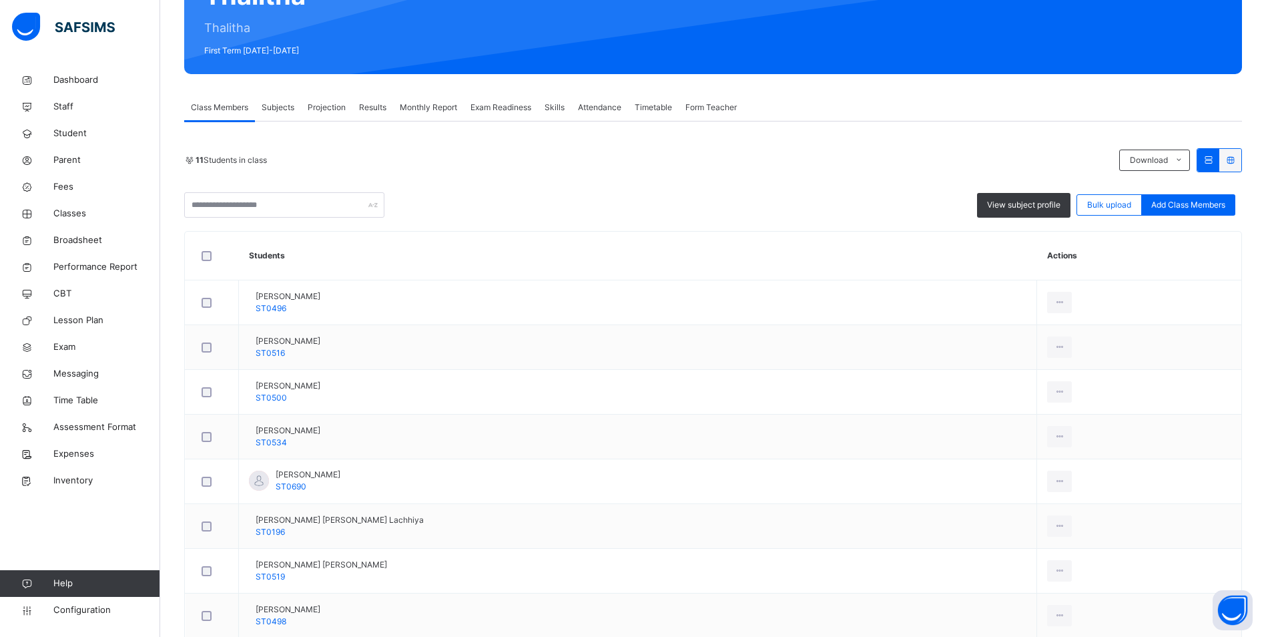
scroll to position [133, 0]
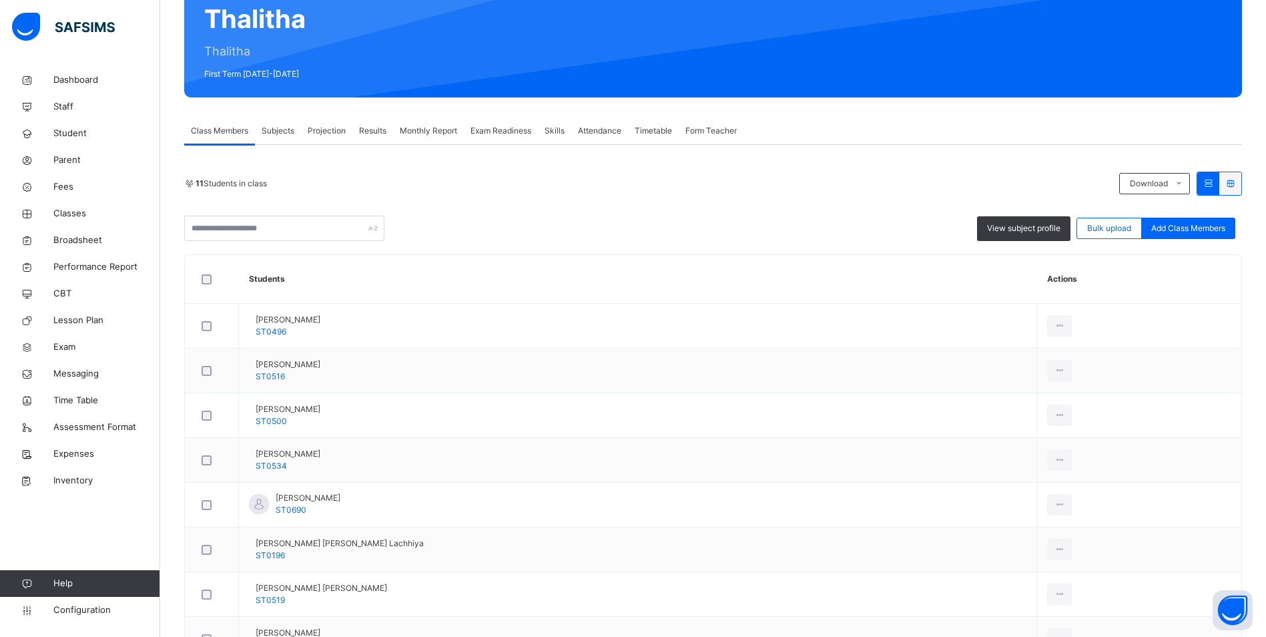
click at [605, 125] on span "Attendance" at bounding box center [599, 131] width 43 height 12
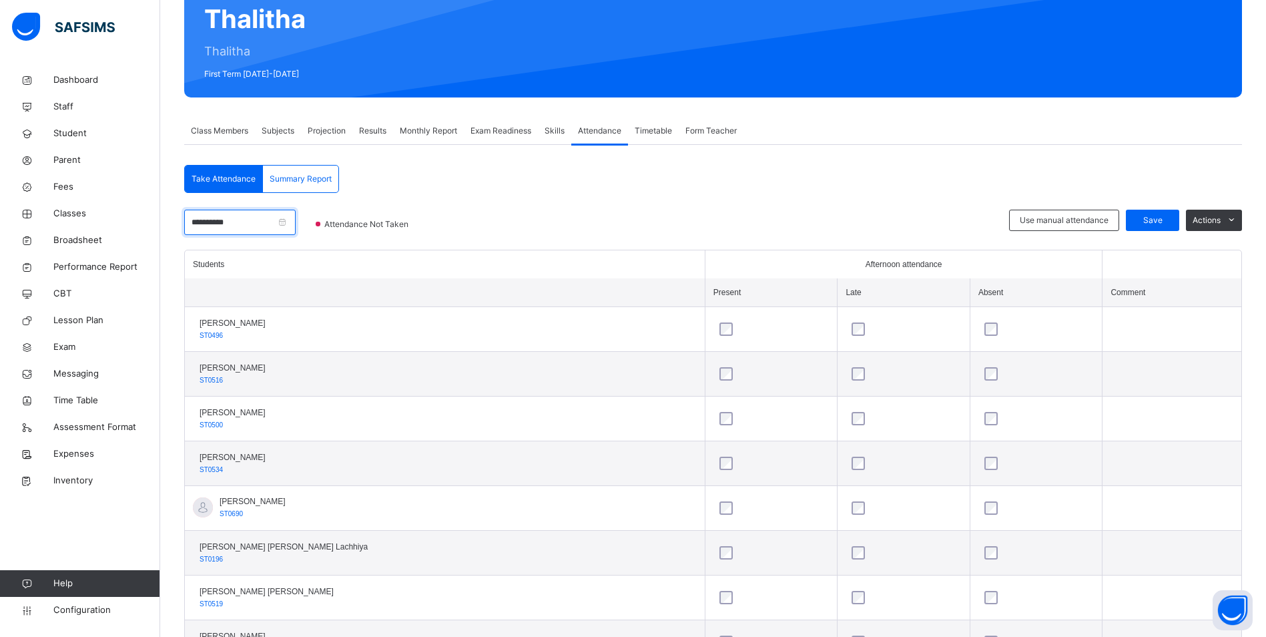
click at [251, 226] on input "**********" at bounding box center [239, 222] width 111 height 25
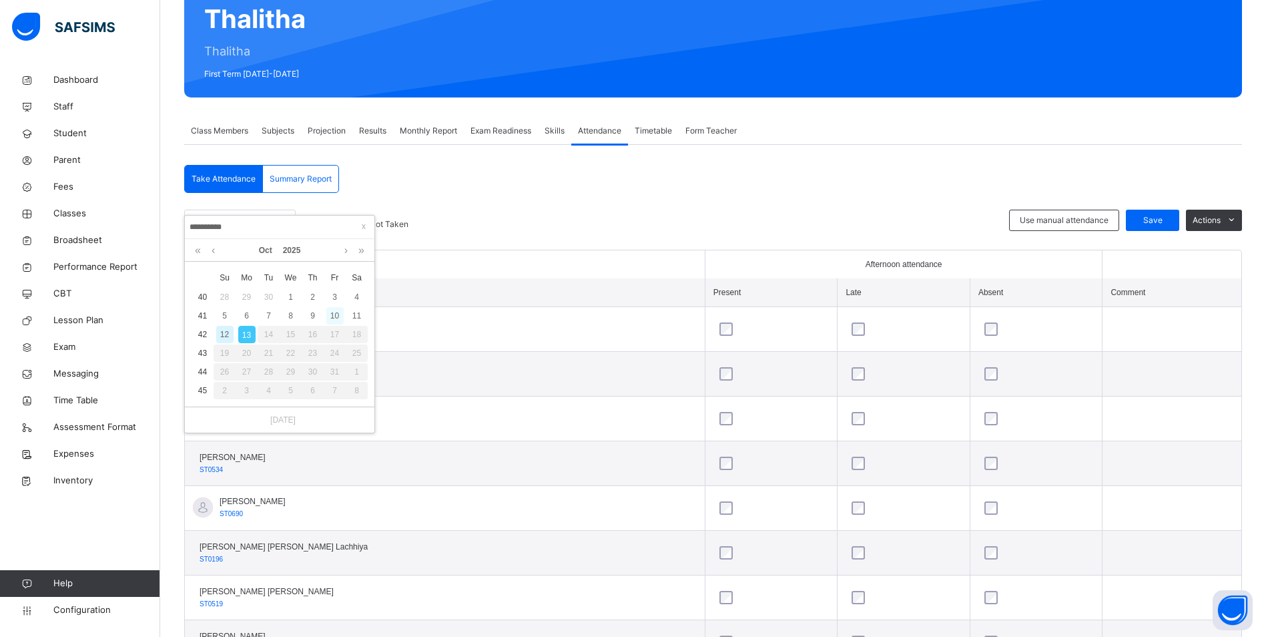
click at [338, 318] on div "10" at bounding box center [334, 315] width 17 height 17
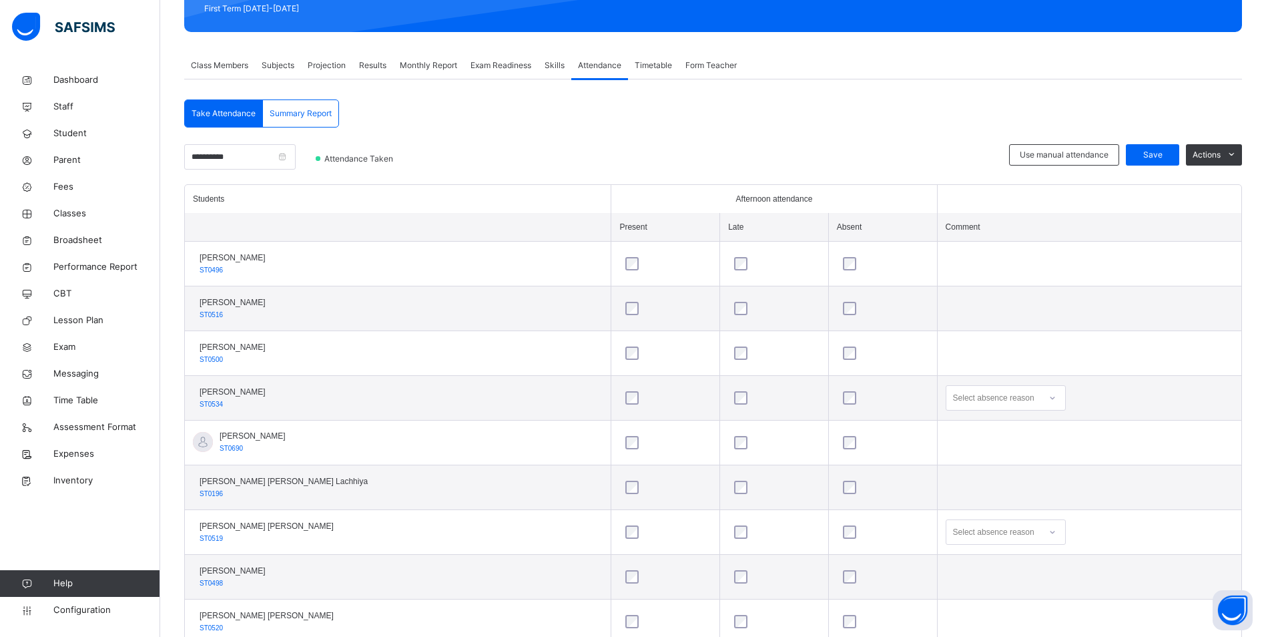
scroll to position [200, 0]
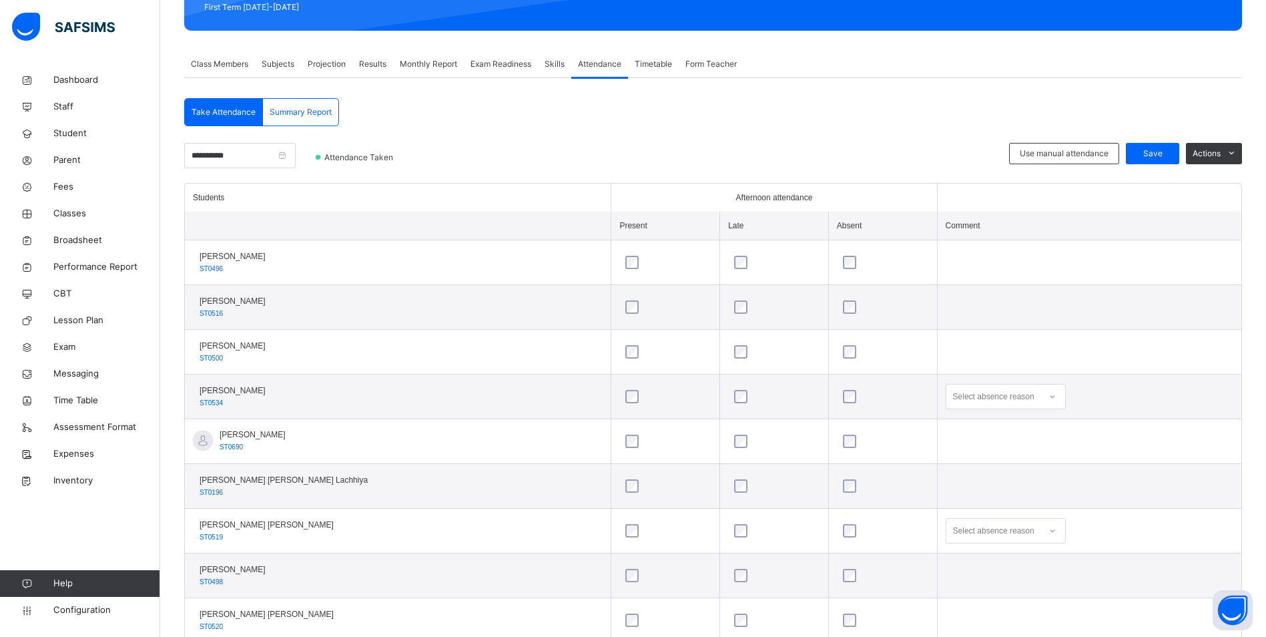
click at [1048, 397] on icon at bounding box center [1052, 396] width 8 height 13
click at [974, 430] on div "Not well" at bounding box center [1005, 426] width 119 height 23
click at [1169, 149] on span "Save" at bounding box center [1152, 153] width 33 height 12
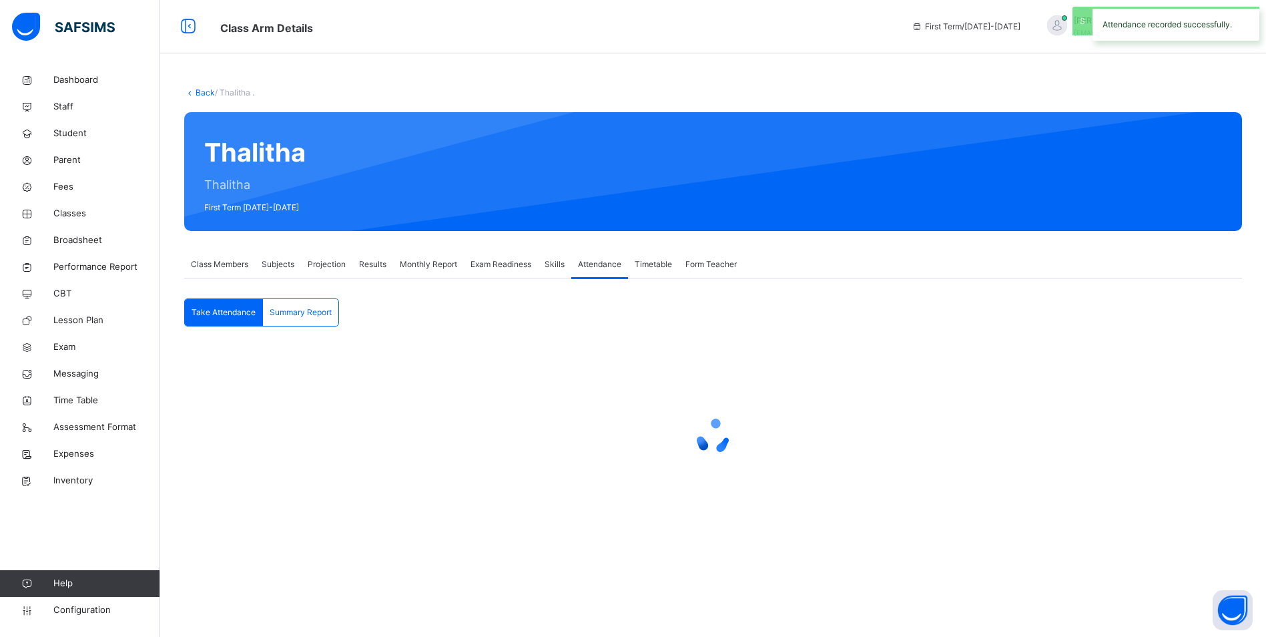
scroll to position [0, 0]
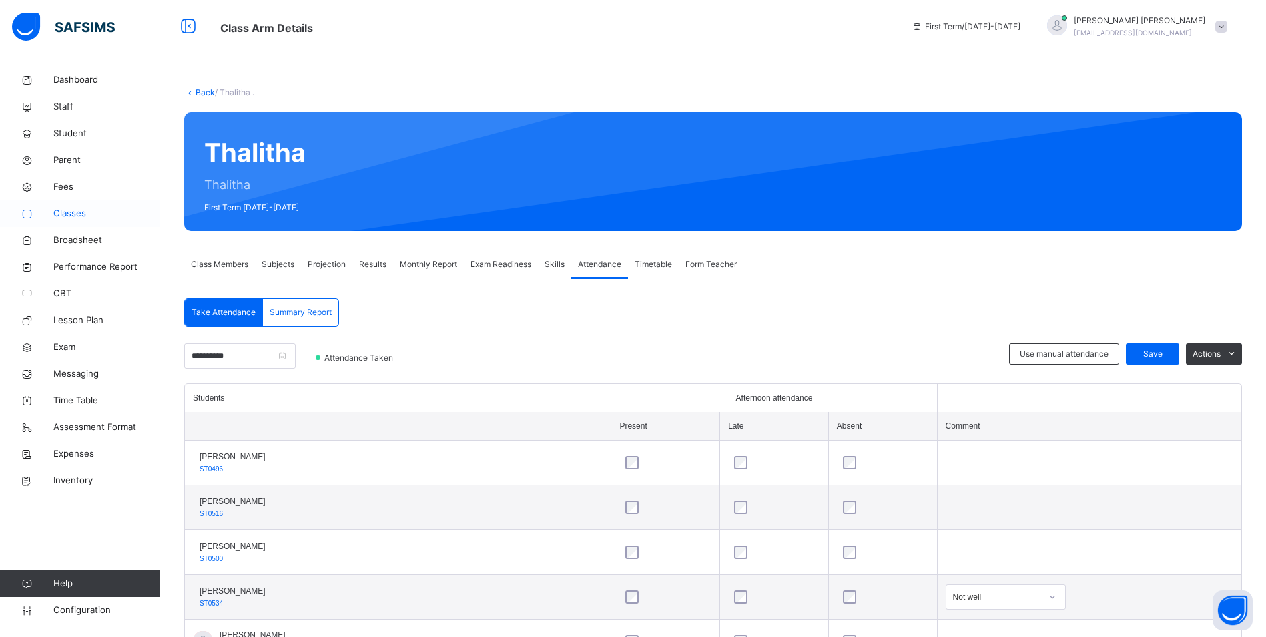
click at [66, 208] on span "Classes" at bounding box center [106, 213] width 107 height 13
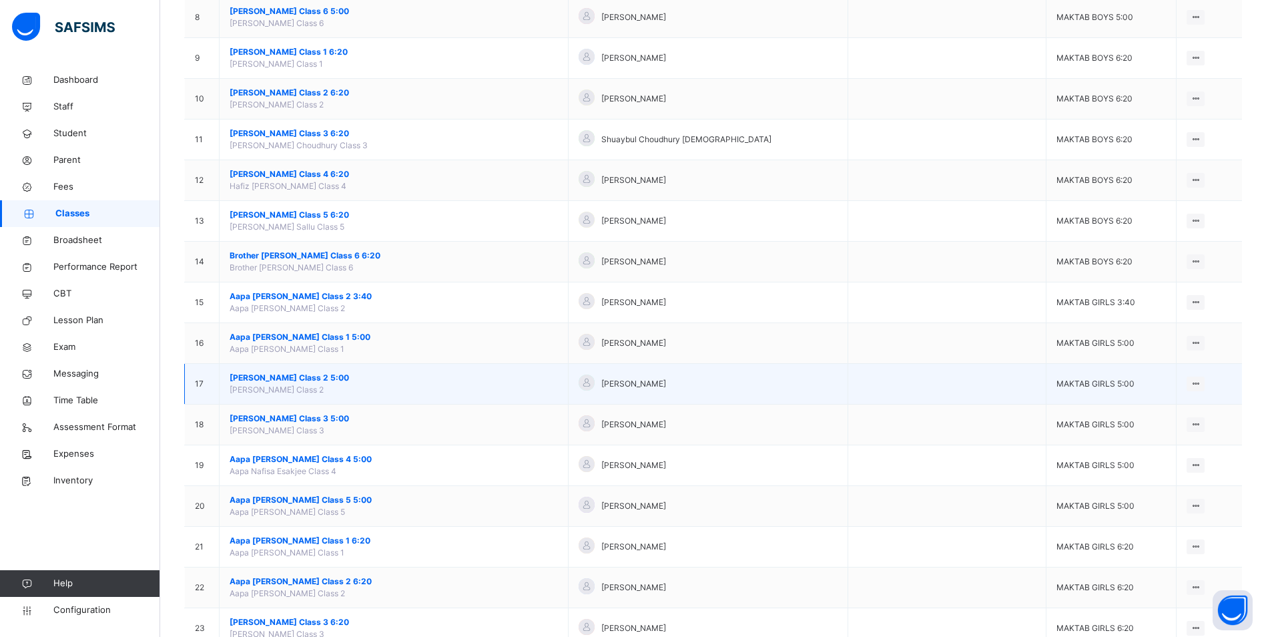
scroll to position [313, 0]
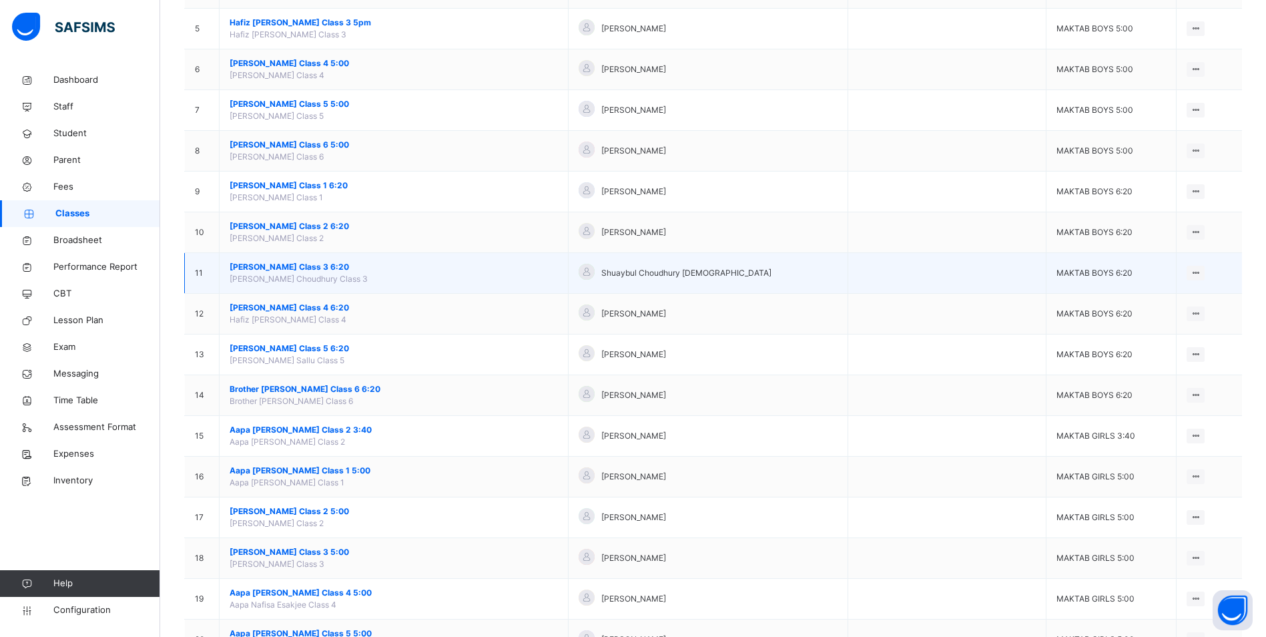
click at [343, 266] on span "[PERSON_NAME] Class 3 6:20" at bounding box center [394, 267] width 328 height 12
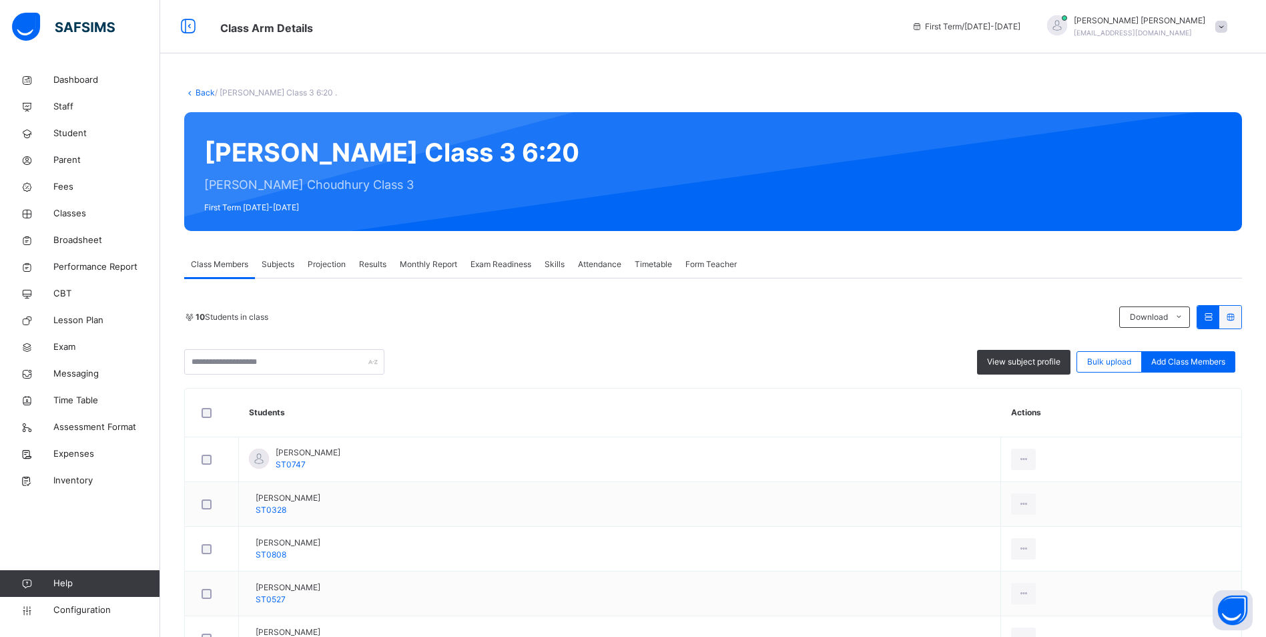
click at [595, 260] on span "Attendance" at bounding box center [599, 264] width 43 height 12
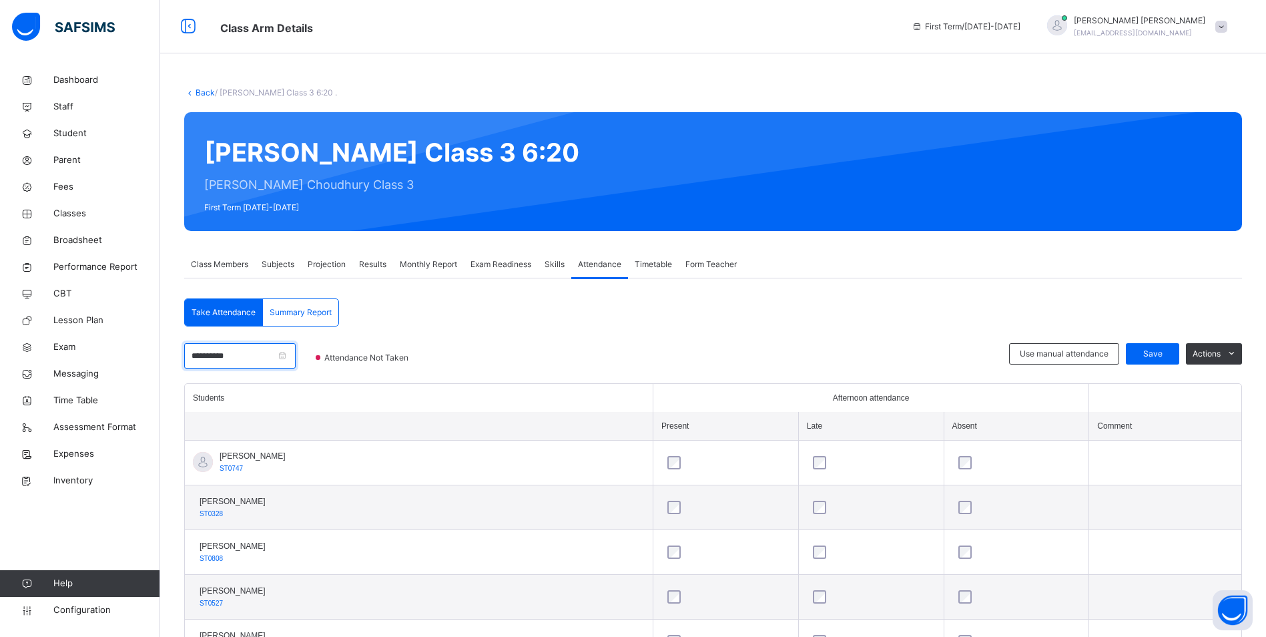
click at [241, 355] on input "**********" at bounding box center [239, 355] width 111 height 25
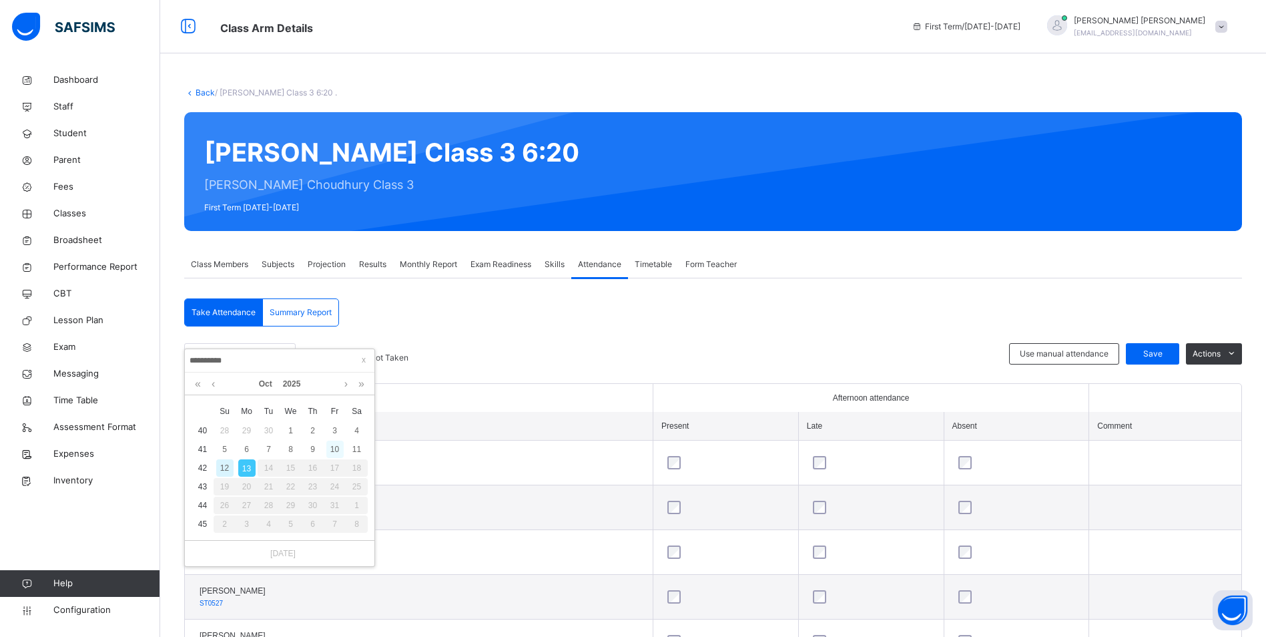
click at [336, 442] on div "10" at bounding box center [334, 448] width 17 height 17
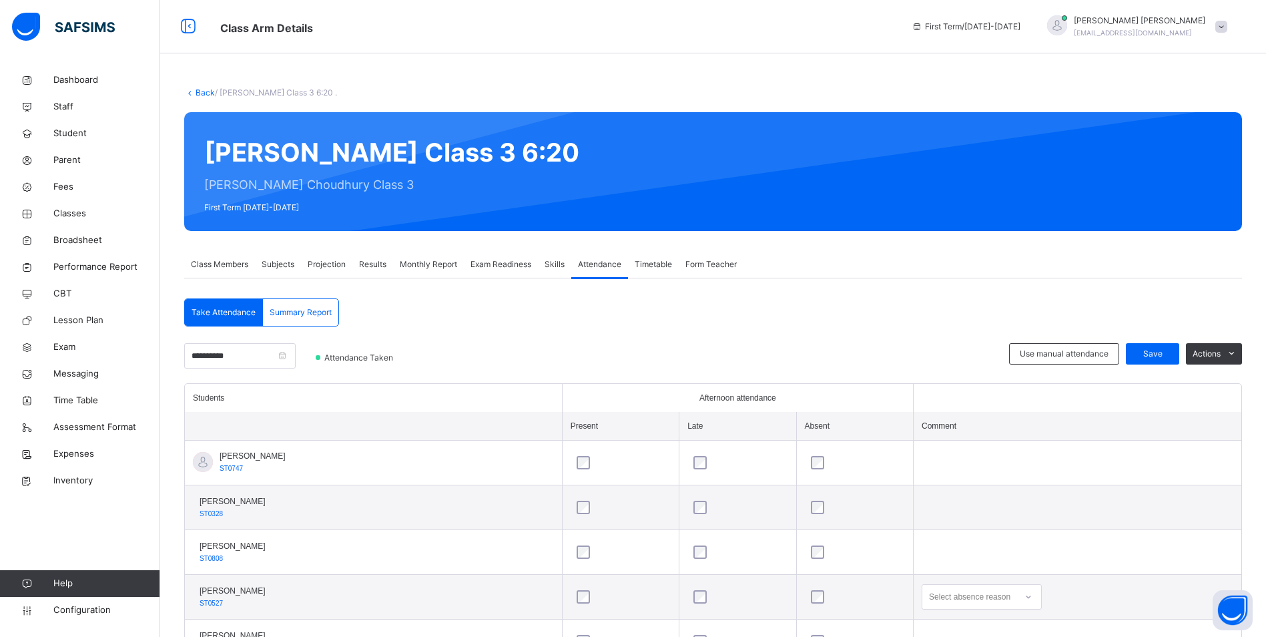
scroll to position [200, 0]
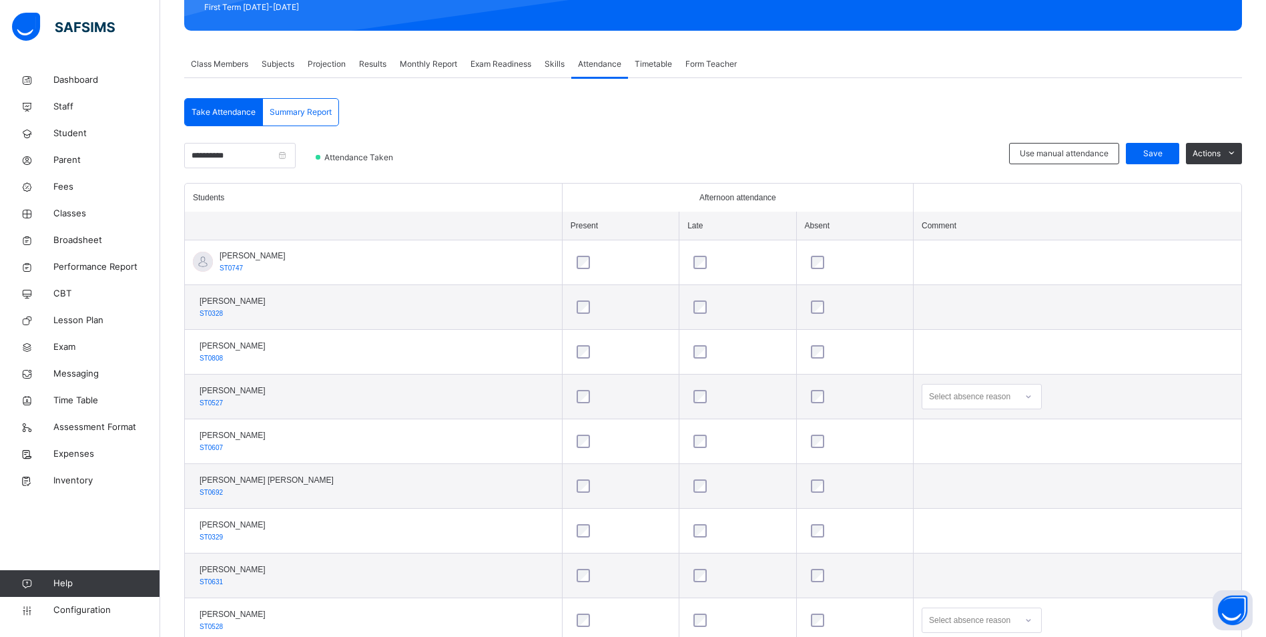
click at [1024, 398] on icon at bounding box center [1028, 396] width 8 height 13
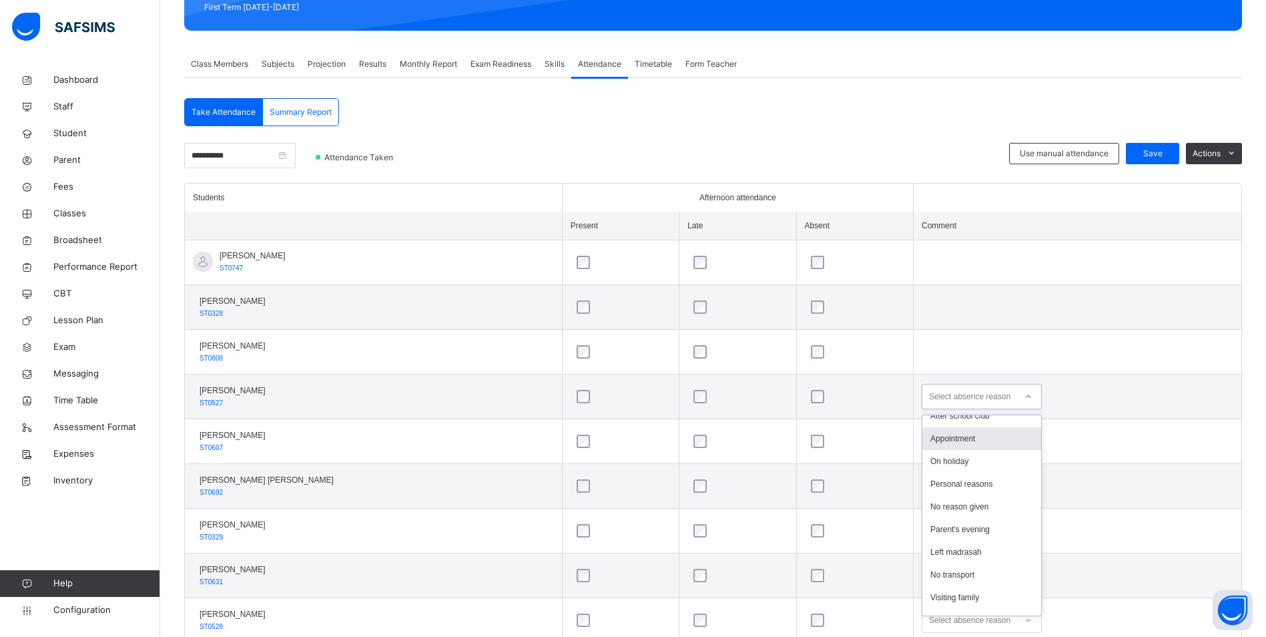
scroll to position [133, 0]
click at [963, 467] on div "No reason given" at bounding box center [981, 474] width 119 height 23
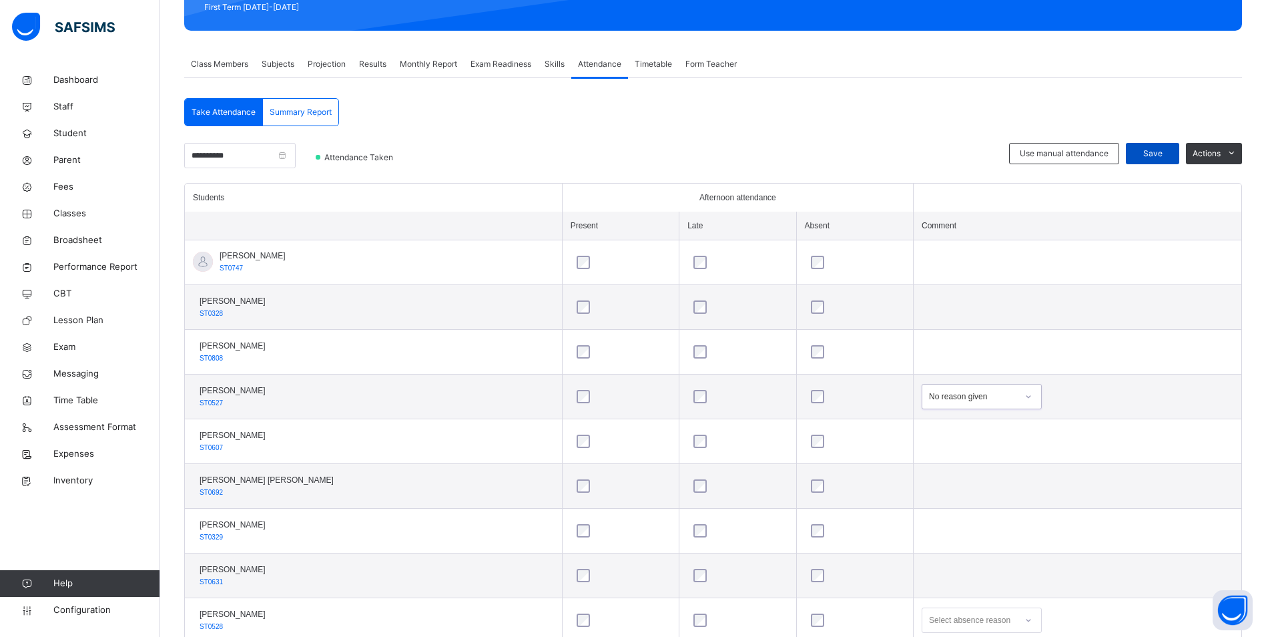
click at [1159, 149] on span "Save" at bounding box center [1152, 153] width 33 height 12
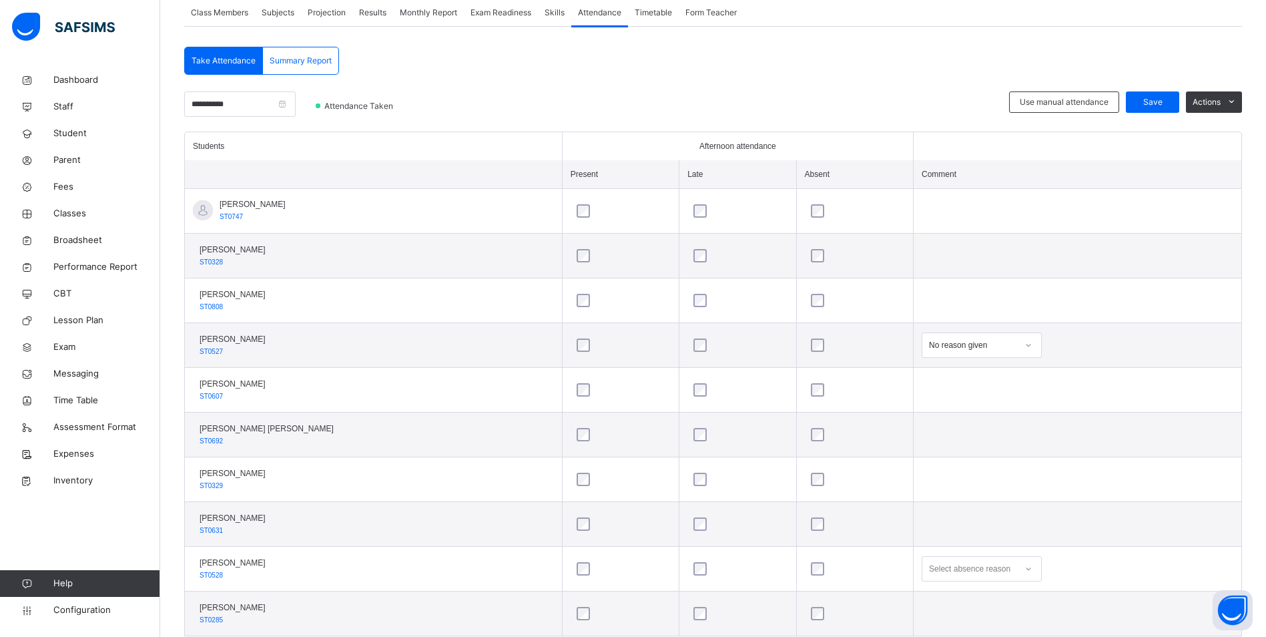
scroll to position [288, 0]
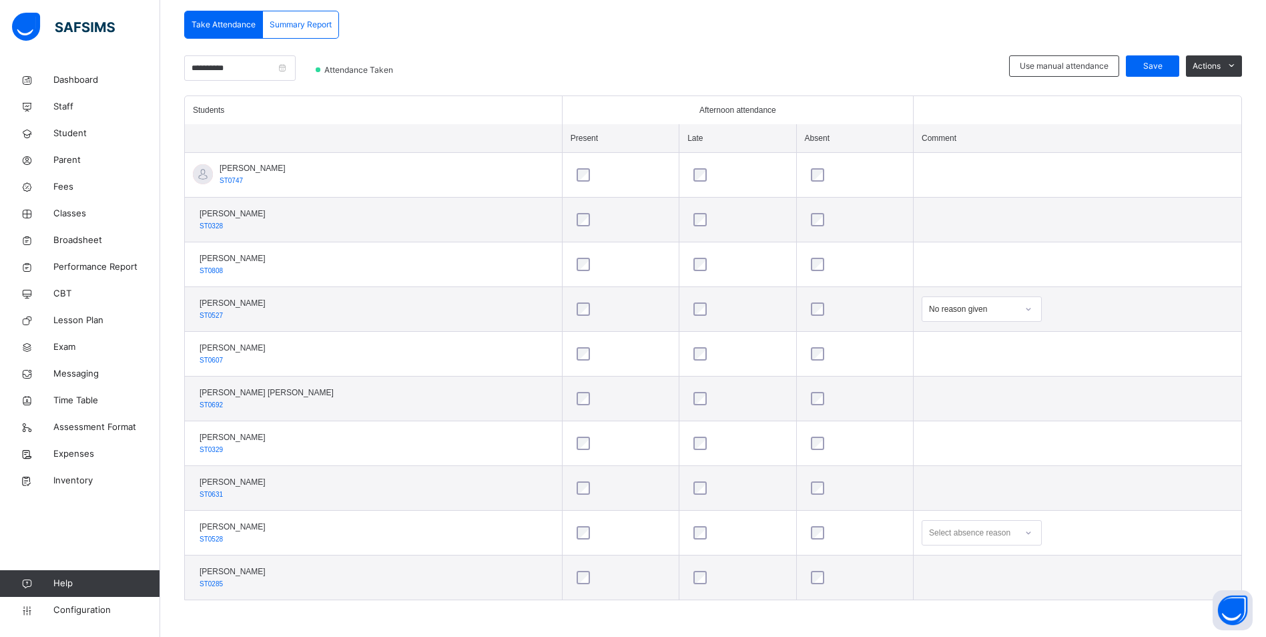
click at [1021, 531] on div "Select absence reason" at bounding box center [982, 532] width 120 height 25
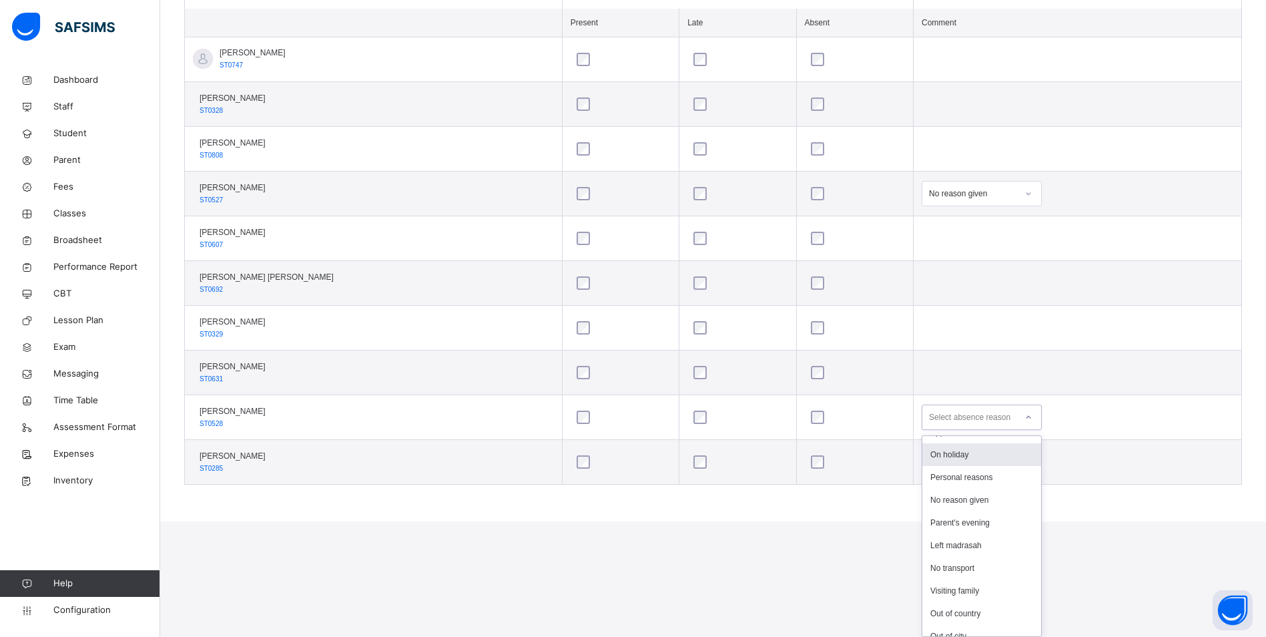
scroll to position [133, 0]
click at [954, 495] on div "No reason given" at bounding box center [981, 495] width 119 height 23
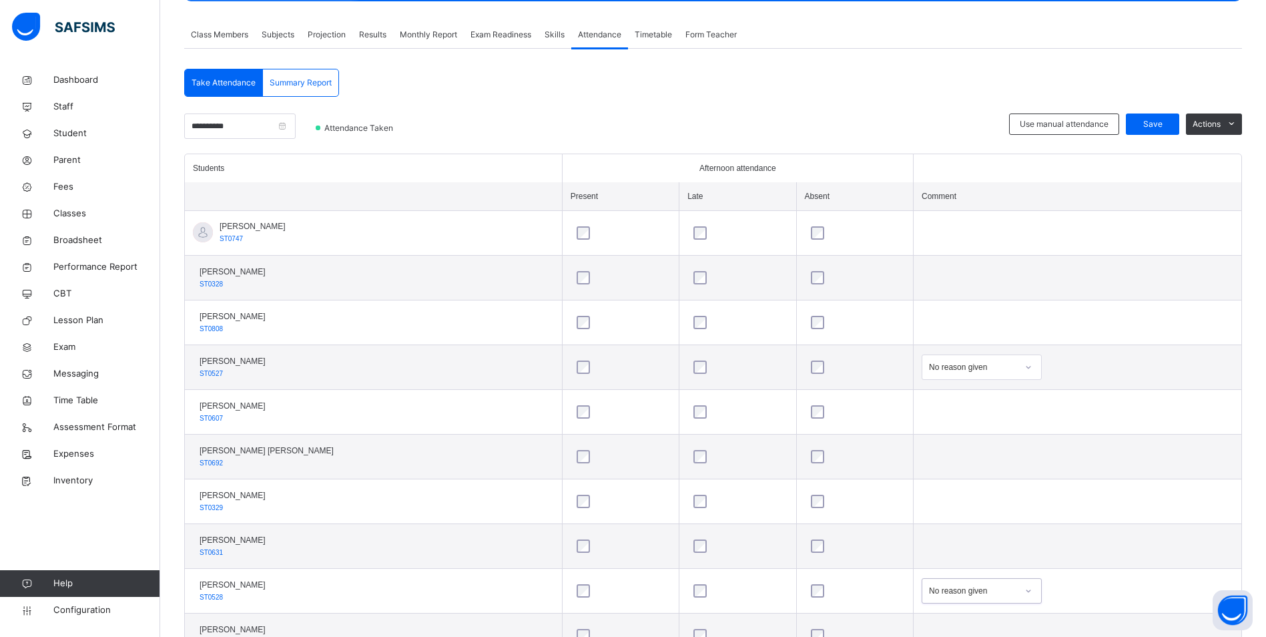
scroll to position [154, 0]
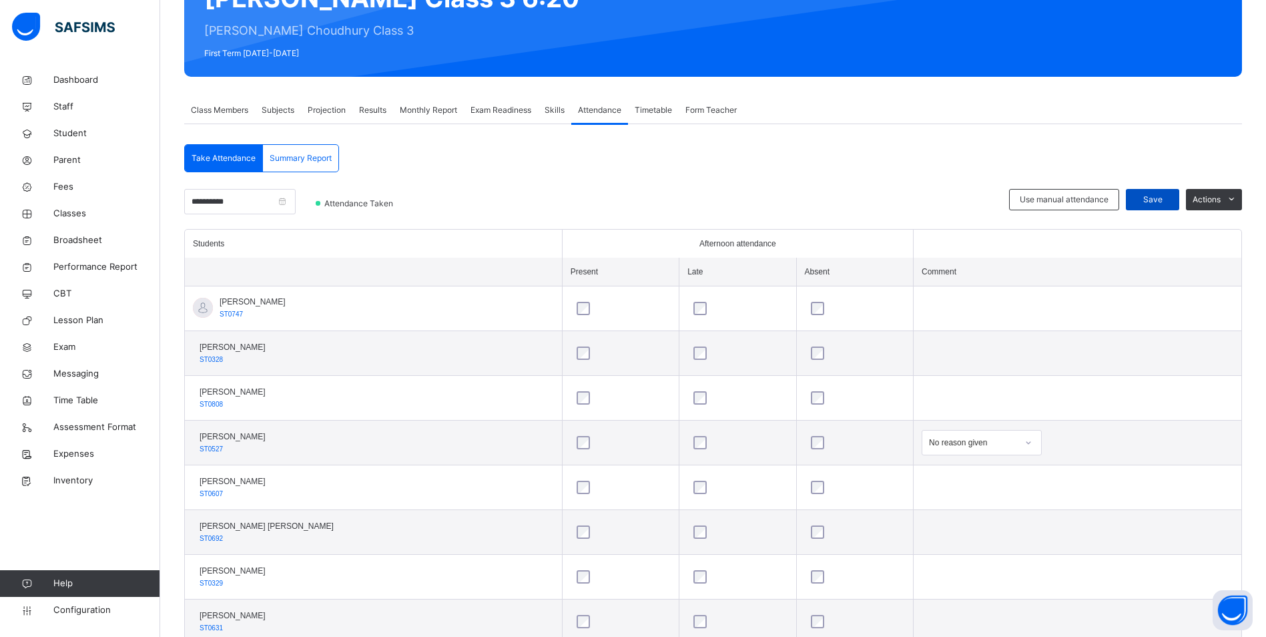
click at [1153, 202] on span "Save" at bounding box center [1152, 200] width 33 height 12
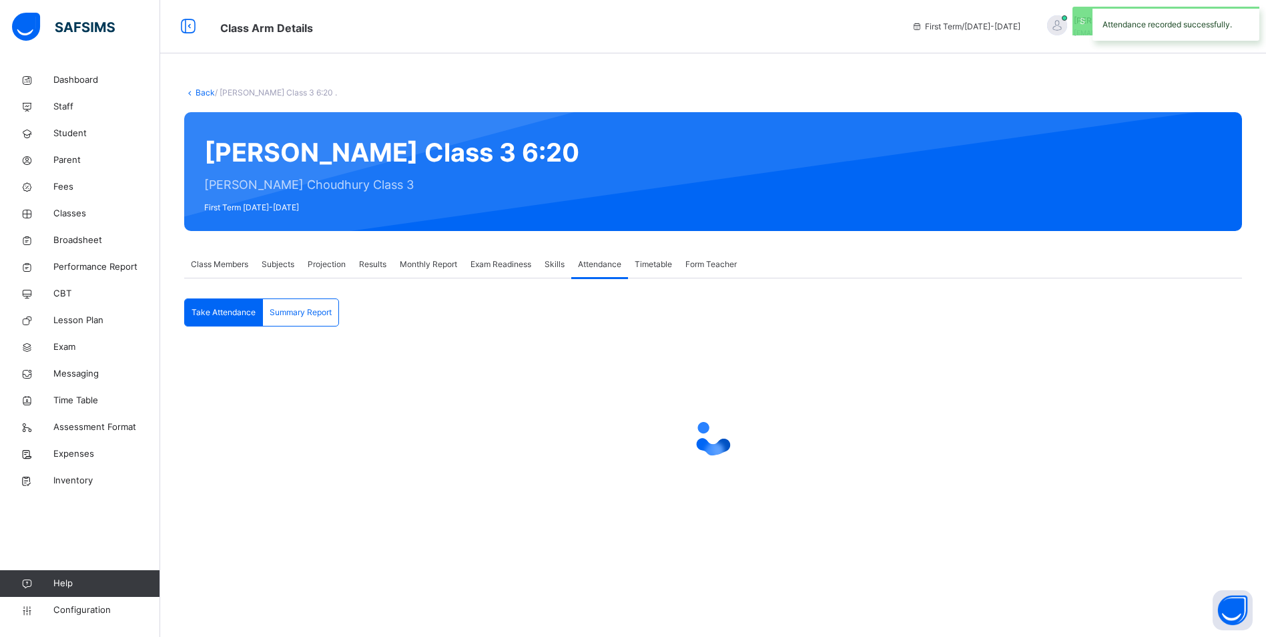
scroll to position [0, 0]
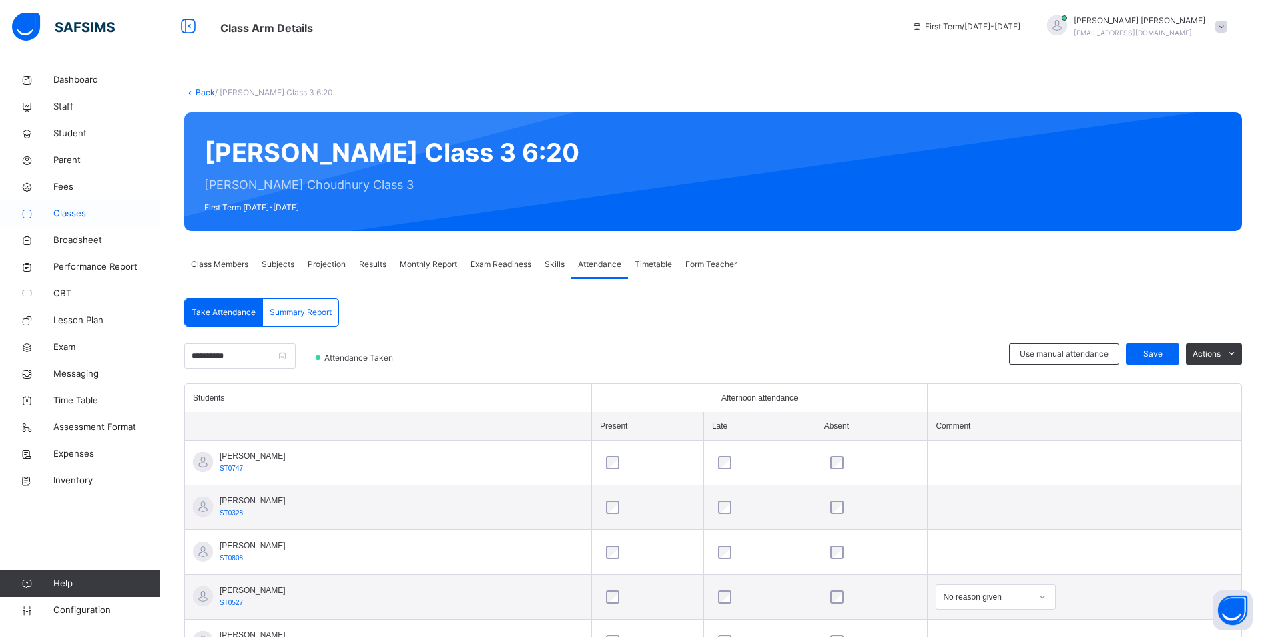
click at [61, 214] on span "Classes" at bounding box center [106, 213] width 107 height 13
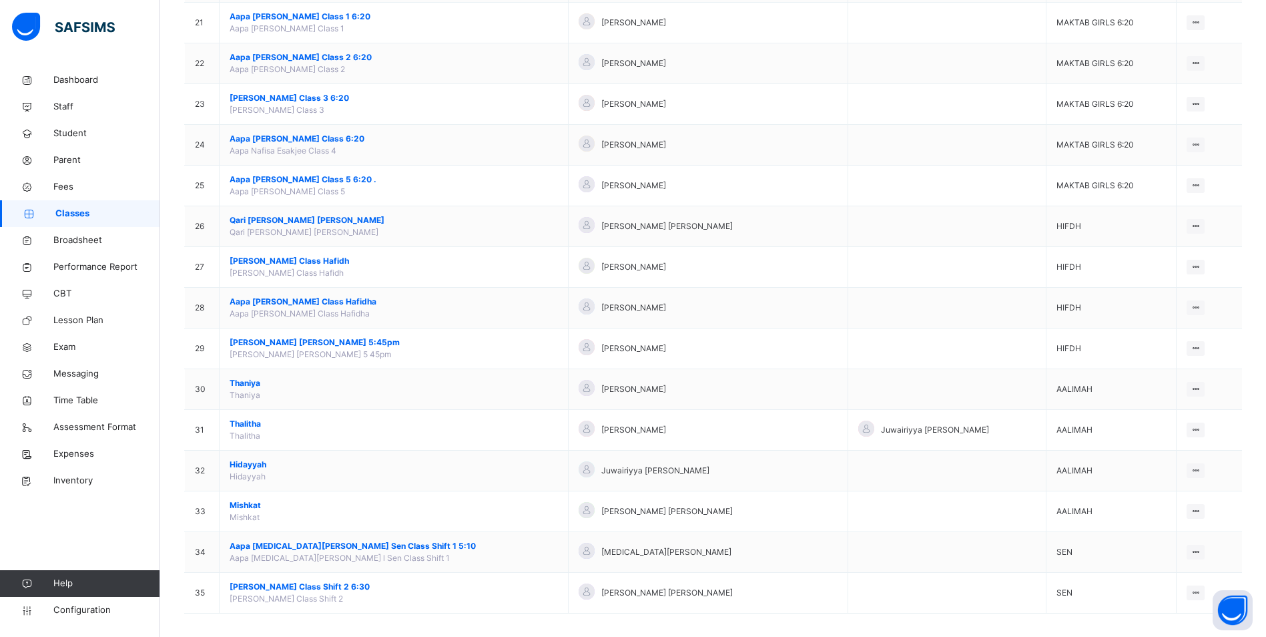
scroll to position [980, 0]
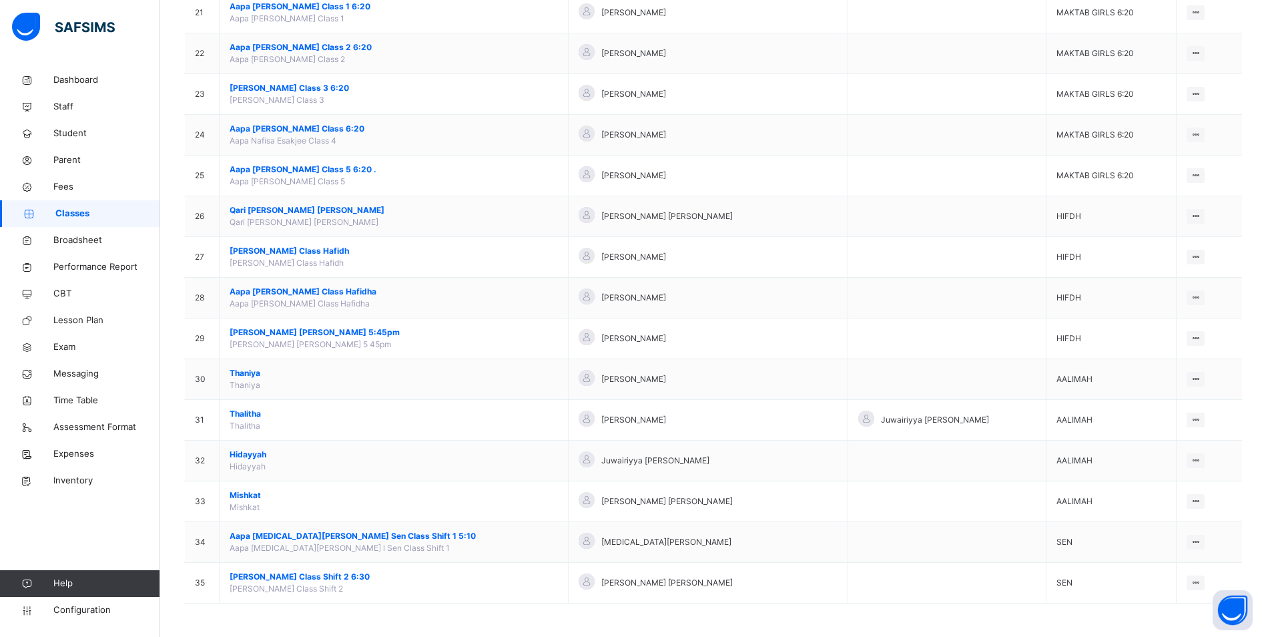
drag, startPoint x: 242, startPoint y: 495, endPoint x: 707, endPoint y: 428, distance: 469.2
click at [242, 495] on span "Mishkat" at bounding box center [394, 495] width 328 height 12
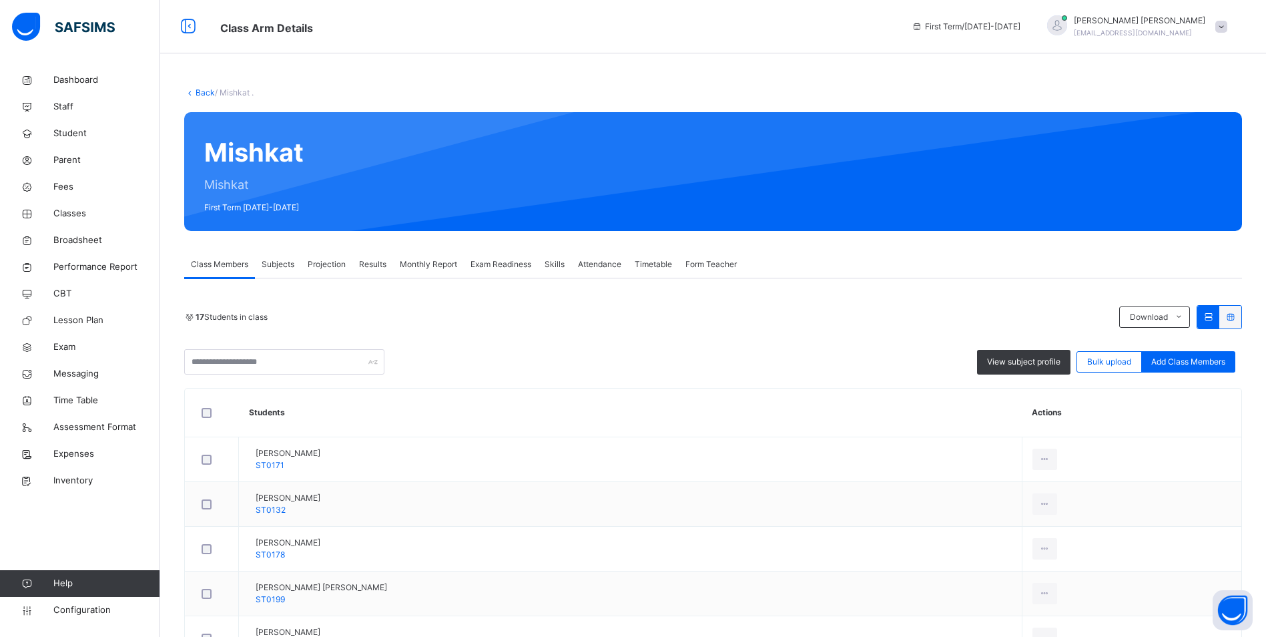
click at [607, 266] on span "Attendance" at bounding box center [599, 264] width 43 height 12
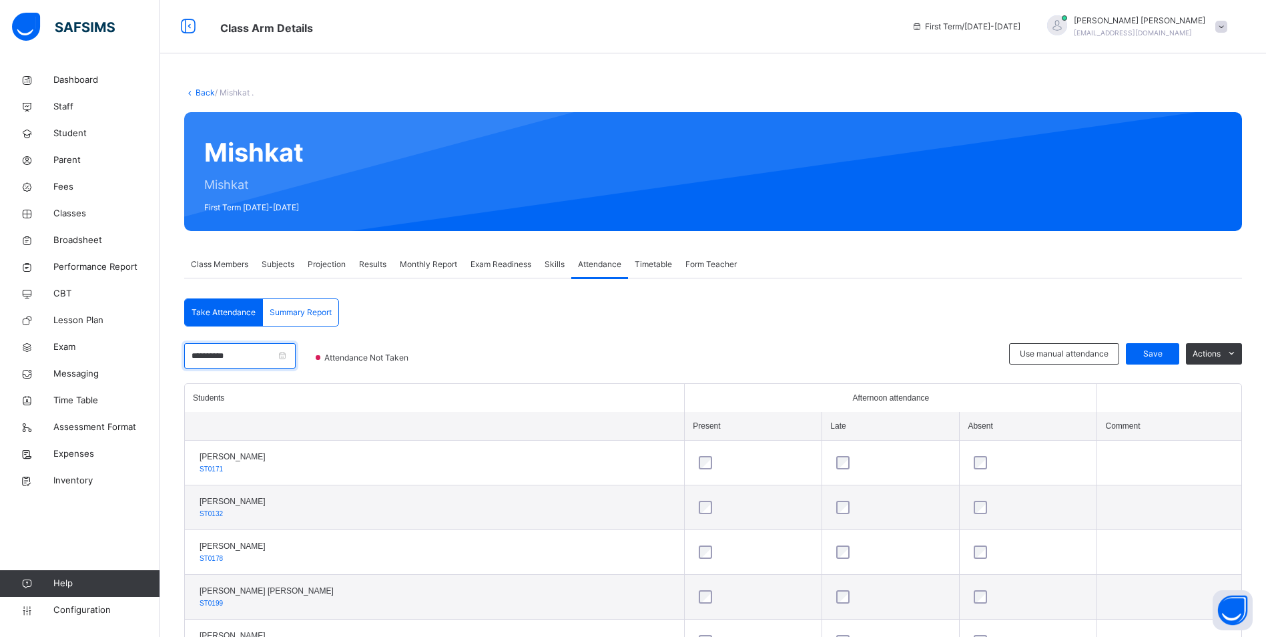
click at [250, 352] on input "**********" at bounding box center [239, 355] width 111 height 25
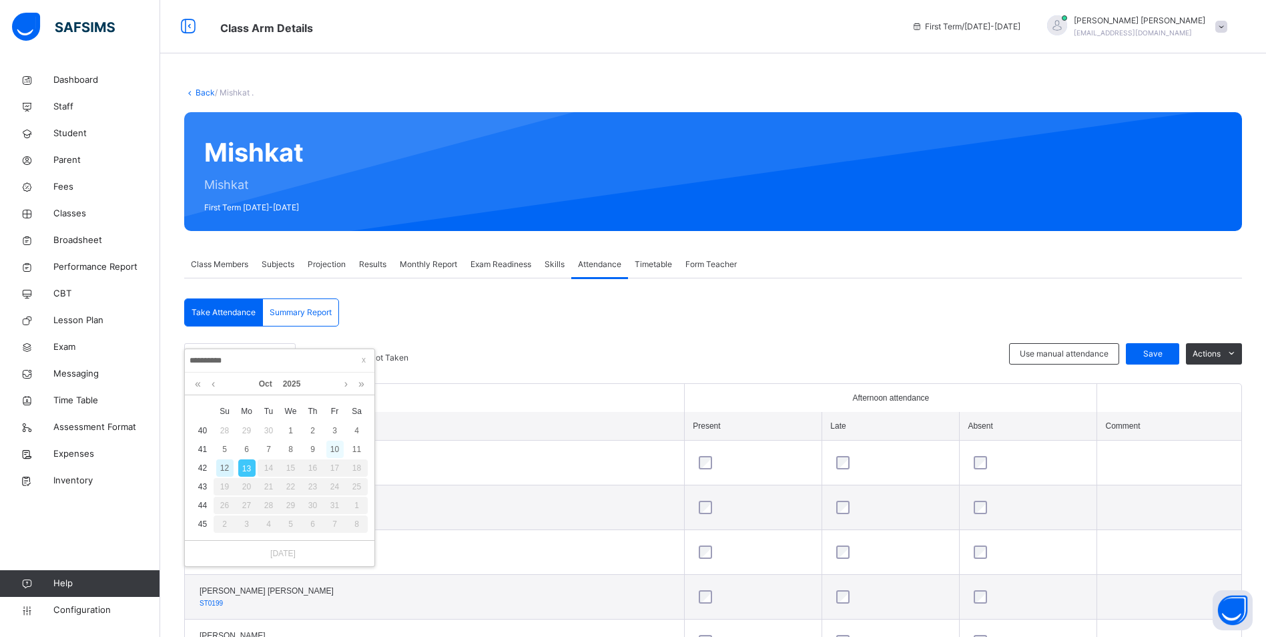
click at [336, 446] on div "10" at bounding box center [334, 448] width 17 height 17
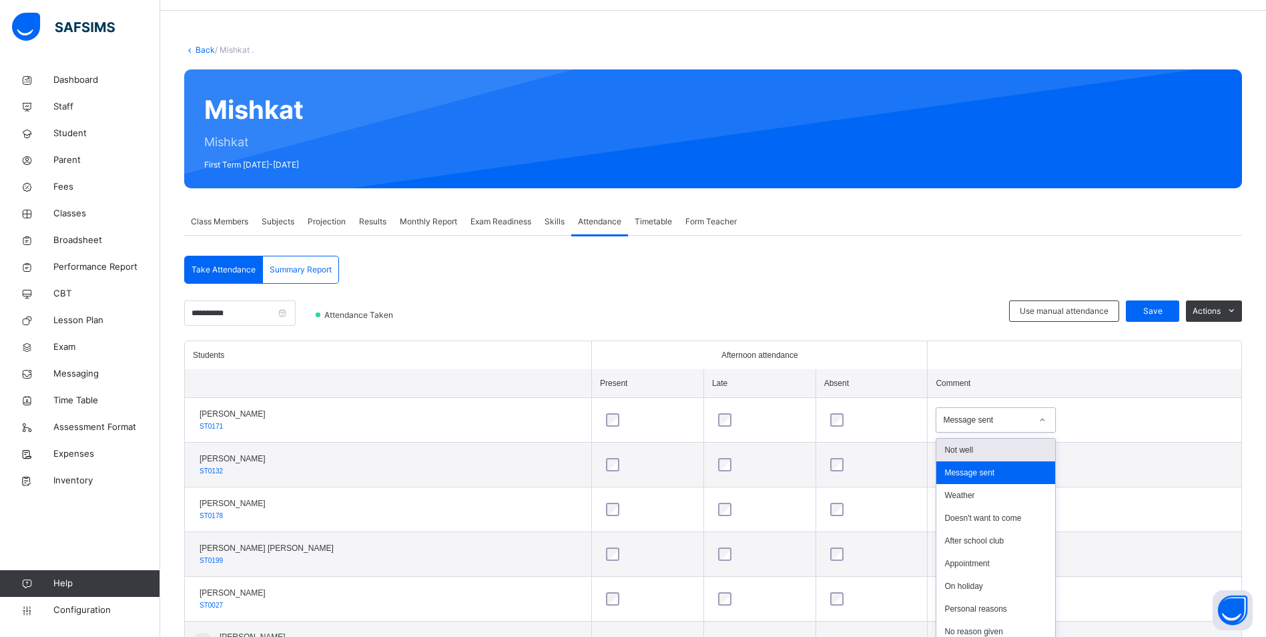
click at [1001, 432] on div "option Not well focused, 1 of 18. 18 results available. Use Up and Down to choo…" at bounding box center [996, 419] width 120 height 25
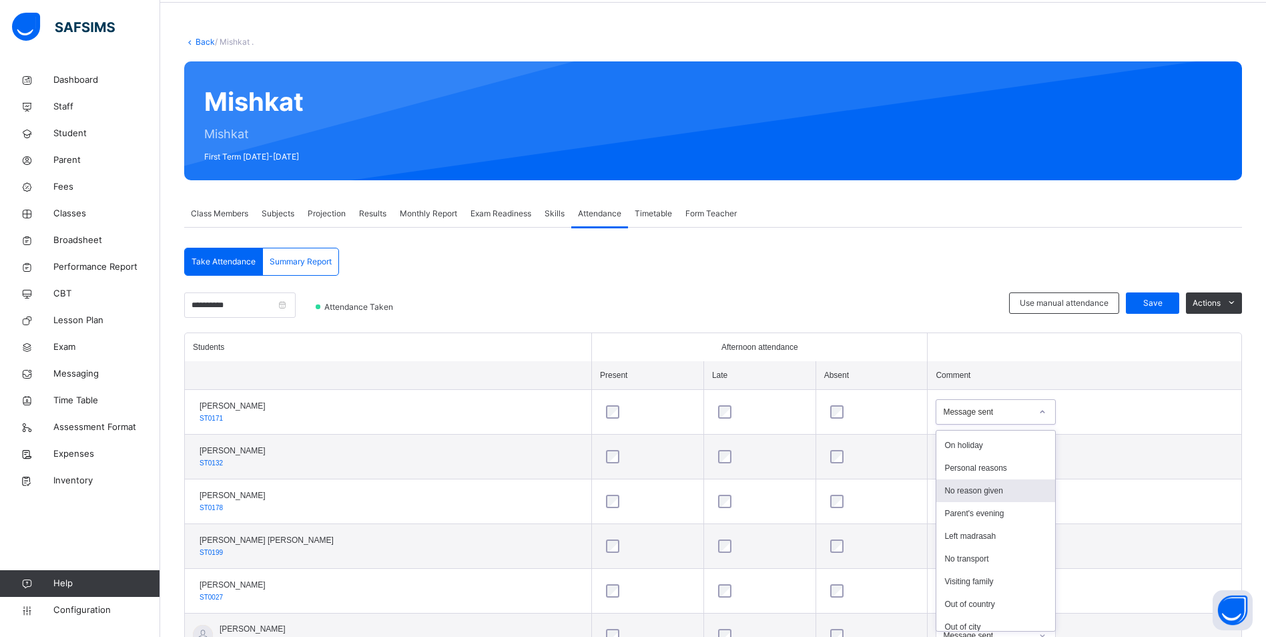
scroll to position [133, 0]
click at [967, 467] on div "Personal reasons" at bounding box center [995, 467] width 119 height 23
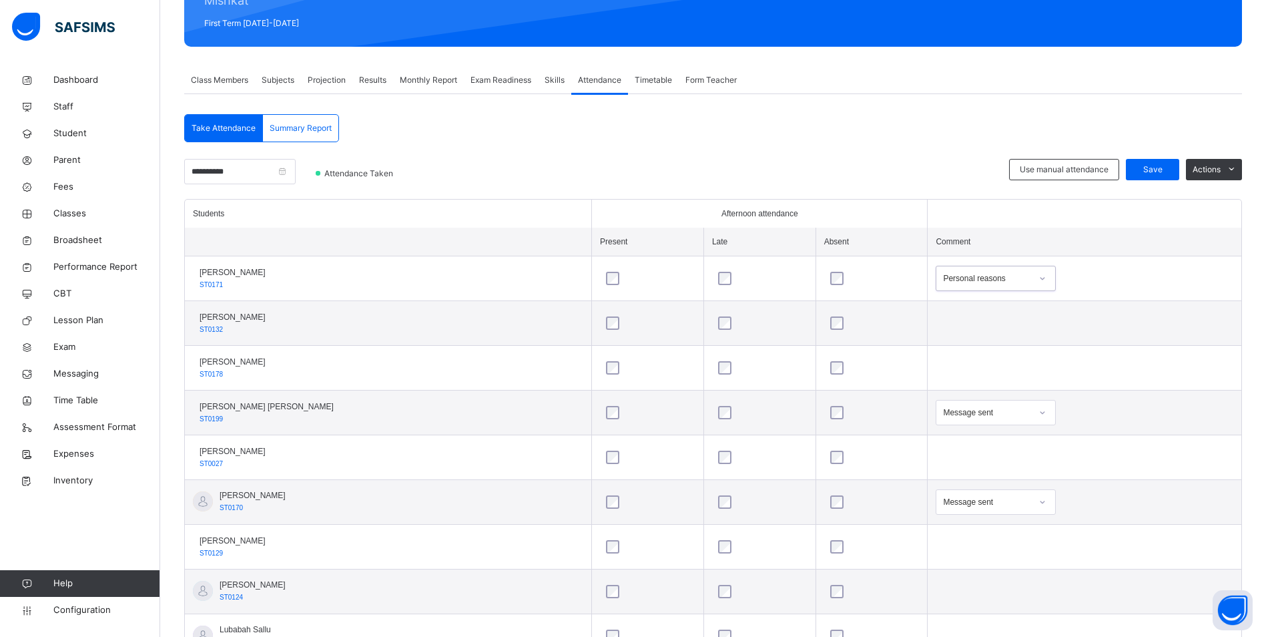
click at [998, 499] on td "Message sent" at bounding box center [1085, 502] width 314 height 45
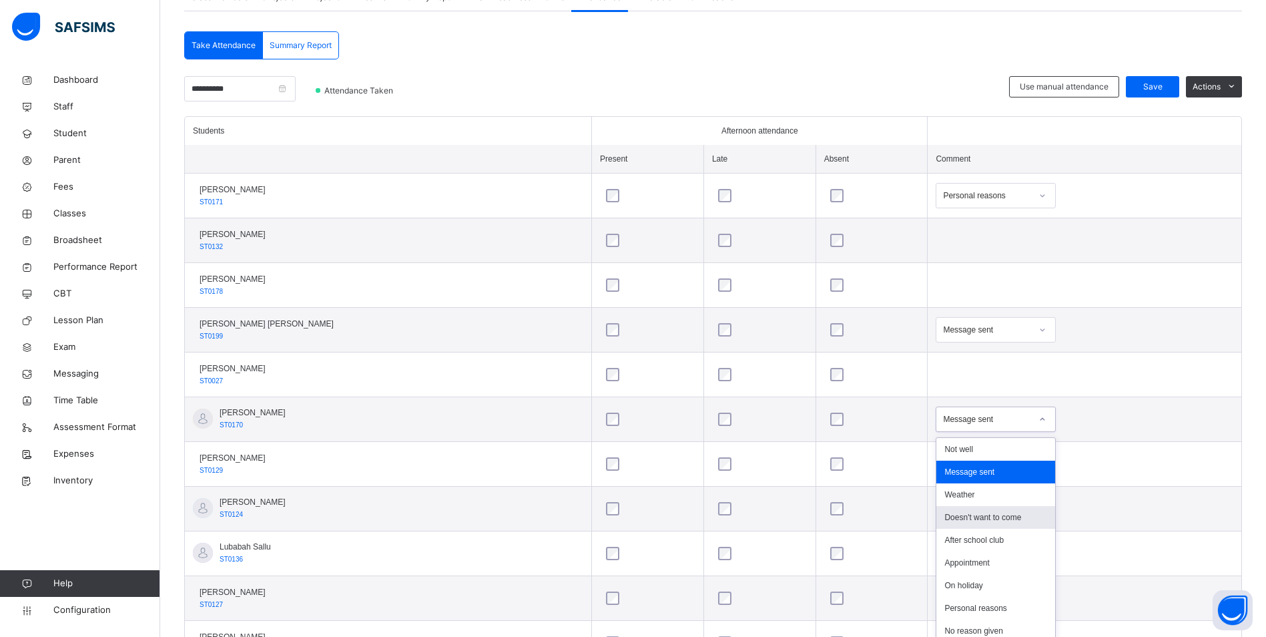
scroll to position [274, 0]
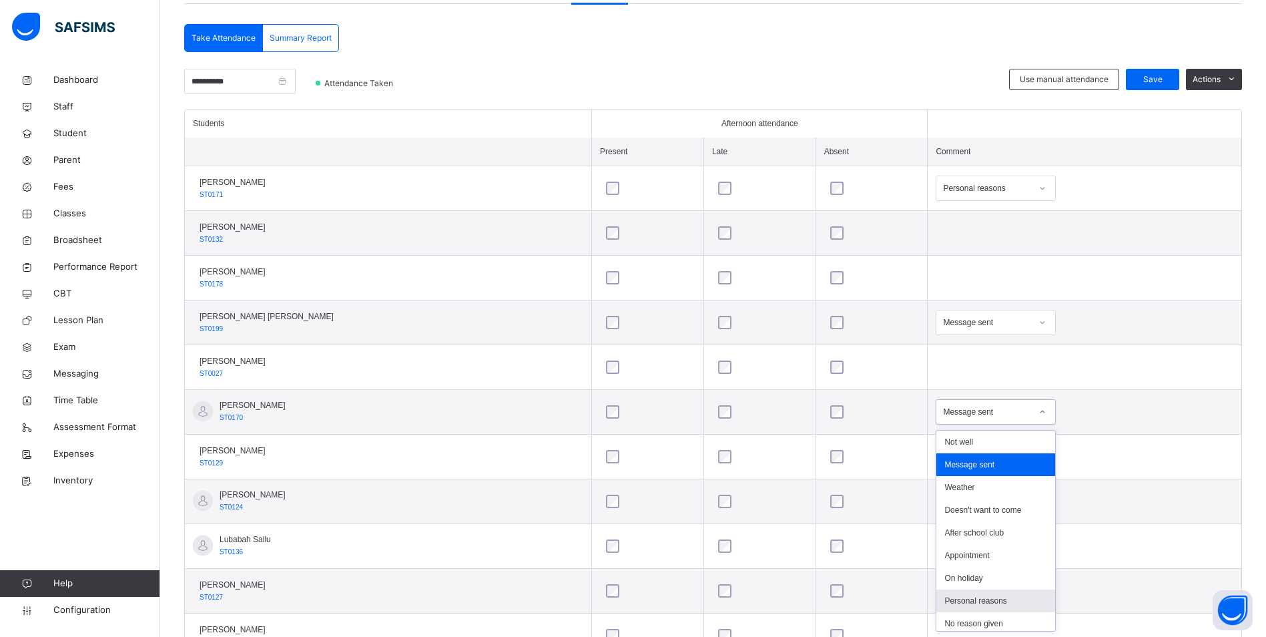
click at [948, 596] on div "Personal reasons" at bounding box center [995, 600] width 119 height 23
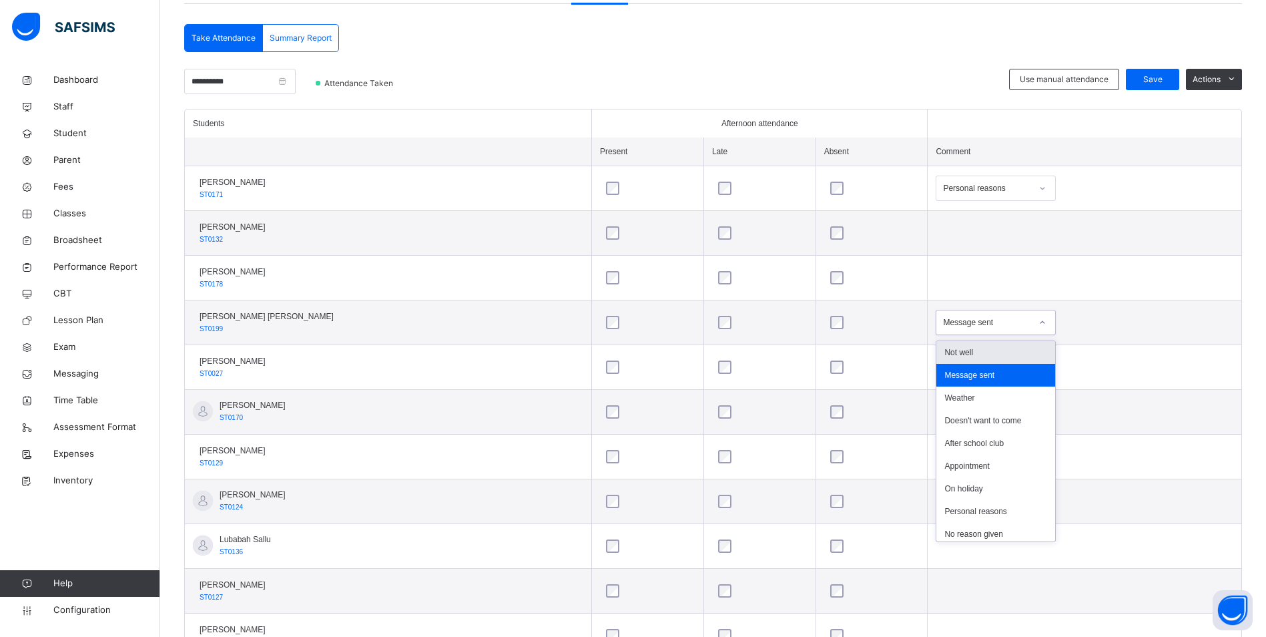
click at [1040, 322] on icon at bounding box center [1042, 322] width 5 height 3
click at [969, 512] on div "Personal reasons" at bounding box center [995, 511] width 119 height 23
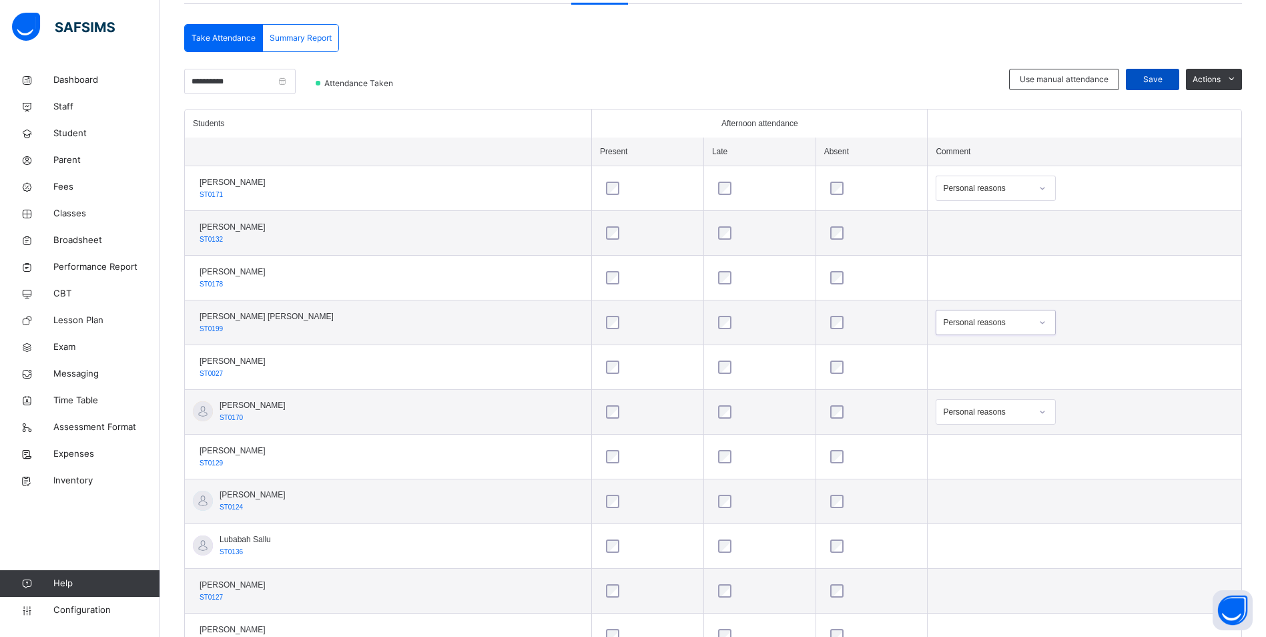
click at [1161, 80] on span "Save" at bounding box center [1152, 79] width 33 height 12
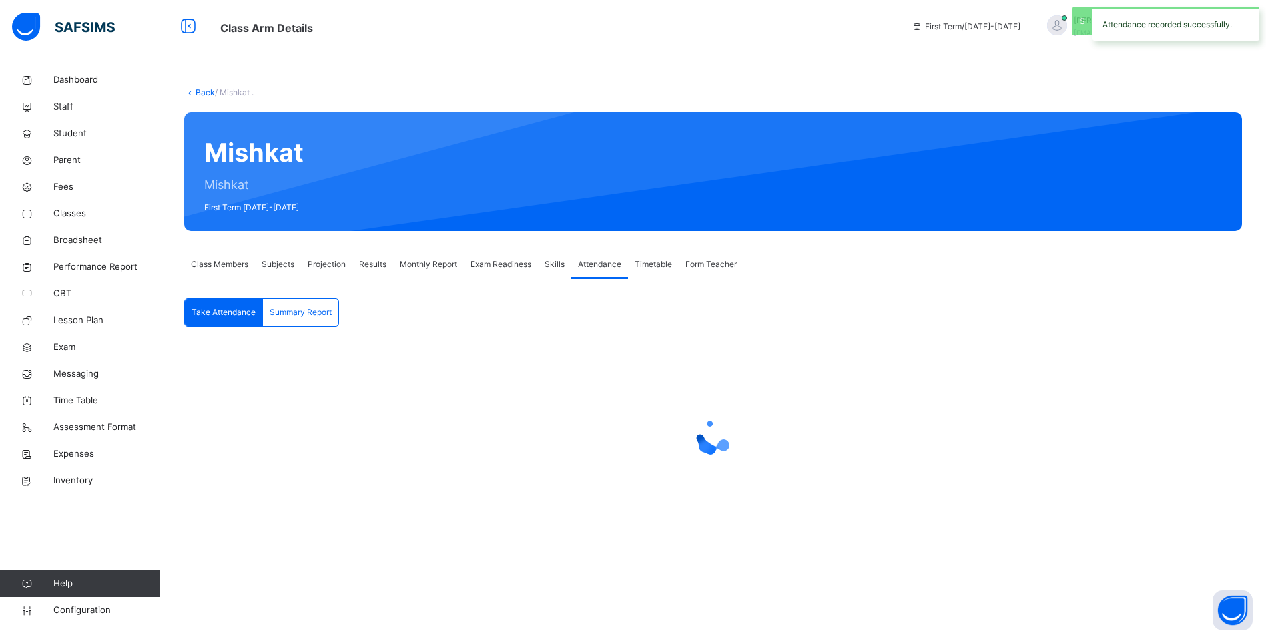
scroll to position [0, 0]
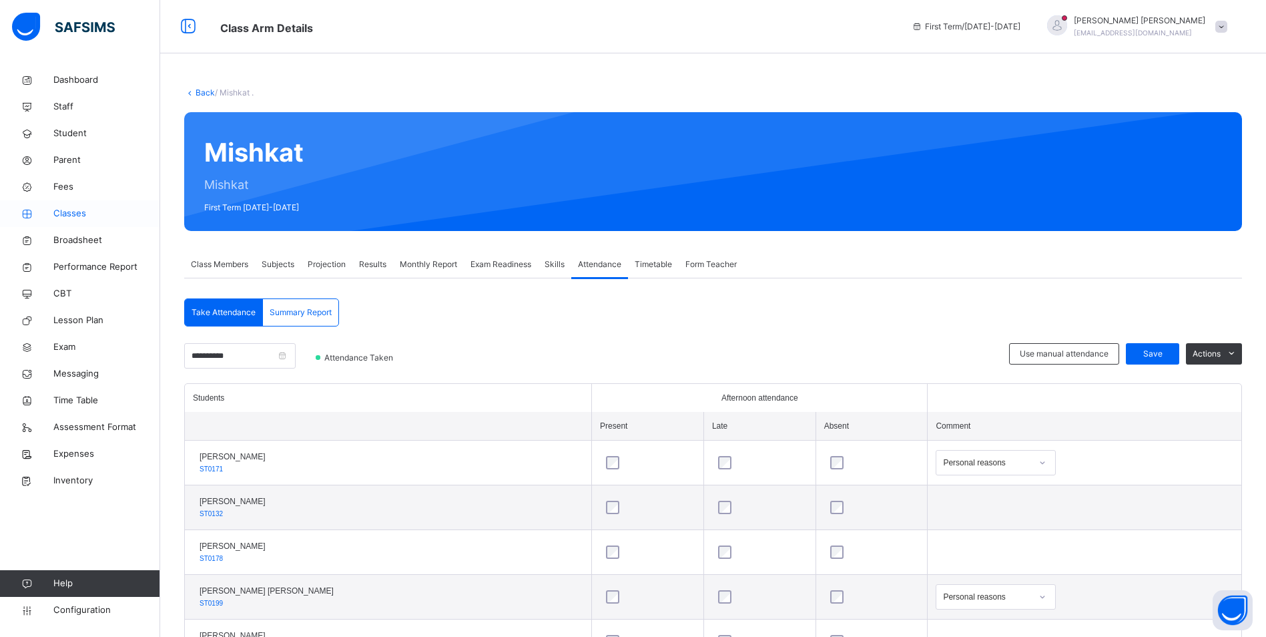
click at [76, 214] on span "Classes" at bounding box center [106, 213] width 107 height 13
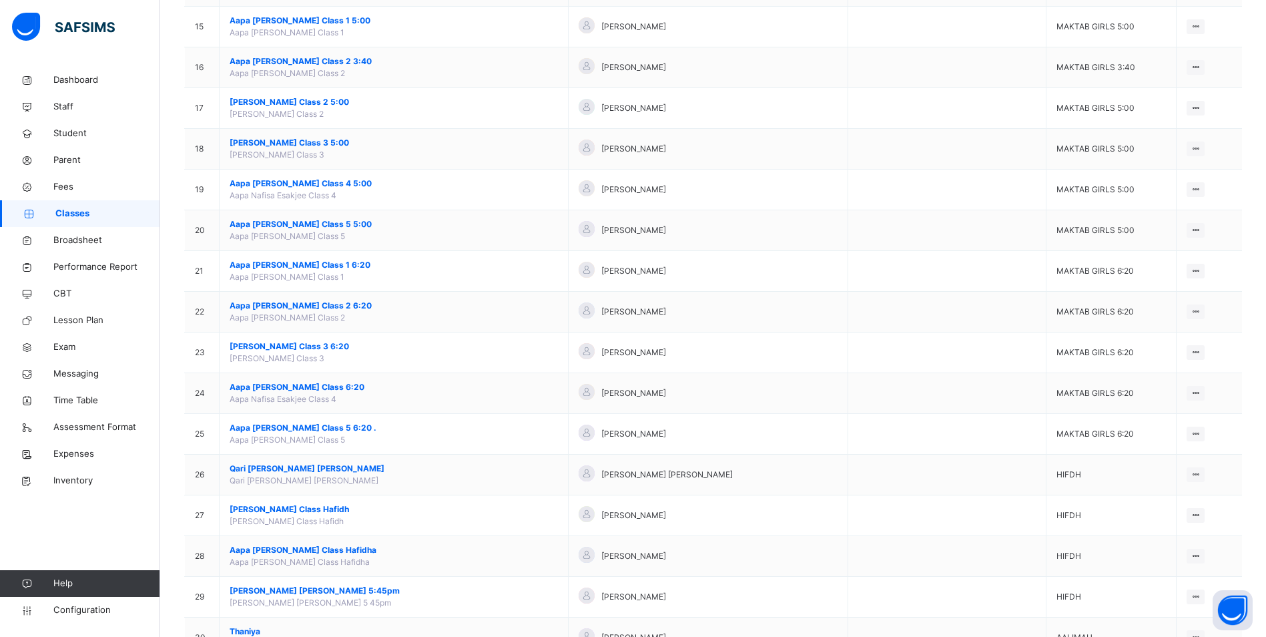
scroll to position [734, 0]
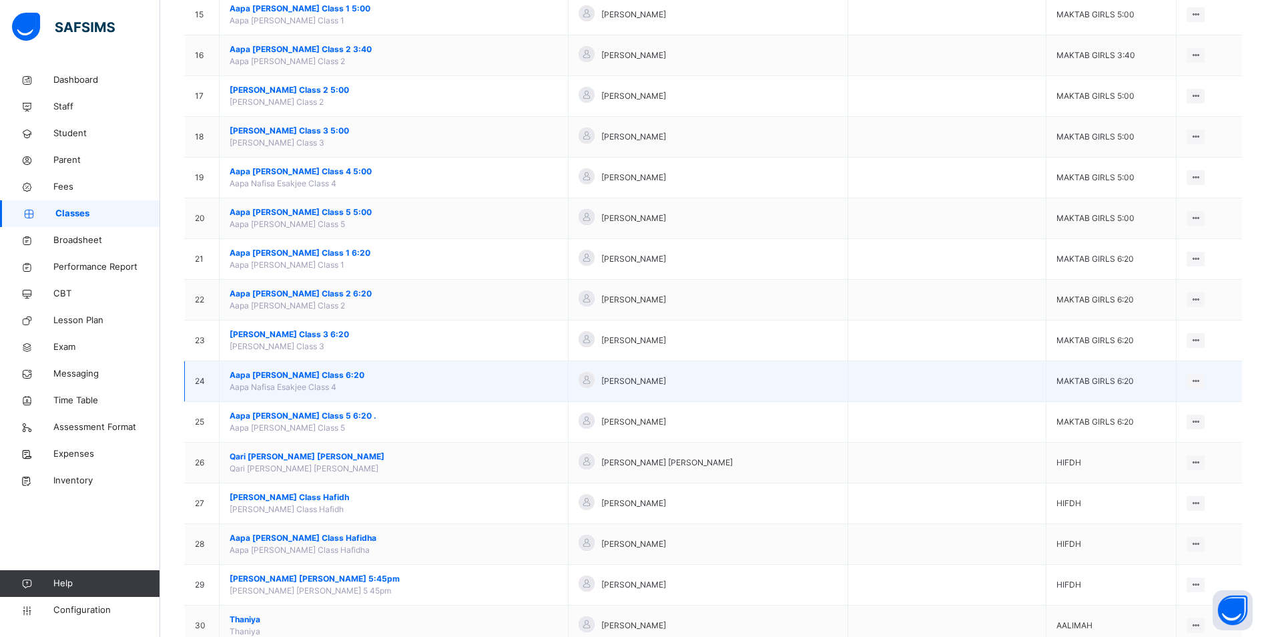
click at [276, 374] on span "Aapa [PERSON_NAME] Class 6:20" at bounding box center [394, 375] width 328 height 12
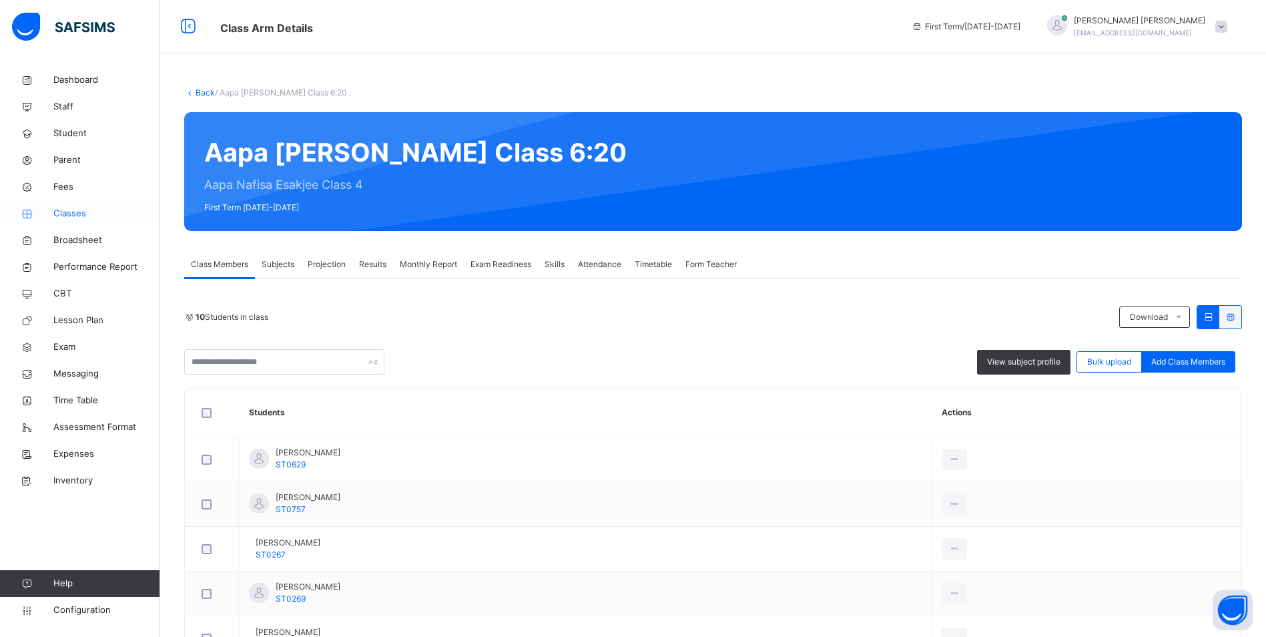
click at [71, 208] on span "Classes" at bounding box center [106, 213] width 107 height 13
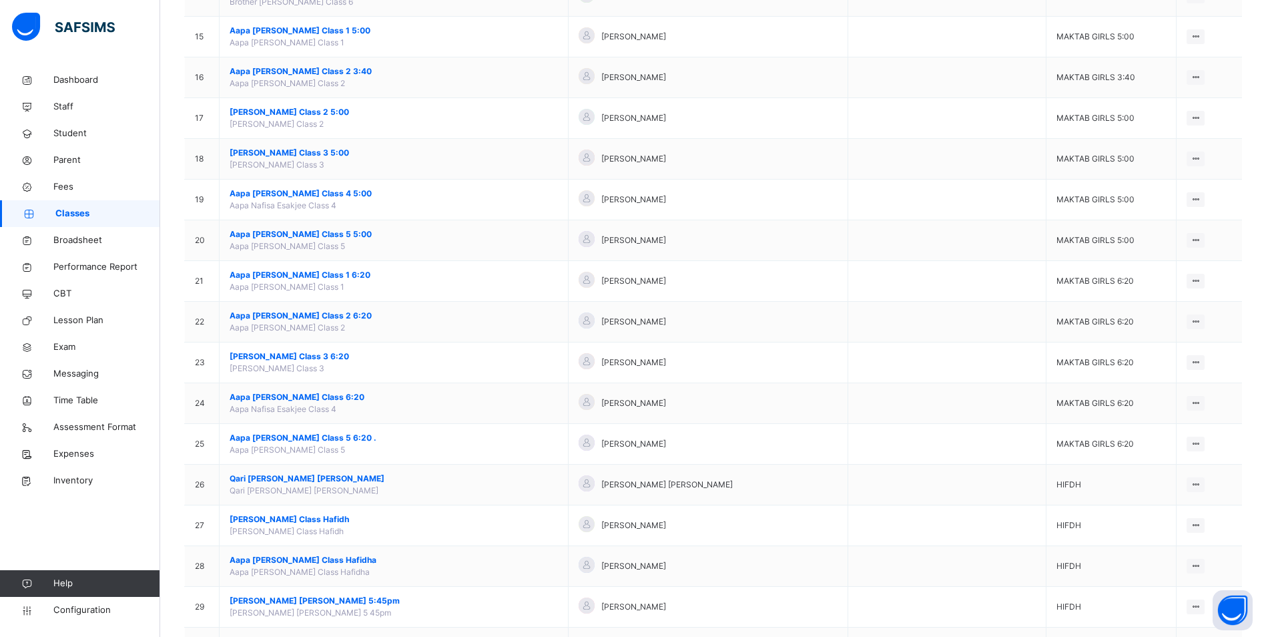
scroll to position [734, 0]
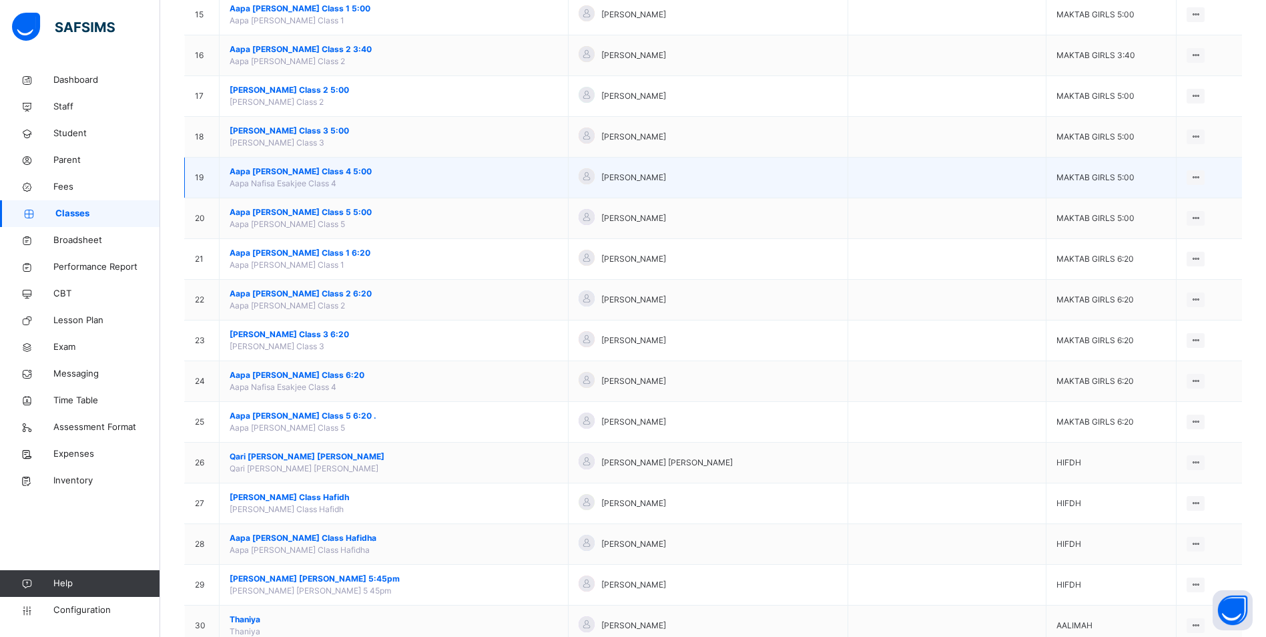
click at [290, 170] on span "Aapa [PERSON_NAME] Class 4 5:00" at bounding box center [394, 172] width 328 height 12
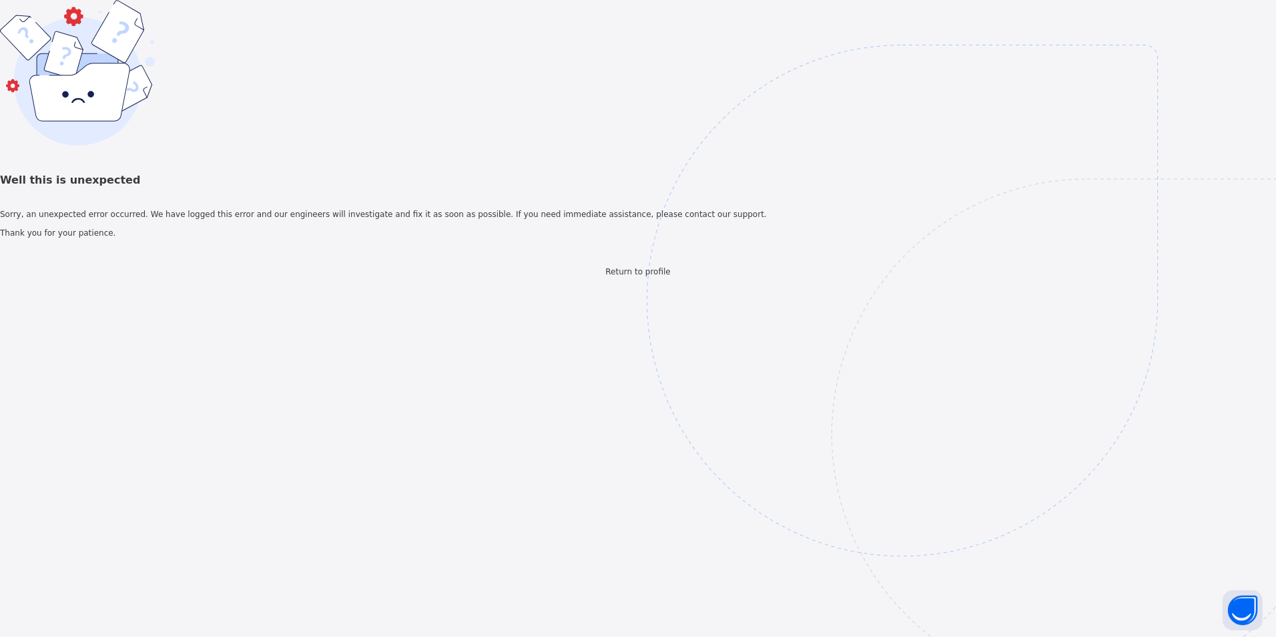
click at [617, 276] on span "Return to profile" at bounding box center [637, 271] width 65 height 9
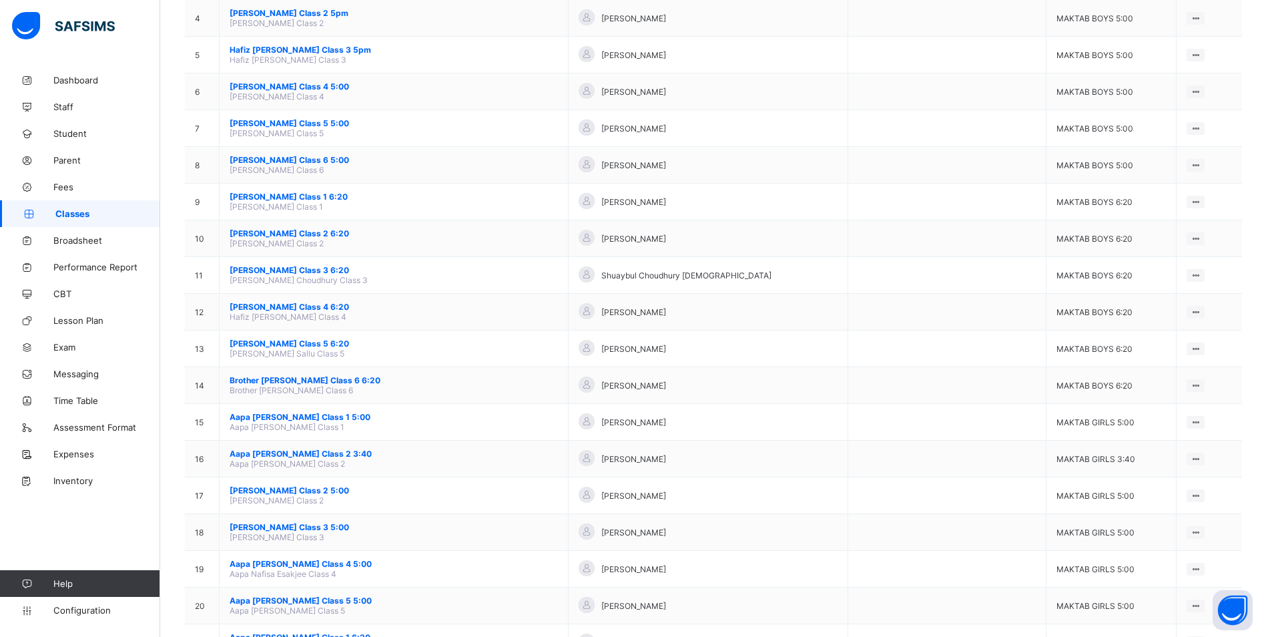
scroll to position [334, 0]
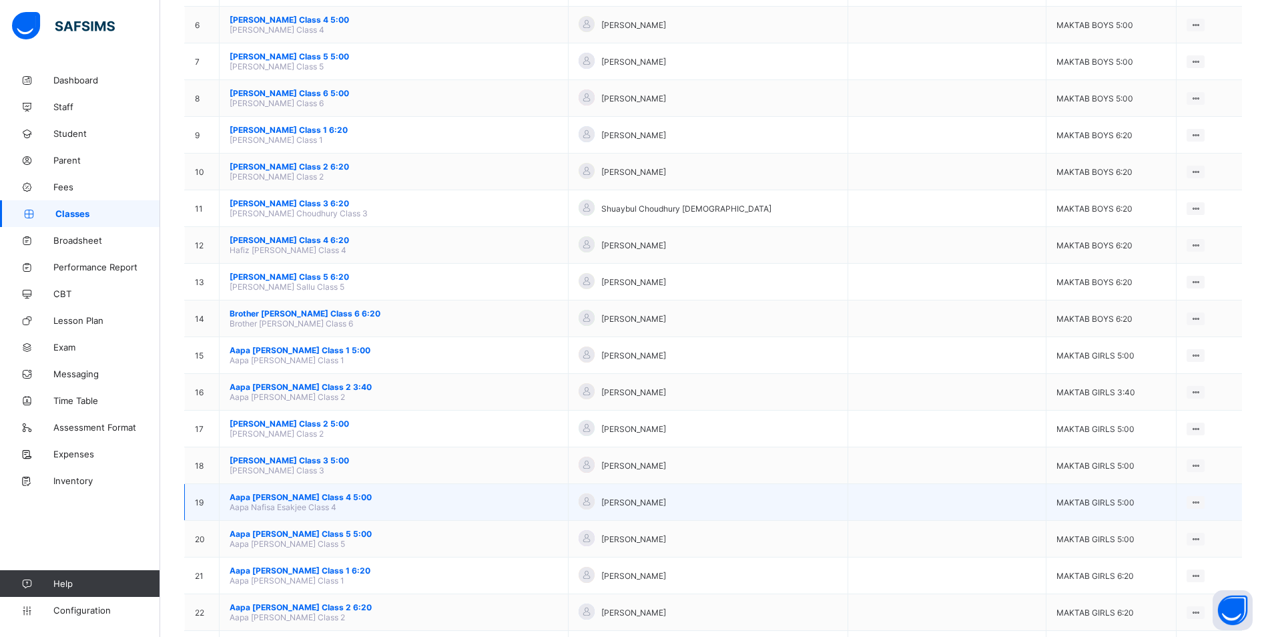
click at [320, 493] on span "Aapa [PERSON_NAME] Class 4 5:00" at bounding box center [394, 497] width 328 height 10
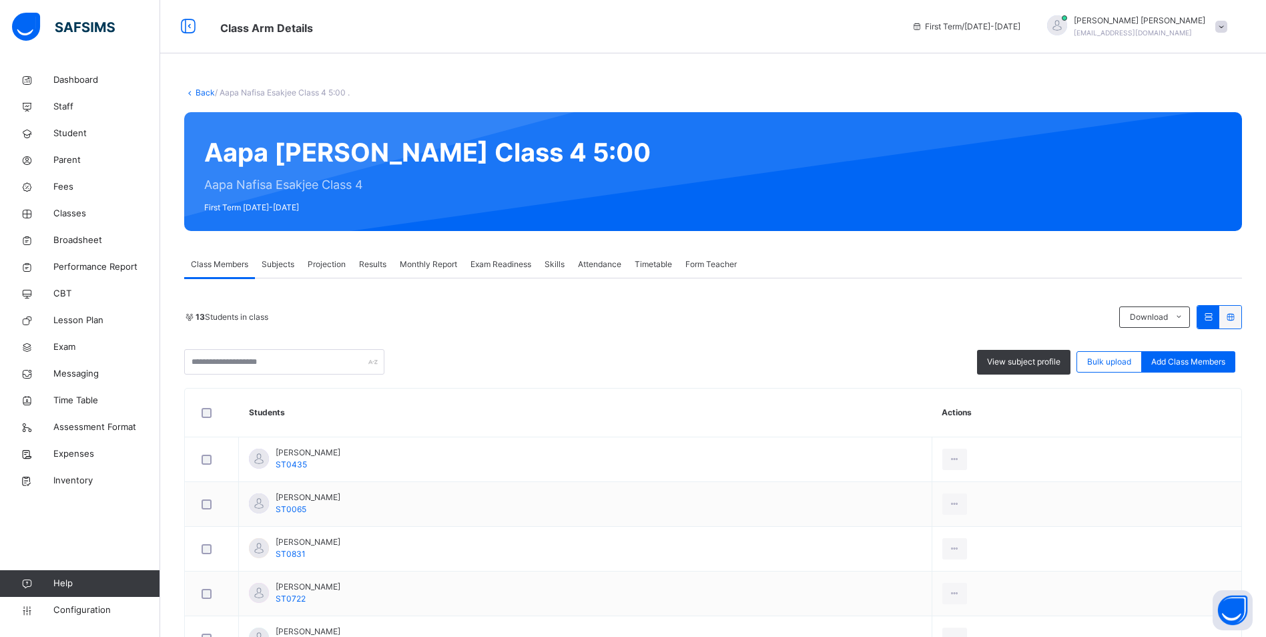
click at [609, 267] on span "Attendance" at bounding box center [599, 264] width 43 height 12
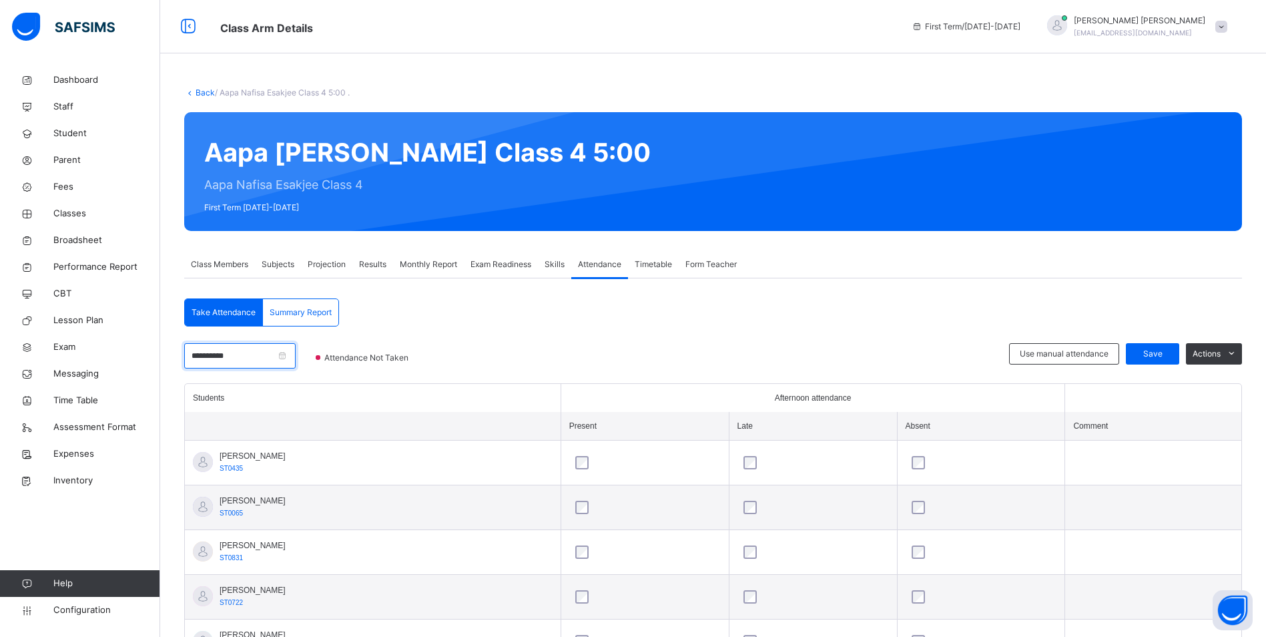
click at [245, 358] on input "**********" at bounding box center [239, 355] width 111 height 25
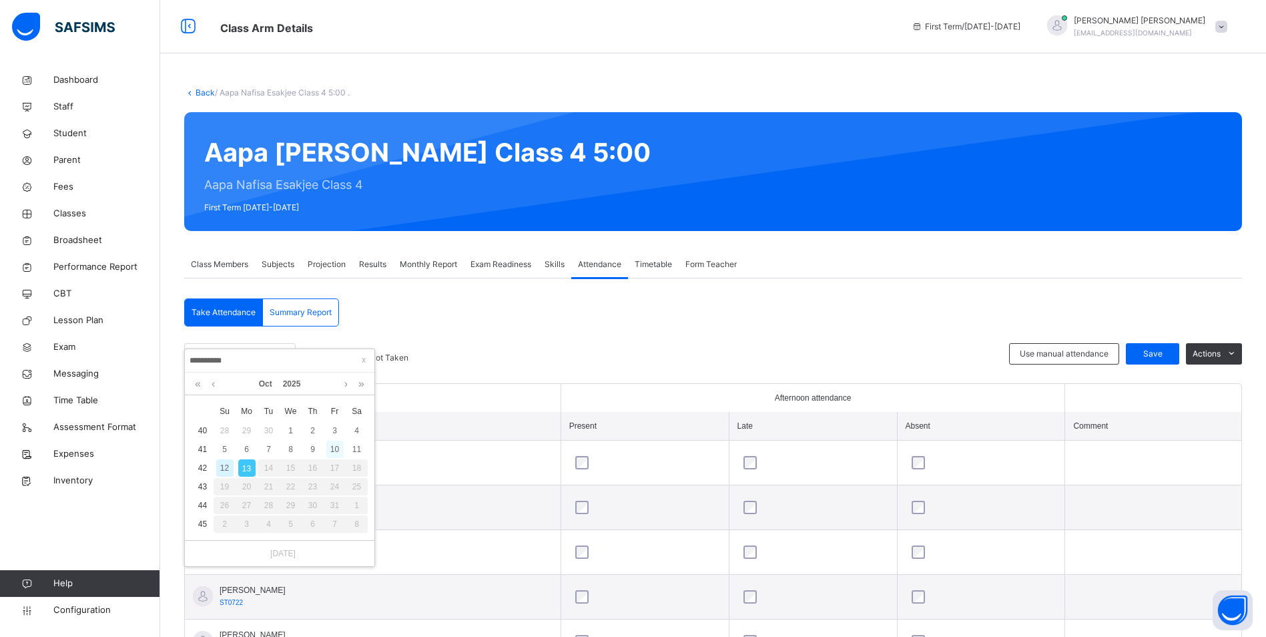
click at [331, 444] on div "10" at bounding box center [334, 448] width 17 height 17
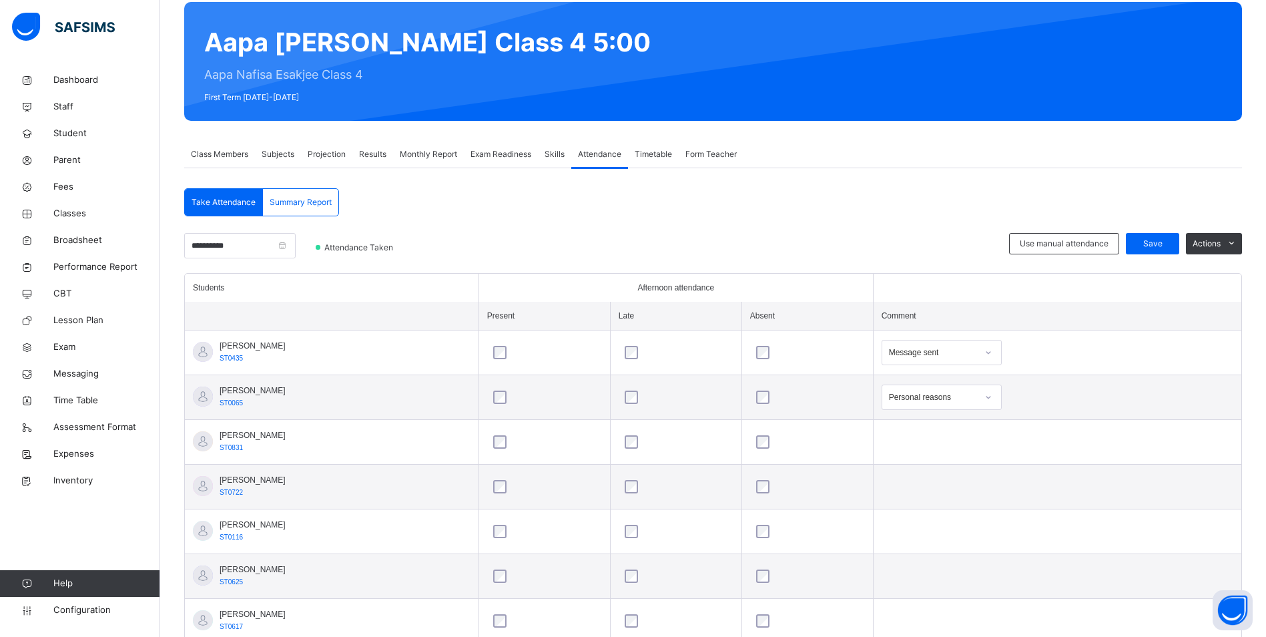
scroll to position [133, 0]
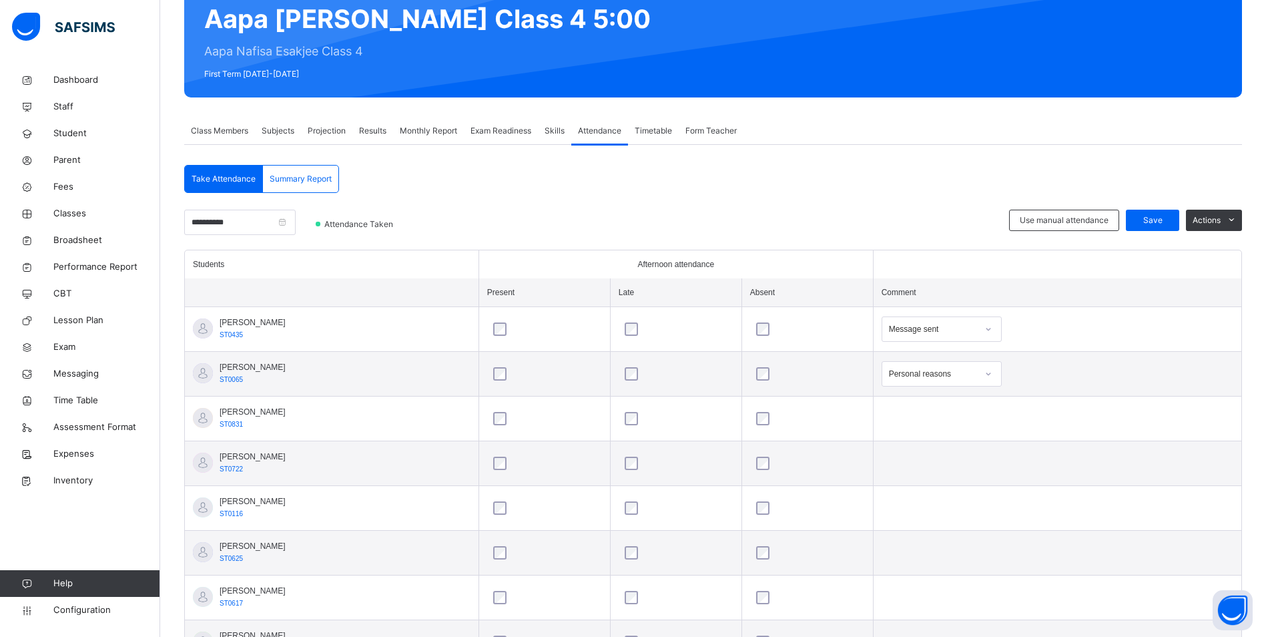
click at [992, 328] on icon at bounding box center [988, 328] width 8 height 13
click at [944, 503] on div "School trip" at bounding box center [941, 514] width 119 height 23
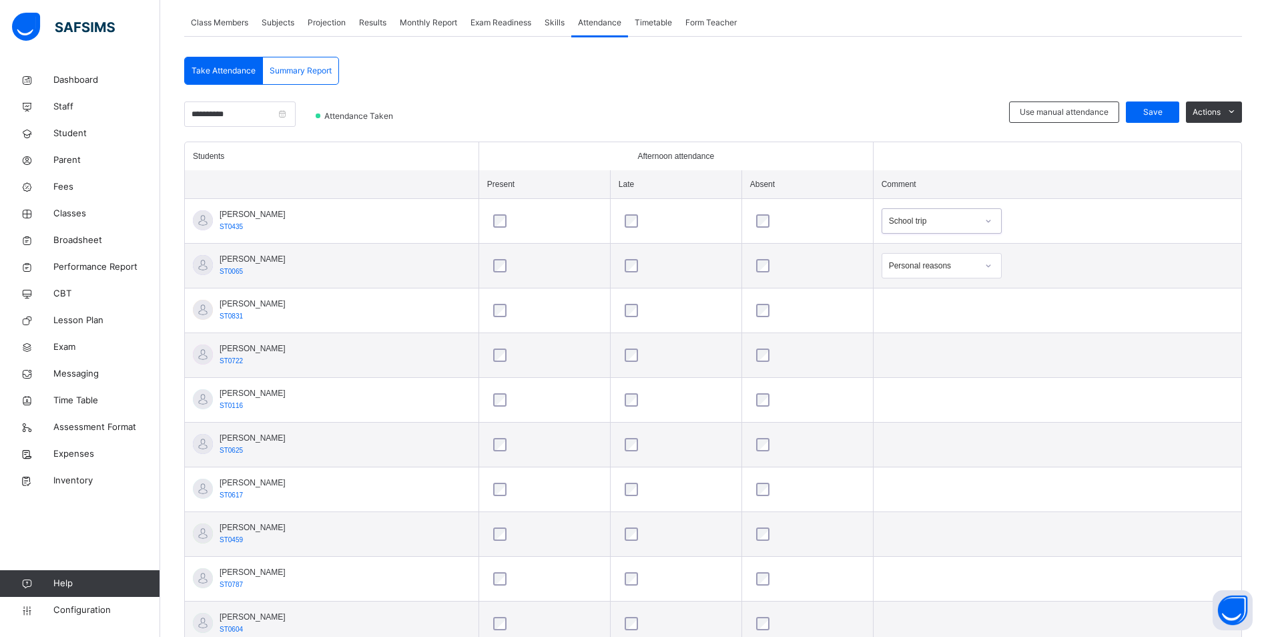
scroll to position [222, 0]
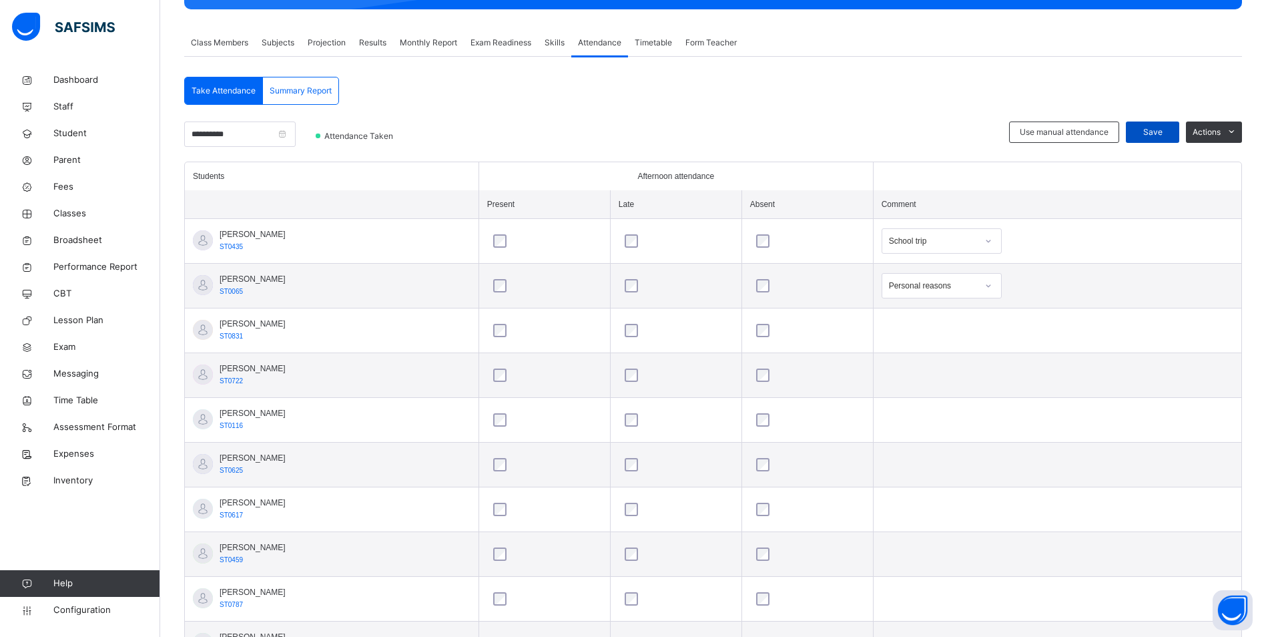
click at [1155, 125] on div "Save" at bounding box center [1152, 131] width 53 height 21
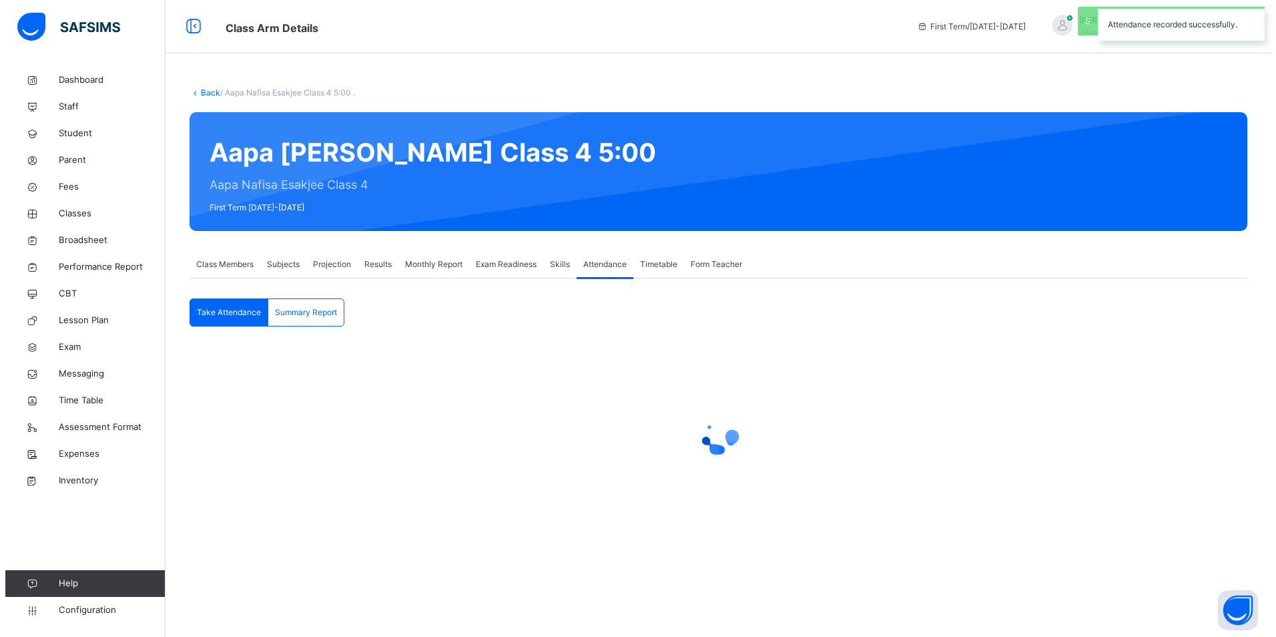
scroll to position [0, 0]
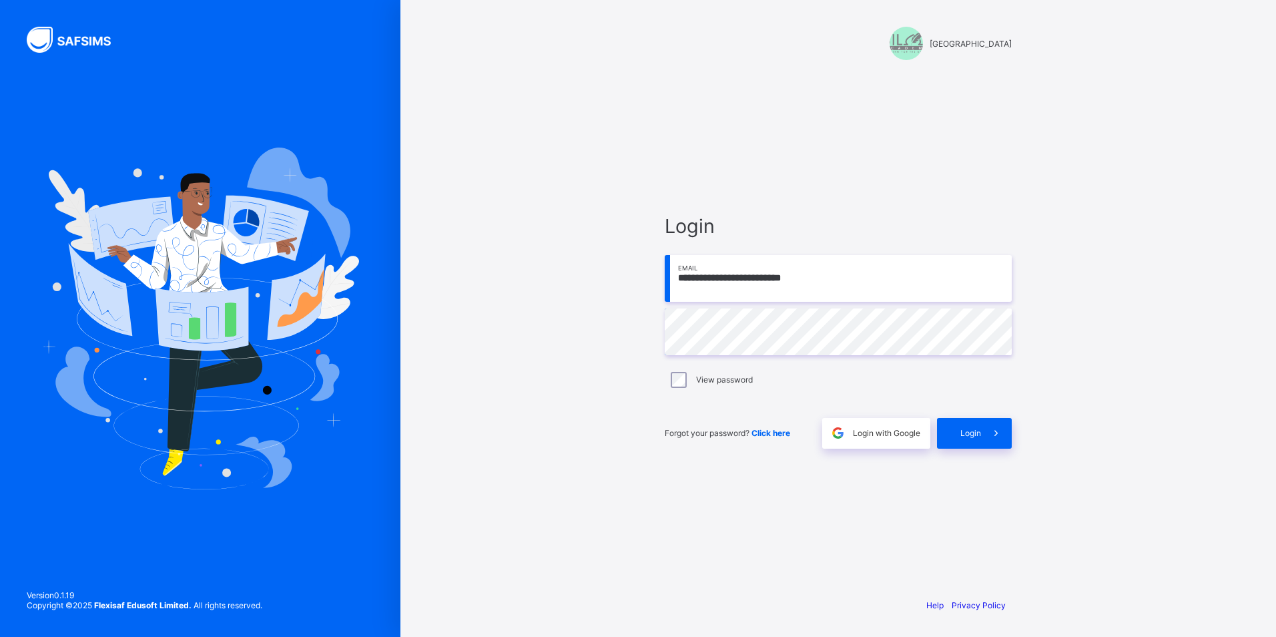
click at [977, 424] on div "Login" at bounding box center [974, 433] width 75 height 31
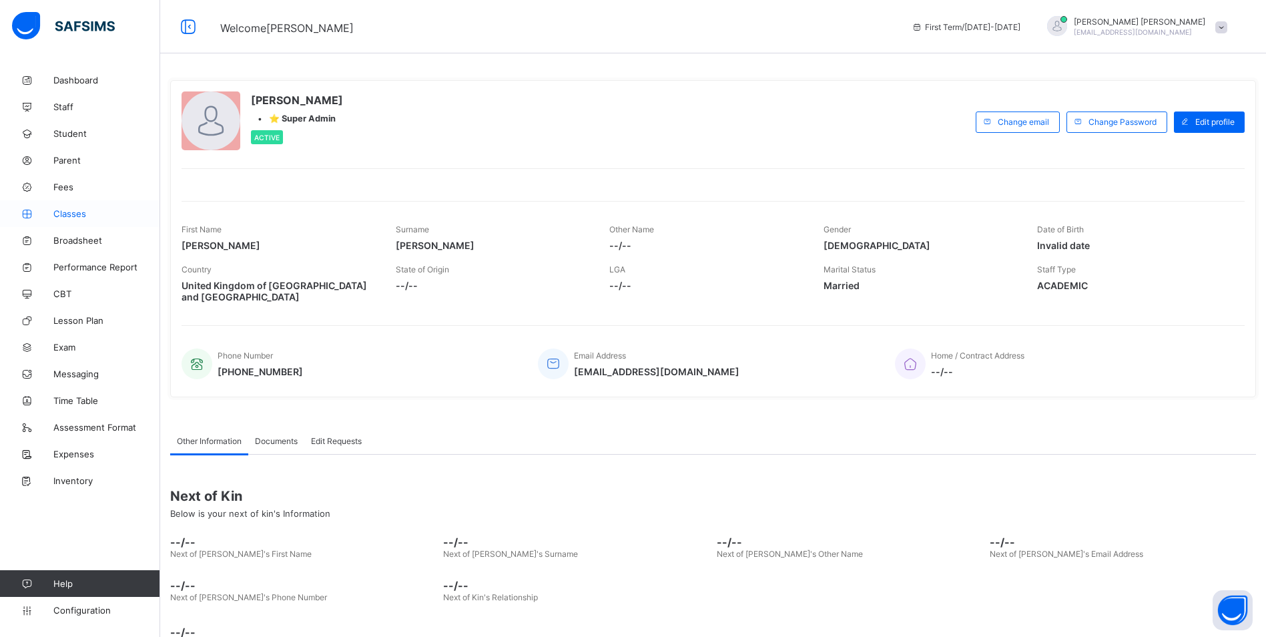
click at [92, 220] on link "Classes" at bounding box center [80, 213] width 160 height 27
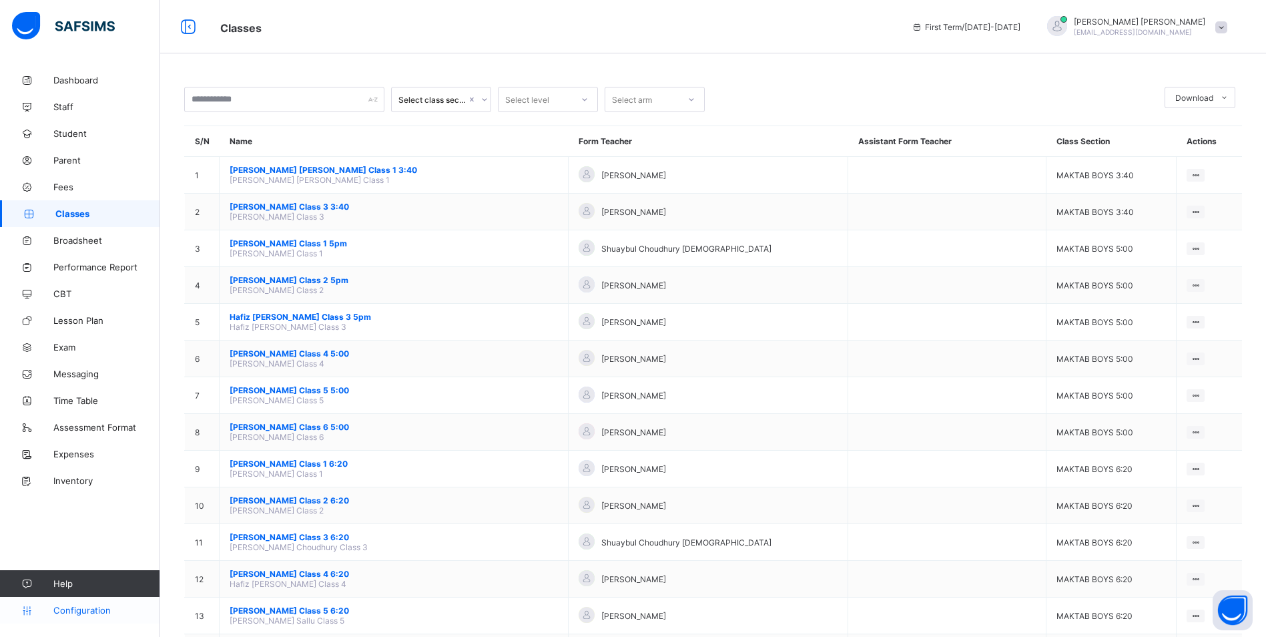
click at [91, 611] on span "Configuration" at bounding box center [106, 610] width 106 height 11
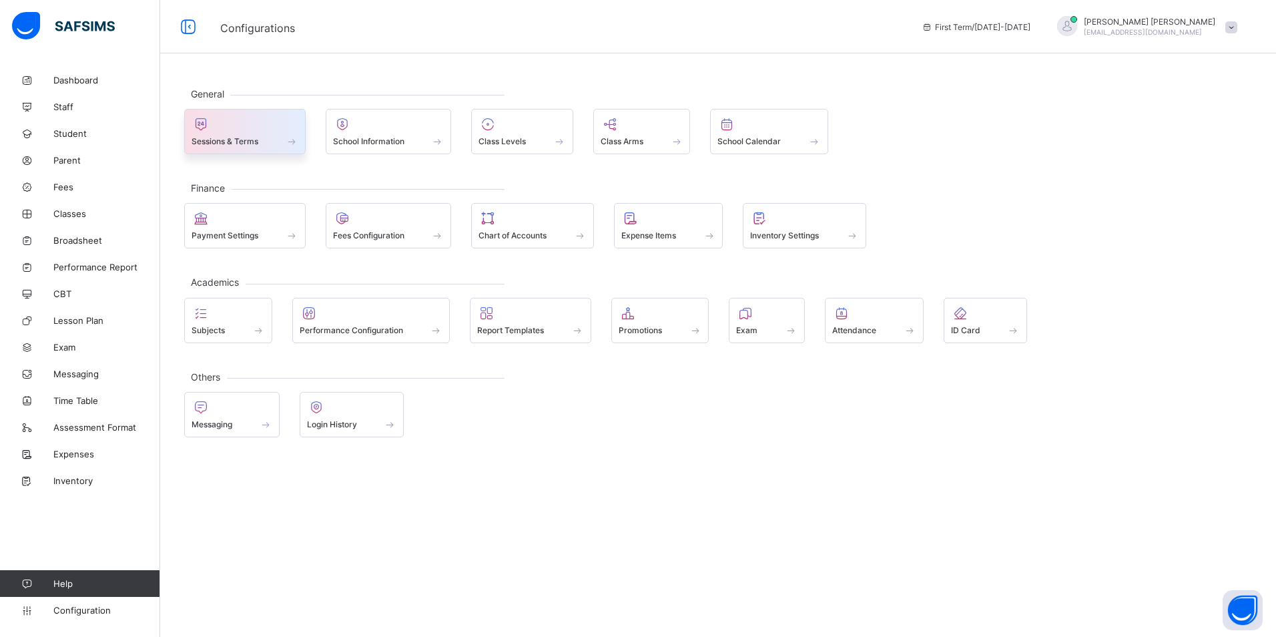
click at [250, 131] on div at bounding box center [245, 124] width 107 height 16
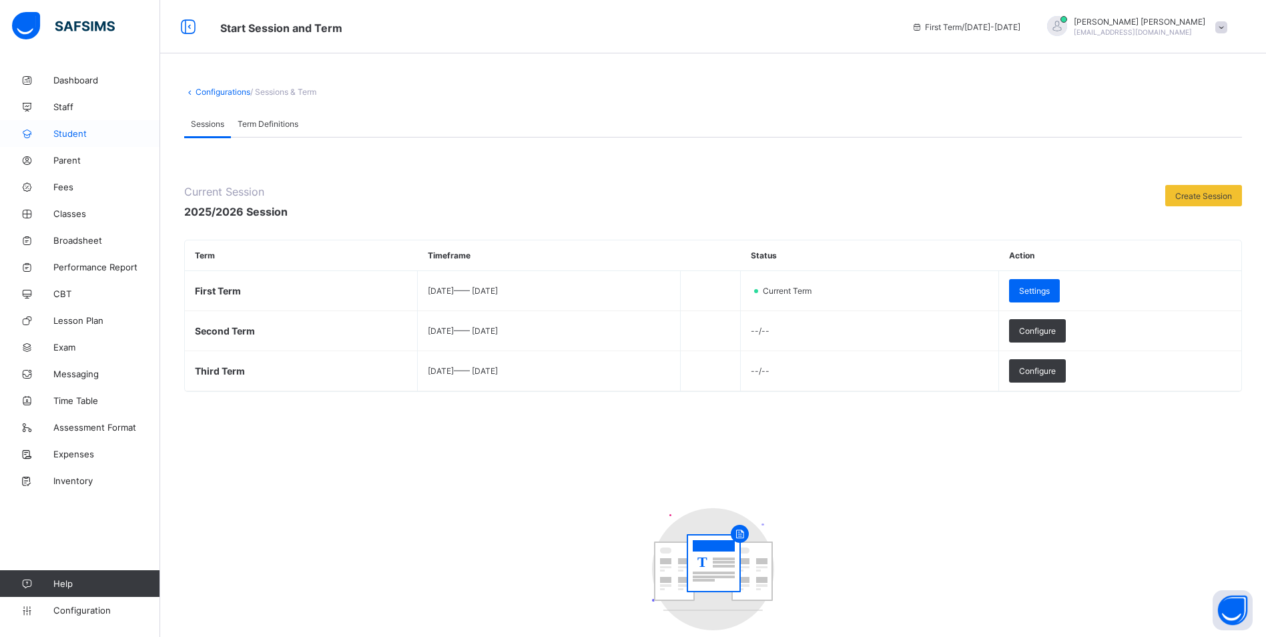
click at [72, 133] on span "Student" at bounding box center [106, 133] width 107 height 11
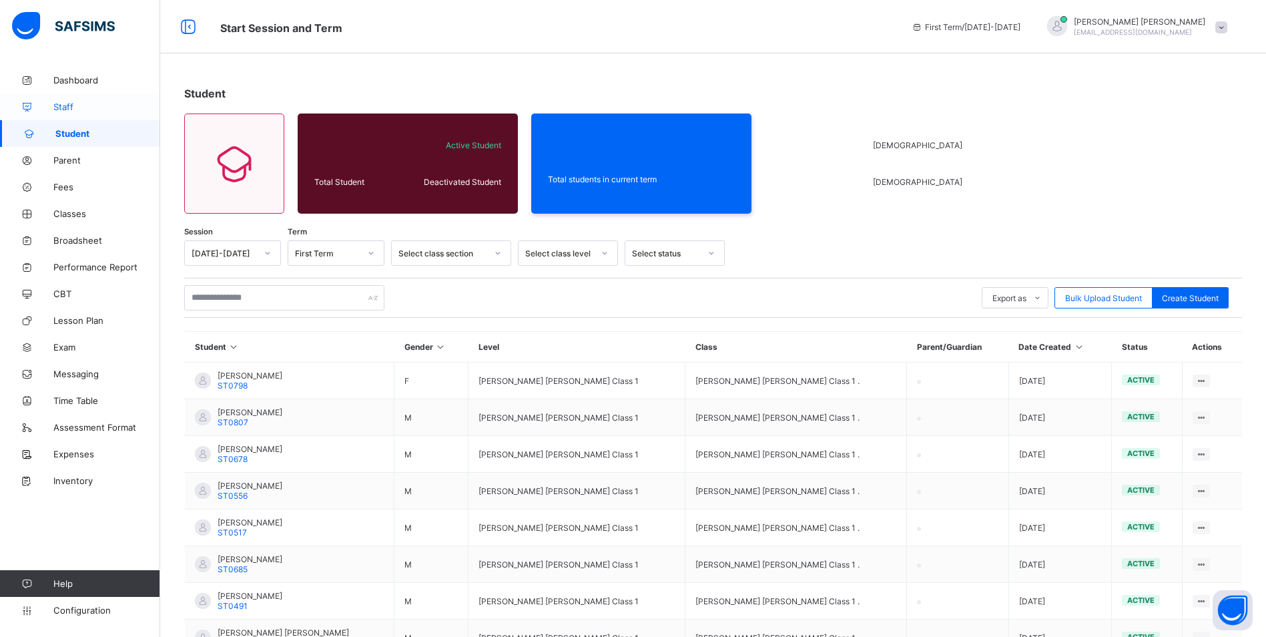
click at [71, 101] on link "Staff" at bounding box center [80, 106] width 160 height 27
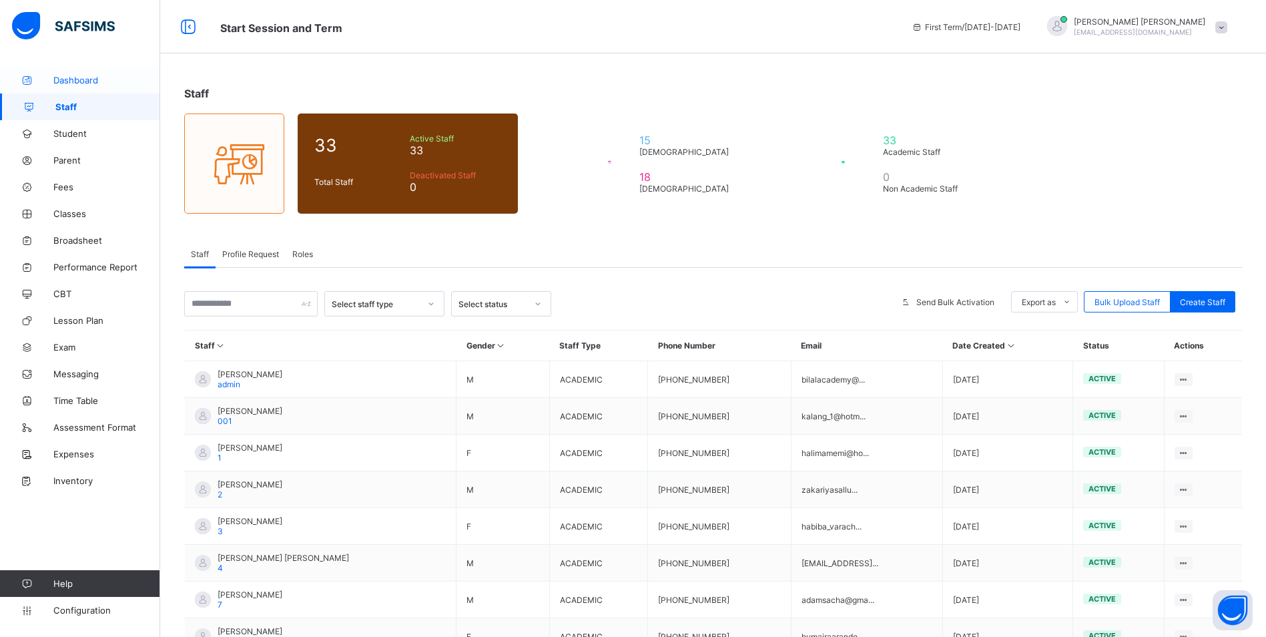
click at [67, 74] on link "Dashboard" at bounding box center [80, 80] width 160 height 27
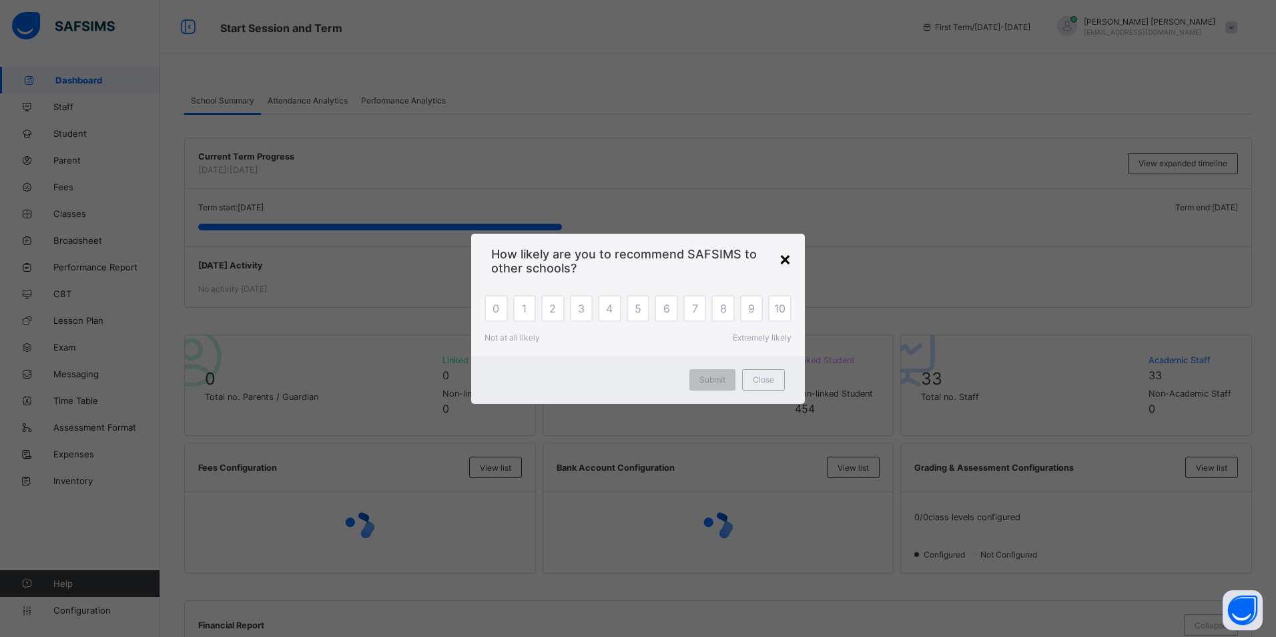
click at [790, 258] on div "×" at bounding box center [785, 258] width 13 height 23
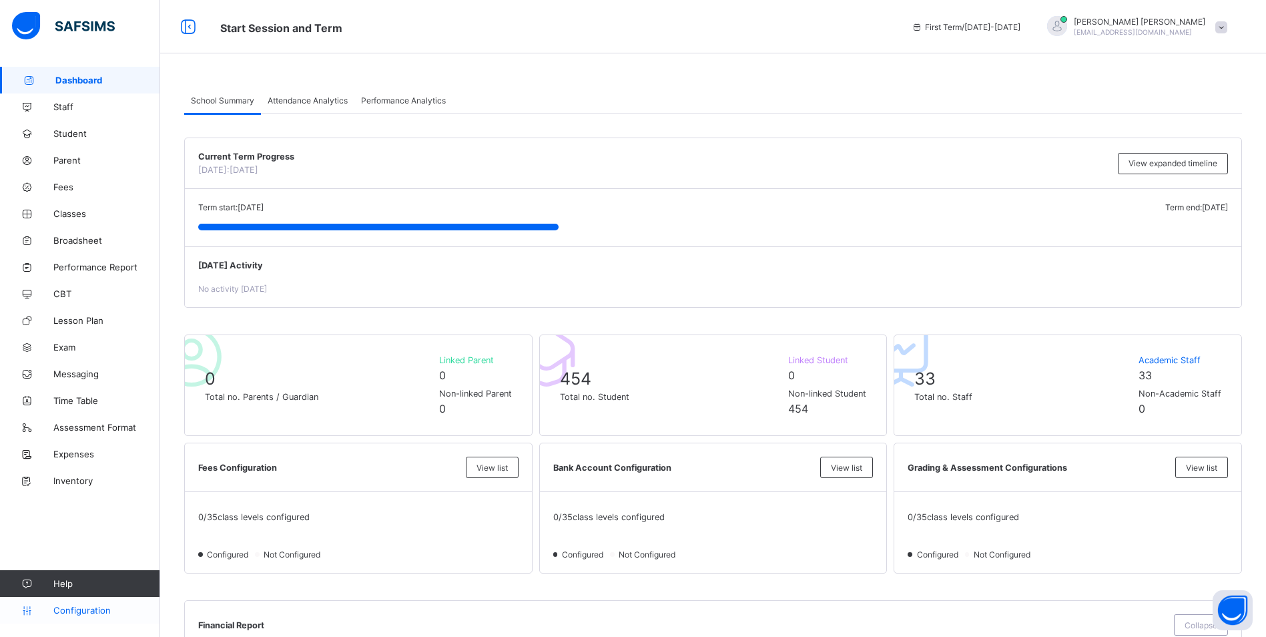
click at [91, 611] on span "Configuration" at bounding box center [106, 610] width 106 height 11
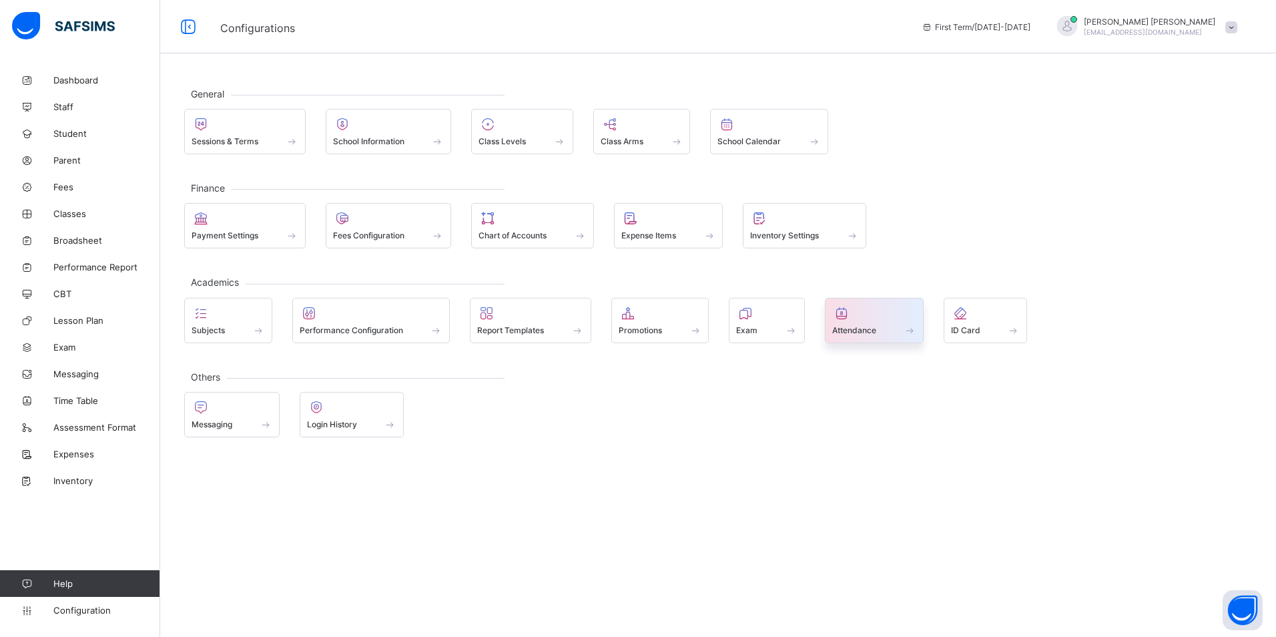
click at [871, 310] on div at bounding box center [874, 313] width 84 height 16
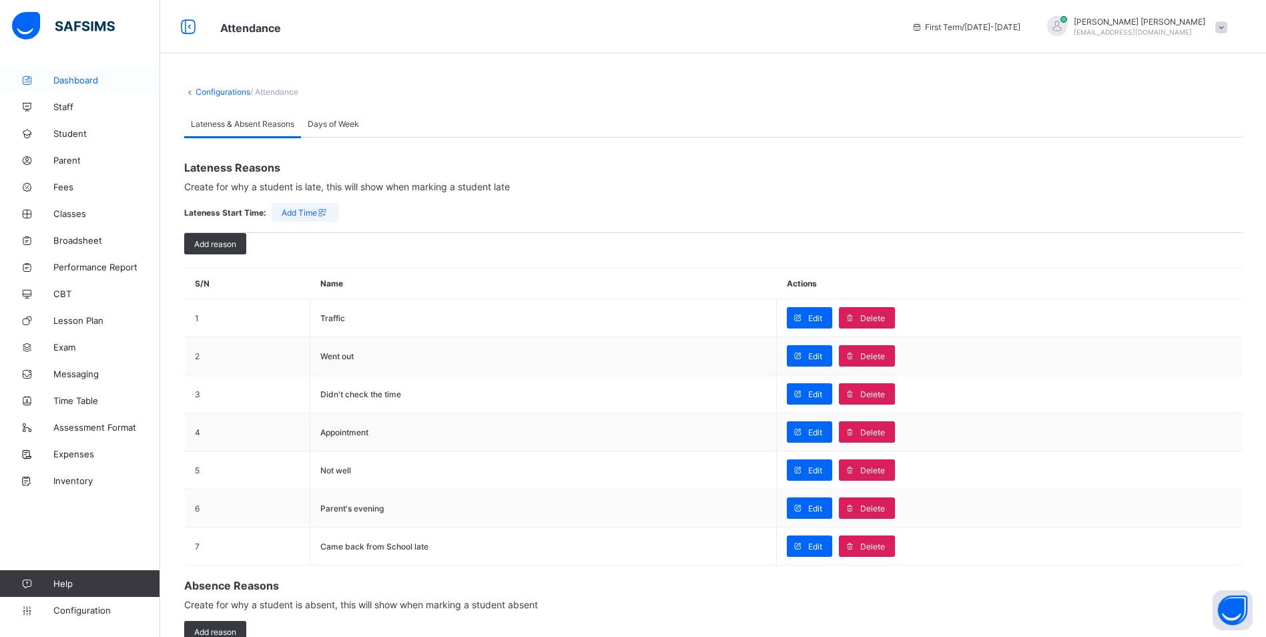
click at [81, 75] on span "Dashboard" at bounding box center [106, 80] width 107 height 11
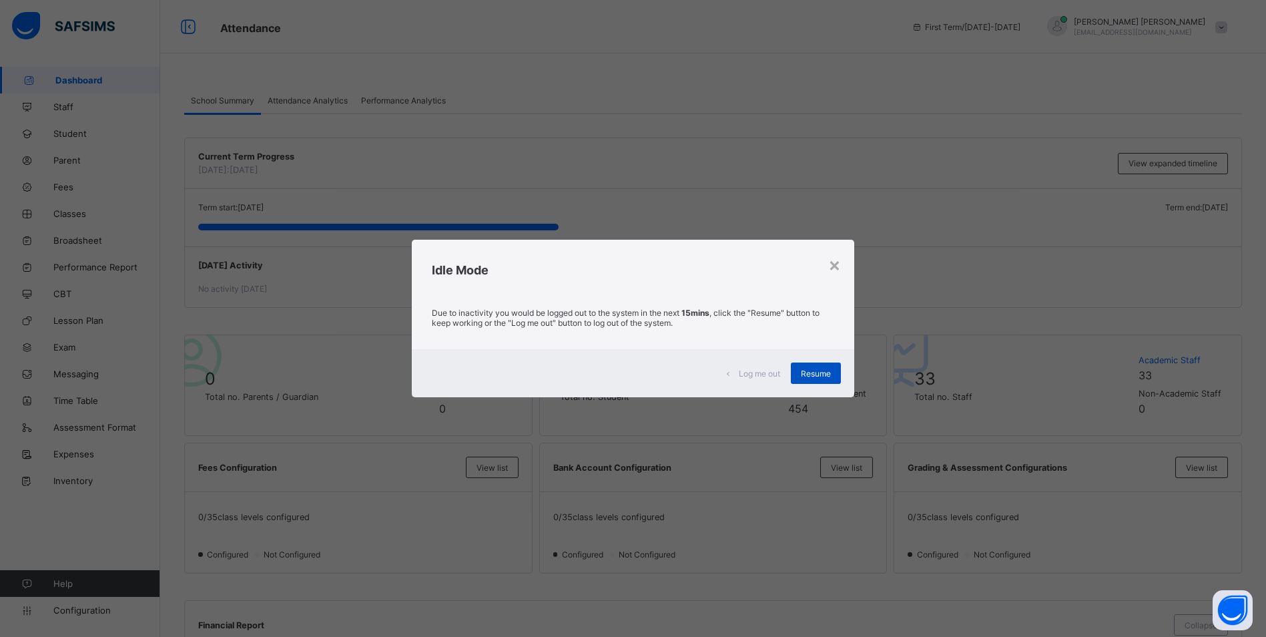
click at [823, 374] on span "Resume" at bounding box center [816, 373] width 30 height 10
click at [836, 371] on div "Resume" at bounding box center [816, 372] width 50 height 21
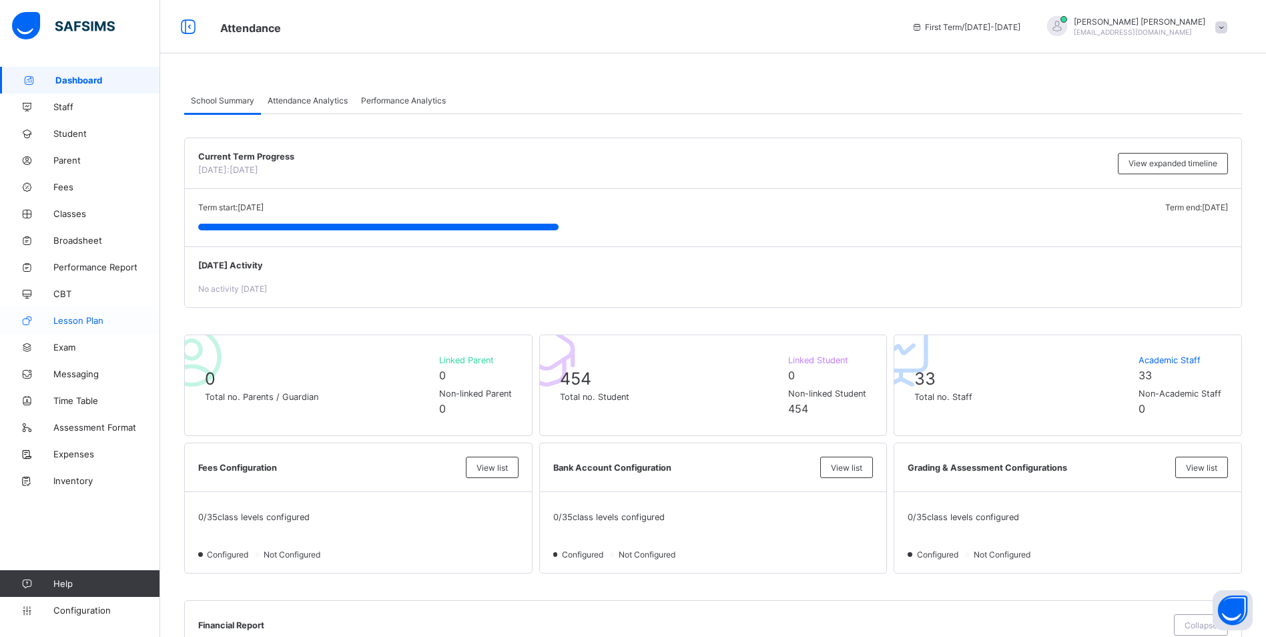
click at [77, 324] on span "Lesson Plan" at bounding box center [106, 320] width 107 height 11
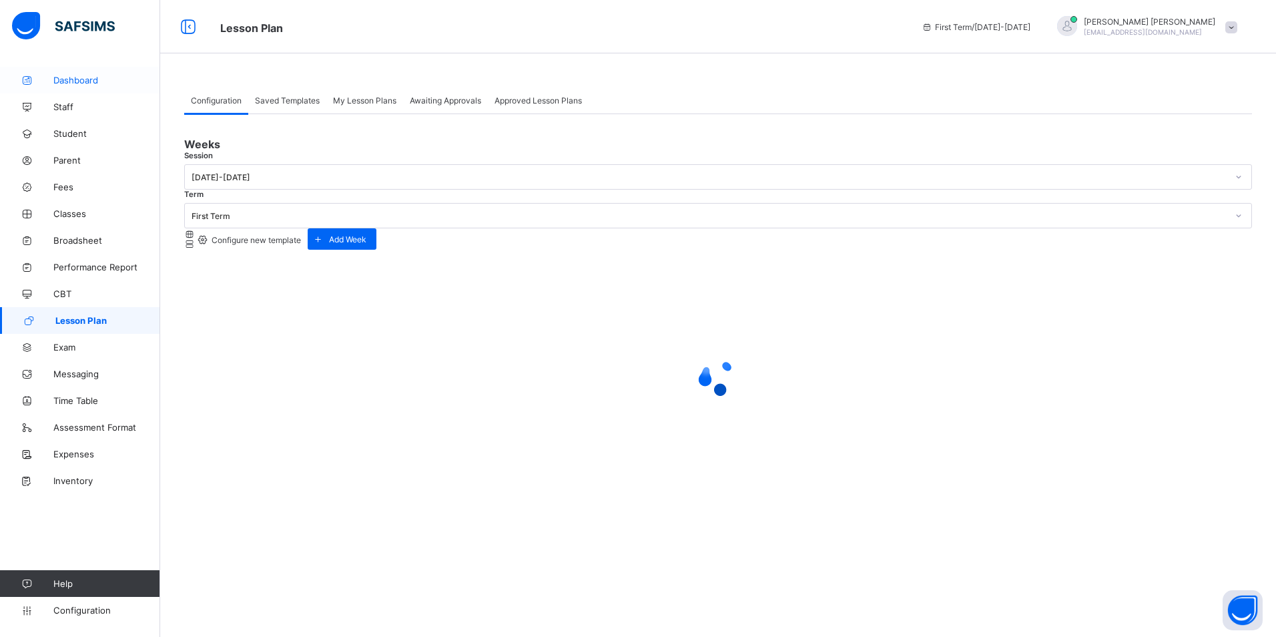
click at [79, 77] on span "Dashboard" at bounding box center [106, 80] width 107 height 11
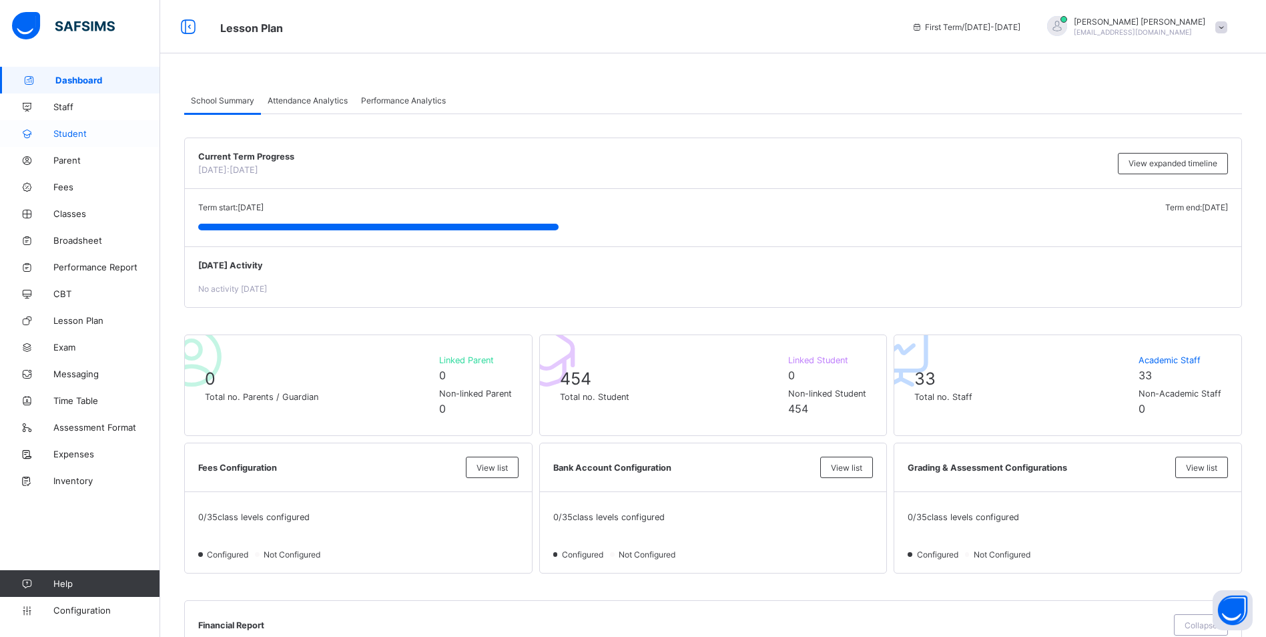
click at [76, 129] on span "Student" at bounding box center [106, 133] width 107 height 11
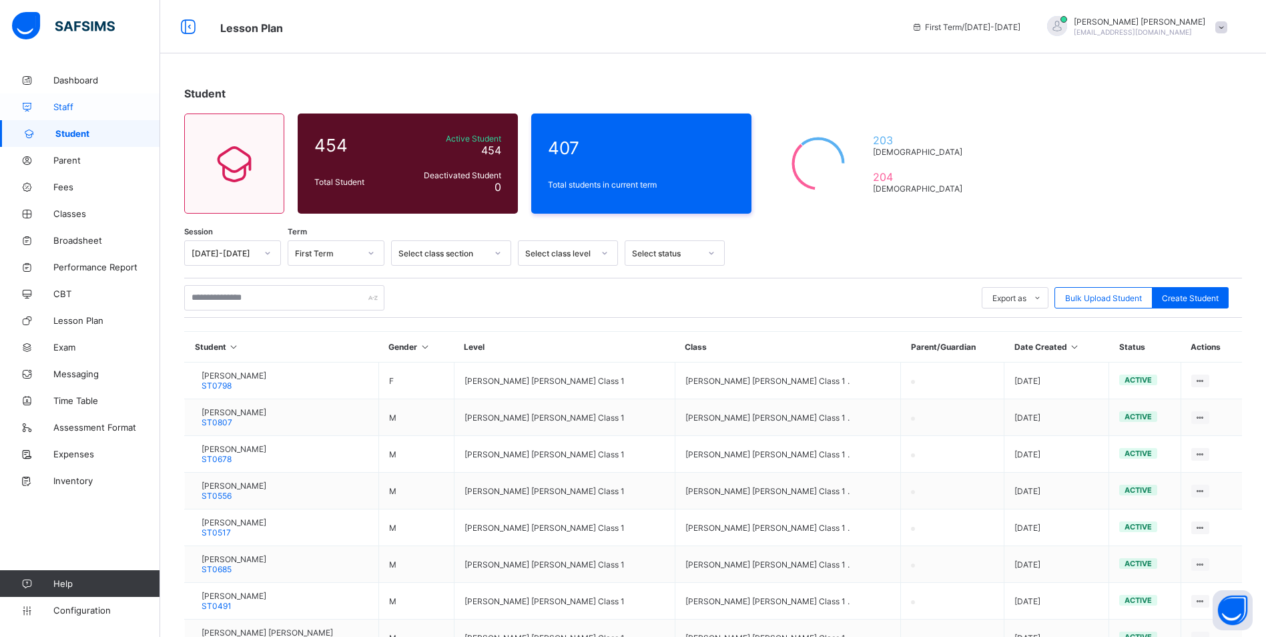
click at [74, 108] on span "Staff" at bounding box center [106, 106] width 107 height 11
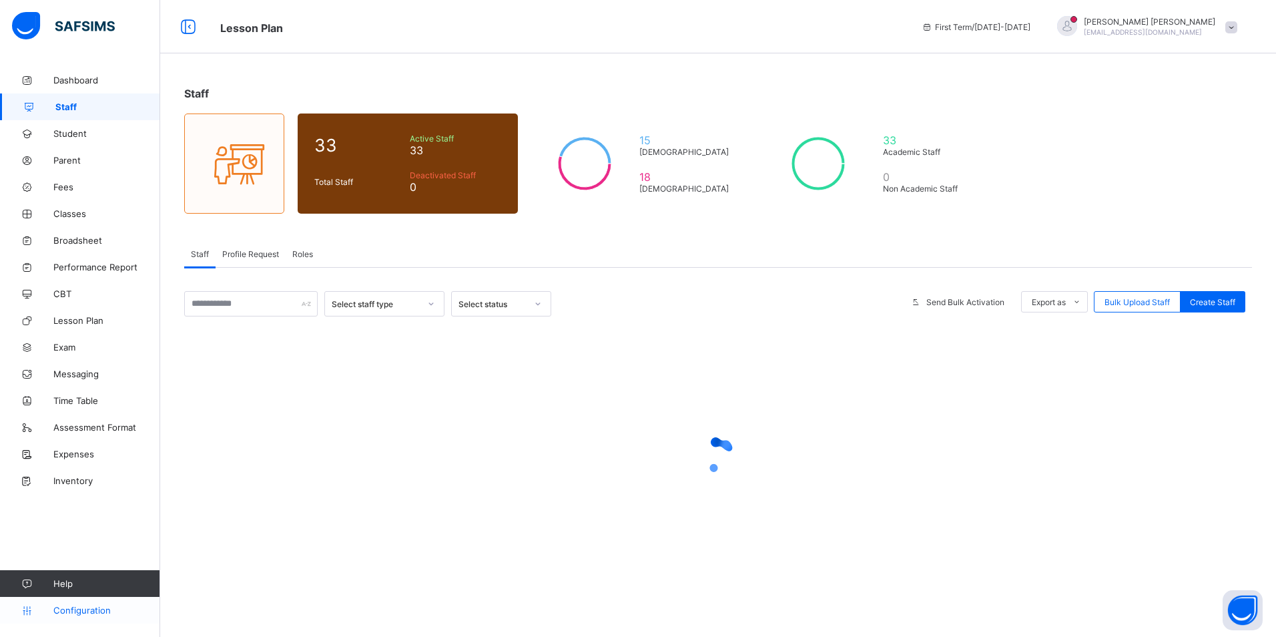
click at [93, 605] on span "Configuration" at bounding box center [106, 610] width 106 height 11
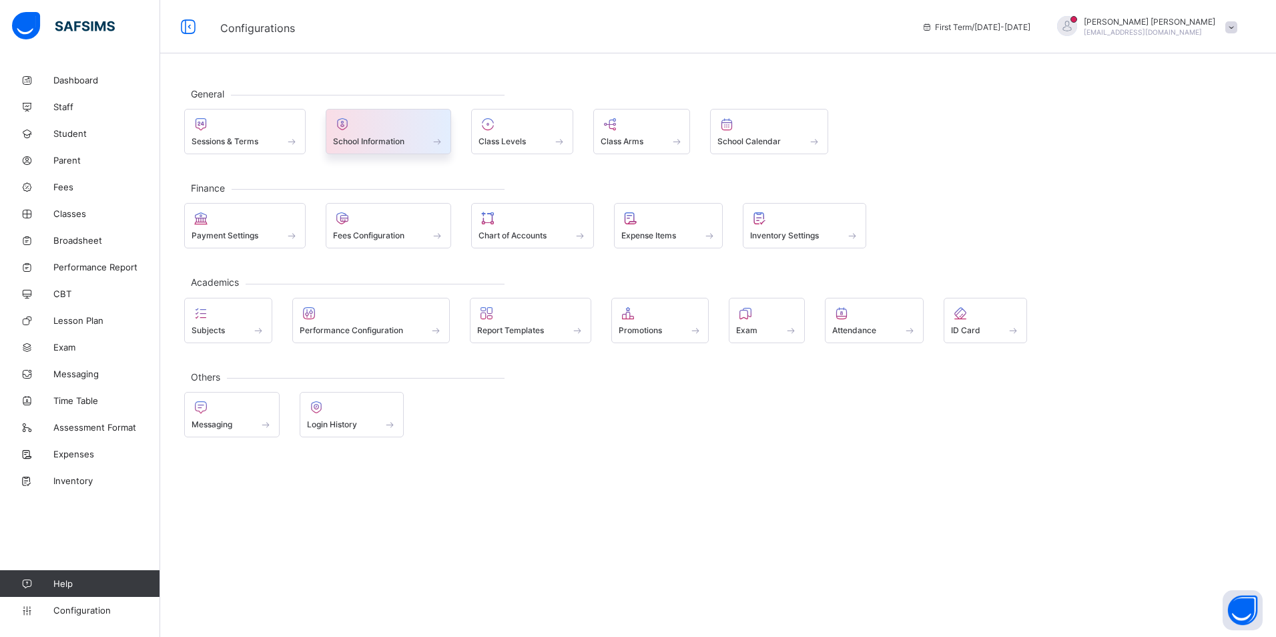
click at [370, 121] on div at bounding box center [388, 124] width 111 height 16
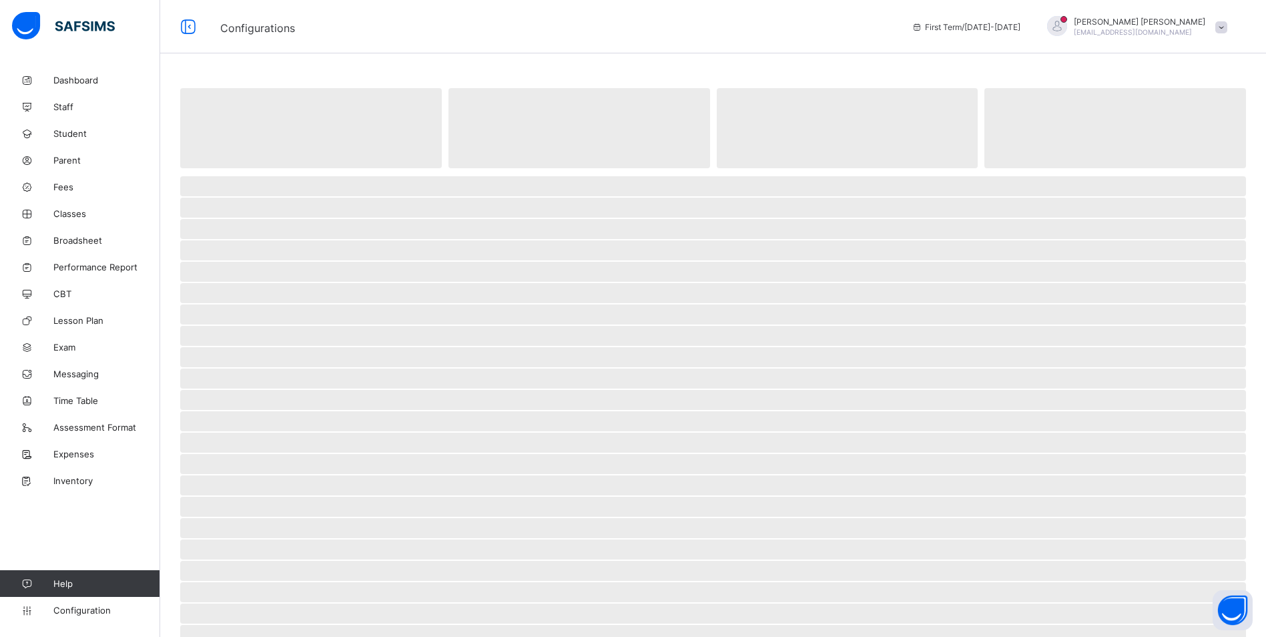
select select "**"
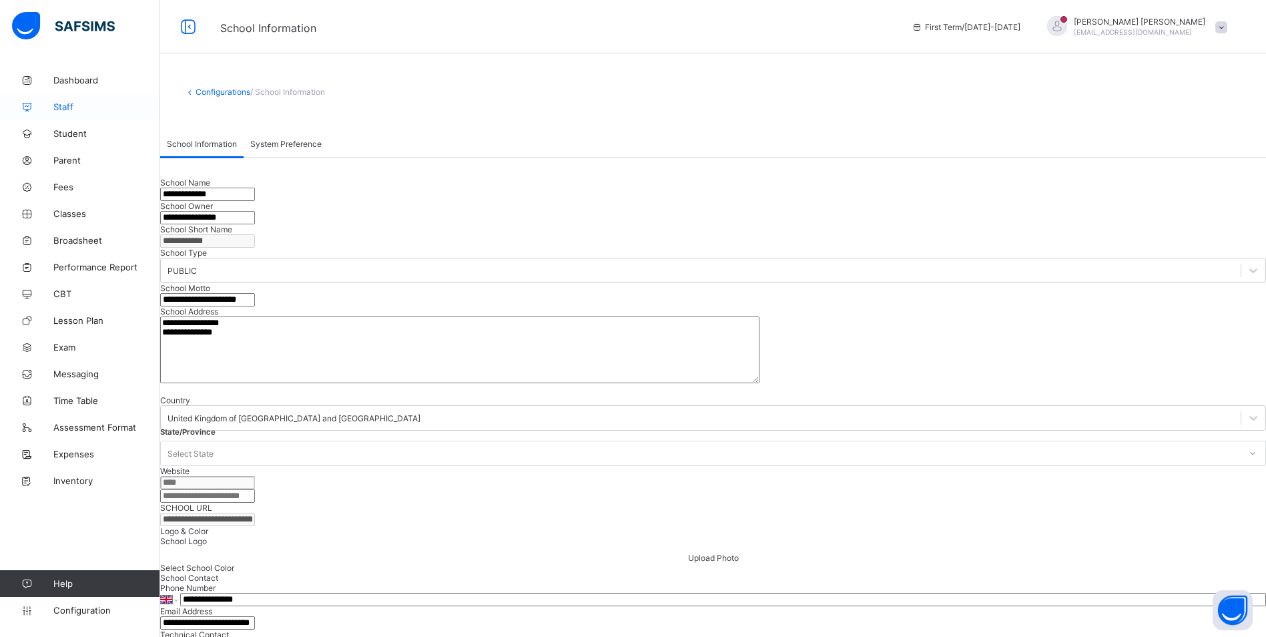
click at [67, 108] on span "Staff" at bounding box center [106, 106] width 107 height 11
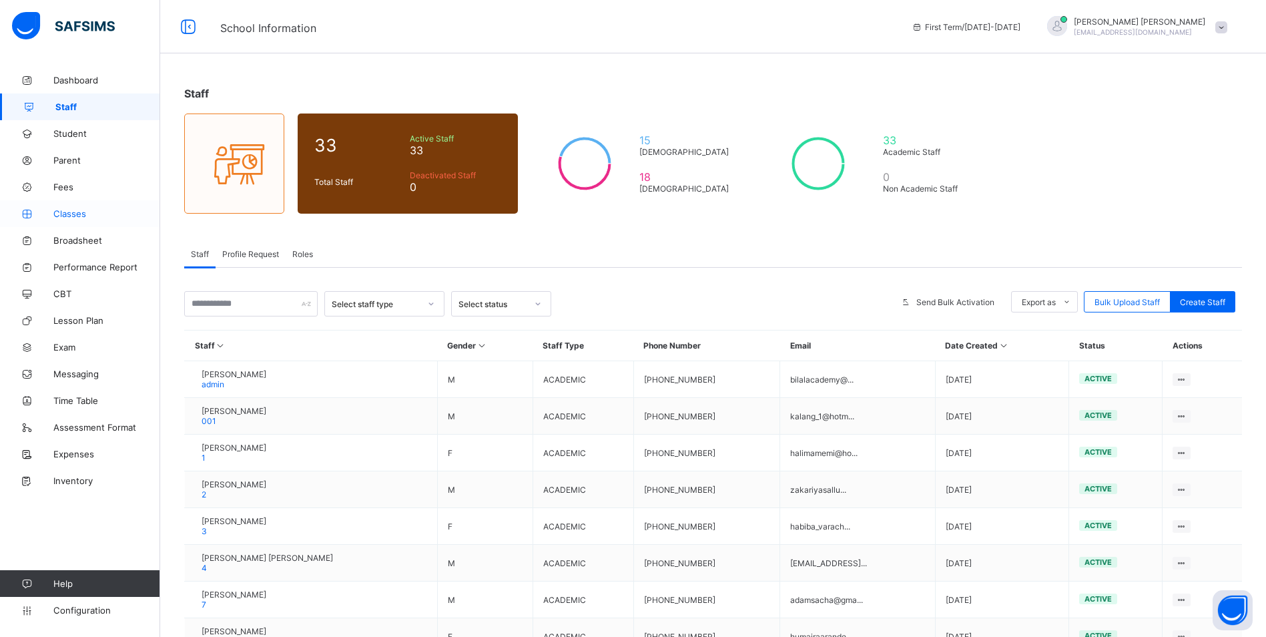
click at [64, 220] on link "Classes" at bounding box center [80, 213] width 160 height 27
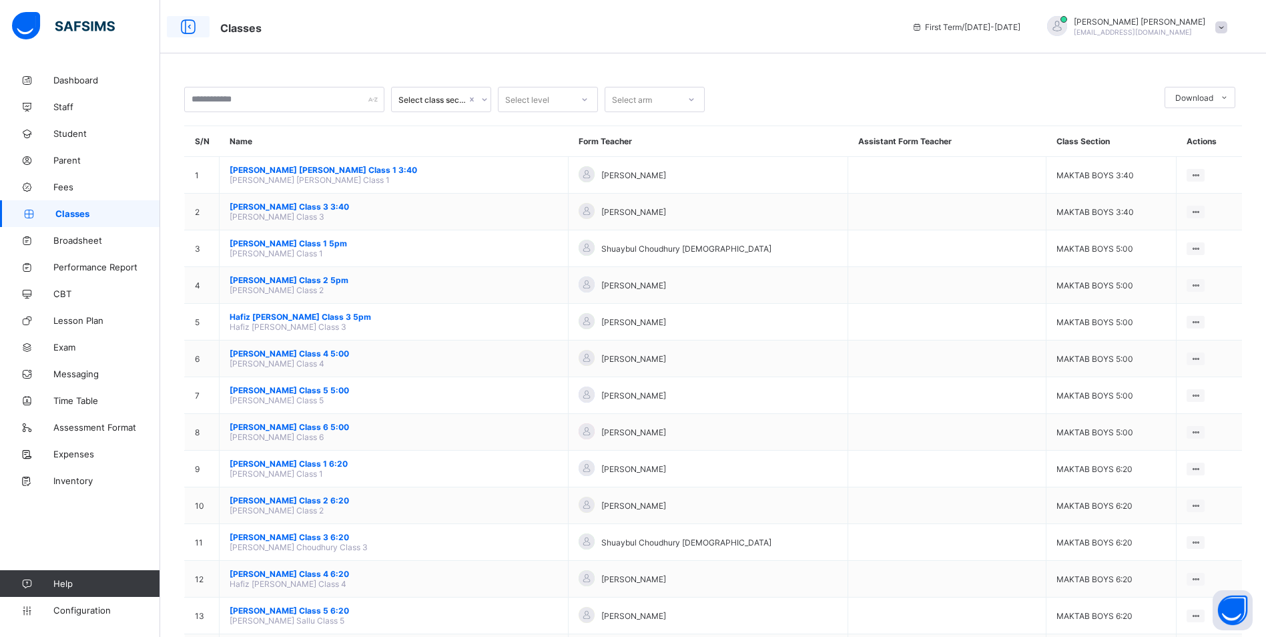
click at [186, 27] on icon at bounding box center [188, 26] width 23 height 19
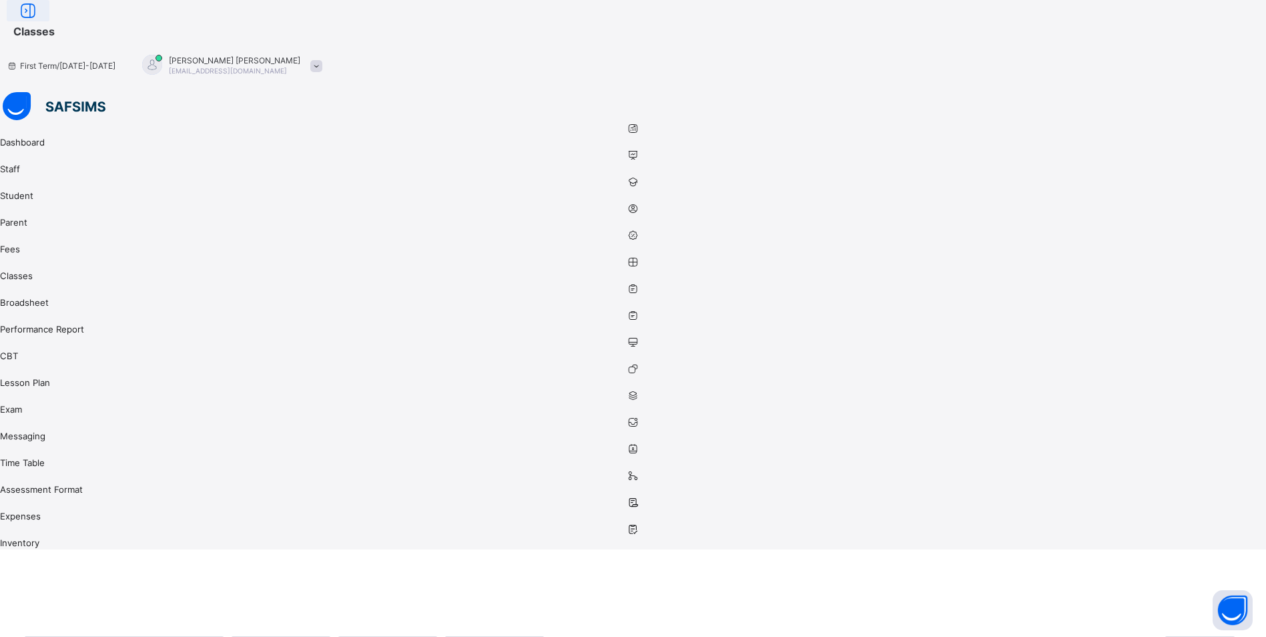
click at [39, 21] on icon at bounding box center [28, 10] width 23 height 19
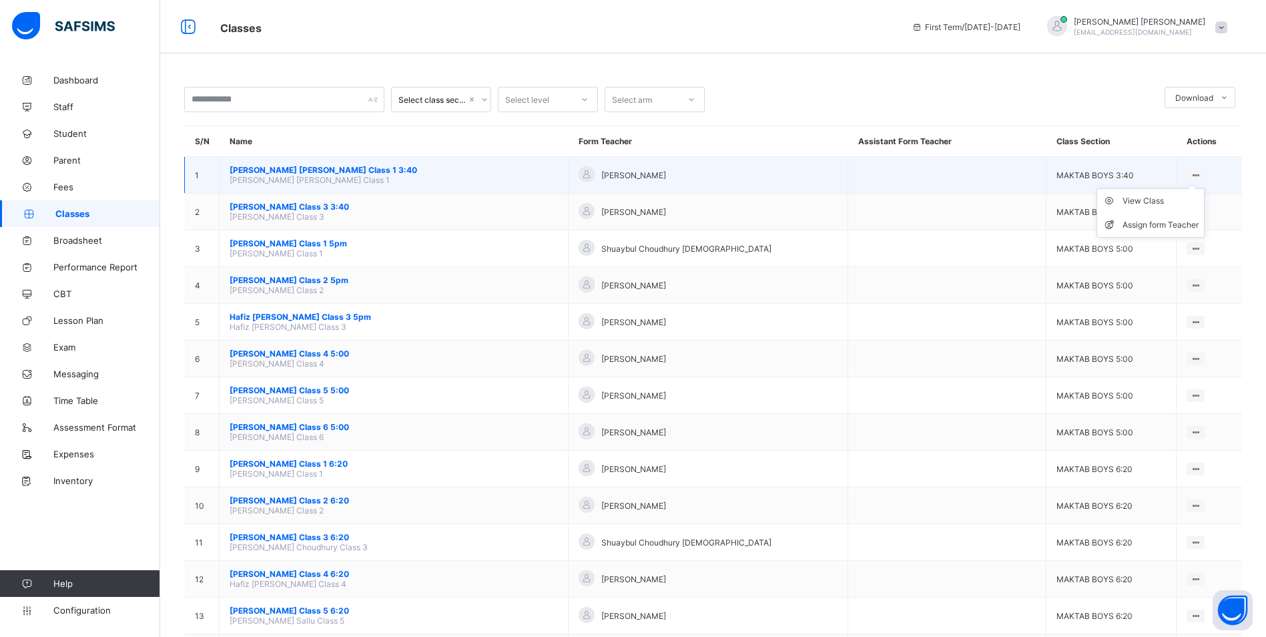
click at [1191, 188] on ul "View Class Assign form Teacher" at bounding box center [1151, 212] width 108 height 49
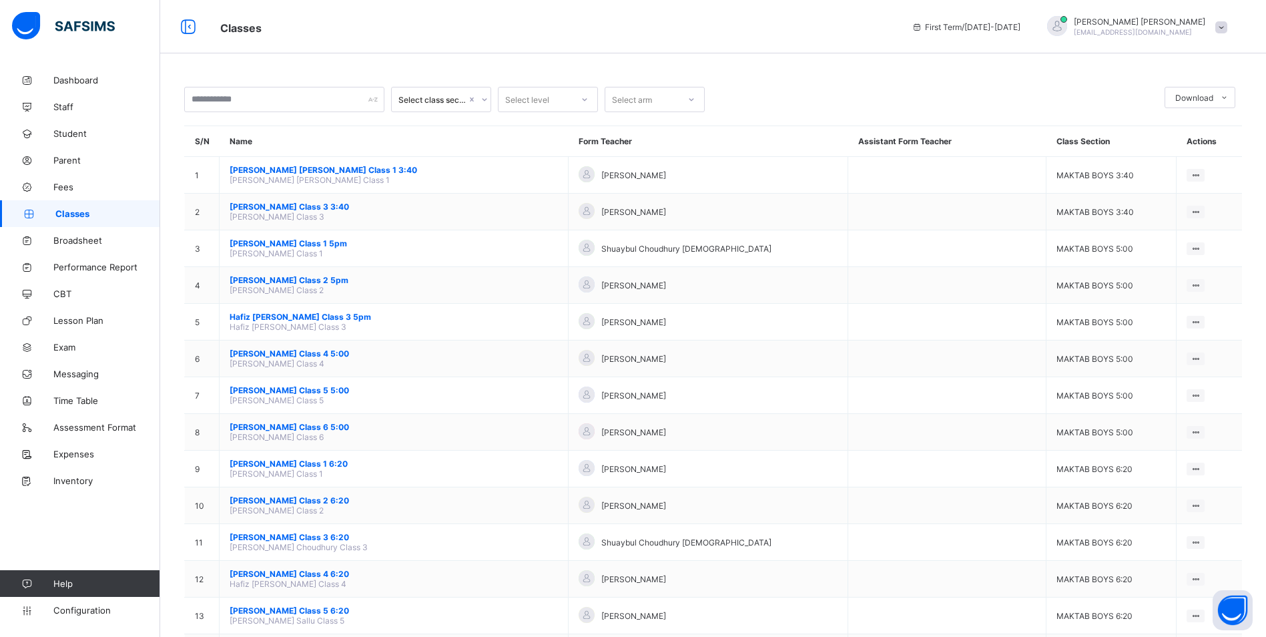
click at [1102, 103] on div at bounding box center [934, 99] width 446 height 25
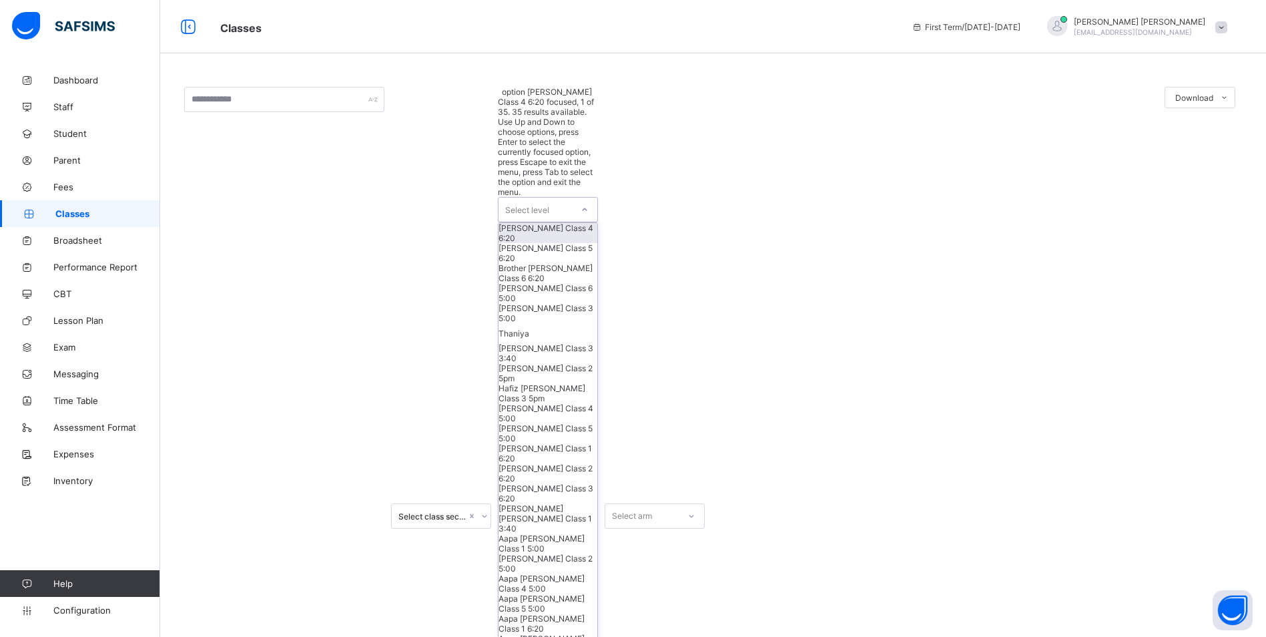
click at [583, 203] on icon at bounding box center [585, 209] width 8 height 13
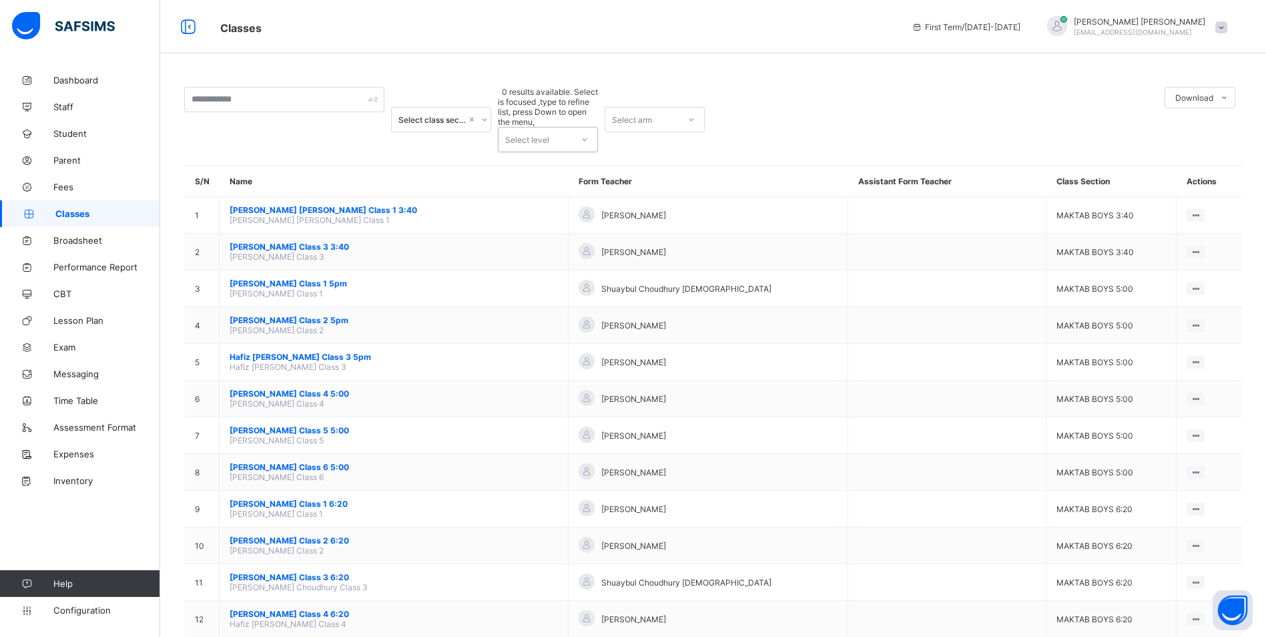
click at [583, 133] on icon at bounding box center [585, 139] width 8 height 13
click at [103, 235] on span "Broadsheet" at bounding box center [106, 240] width 107 height 11
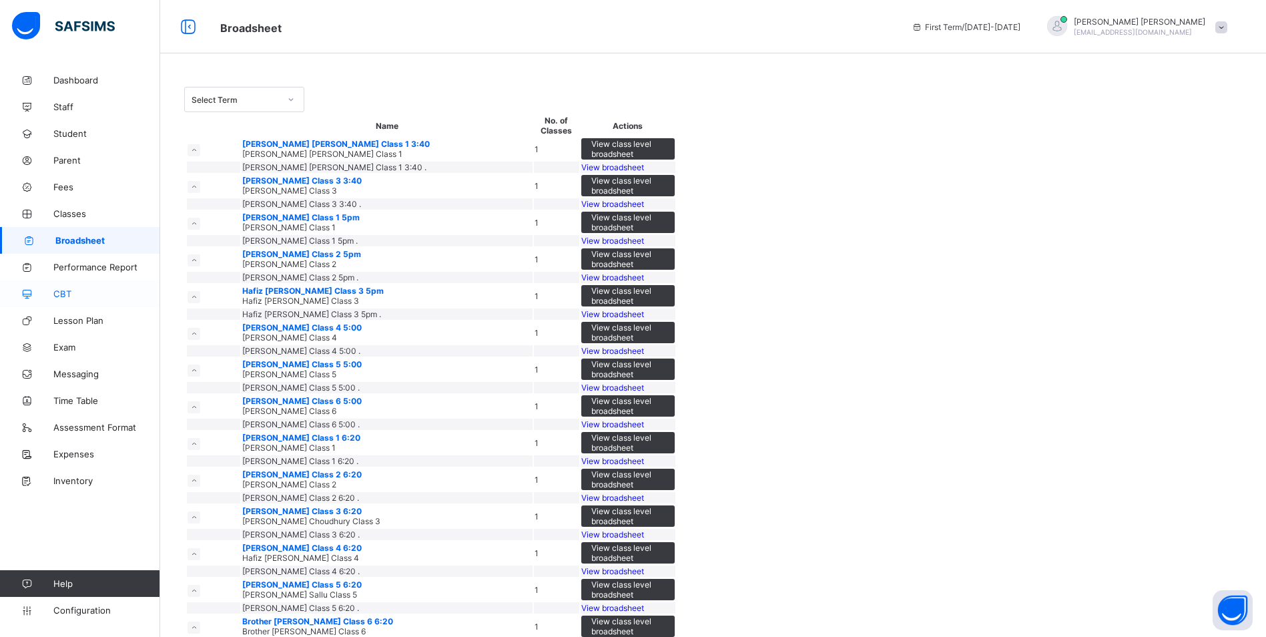
click at [51, 295] on icon at bounding box center [26, 294] width 53 height 10
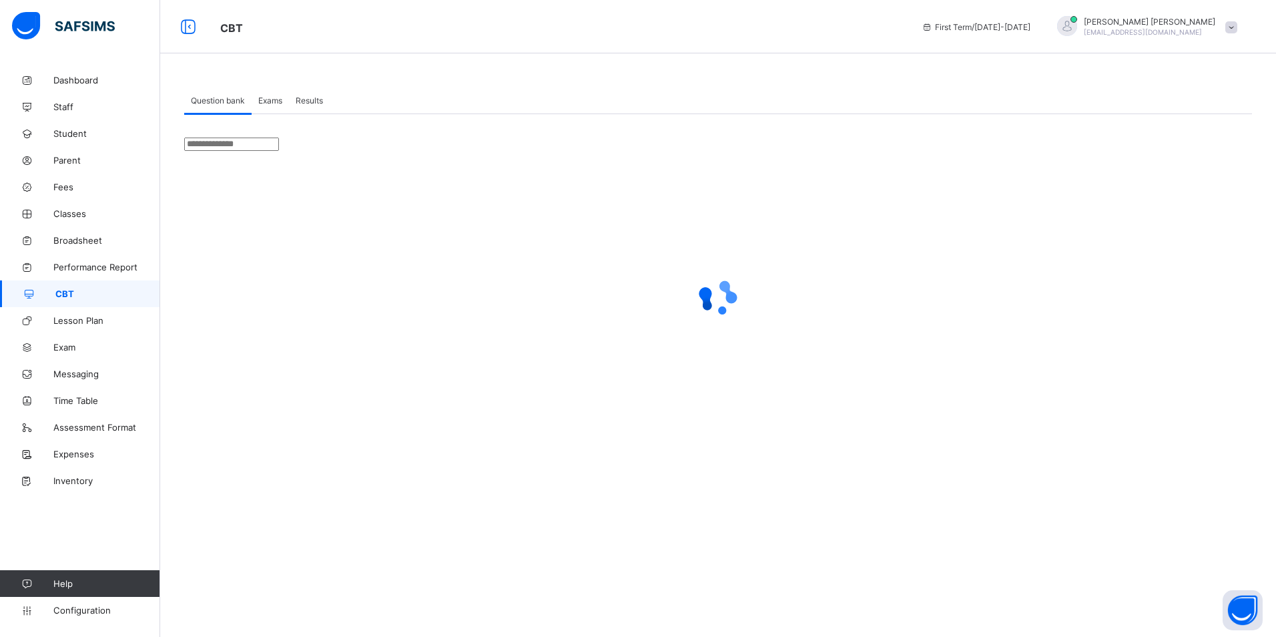
click at [59, 585] on span "Help" at bounding box center [106, 583] width 106 height 11
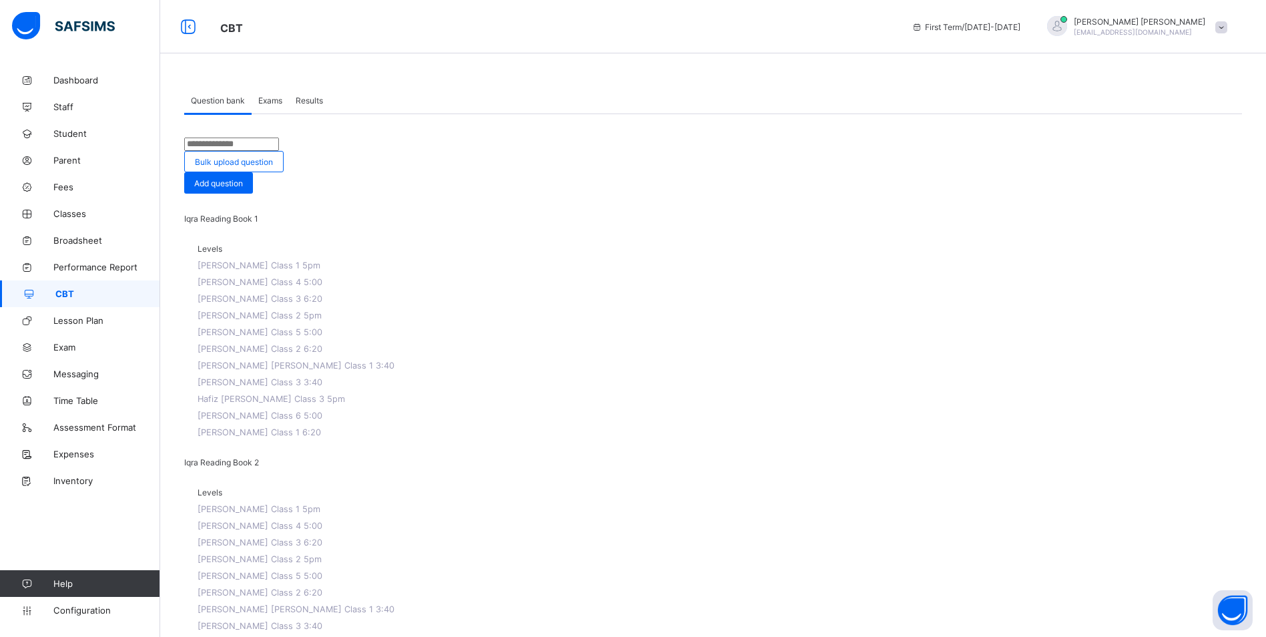
click at [71, 578] on span "Help" at bounding box center [106, 583] width 106 height 11
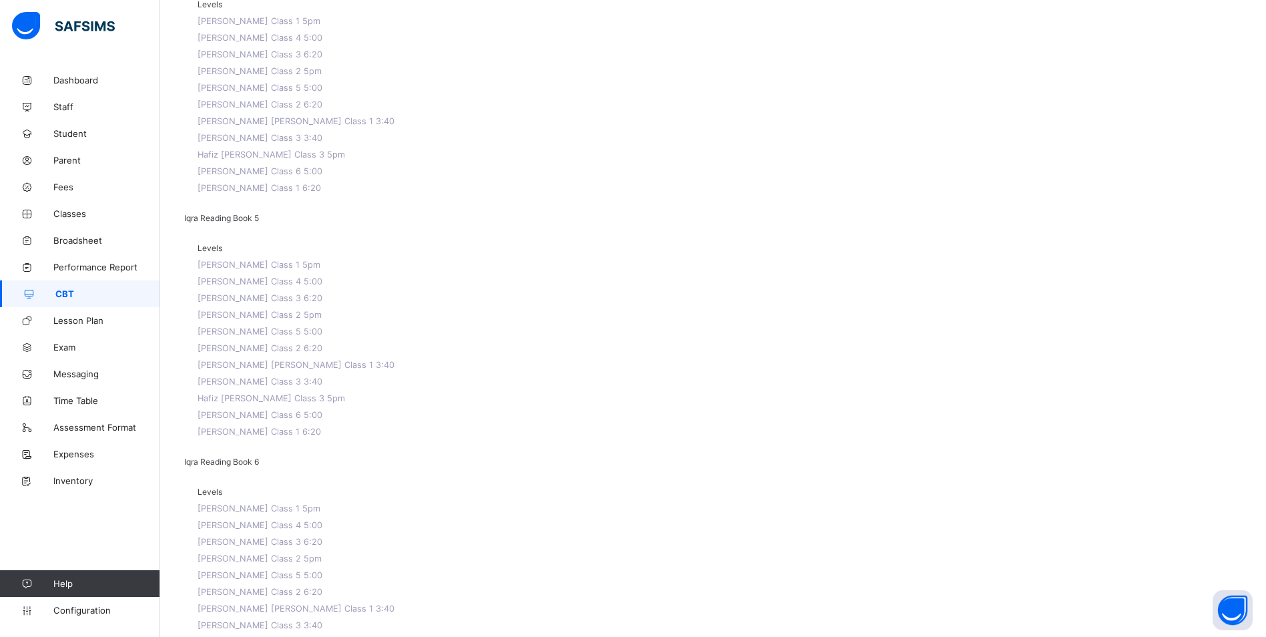
scroll to position [1104, 0]
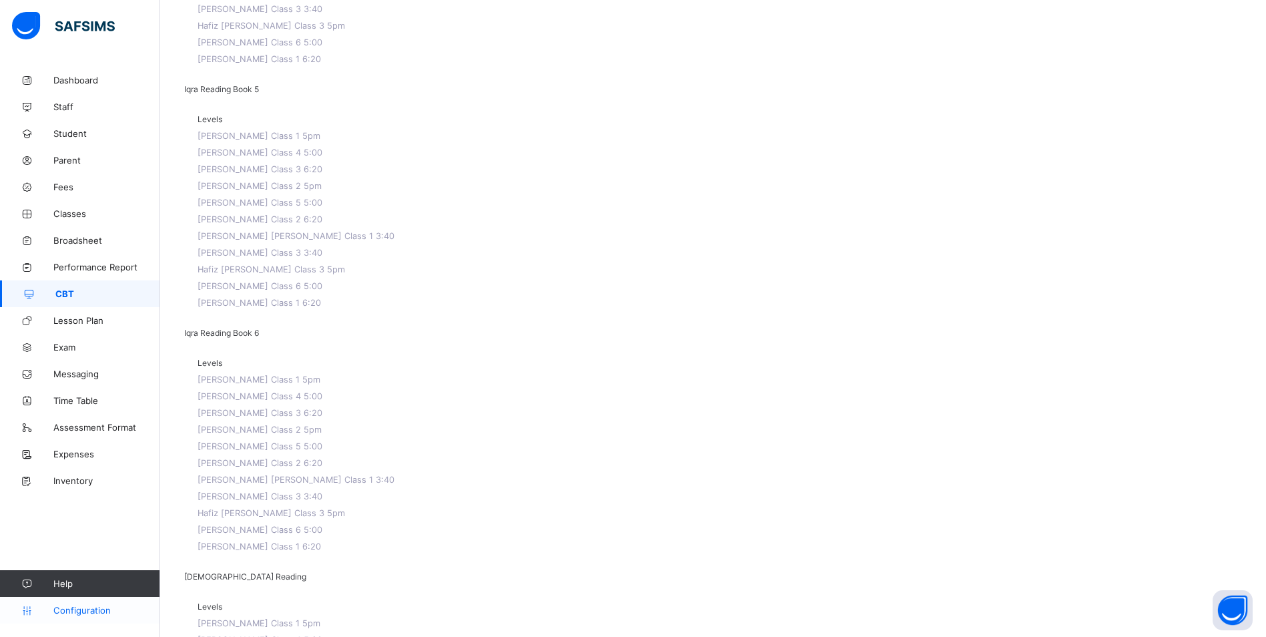
click at [85, 602] on link "Configuration" at bounding box center [80, 610] width 160 height 27
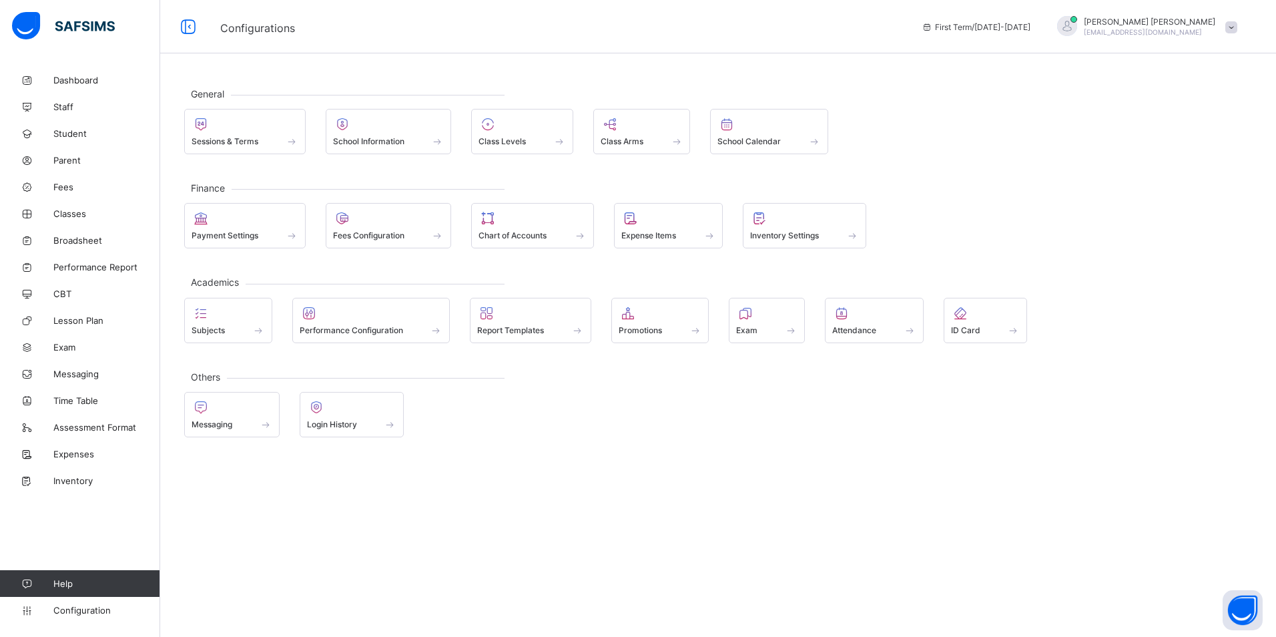
click at [58, 579] on span "Help" at bounding box center [106, 583] width 106 height 11
click at [376, 135] on div "School Information" at bounding box center [388, 140] width 111 height 11
select select "**"
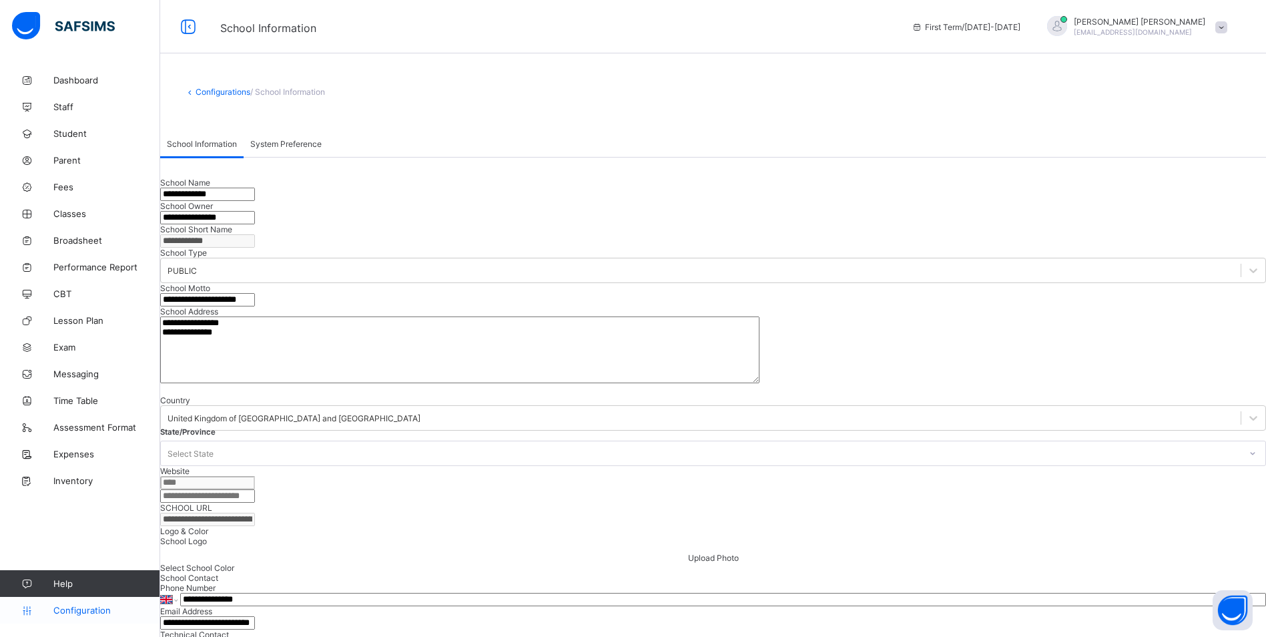
click at [88, 602] on link "Configuration" at bounding box center [80, 610] width 160 height 27
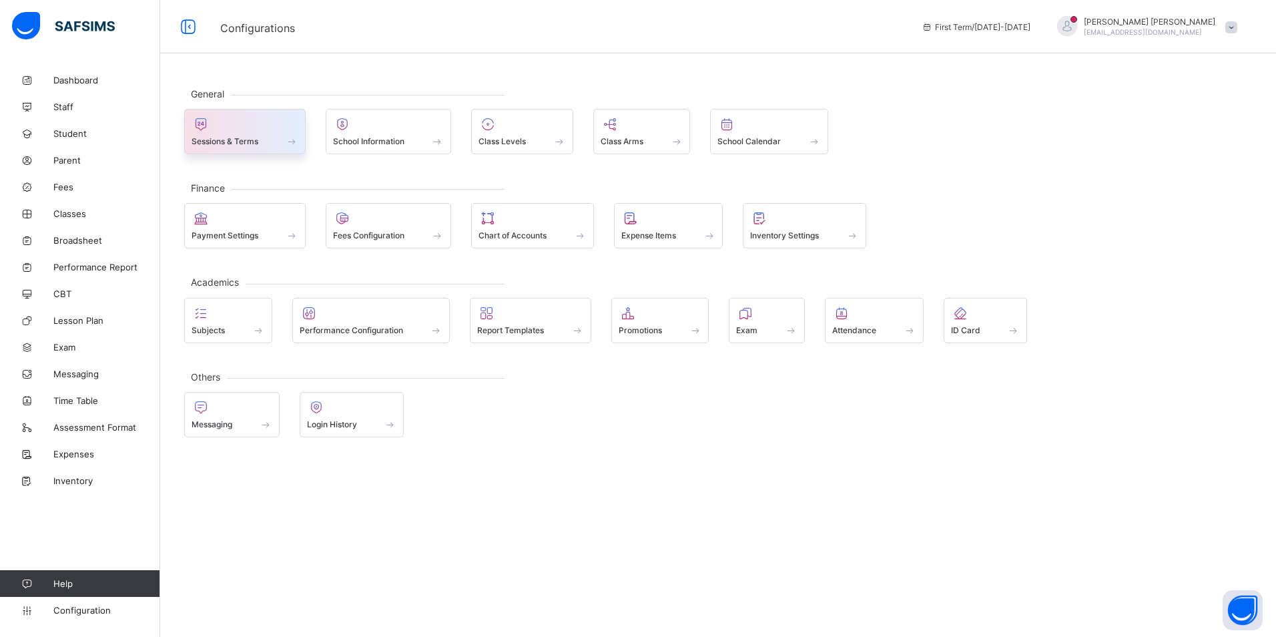
click at [213, 127] on div at bounding box center [245, 124] width 107 height 16
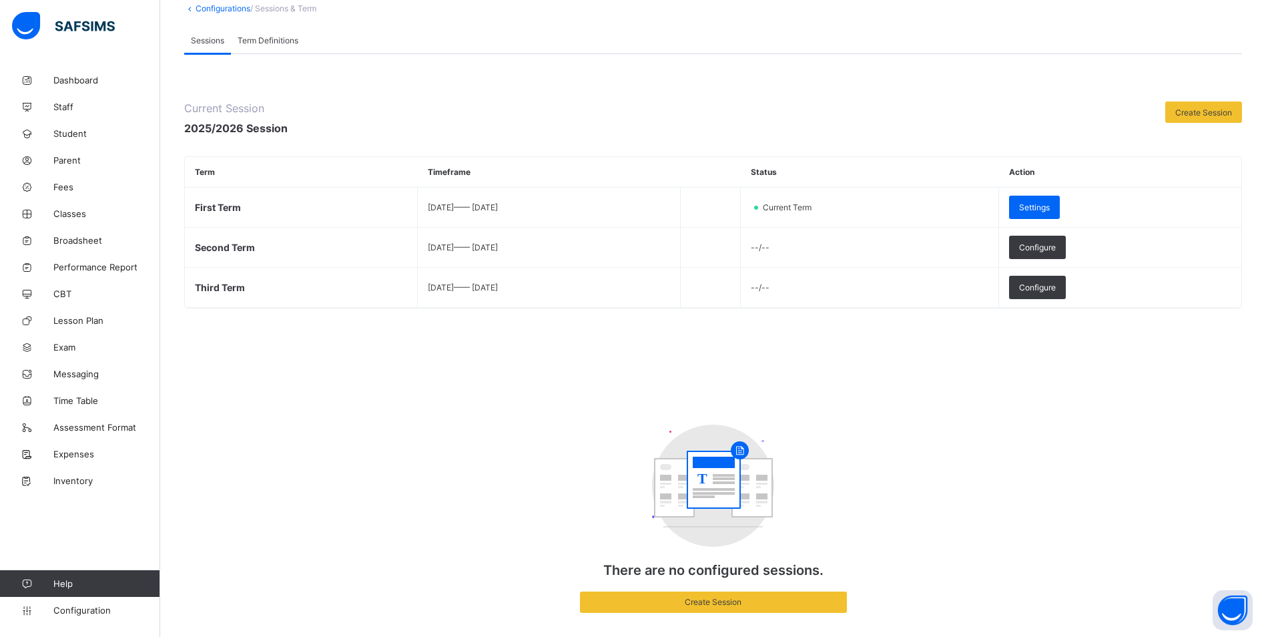
scroll to position [107, 0]
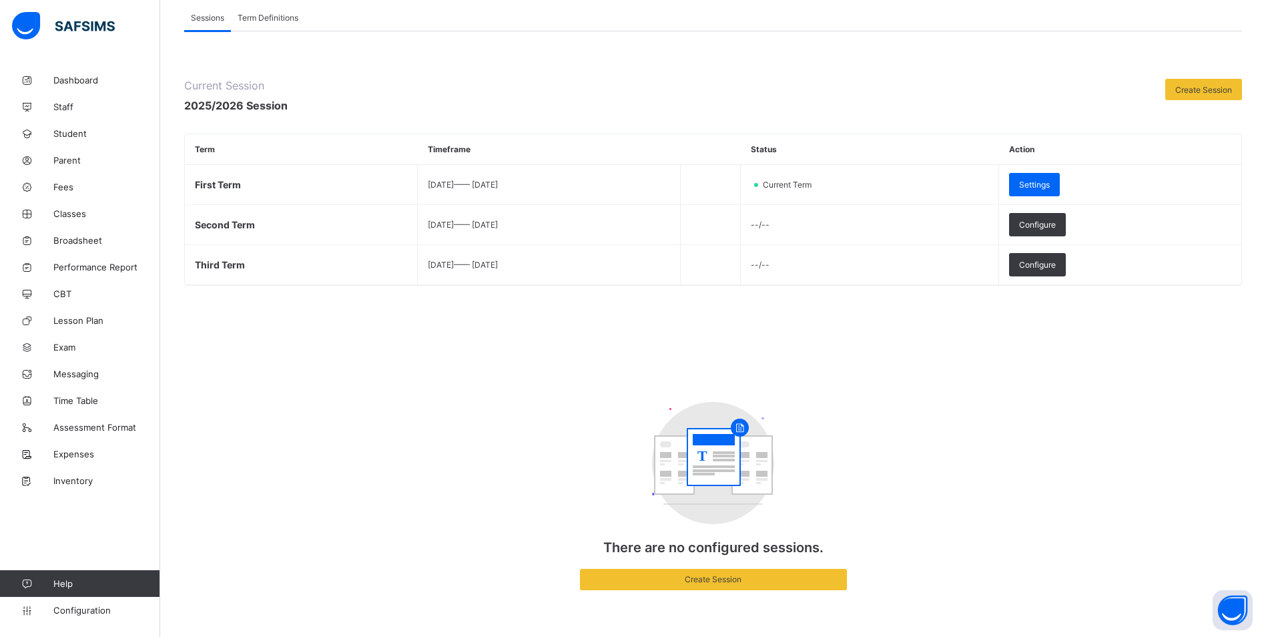
click at [27, 582] on icon at bounding box center [26, 584] width 53 height 10
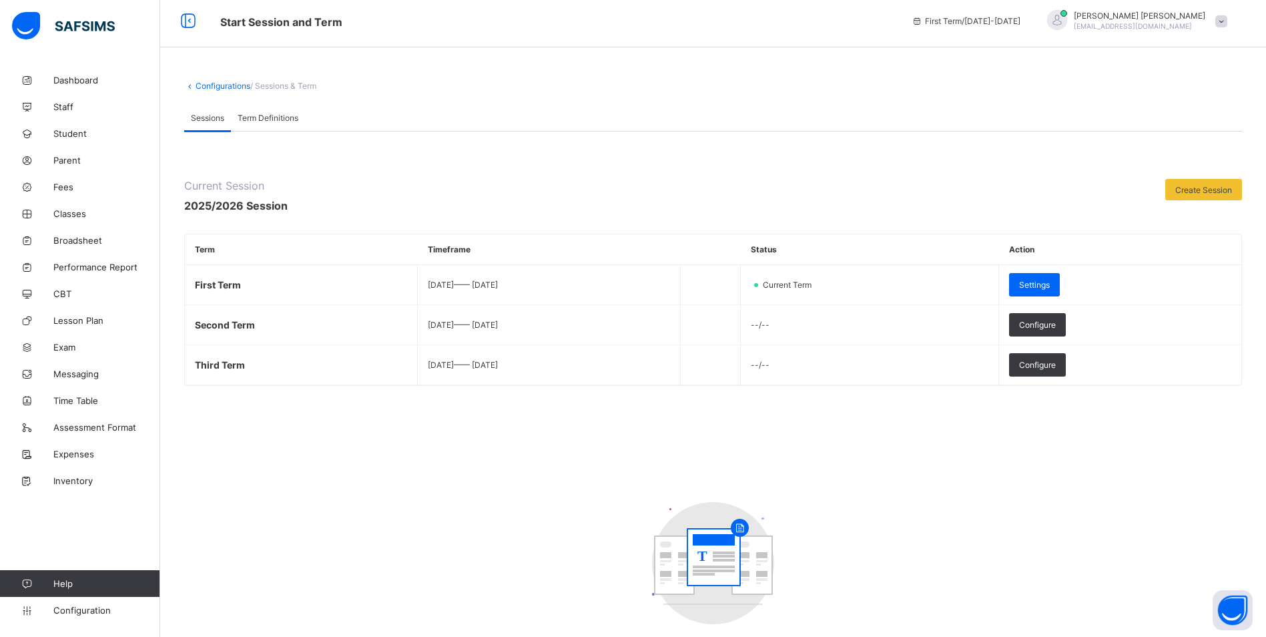
scroll to position [0, 0]
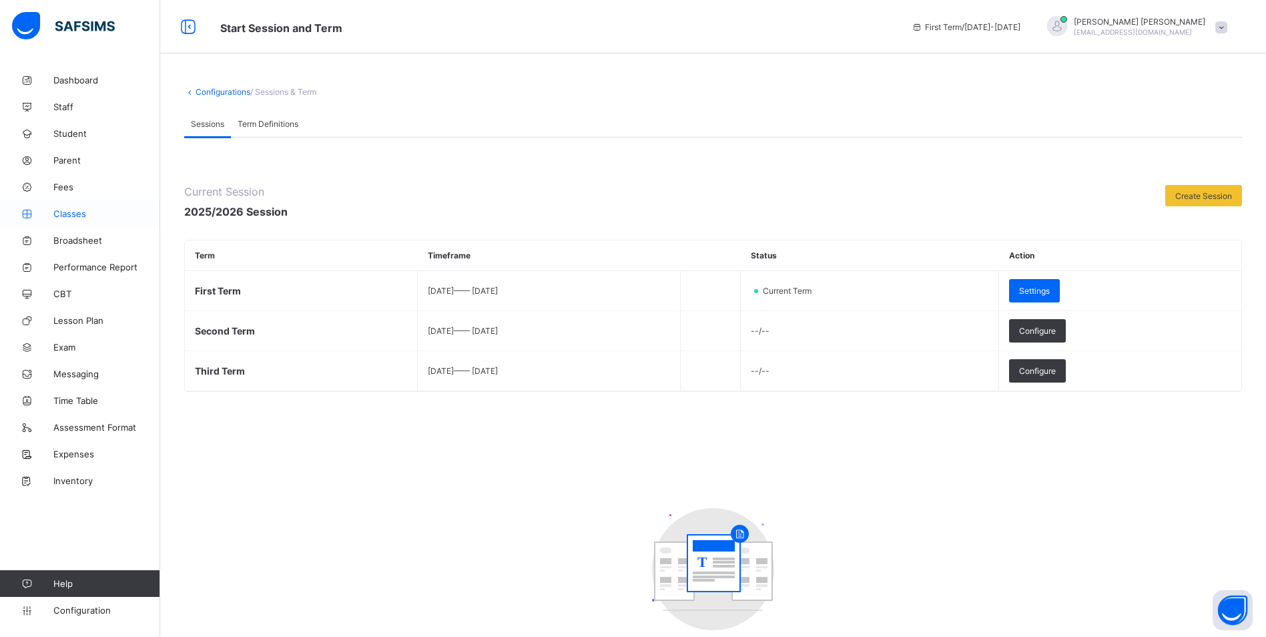
click at [83, 214] on span "Classes" at bounding box center [106, 213] width 107 height 11
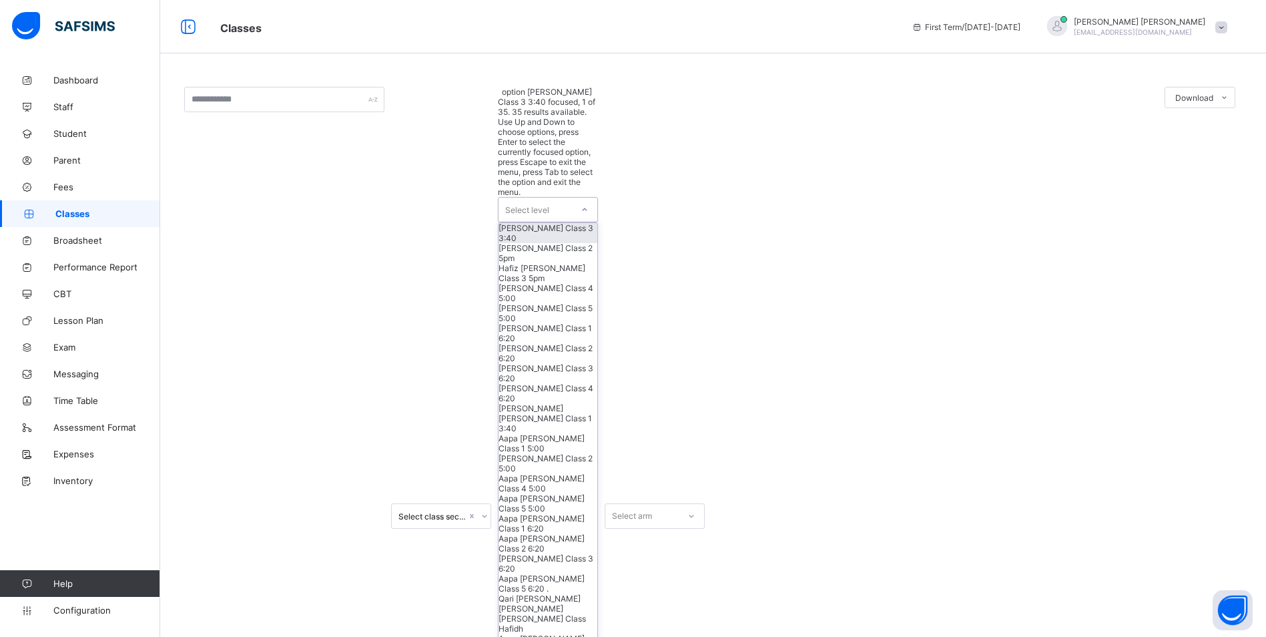
click at [585, 203] on icon at bounding box center [585, 209] width 8 height 13
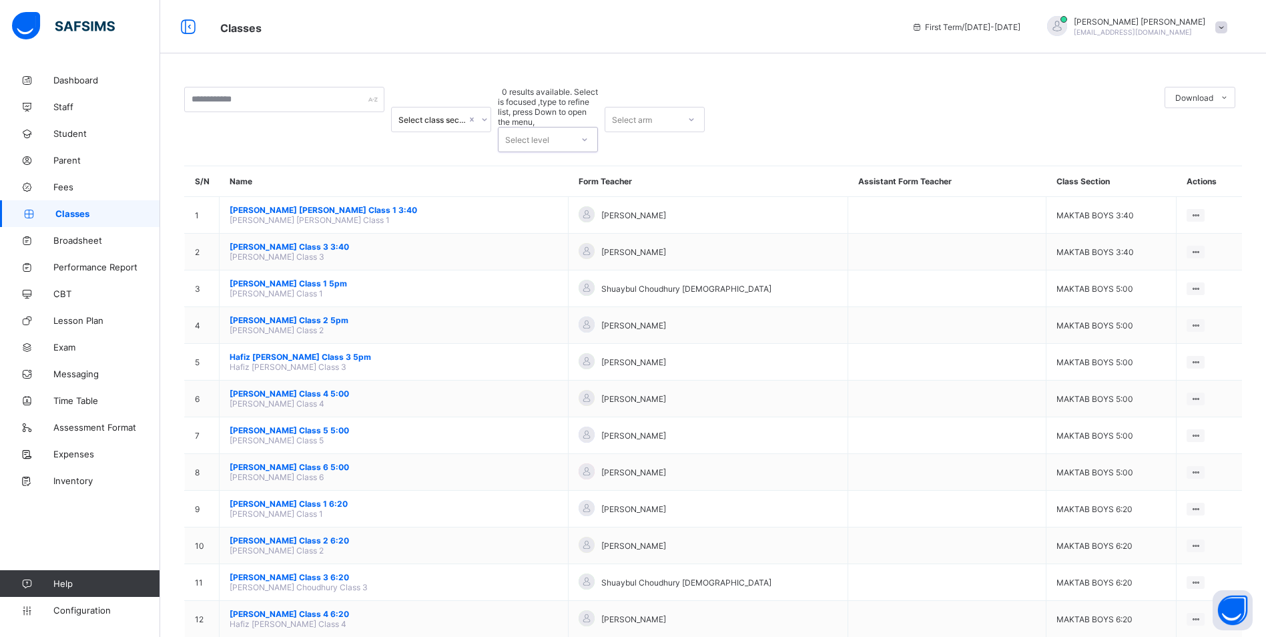
click at [693, 113] on icon at bounding box center [691, 119] width 8 height 13
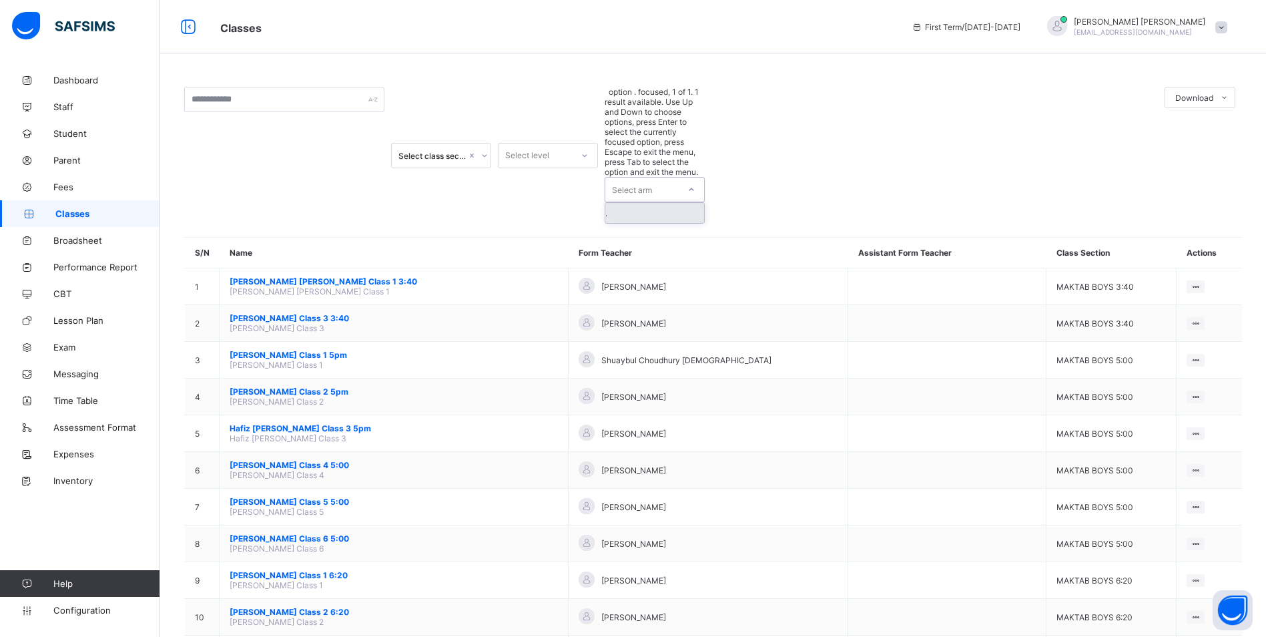
click at [693, 183] on icon at bounding box center [691, 189] width 8 height 13
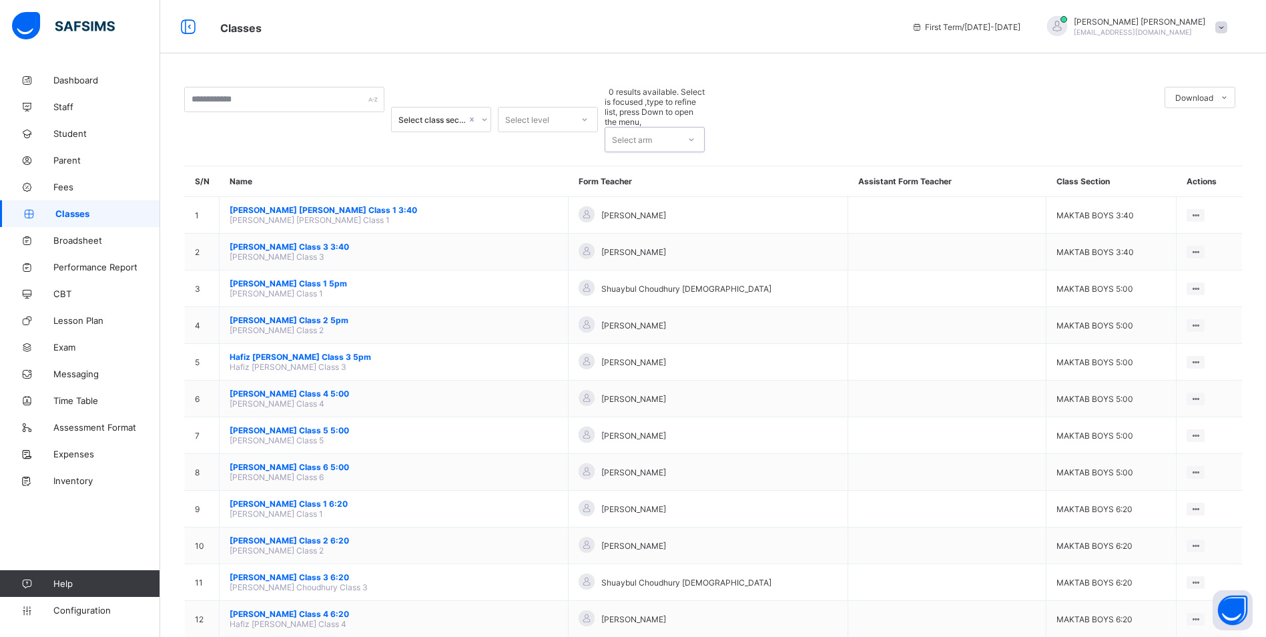
click at [485, 113] on icon at bounding box center [485, 119] width 8 height 13
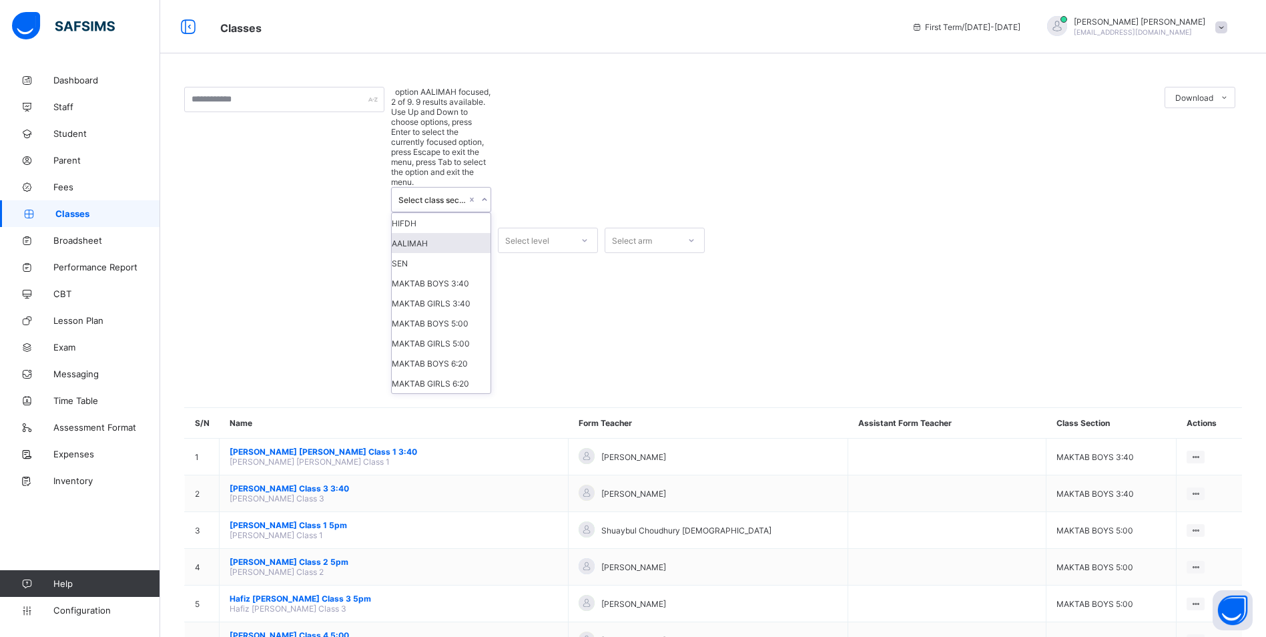
click at [459, 233] on div "AALIMAH" at bounding box center [441, 243] width 99 height 20
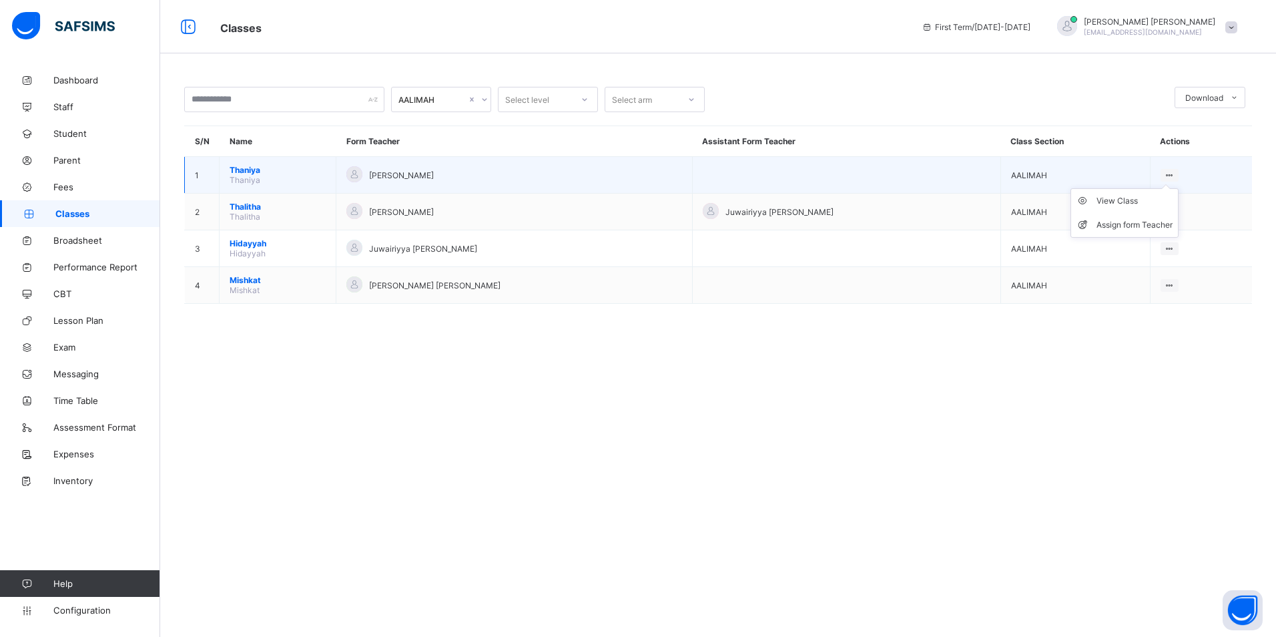
click at [1153, 188] on ul "View Class Assign form Teacher" at bounding box center [1125, 212] width 108 height 49
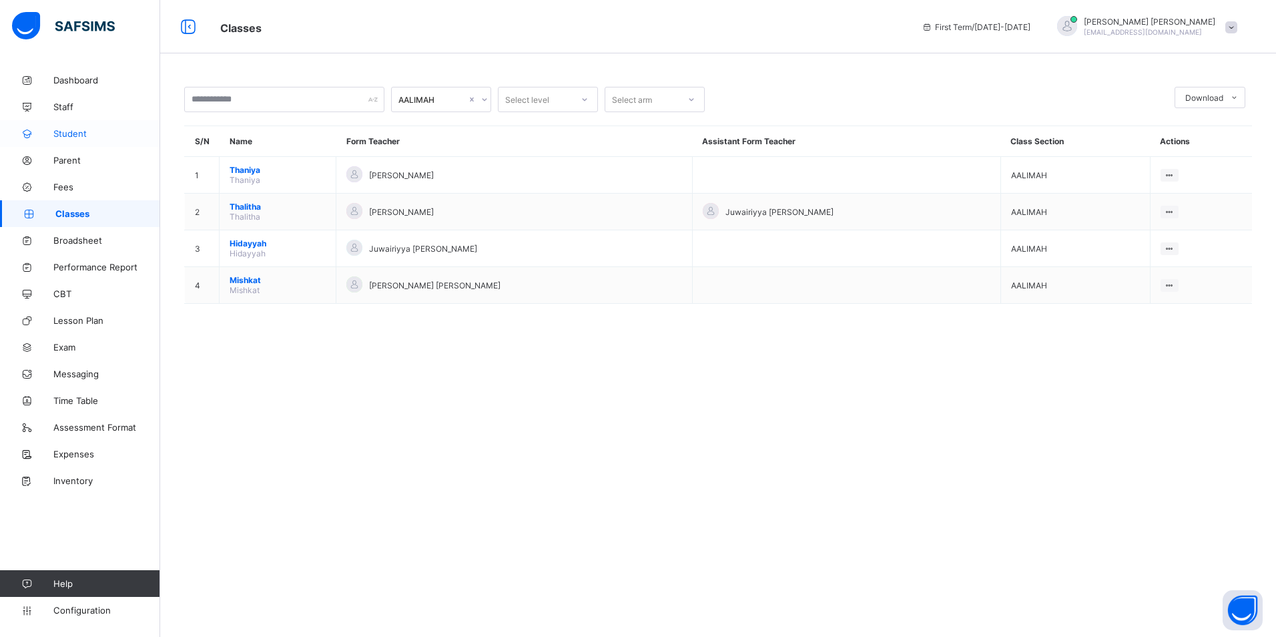
click at [85, 131] on span "Student" at bounding box center [106, 133] width 107 height 11
